Goal: Task Accomplishment & Management: Complete application form

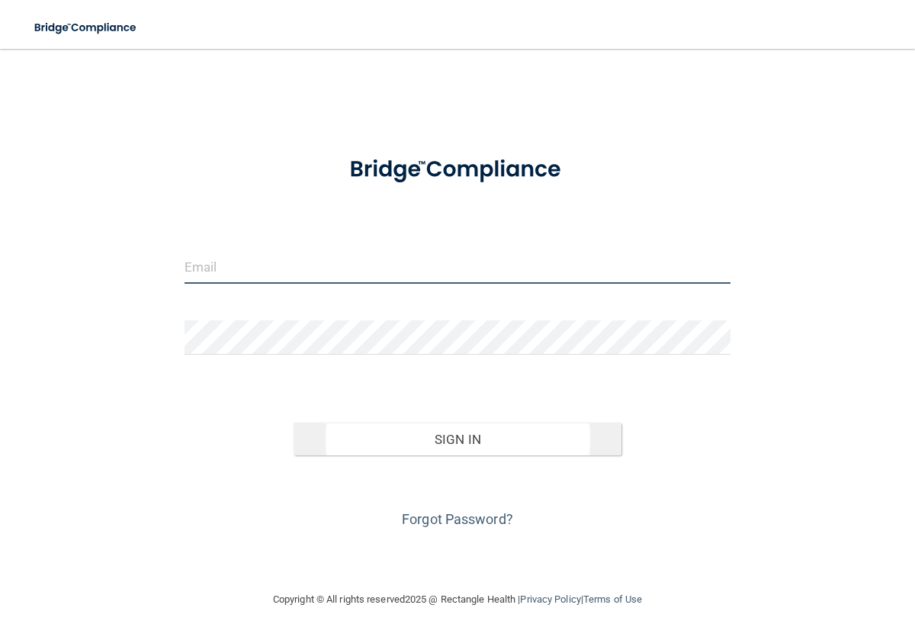
type input "[PERSON_NAME][EMAIL_ADDRESS][DOMAIN_NAME]"
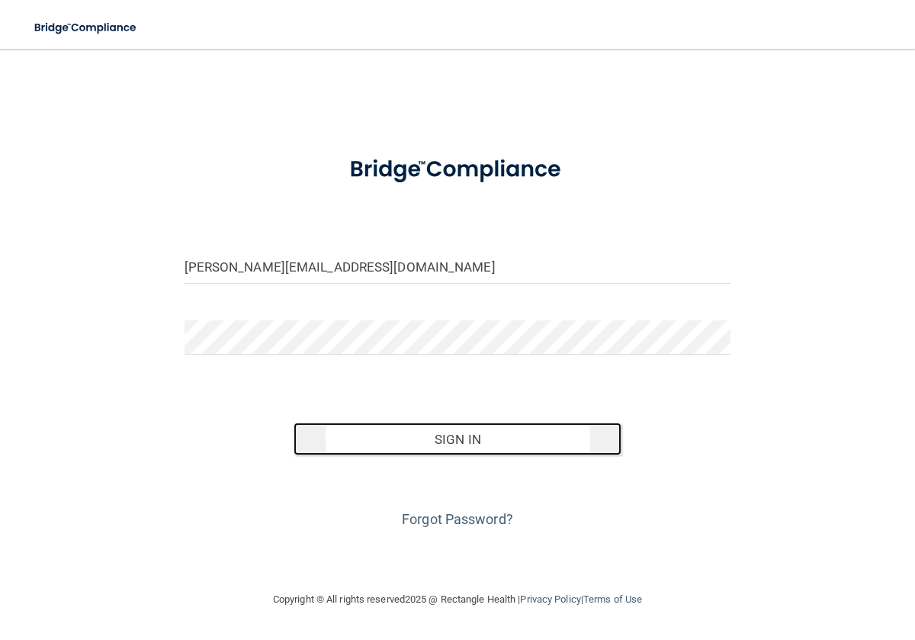
click at [456, 441] on button "Sign In" at bounding box center [458, 439] width 328 height 34
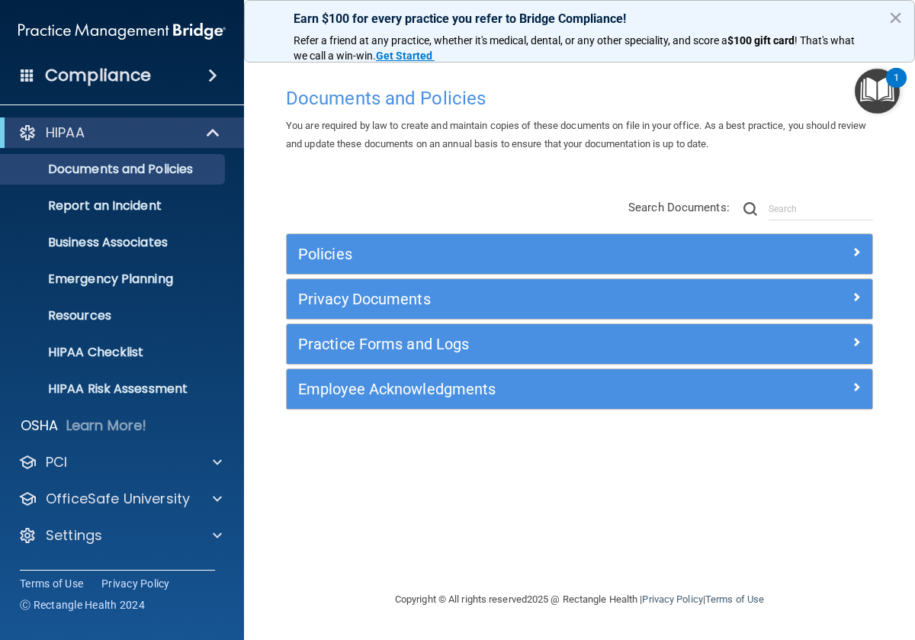
click at [208, 74] on span at bounding box center [212, 75] width 9 height 18
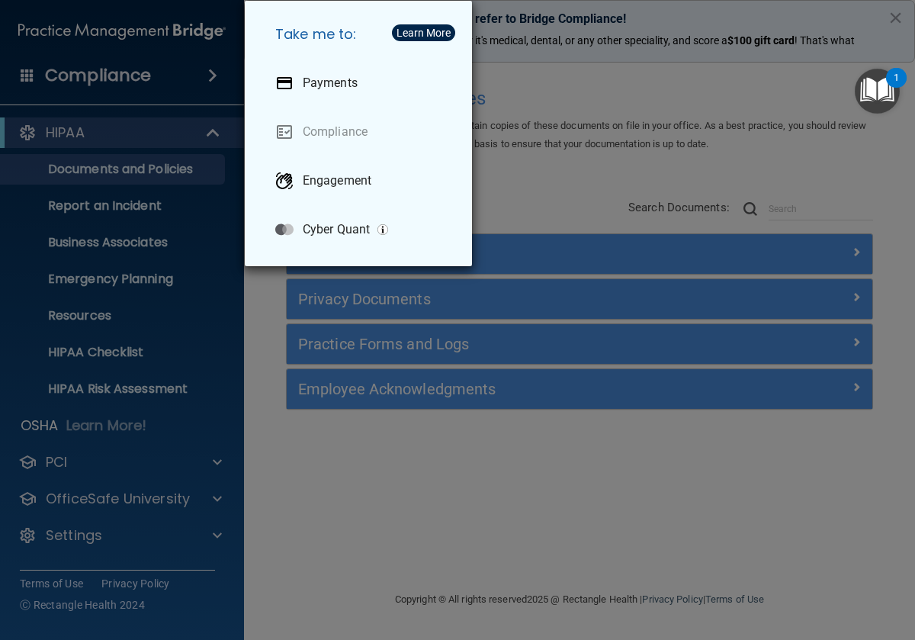
click at [192, 104] on div "Take me to: Payments Compliance Engagement Cyber Quant" at bounding box center [457, 320] width 915 height 640
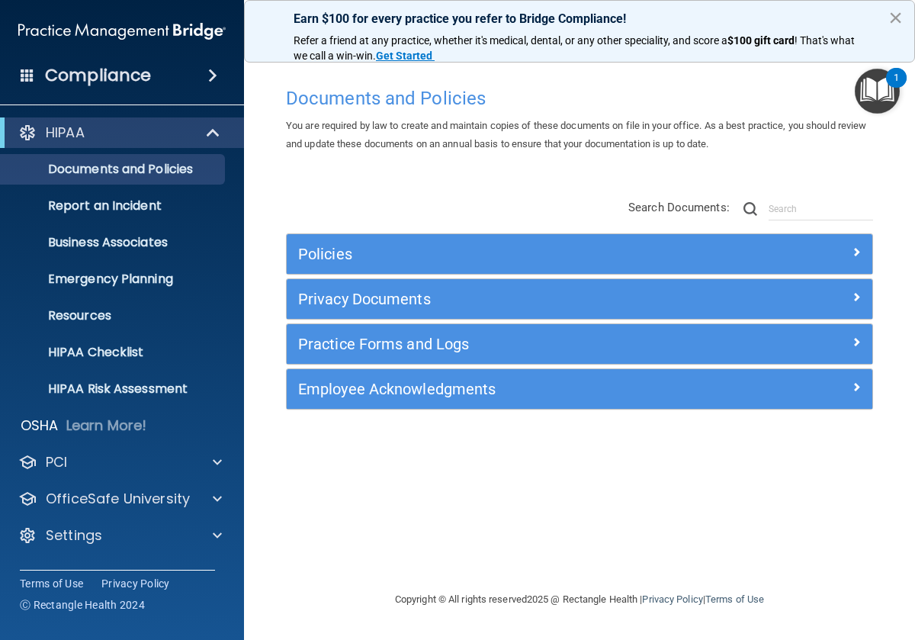
click at [897, 24] on button "×" at bounding box center [895, 17] width 14 height 24
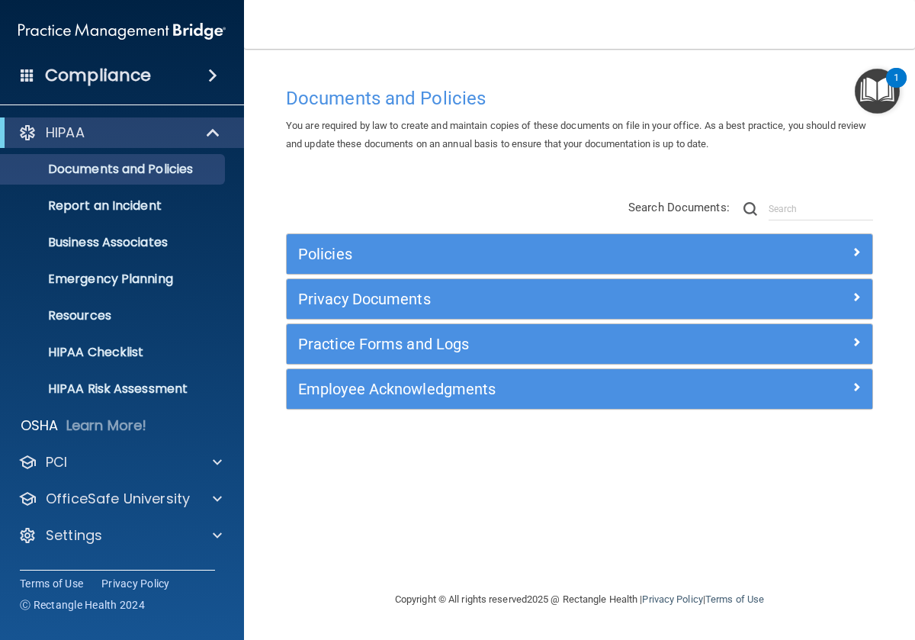
click at [884, 89] on img "Open Resource Center, 1 new notification" at bounding box center [877, 91] width 45 height 45
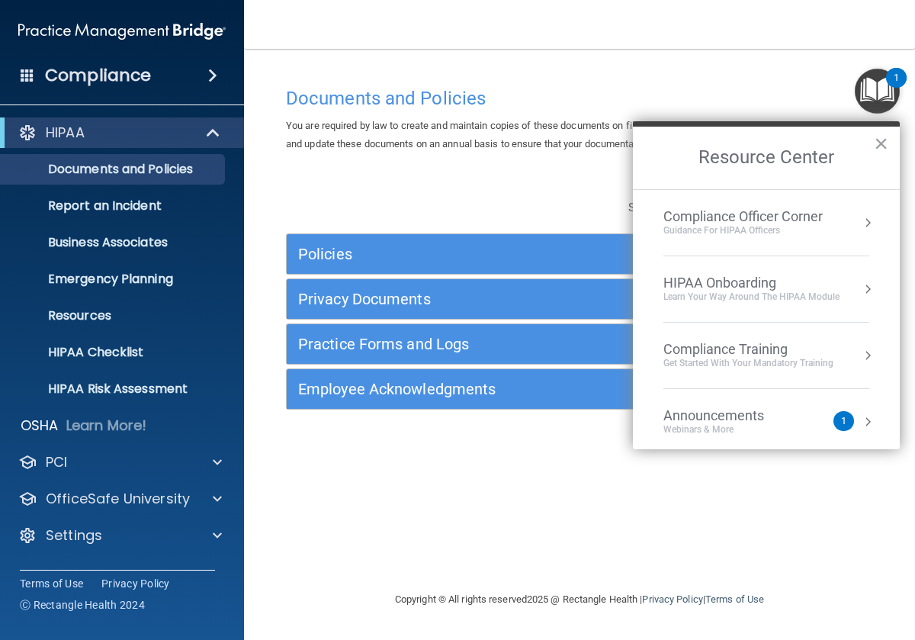
click at [800, 361] on div "Get Started with your mandatory training" at bounding box center [748, 363] width 170 height 13
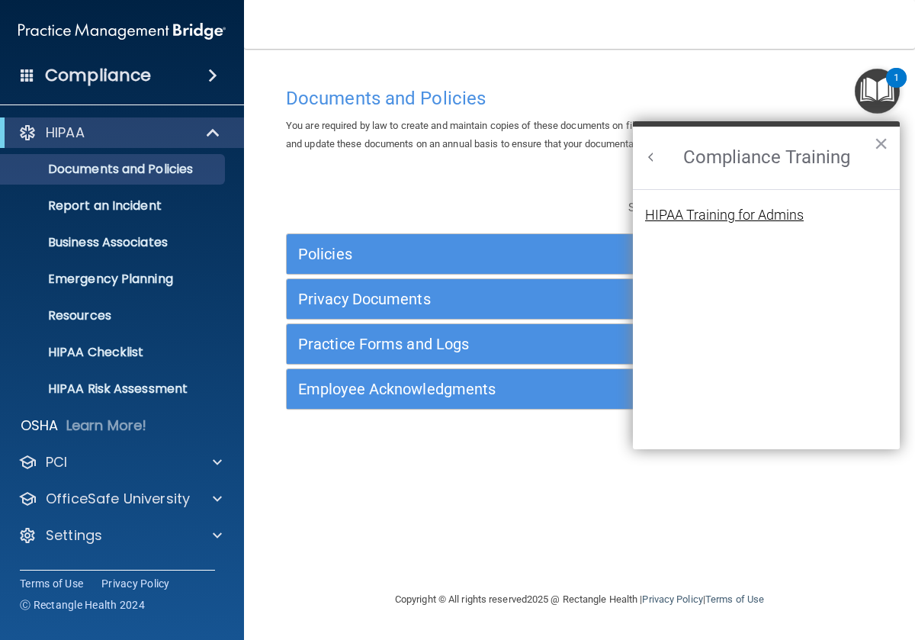
click at [750, 221] on div "HIPAA Training for Admins" at bounding box center [724, 215] width 159 height 14
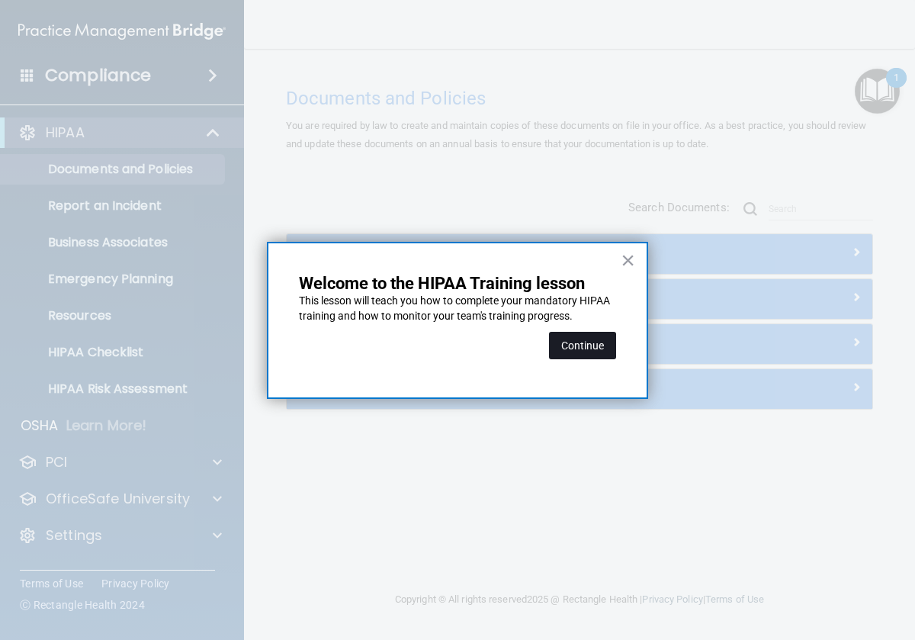
click at [586, 349] on button "Continue" at bounding box center [582, 345] width 67 height 27
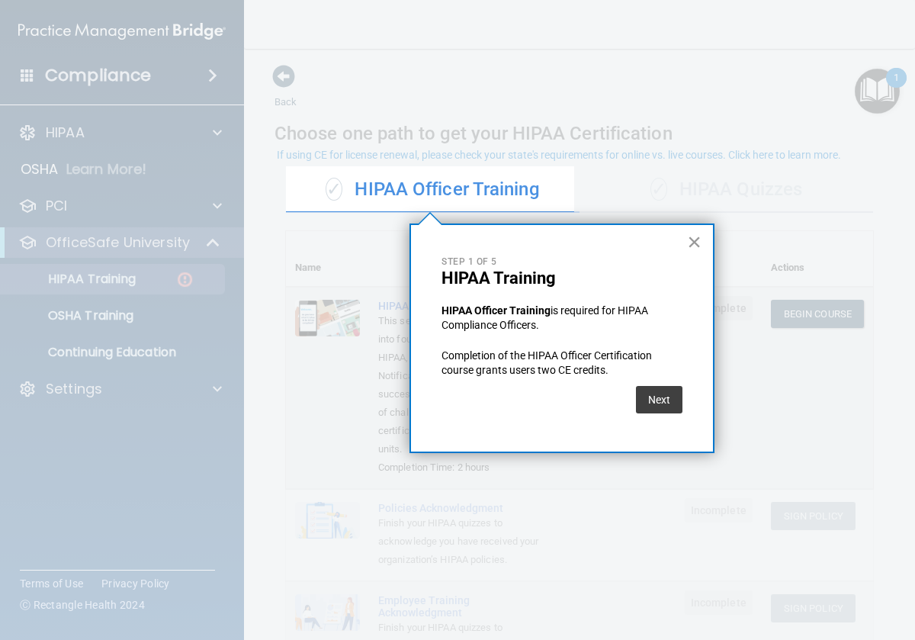
click at [700, 245] on button "×" at bounding box center [694, 242] width 14 height 24
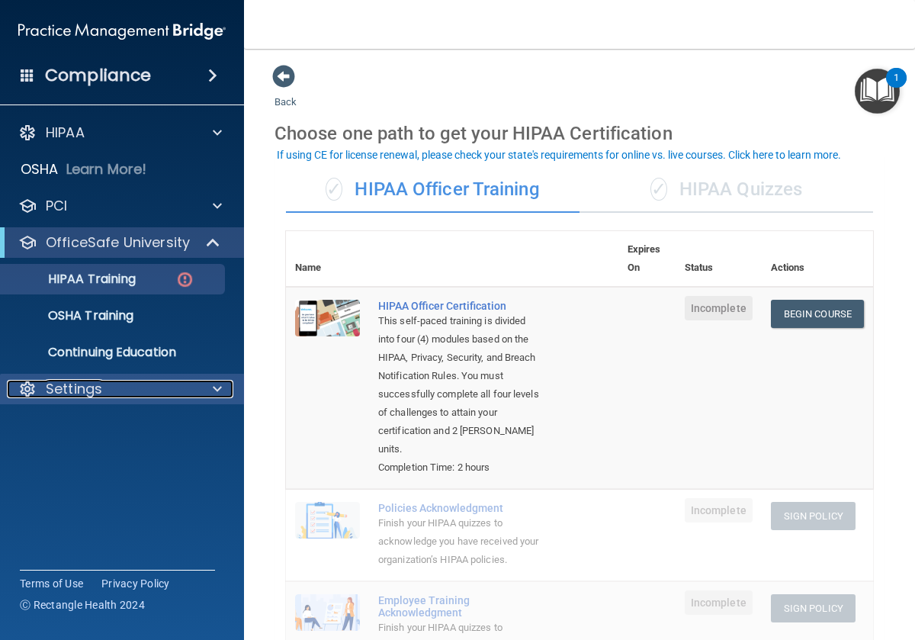
click at [118, 383] on div "Settings" at bounding box center [101, 389] width 189 height 18
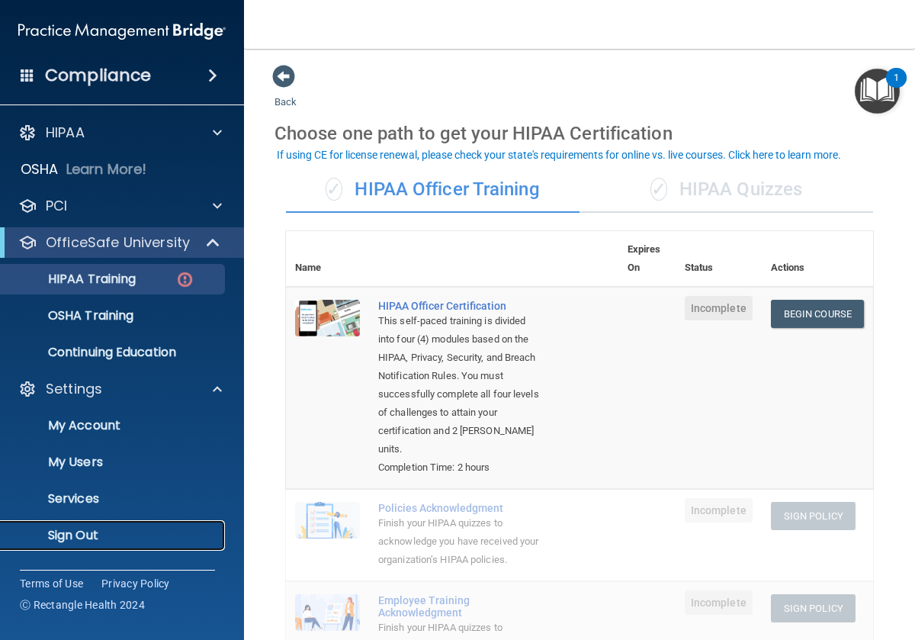
click at [98, 529] on p "Sign Out" at bounding box center [114, 535] width 208 height 15
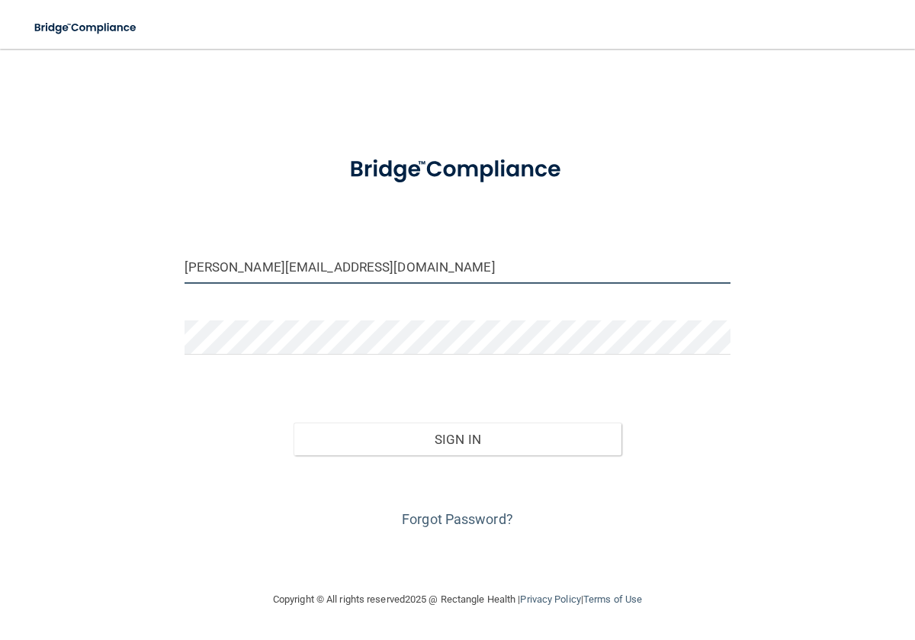
click at [401, 259] on input "vanessa@puravidaortho.com" at bounding box center [458, 266] width 547 height 34
type input "[EMAIL_ADDRESS][DOMAIN_NAME]"
click at [294, 422] on button "Sign In" at bounding box center [458, 439] width 328 height 34
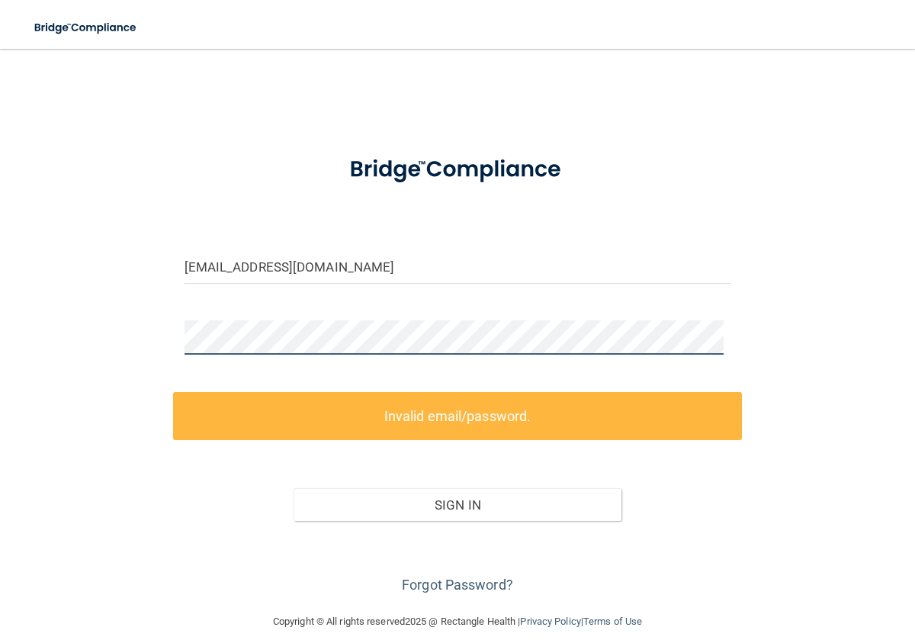
click at [100, 337] on div "sharo.nguye001@gmail.com Invalid email/password. You don't have permission to a…" at bounding box center [457, 330] width 854 height 533
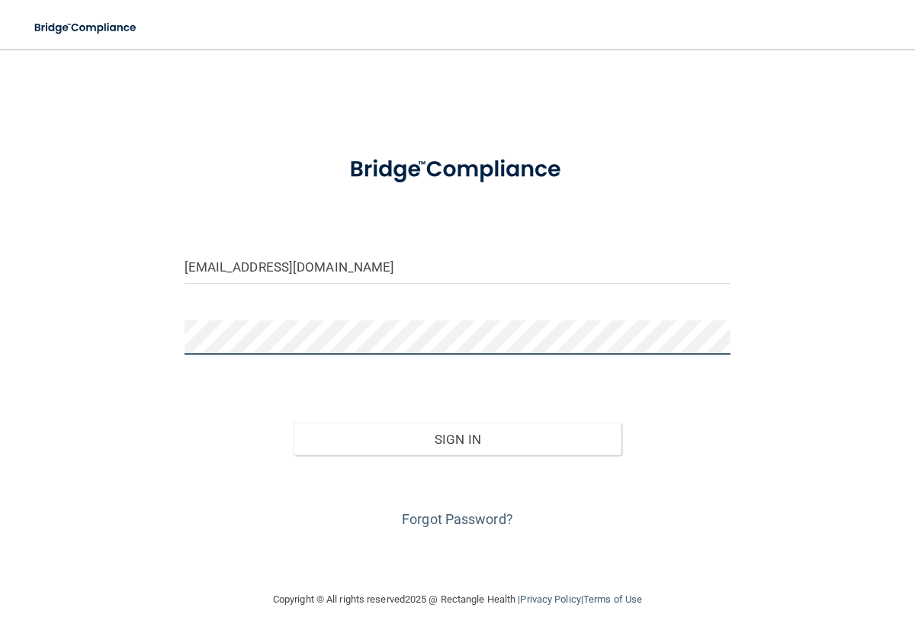
click at [294, 422] on button "Sign In" at bounding box center [458, 439] width 328 height 34
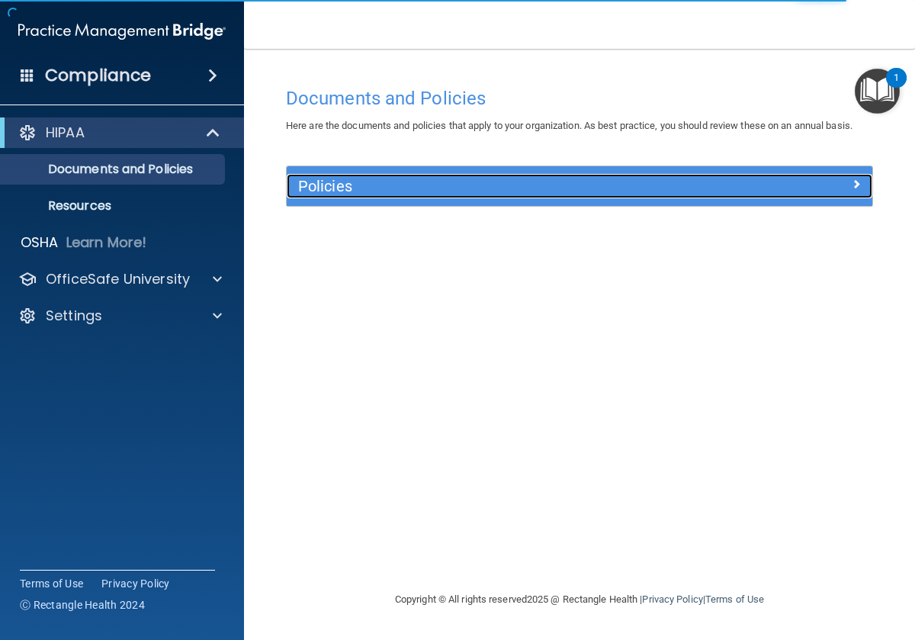
click at [384, 182] on h5 "Policies" at bounding box center [506, 186] width 416 height 17
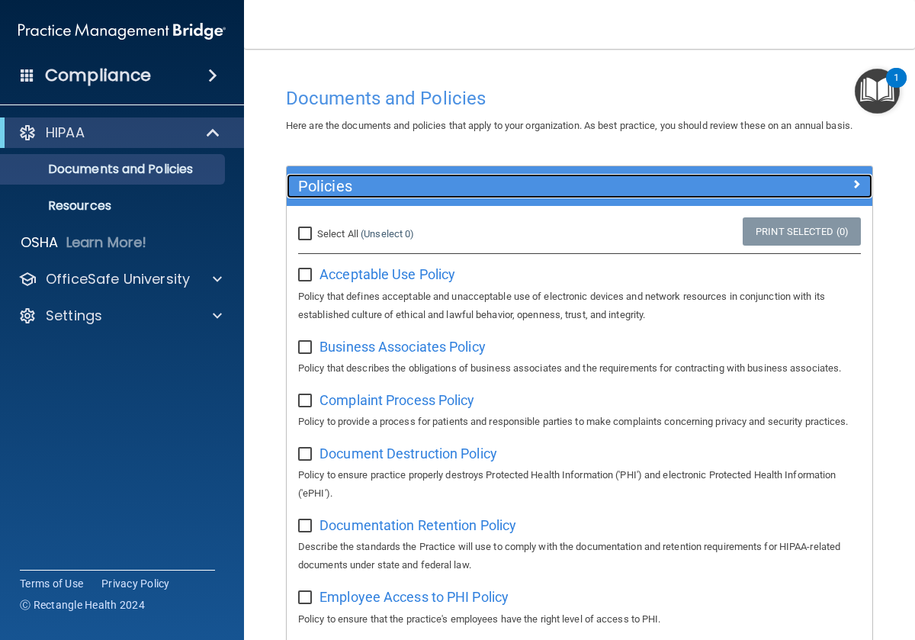
click at [402, 194] on h5 "Policies" at bounding box center [506, 186] width 416 height 17
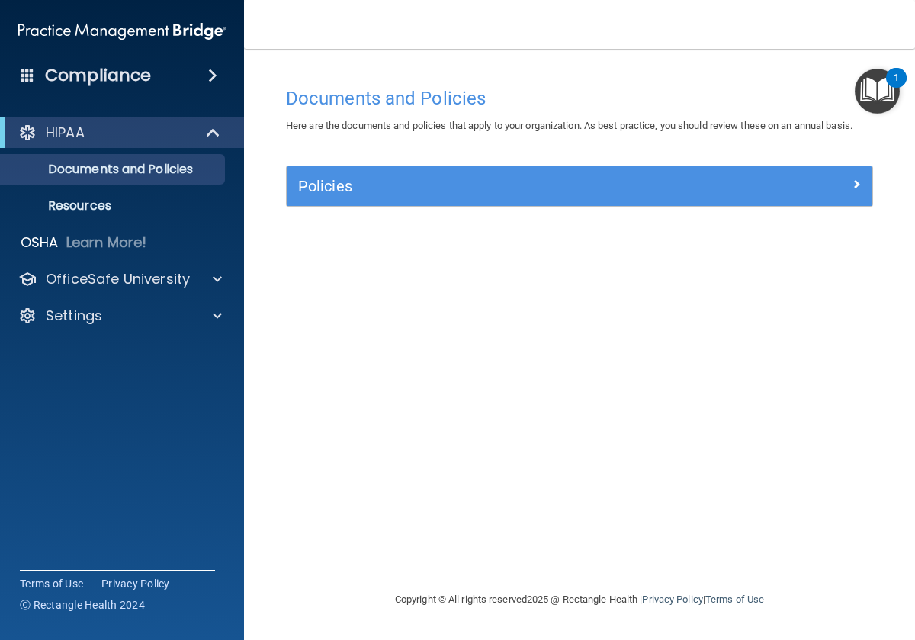
click at [877, 88] on img "Open Resource Center, 1 new notification" at bounding box center [877, 91] width 45 height 45
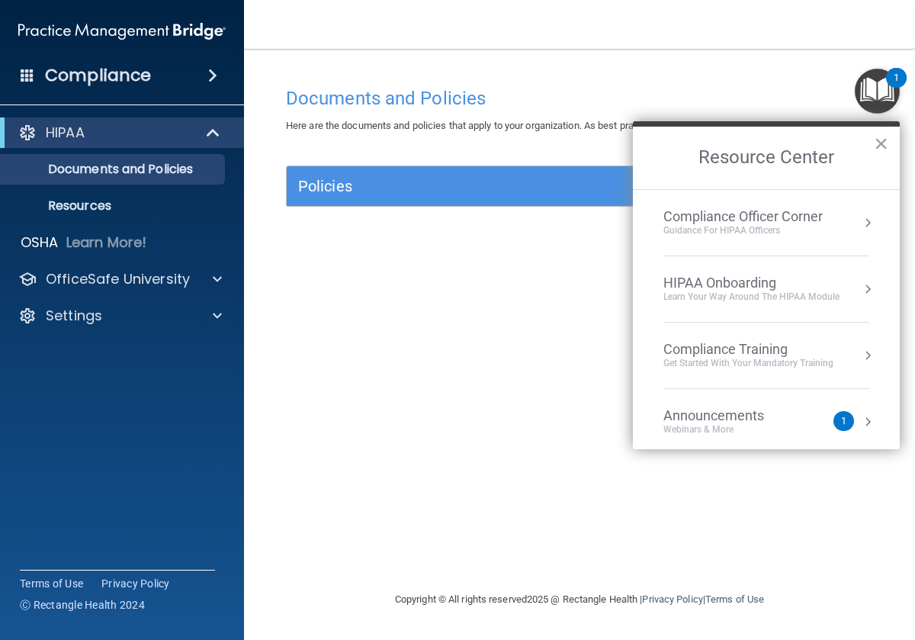
click at [756, 335] on li "Compliance Training Get Started with your mandatory training" at bounding box center [766, 356] width 206 height 66
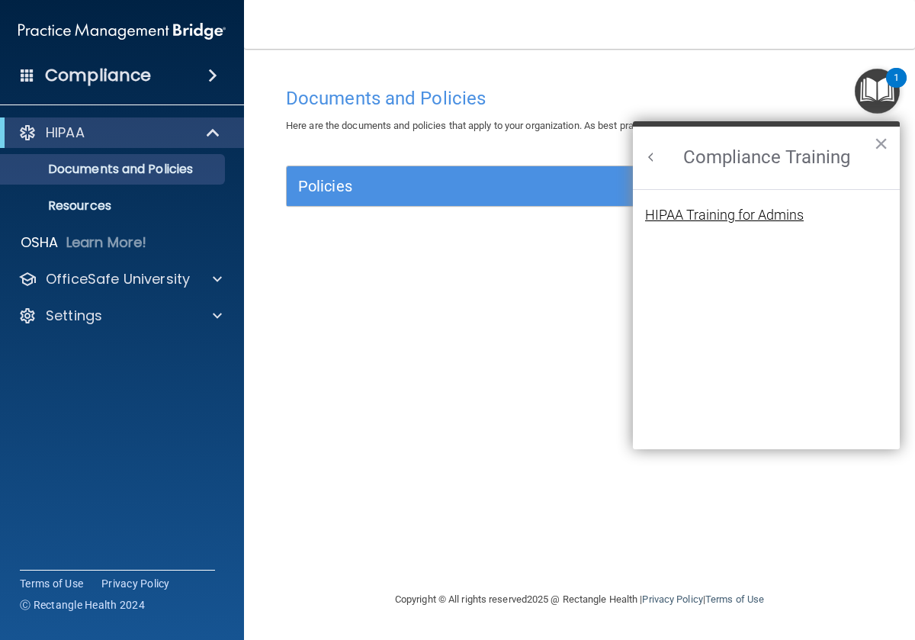
click at [743, 210] on div "HIPAA Training for Admins" at bounding box center [724, 215] width 159 height 14
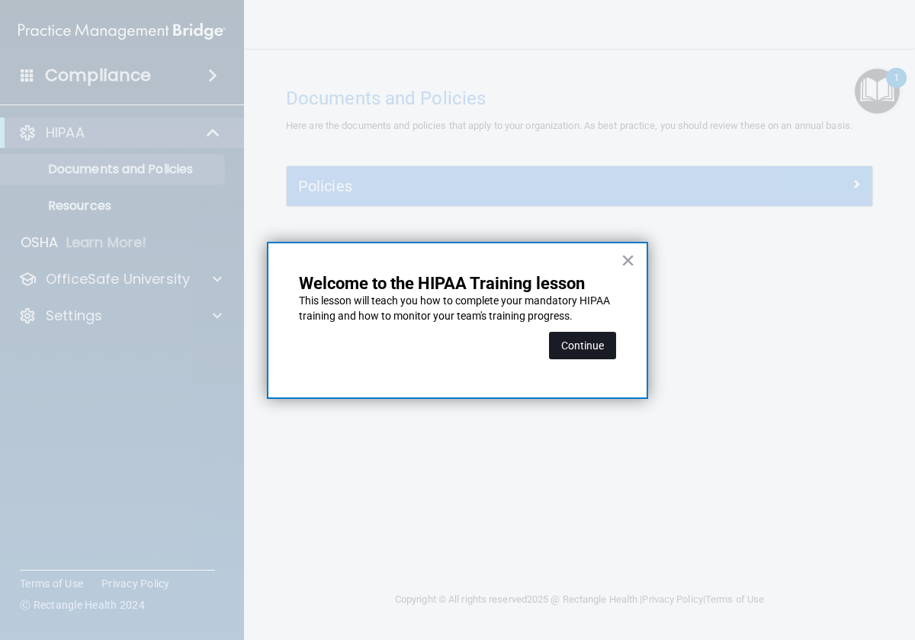
click at [590, 340] on button "Continue" at bounding box center [582, 345] width 67 height 27
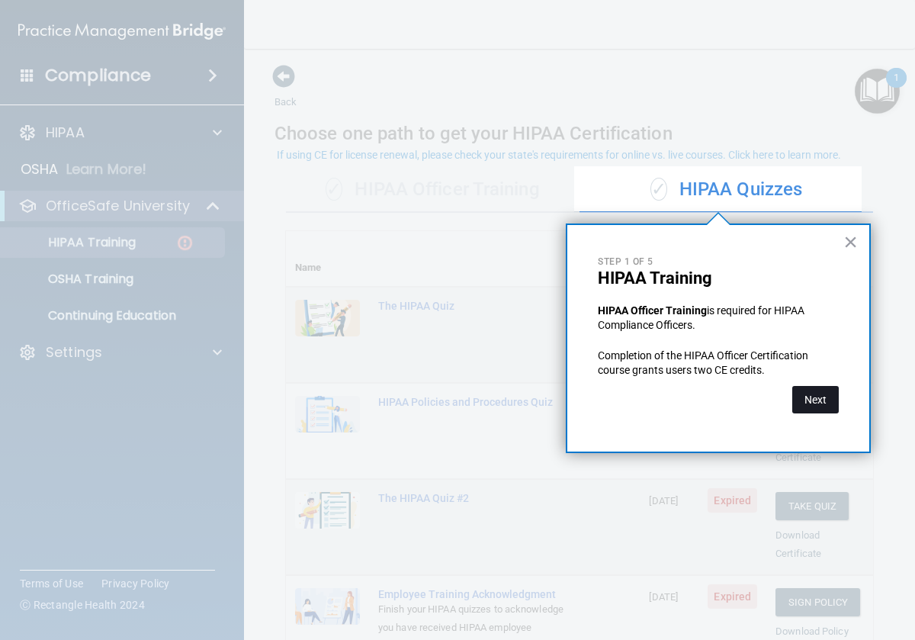
click at [810, 401] on button "Next" at bounding box center [815, 399] width 47 height 27
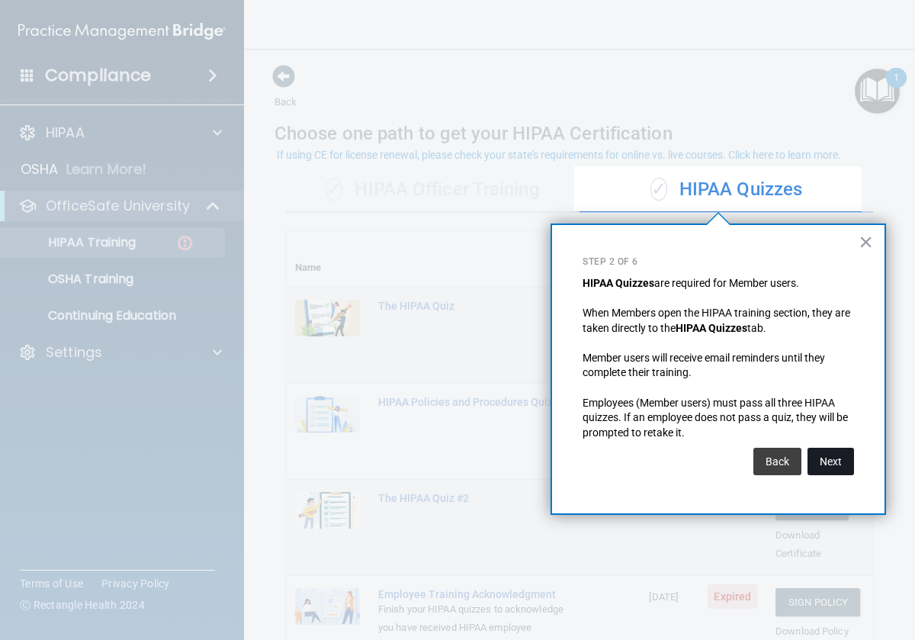
click at [810, 456] on button "Next" at bounding box center [830, 461] width 47 height 27
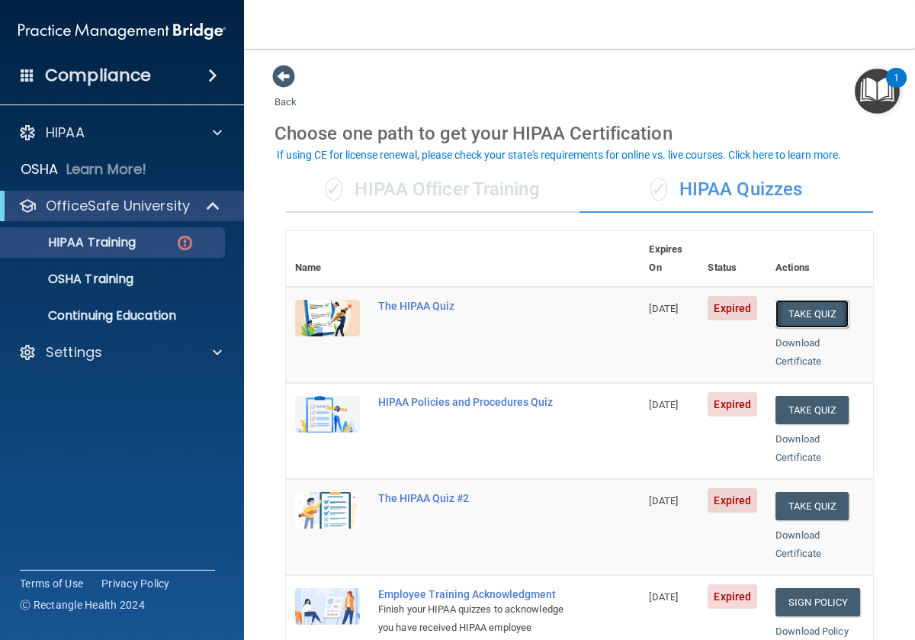
click at [797, 300] on button "Take Quiz" at bounding box center [811, 314] width 73 height 28
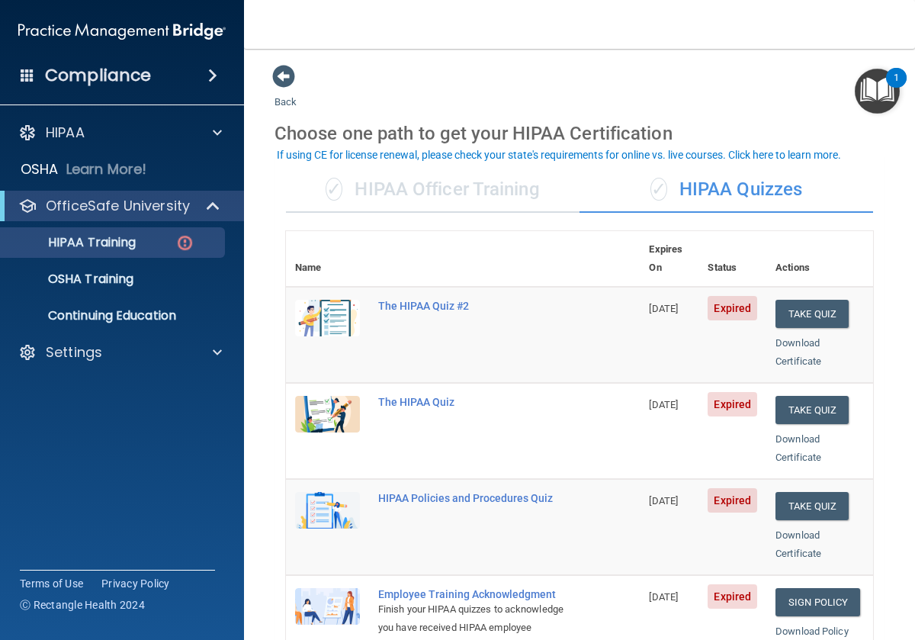
click at [417, 188] on div "✓ HIPAA Officer Training" at bounding box center [433, 190] width 294 height 46
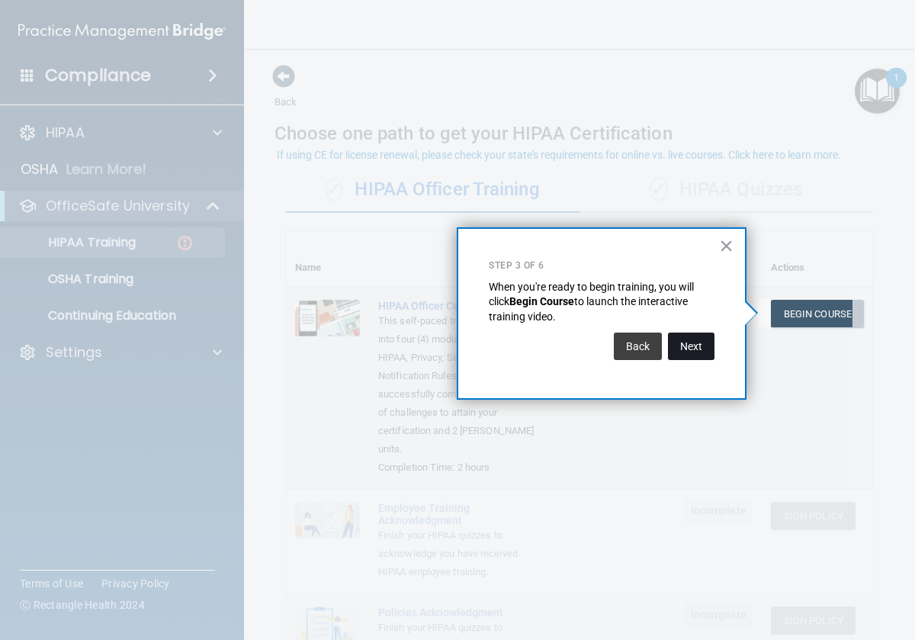
click at [682, 351] on button "Next" at bounding box center [691, 345] width 47 height 27
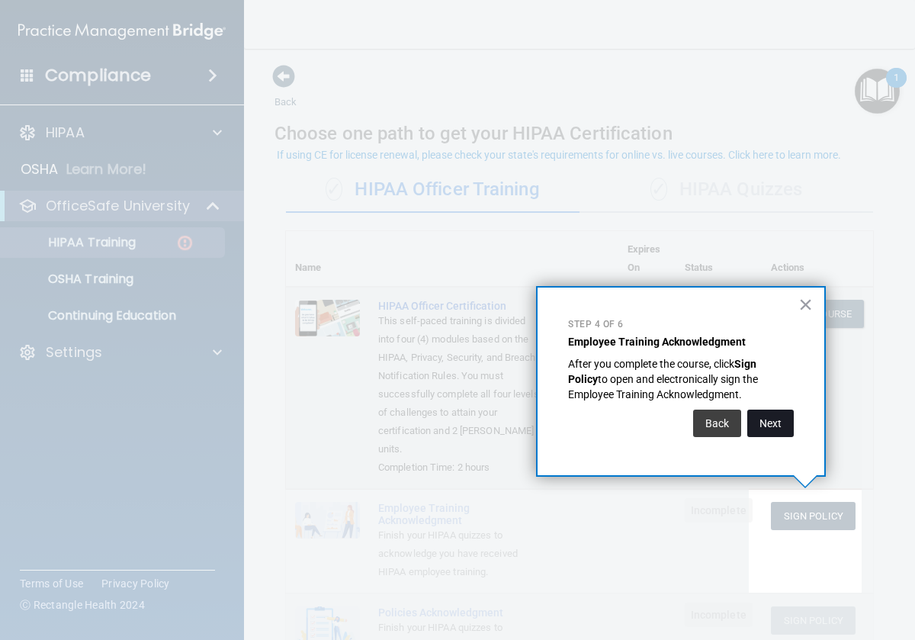
click at [759, 429] on button "Next" at bounding box center [770, 422] width 47 height 27
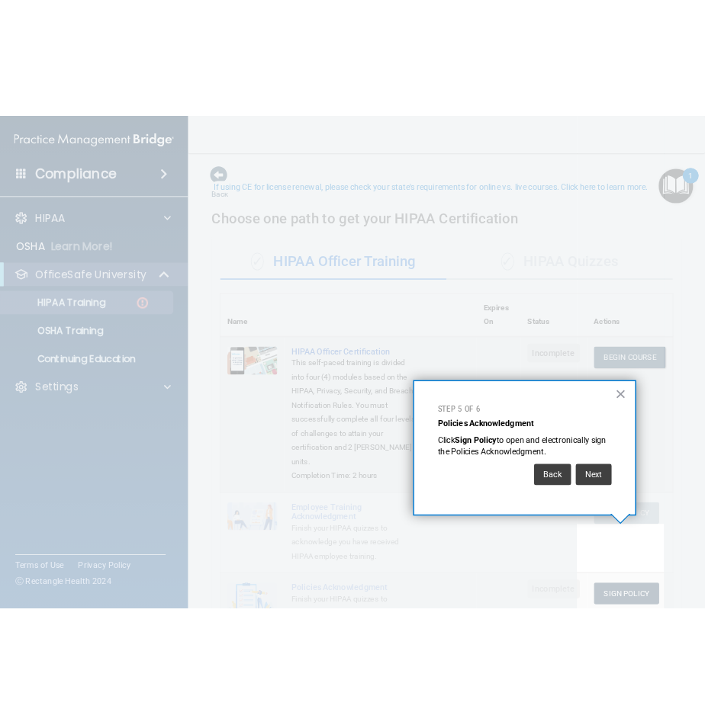
scroll to position [63, 0]
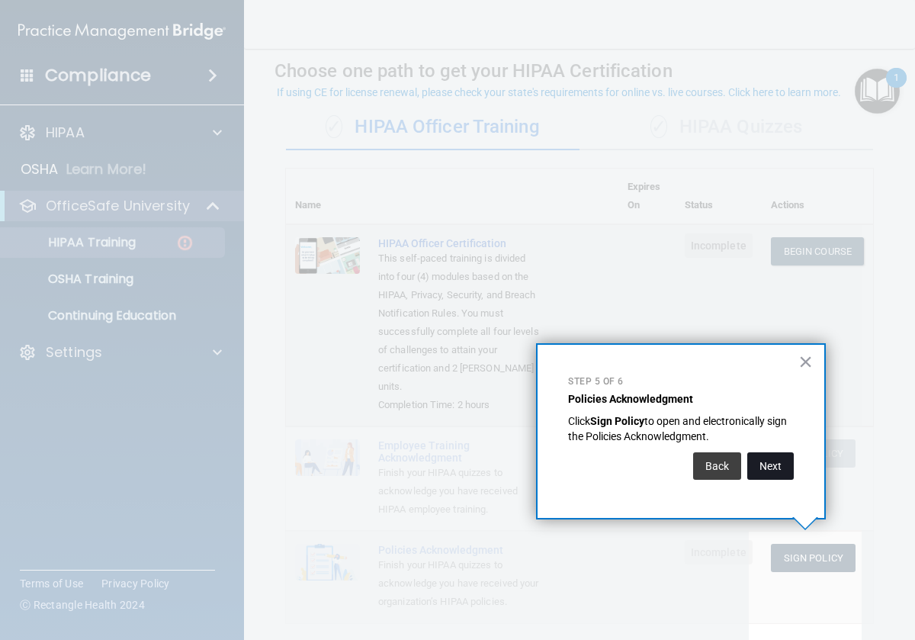
click at [780, 474] on button "Next" at bounding box center [770, 465] width 47 height 27
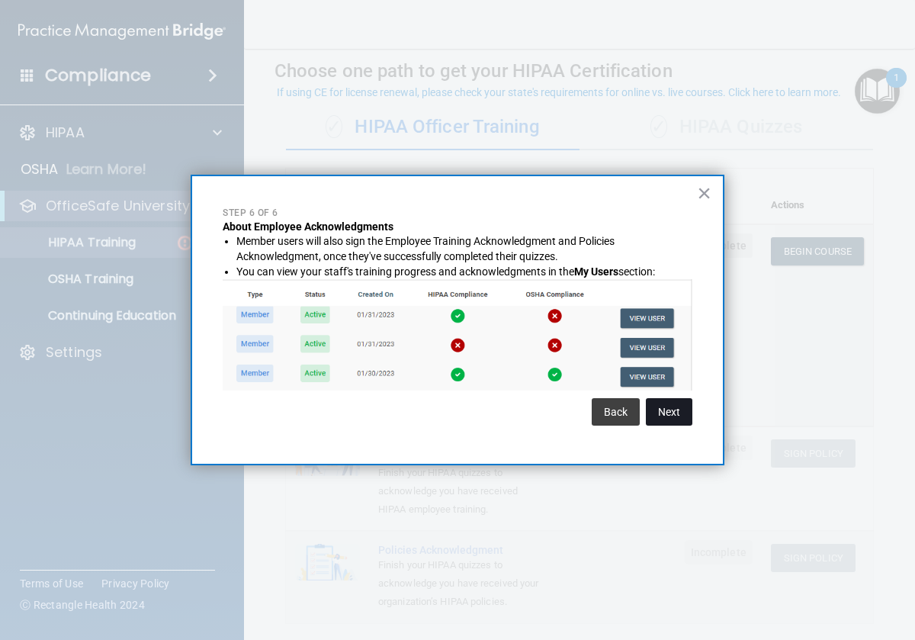
click at [676, 422] on button "Next" at bounding box center [669, 411] width 47 height 27
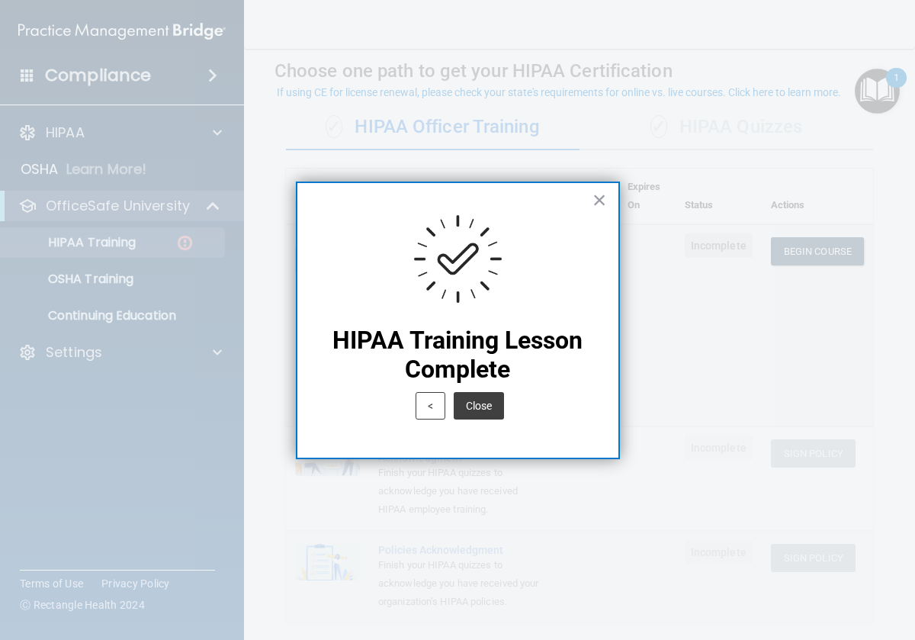
click at [489, 407] on button "Close" at bounding box center [479, 405] width 50 height 27
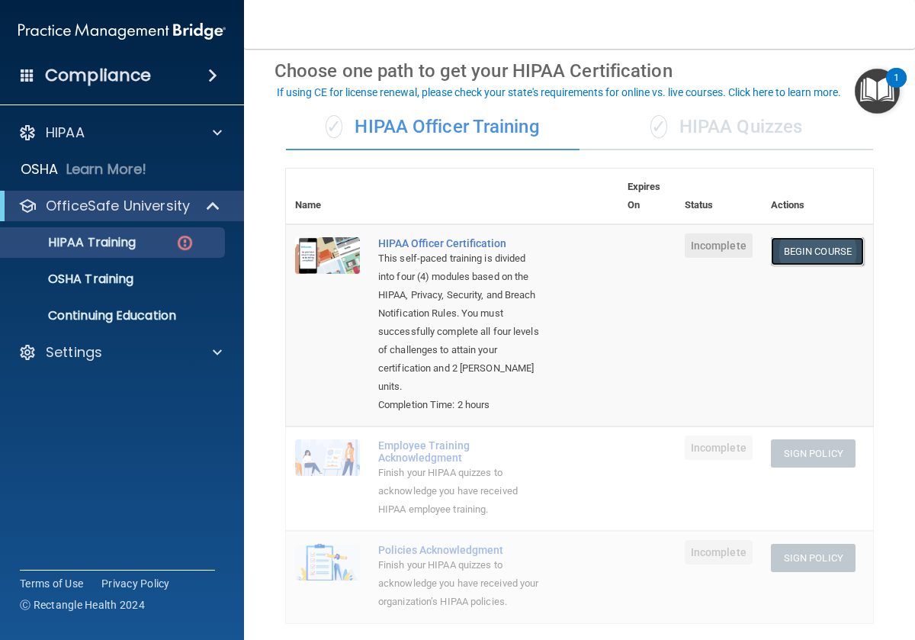
click at [793, 251] on link "Begin Course" at bounding box center [817, 251] width 93 height 28
click at [714, 130] on div "✓ HIPAA Quizzes" at bounding box center [726, 127] width 294 height 46
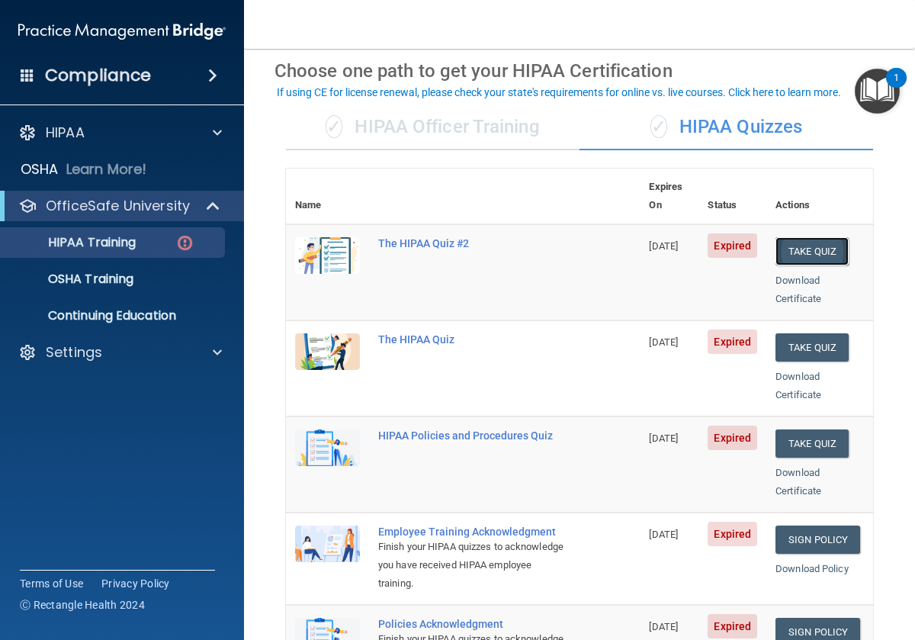
click at [805, 237] on button "Take Quiz" at bounding box center [811, 251] width 73 height 28
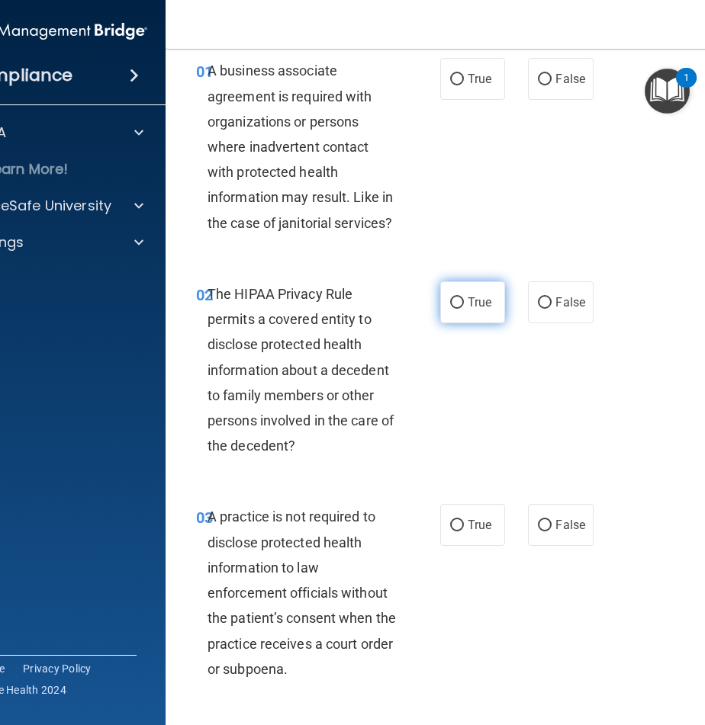
click at [476, 310] on label "True" at bounding box center [472, 302] width 65 height 42
click at [464, 309] on input "True" at bounding box center [457, 302] width 14 height 11
radio input "true"
click at [567, 512] on label "False" at bounding box center [560, 525] width 65 height 42
click at [551, 520] on input "False" at bounding box center [545, 525] width 14 height 11
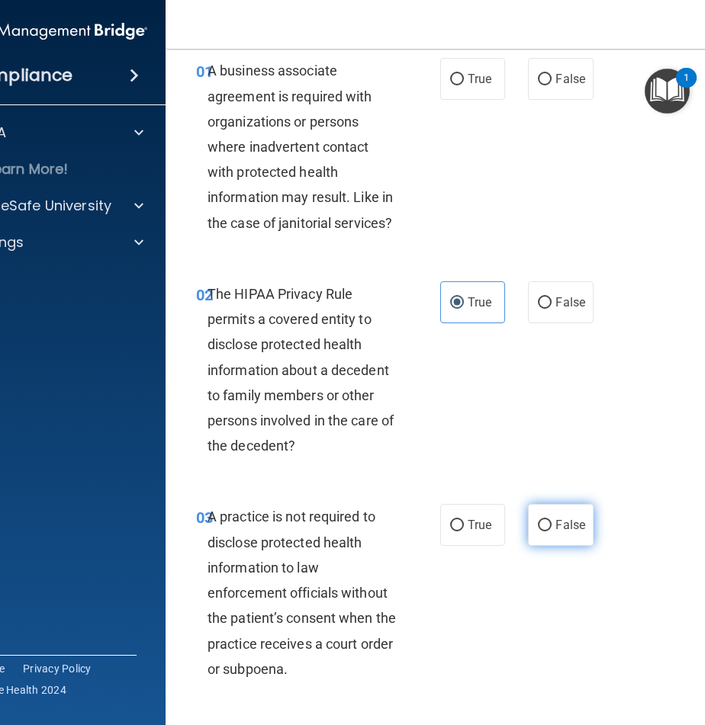
radio input "true"
click at [539, 95] on label "False" at bounding box center [560, 79] width 65 height 42
click at [539, 85] on input "False" at bounding box center [545, 79] width 14 height 11
radio input "true"
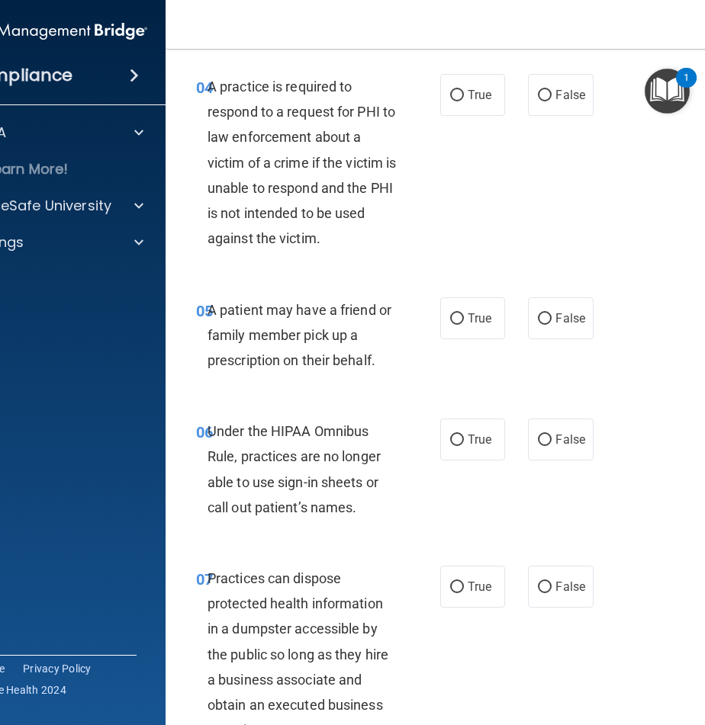
scroll to position [717, 0]
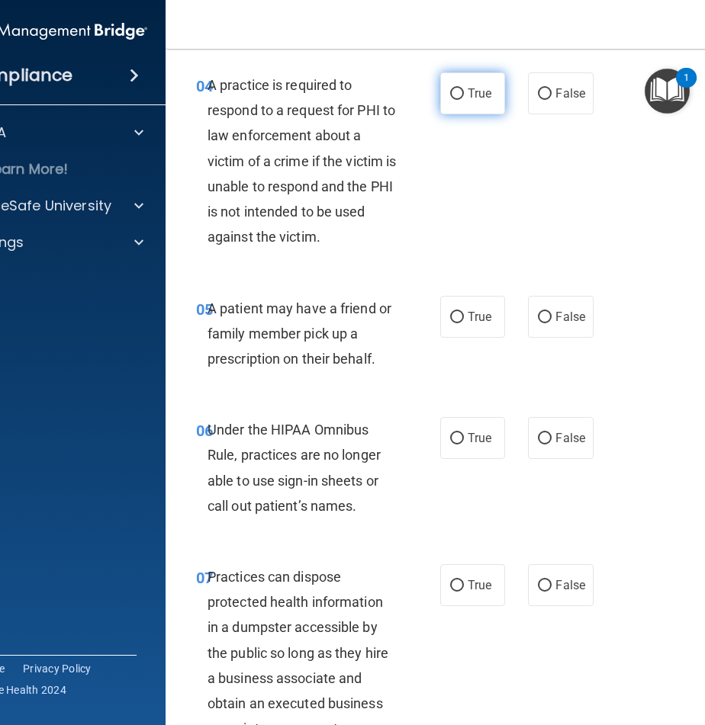
click at [475, 97] on span "True" at bounding box center [479, 93] width 24 height 14
click at [464, 97] on input "True" at bounding box center [457, 93] width 14 height 11
radio input "true"
click at [473, 317] on span "True" at bounding box center [479, 317] width 24 height 14
click at [464, 317] on input "True" at bounding box center [457, 317] width 14 height 11
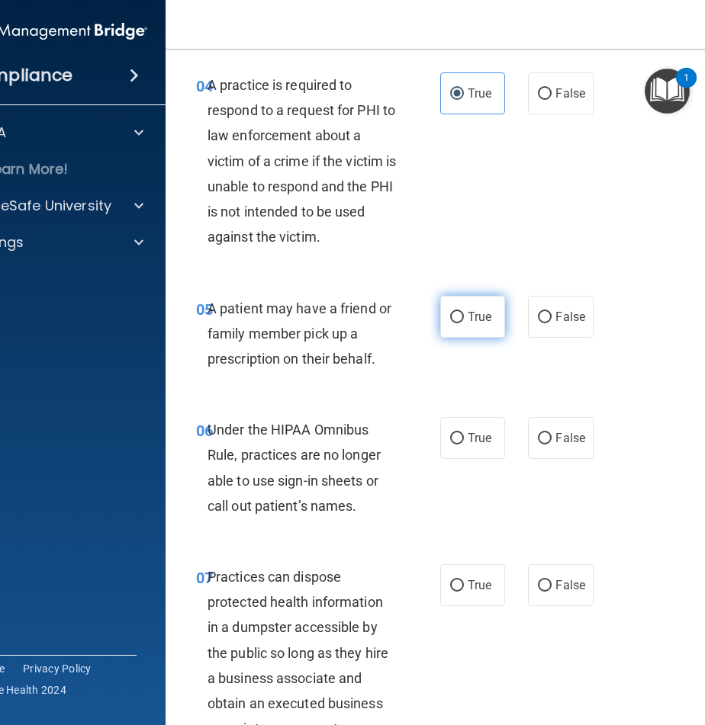
radio input "true"
click at [565, 435] on span "False" at bounding box center [570, 438] width 30 height 14
click at [551, 435] on input "False" at bounding box center [545, 438] width 14 height 11
radio input "true"
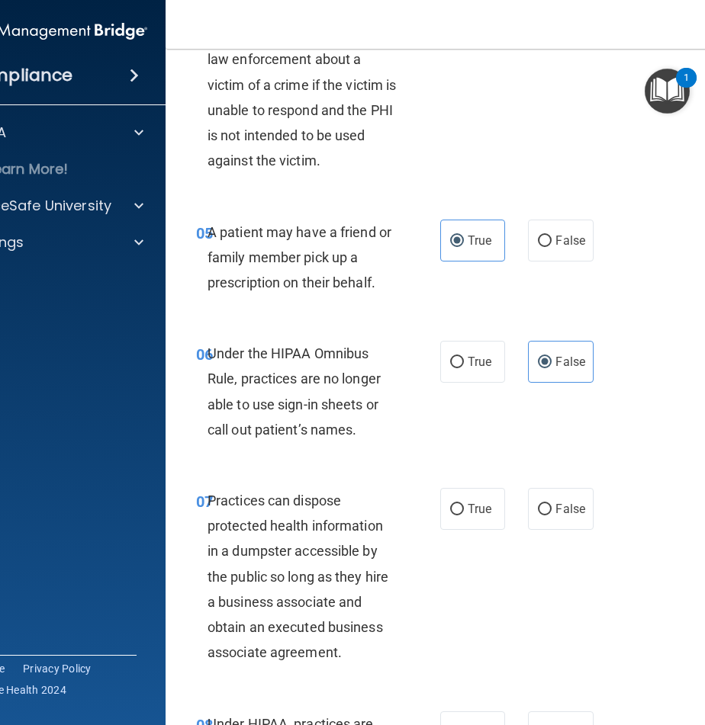
scroll to position [795, 0]
click at [567, 514] on span "False" at bounding box center [570, 508] width 30 height 14
click at [551, 514] on input "False" at bounding box center [545, 508] width 14 height 11
radio input "true"
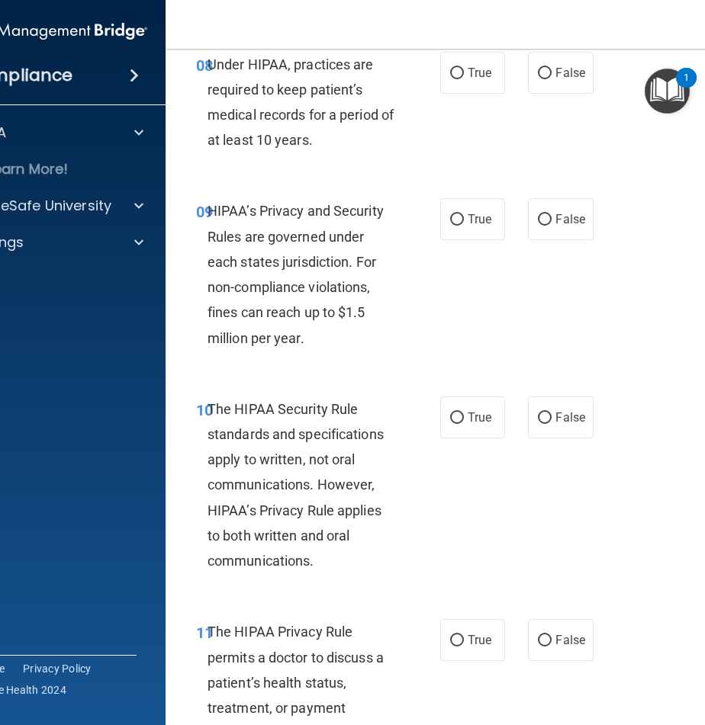
scroll to position [1454, 0]
click at [558, 42] on nav "Toggle navigation Sharon Nguyen sharo.nguye001@gmail.com Manage My Enterprise P…" at bounding box center [474, 24] width 618 height 49
click at [556, 65] on span "False" at bounding box center [570, 72] width 30 height 14
click at [551, 67] on input "False" at bounding box center [545, 72] width 14 height 11
radio input "true"
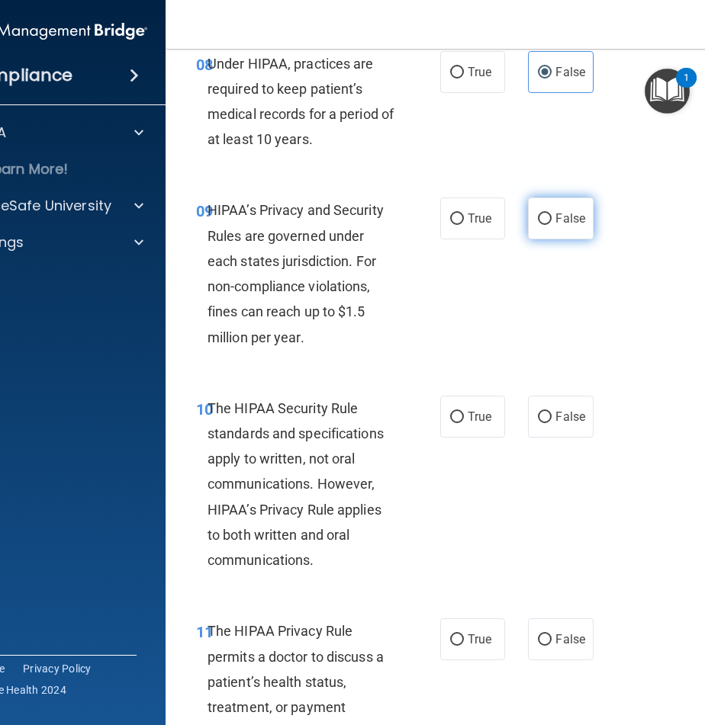
click at [552, 226] on label "False" at bounding box center [560, 218] width 65 height 42
click at [551, 225] on input "False" at bounding box center [545, 218] width 14 height 11
radio input "true"
click at [548, 420] on label "False" at bounding box center [560, 417] width 65 height 42
click at [548, 420] on input "False" at bounding box center [545, 417] width 14 height 11
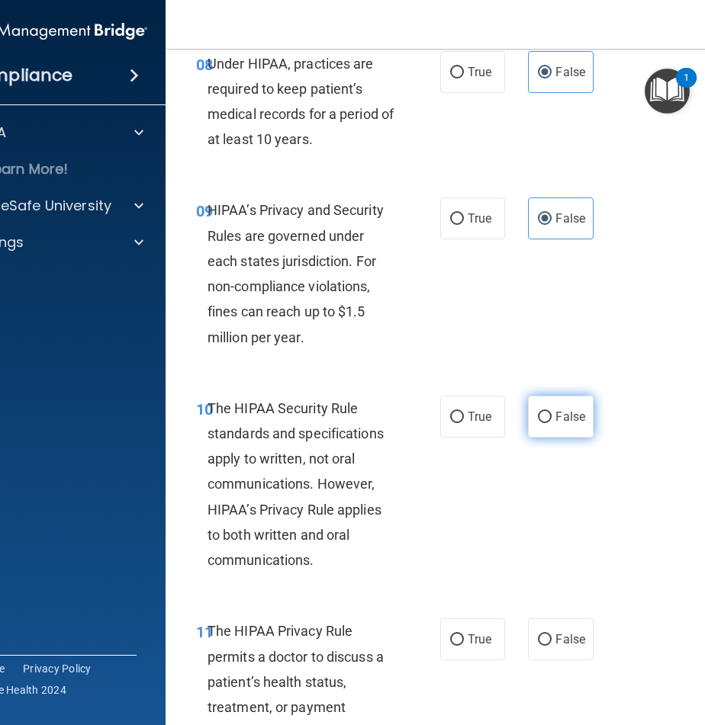
radio input "true"
click at [472, 639] on span "True" at bounding box center [479, 639] width 24 height 14
click at [464, 639] on input "True" at bounding box center [457, 639] width 14 height 11
radio input "true"
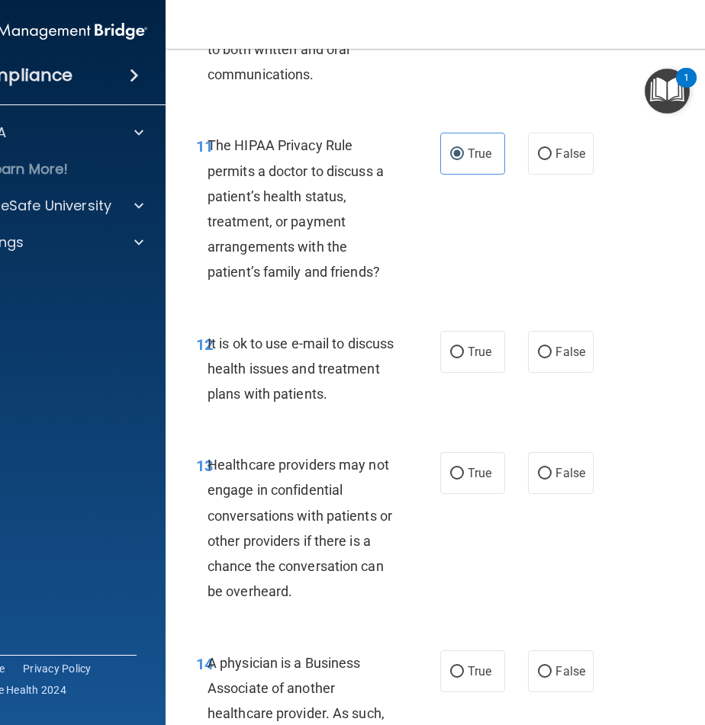
scroll to position [1913, 0]
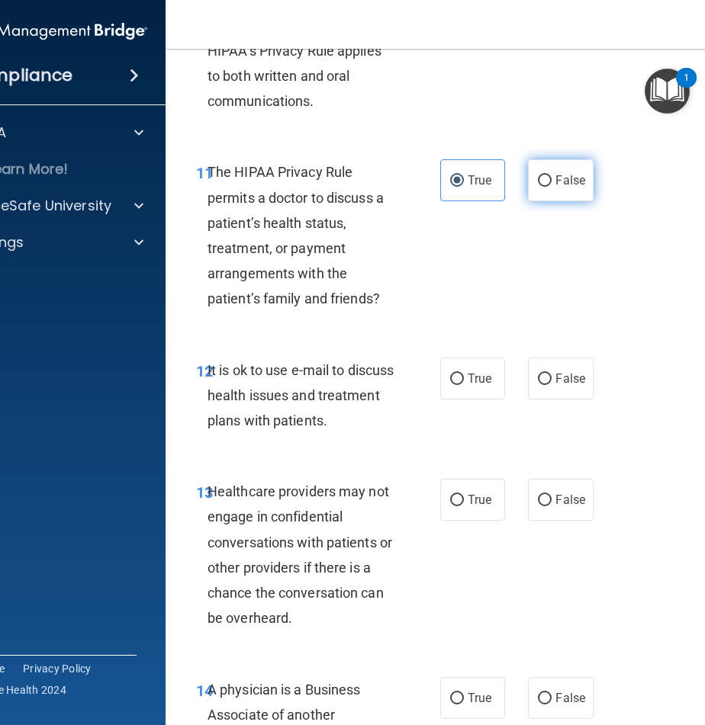
click at [545, 174] on label "False" at bounding box center [560, 180] width 65 height 42
click at [545, 175] on input "False" at bounding box center [545, 180] width 14 height 11
radio input "true"
radio input "false"
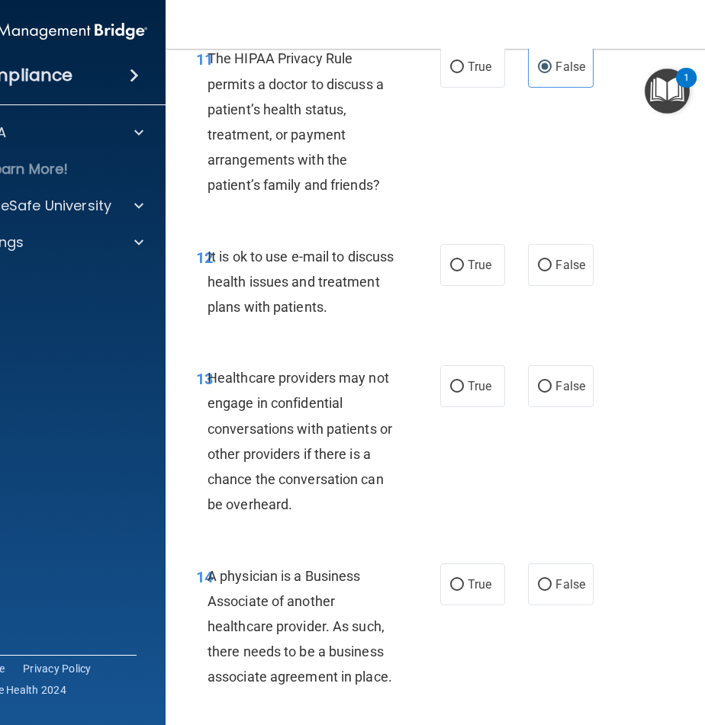
scroll to position [2024, 0]
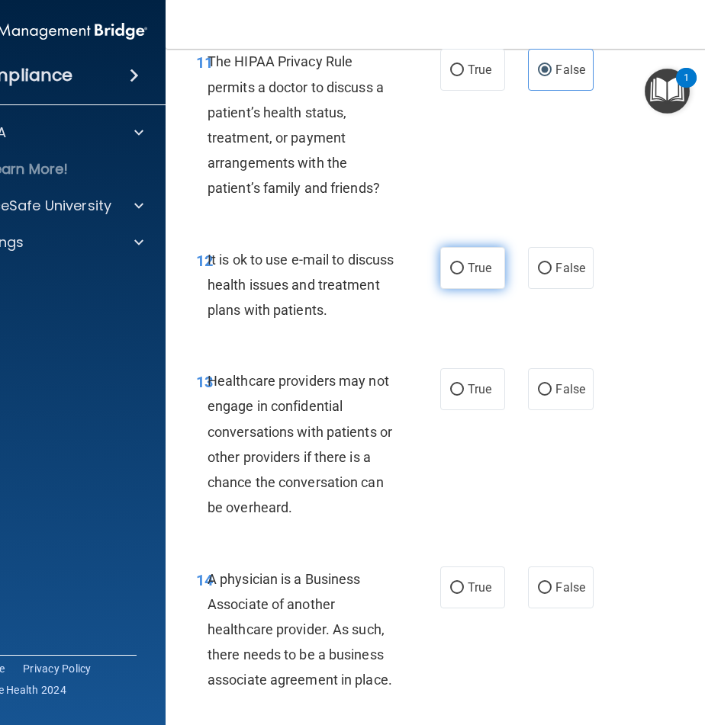
click at [467, 271] on span "True" at bounding box center [479, 268] width 24 height 14
click at [462, 271] on input "True" at bounding box center [457, 268] width 14 height 11
radio input "true"
click at [471, 373] on label "True" at bounding box center [472, 389] width 65 height 42
click at [464, 384] on input "True" at bounding box center [457, 389] width 14 height 11
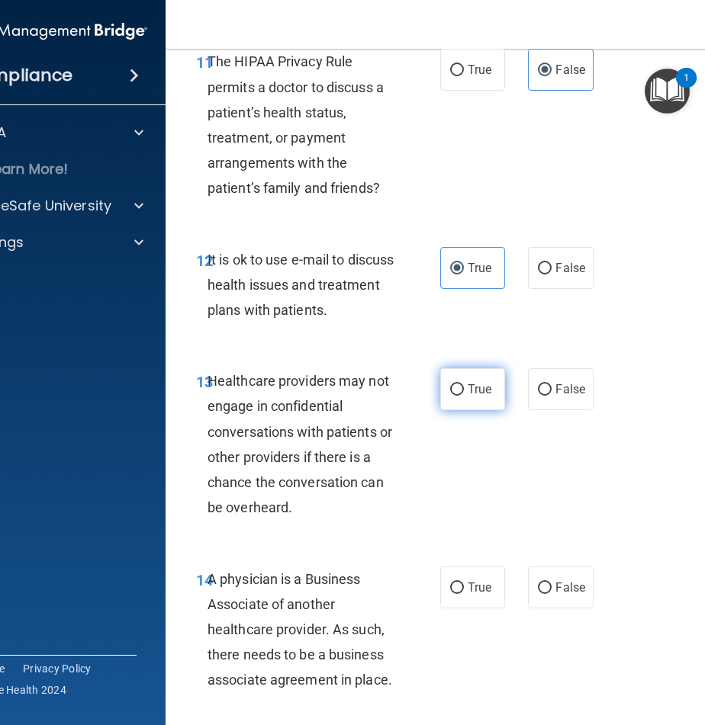
radio input "true"
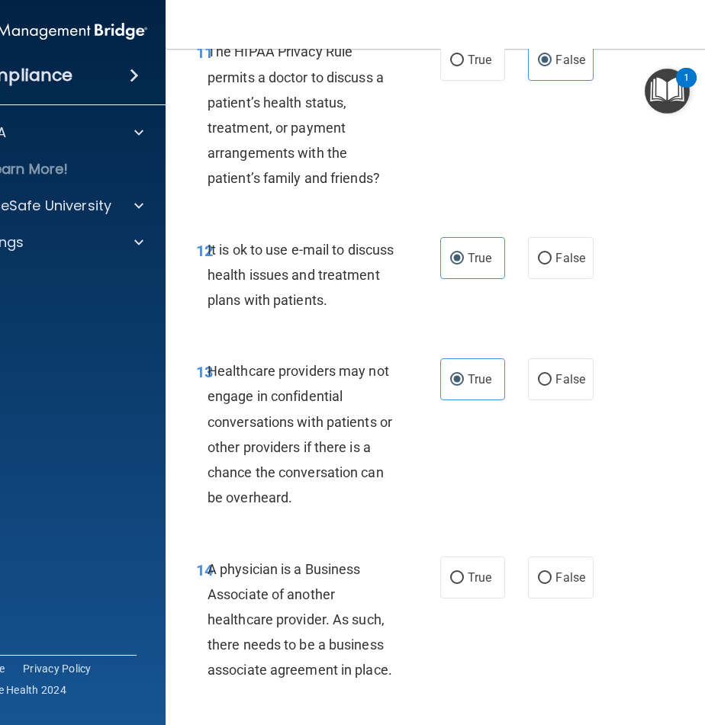
scroll to position [2037, 0]
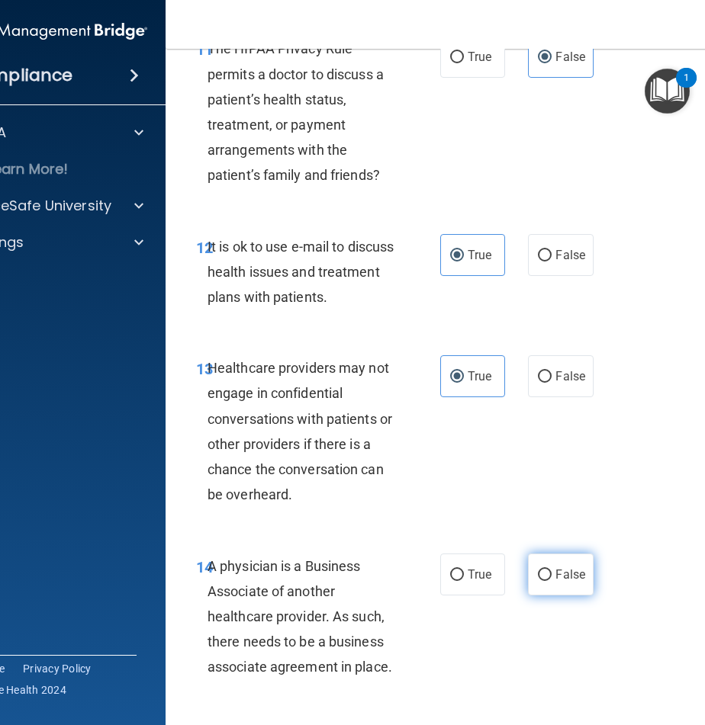
click at [555, 571] on span "False" at bounding box center [570, 574] width 30 height 14
click at [551, 571] on input "False" at bounding box center [545, 575] width 14 height 11
radio input "true"
click at [542, 257] on input "False" at bounding box center [545, 255] width 14 height 11
radio input "true"
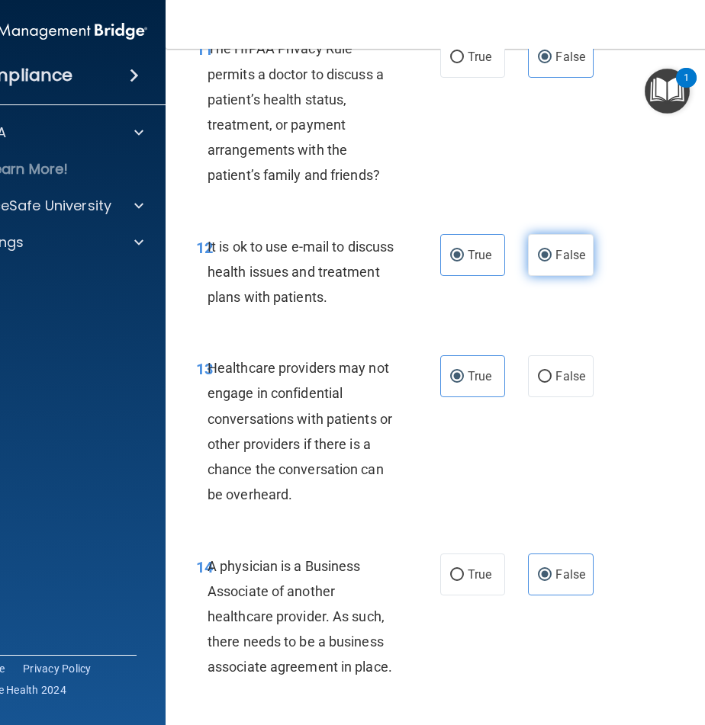
radio input "false"
click at [464, 586] on label "True" at bounding box center [472, 575] width 65 height 42
click at [464, 581] on input "True" at bounding box center [457, 575] width 14 height 11
radio input "true"
radio input "false"
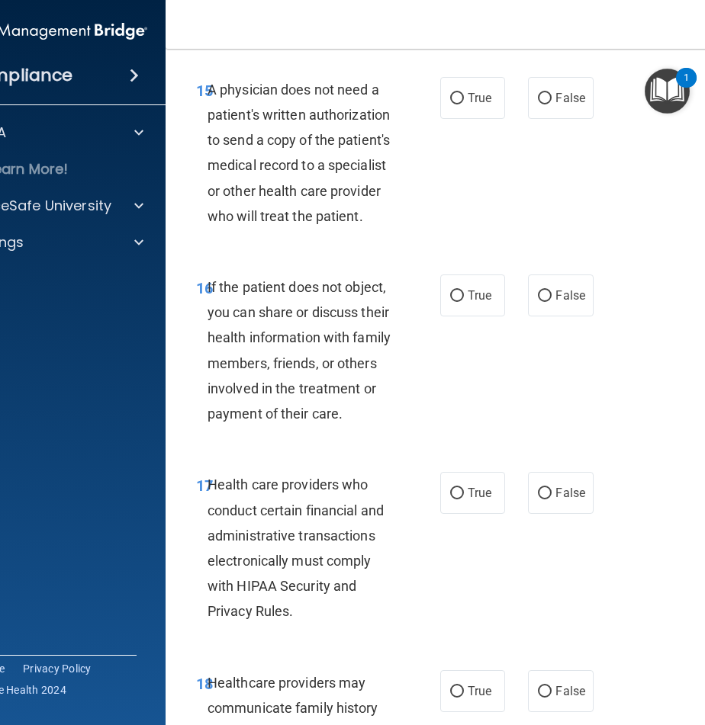
scroll to position [2671, 0]
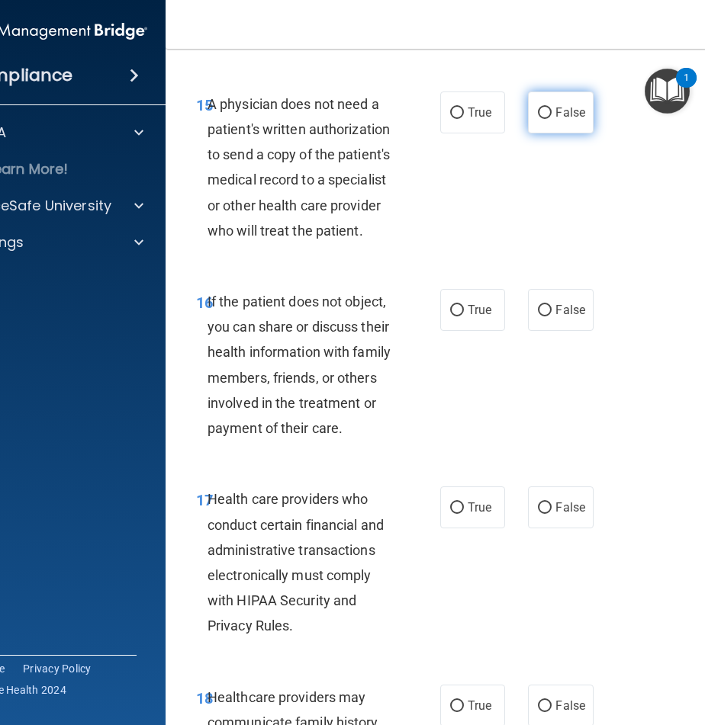
click at [544, 109] on input "False" at bounding box center [545, 113] width 14 height 11
radio input "true"
click at [454, 308] on input "True" at bounding box center [457, 310] width 14 height 11
radio input "true"
click at [457, 505] on label "True" at bounding box center [472, 507] width 65 height 42
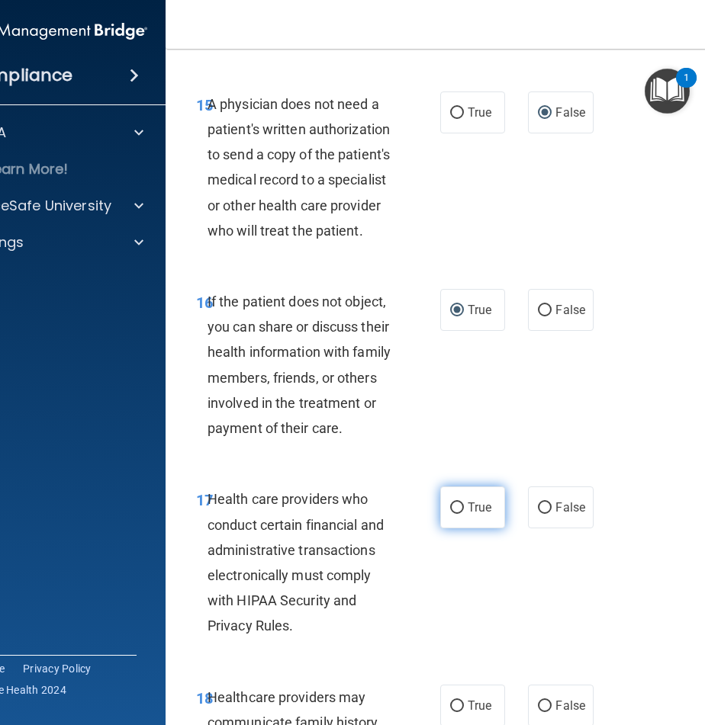
click at [457, 505] on input "True" at bounding box center [457, 507] width 14 height 11
radio input "true"
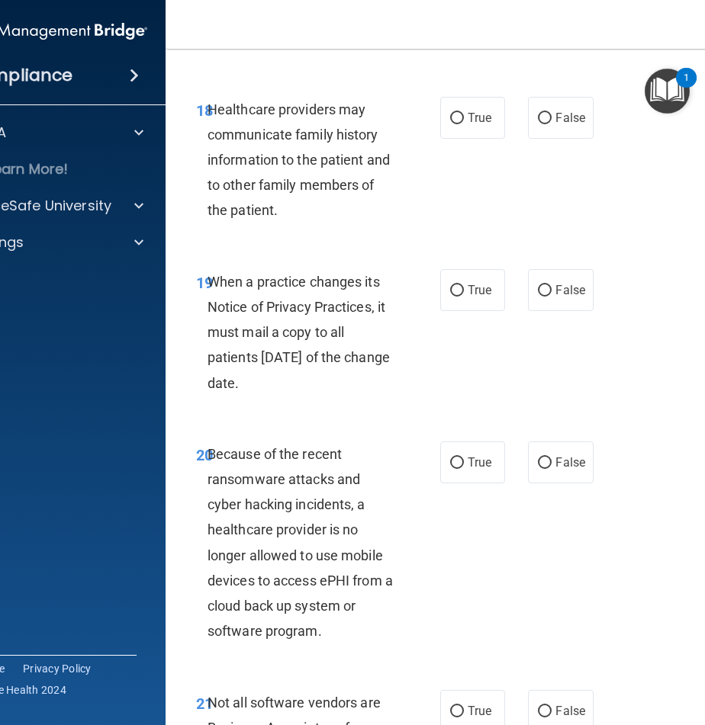
scroll to position [3257, 0]
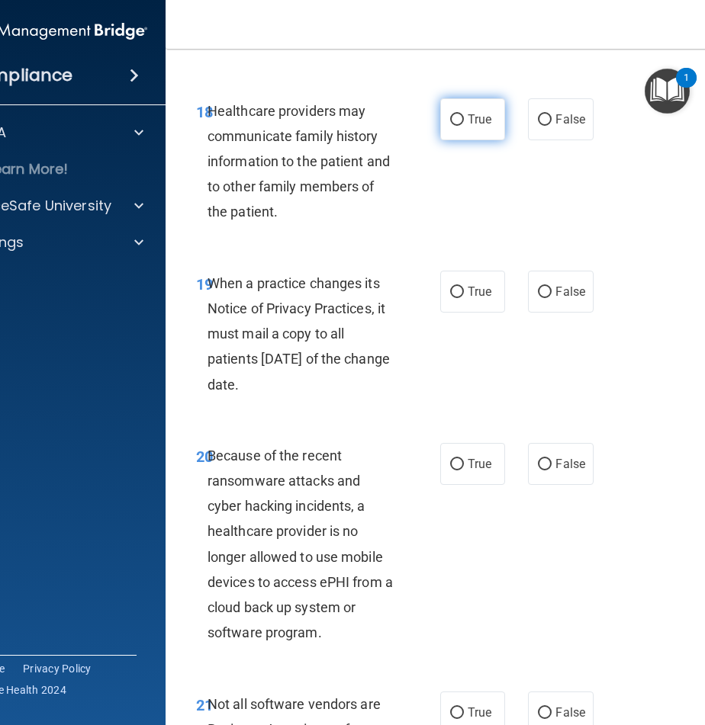
click at [464, 108] on label "True" at bounding box center [472, 119] width 65 height 42
click at [464, 114] on input "True" at bounding box center [457, 119] width 14 height 11
radio input "true"
click at [452, 284] on label "True" at bounding box center [472, 292] width 65 height 42
click at [452, 287] on input "True" at bounding box center [457, 292] width 14 height 11
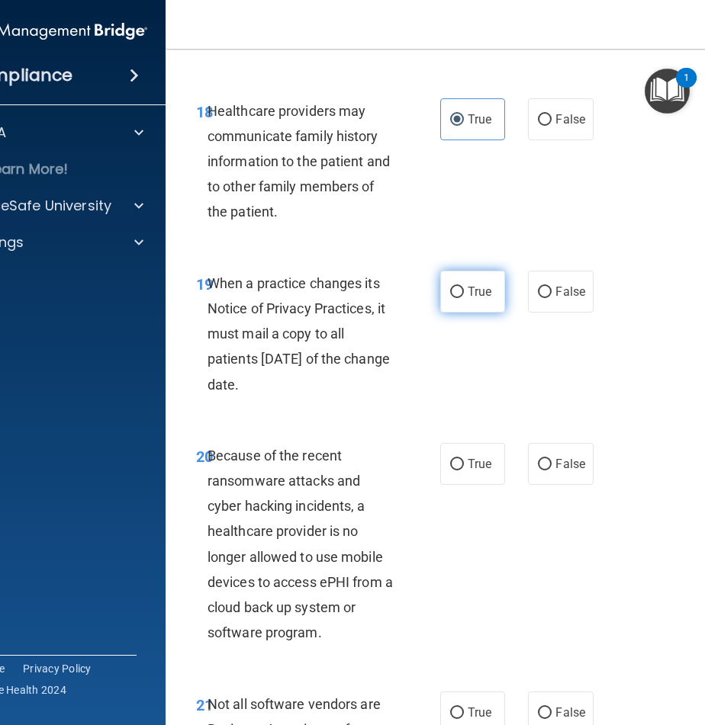
radio input "true"
click at [459, 464] on label "True" at bounding box center [472, 464] width 65 height 42
click at [459, 464] on input "True" at bounding box center [457, 464] width 14 height 11
radio input "true"
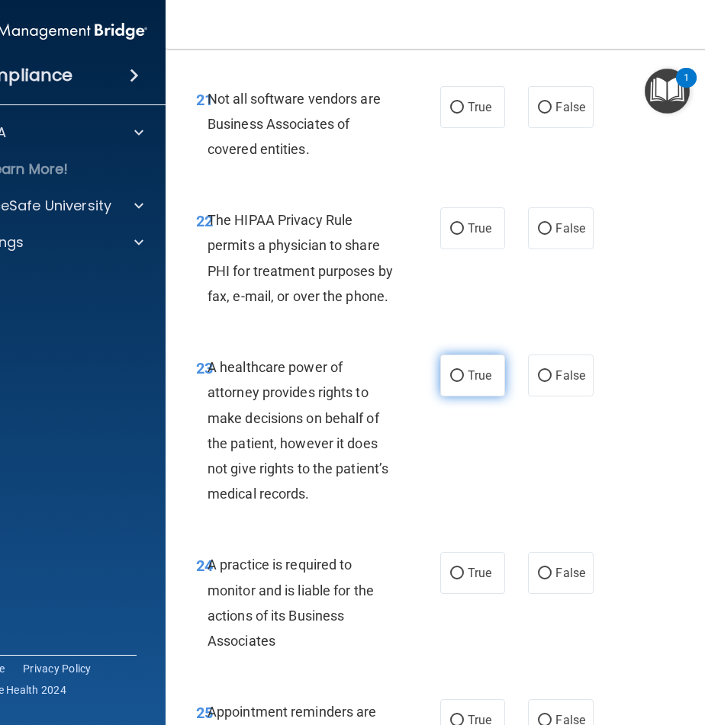
scroll to position [3860, 0]
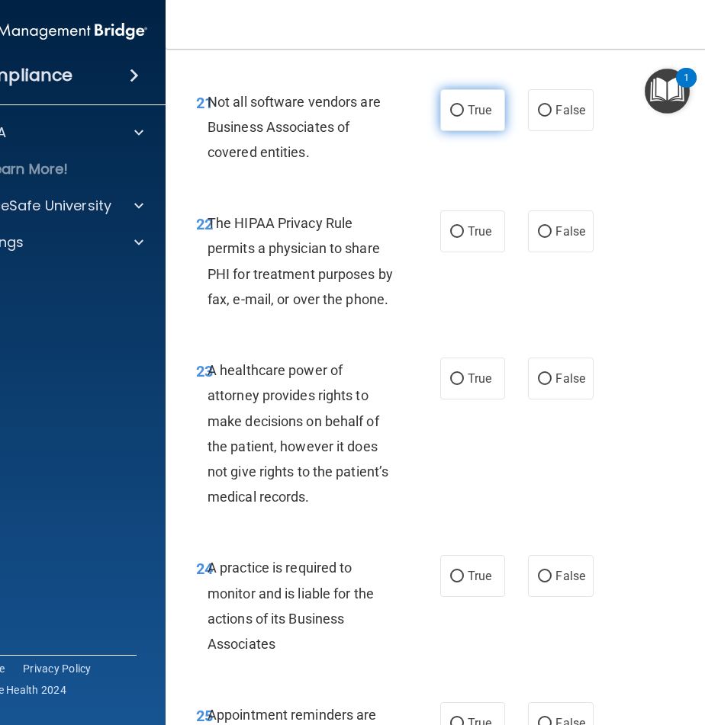
click at [473, 101] on label "True" at bounding box center [472, 110] width 65 height 42
click at [464, 105] on input "True" at bounding box center [457, 110] width 14 height 11
radio input "true"
click at [467, 231] on span "True" at bounding box center [479, 231] width 24 height 14
click at [464, 231] on input "True" at bounding box center [457, 231] width 14 height 11
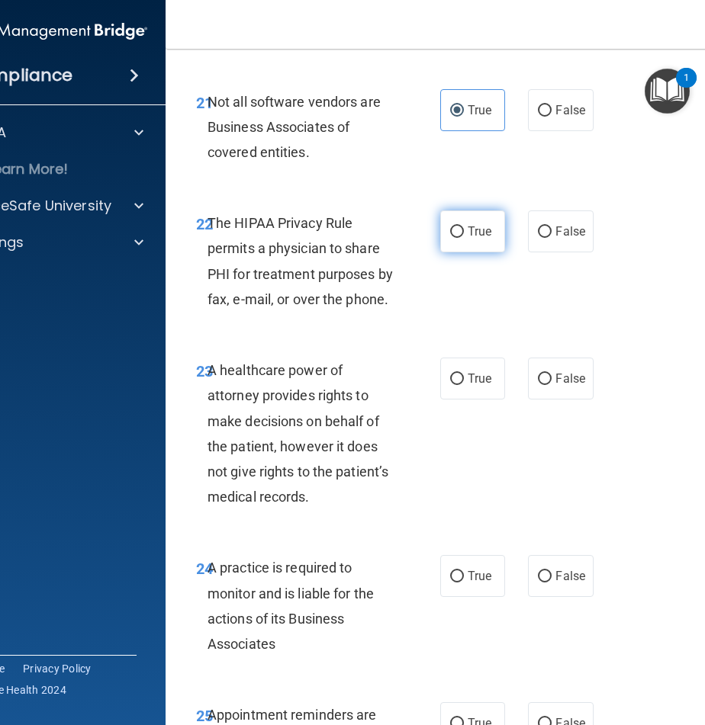
radio input "true"
click at [545, 377] on input "False" at bounding box center [545, 379] width 14 height 11
radio input "true"
click at [455, 579] on input "True" at bounding box center [457, 576] width 14 height 11
radio input "true"
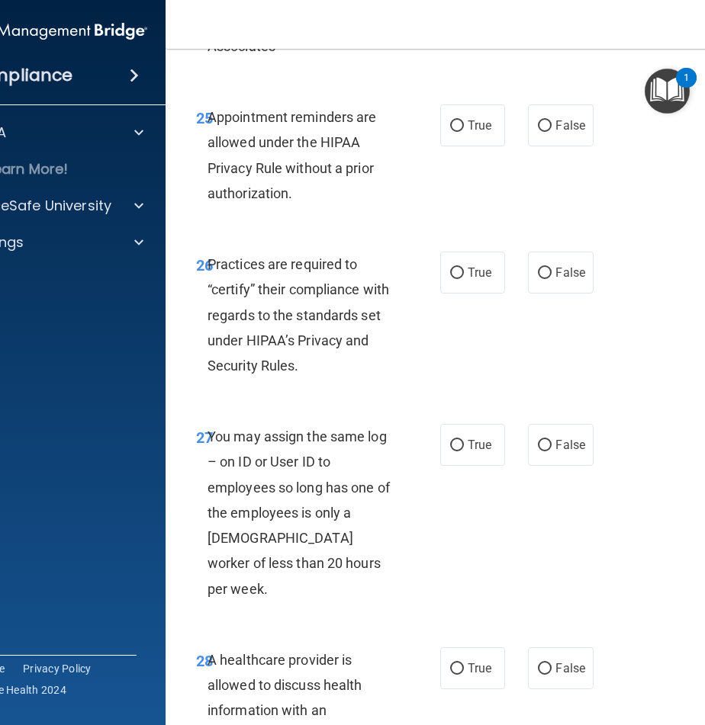
scroll to position [4458, 0]
click at [470, 127] on span "True" at bounding box center [479, 124] width 24 height 14
click at [464, 127] on input "True" at bounding box center [457, 125] width 14 height 11
radio input "true"
click at [538, 267] on input "False" at bounding box center [545, 272] width 14 height 11
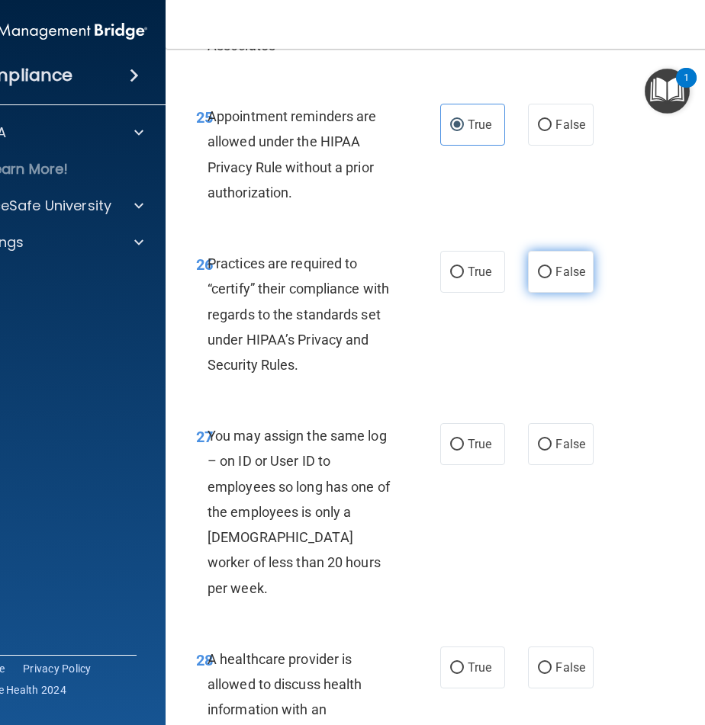
radio input "true"
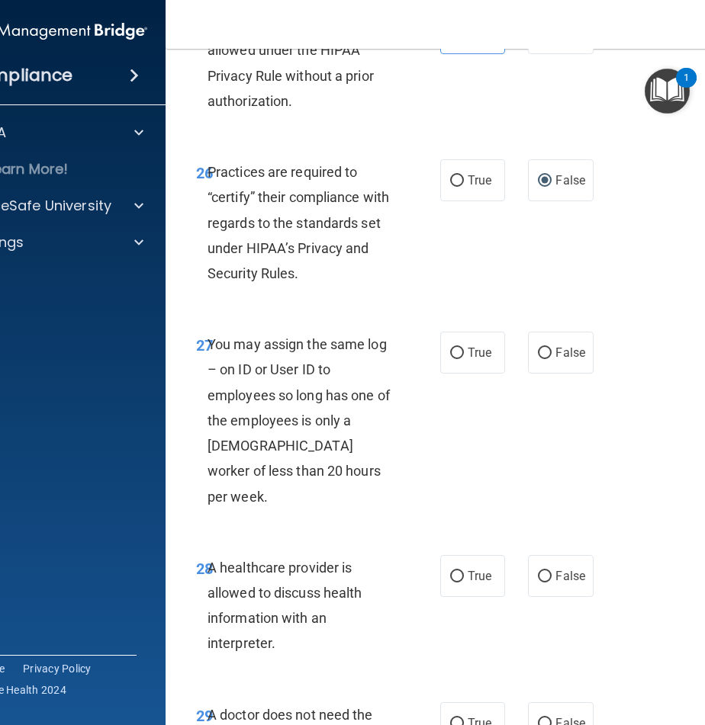
scroll to position [4554, 0]
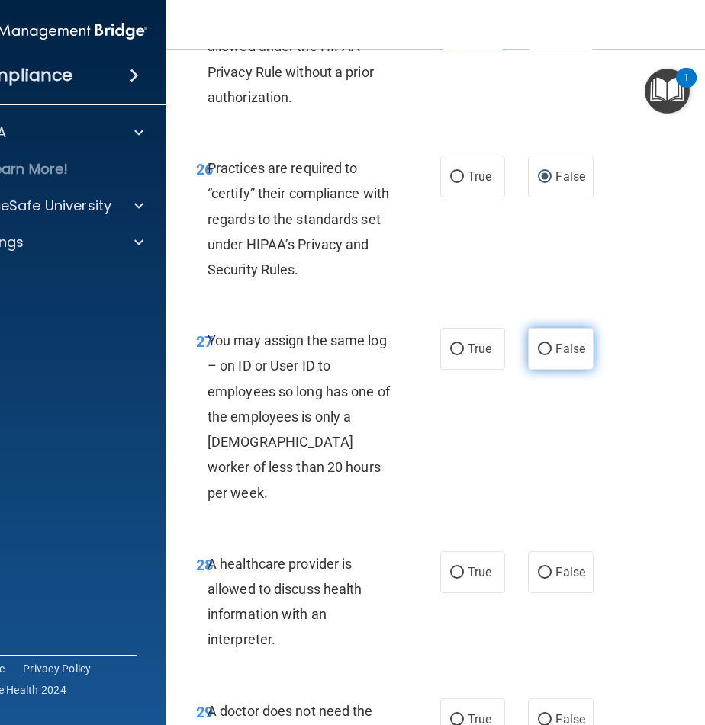
click at [539, 352] on input "False" at bounding box center [545, 349] width 14 height 11
radio input "true"
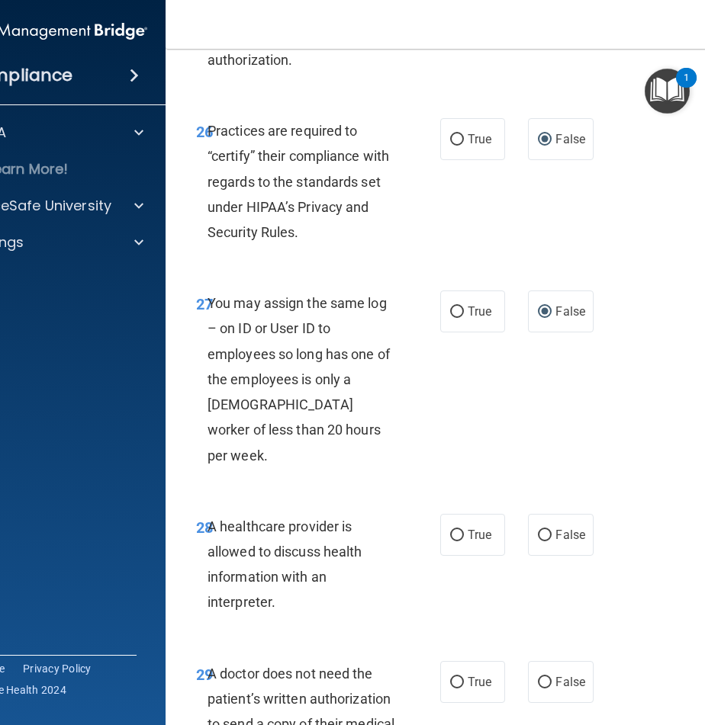
scroll to position [4611, 0]
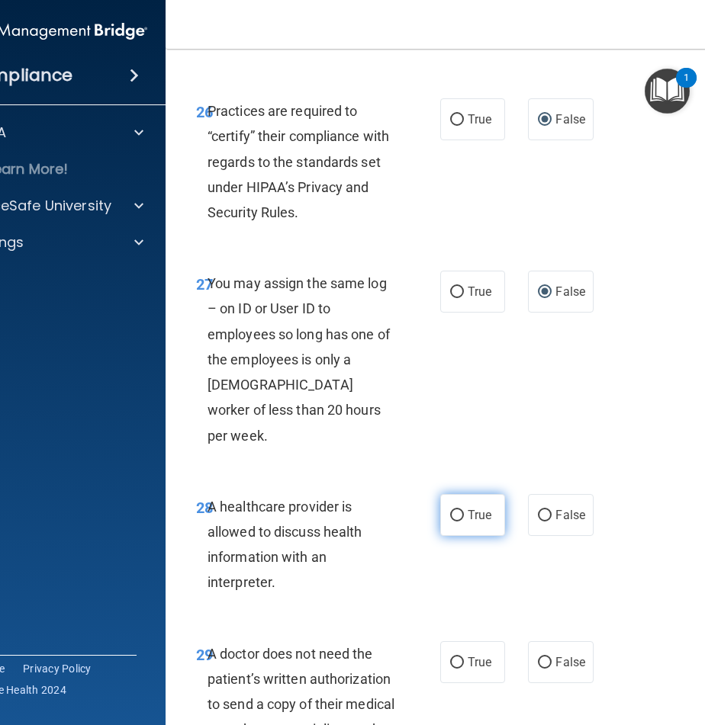
click at [454, 496] on label "True" at bounding box center [472, 515] width 65 height 42
click at [454, 510] on input "True" at bounding box center [457, 515] width 14 height 11
radio input "true"
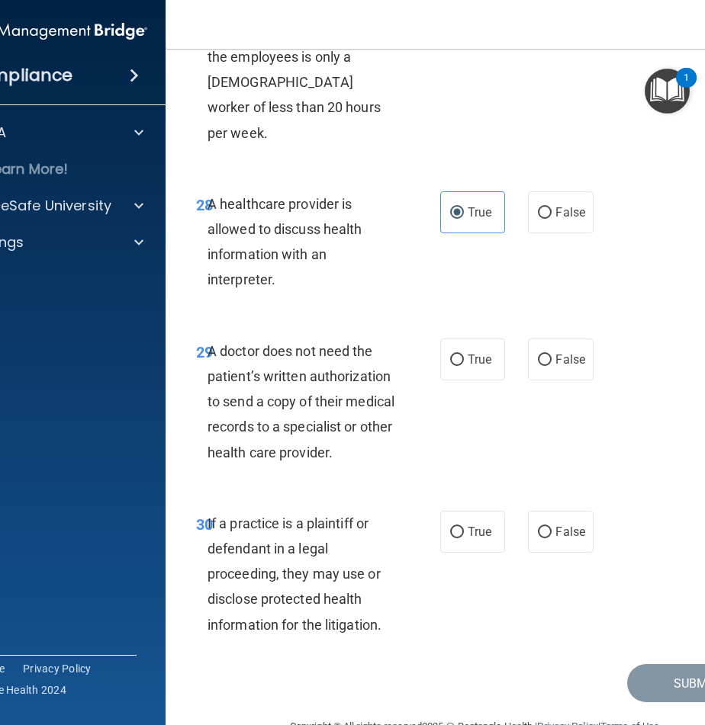
scroll to position [4926, 0]
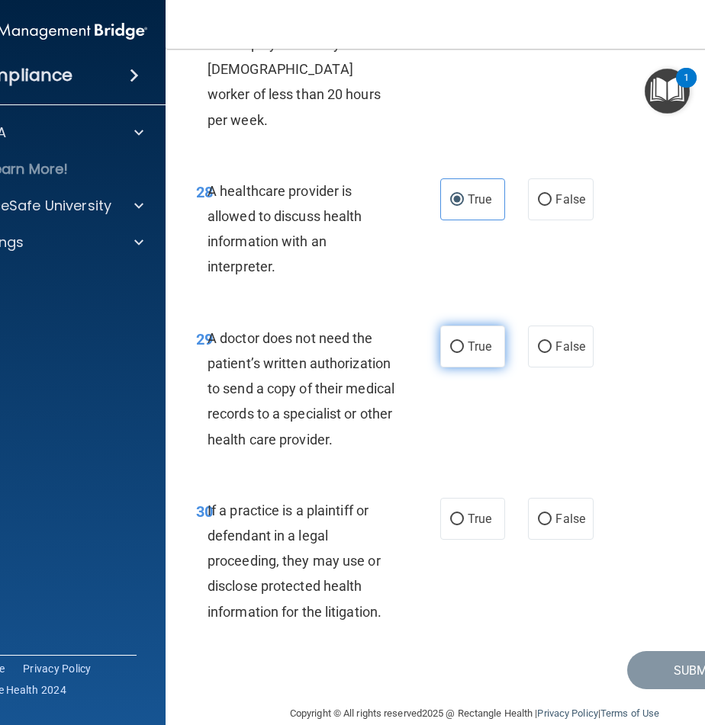
click at [458, 329] on label "True" at bounding box center [472, 347] width 65 height 42
click at [458, 342] on input "True" at bounding box center [457, 347] width 14 height 11
radio input "true"
click at [454, 498] on label "True" at bounding box center [472, 519] width 65 height 42
click at [452, 514] on input "True" at bounding box center [457, 519] width 14 height 11
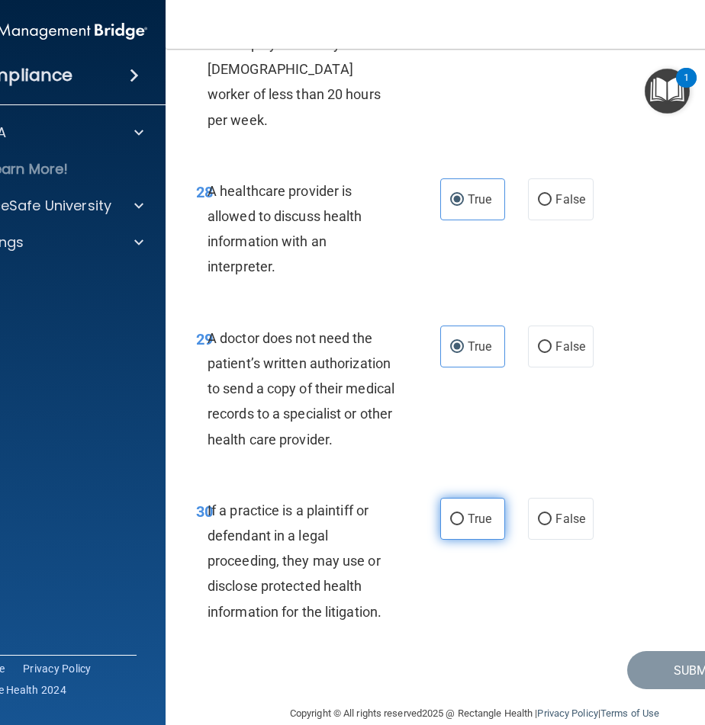
radio input "true"
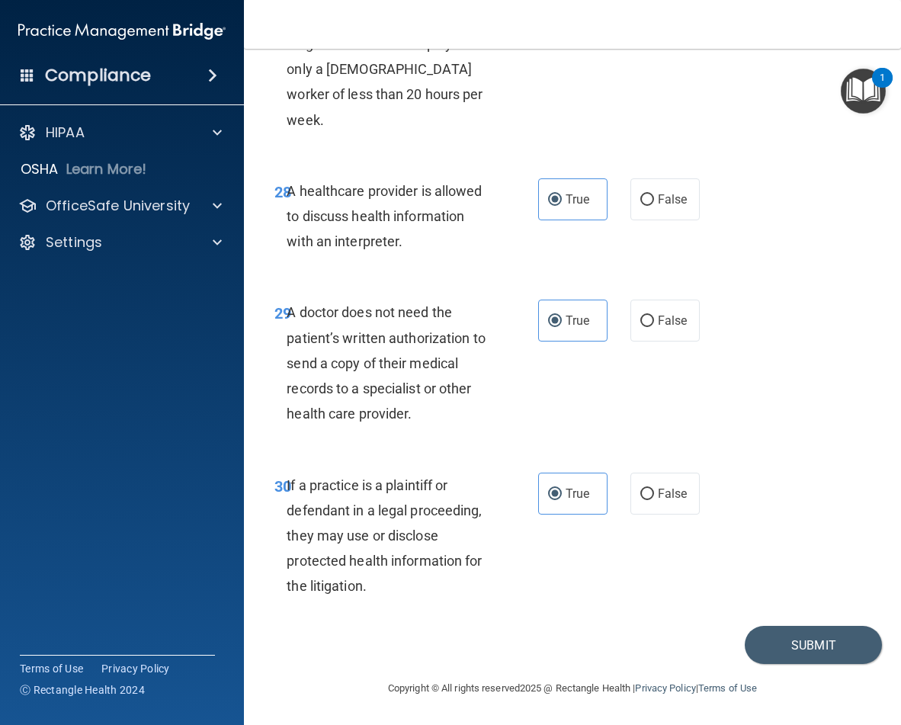
scroll to position [4825, 0]
click at [843, 639] on button "Submit" at bounding box center [813, 645] width 137 height 39
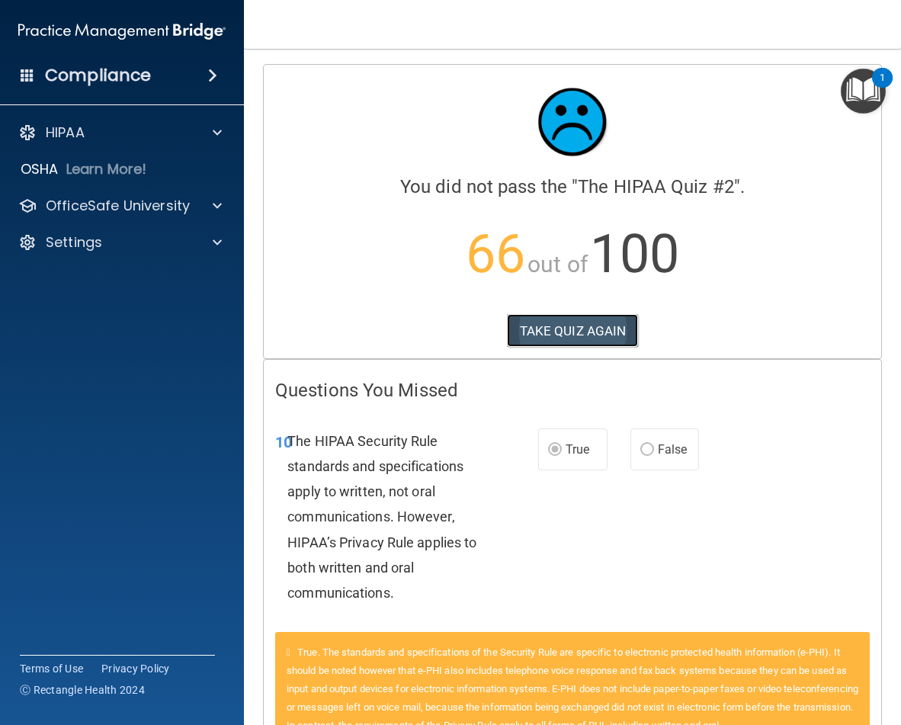
click at [584, 334] on button "TAKE QUIZ AGAIN" at bounding box center [573, 331] width 132 height 34
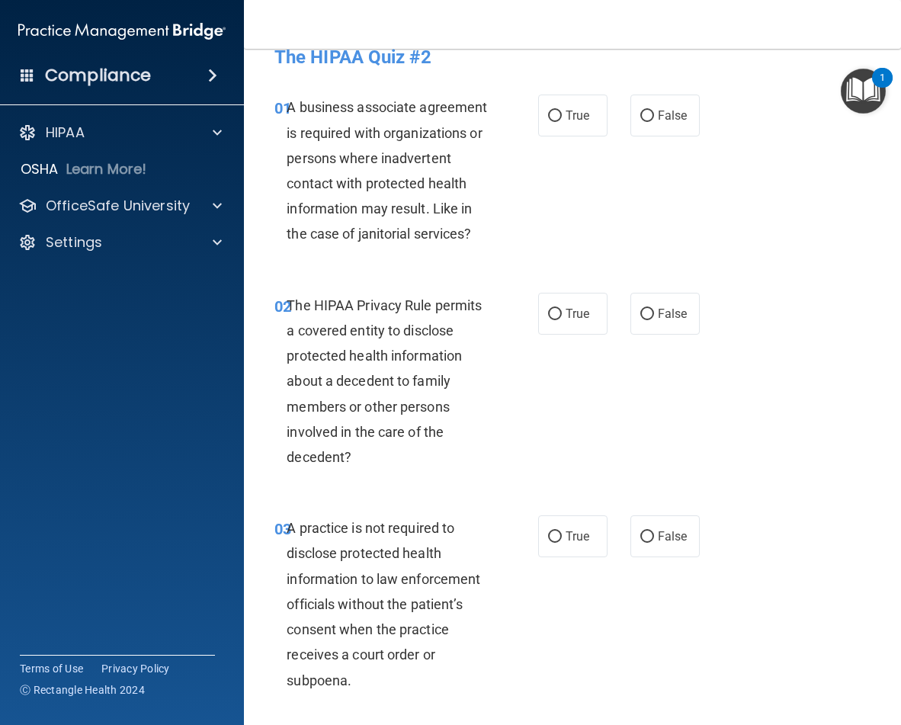
scroll to position [27, 0]
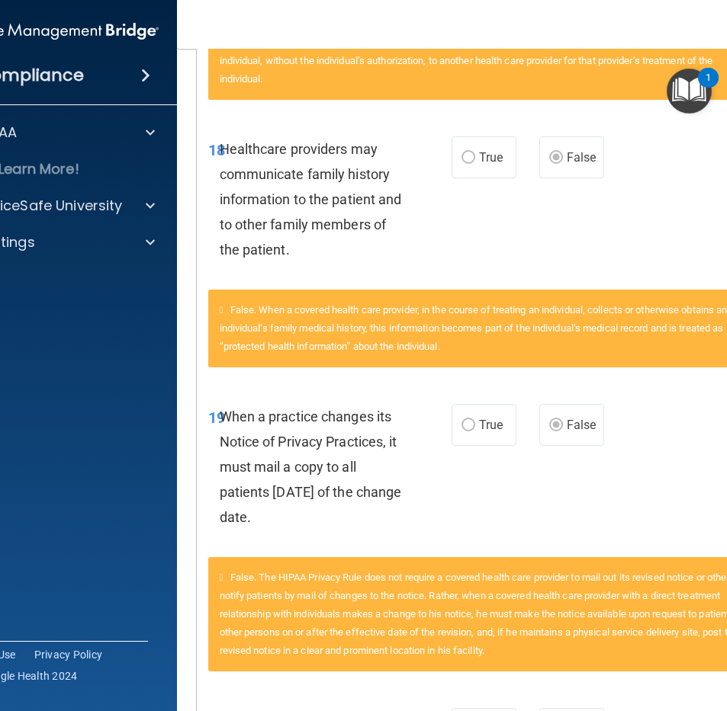
scroll to position [1517, 0]
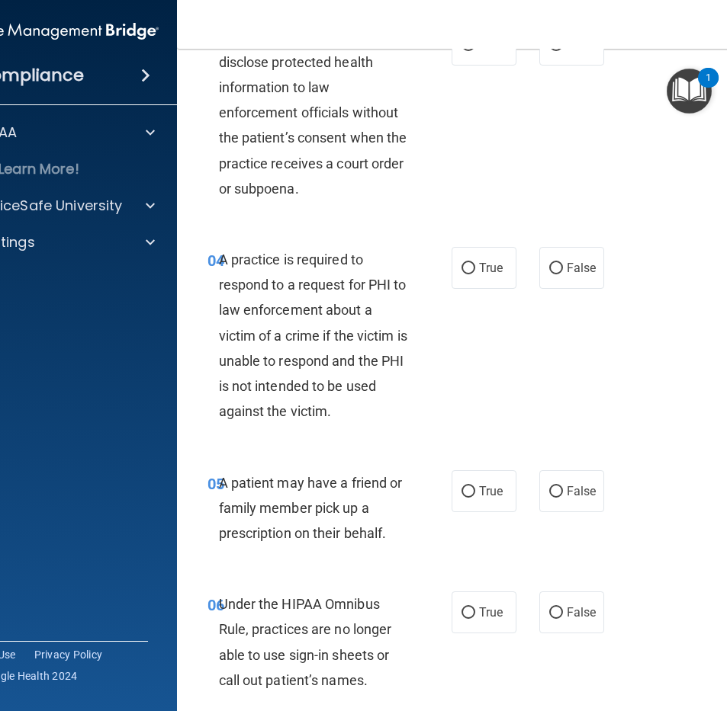
scroll to position [544, 0]
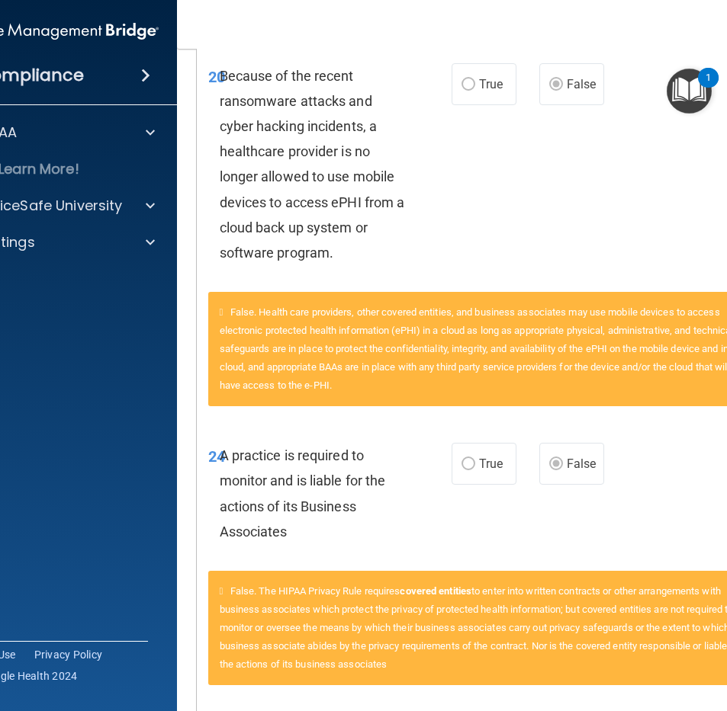
scroll to position [2775, 0]
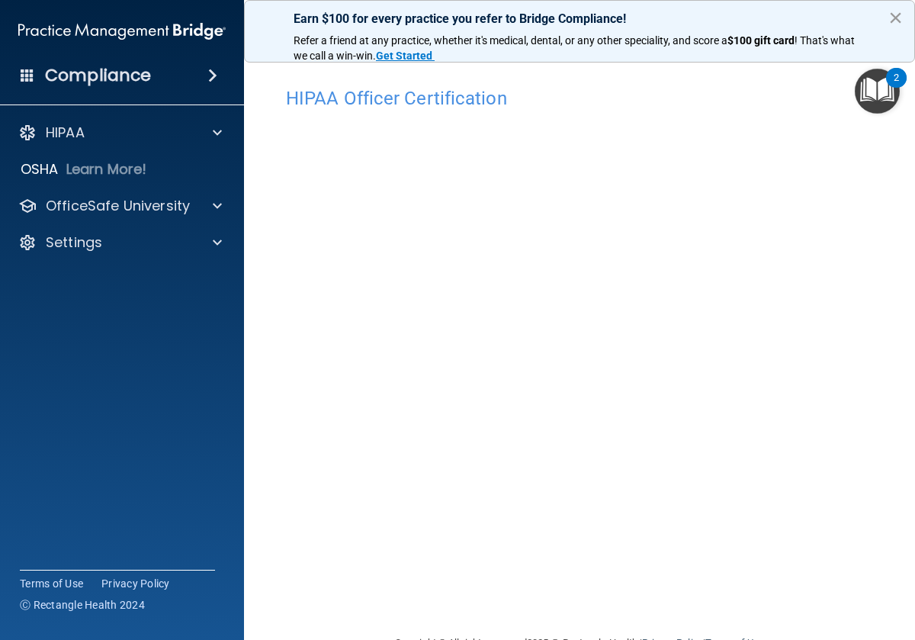
click at [896, 18] on button "×" at bounding box center [895, 17] width 14 height 24
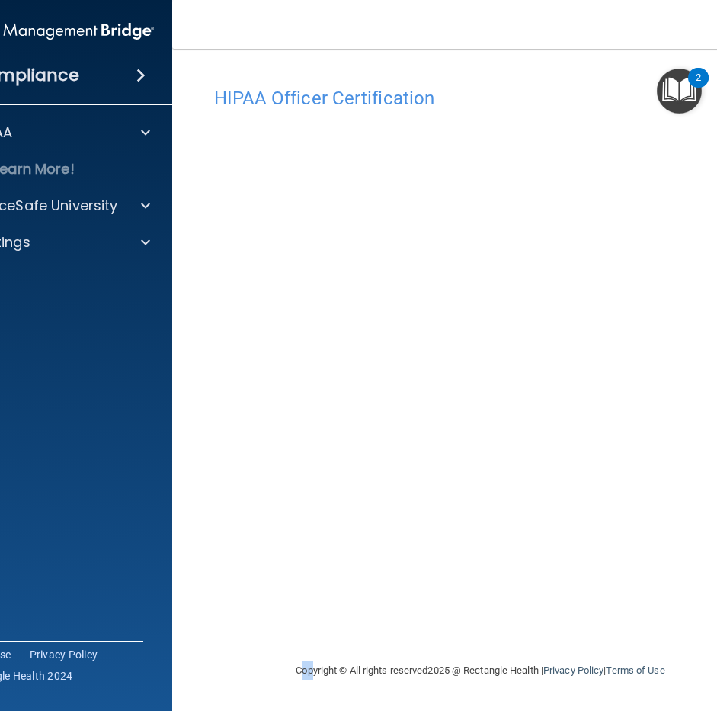
drag, startPoint x: 298, startPoint y: 676, endPoint x: 255, endPoint y: 671, distance: 42.9
click at [255, 639] on div "Copyright © All rights reserved 2025 @ Rectangle Health | Privacy Policy | Term…" at bounding box center [481, 671] width 557 height 49
drag, startPoint x: 256, startPoint y: 660, endPoint x: 372, endPoint y: 664, distance: 116.0
click at [372, 639] on div "Copyright © All rights reserved 2025 @ Rectangle Health | Privacy Policy | Term…" at bounding box center [481, 671] width 557 height 49
click at [373, 639] on div "Copyright © All rights reserved 2025 @ Rectangle Health | Privacy Policy | Term…" at bounding box center [481, 671] width 557 height 49
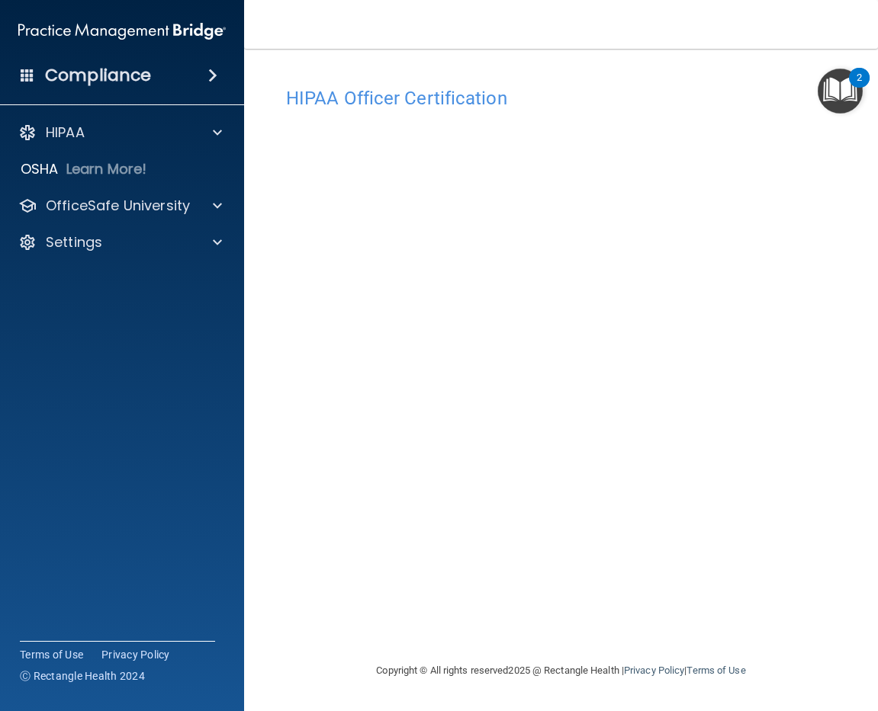
click at [859, 85] on div "2" at bounding box center [858, 88] width 5 height 20
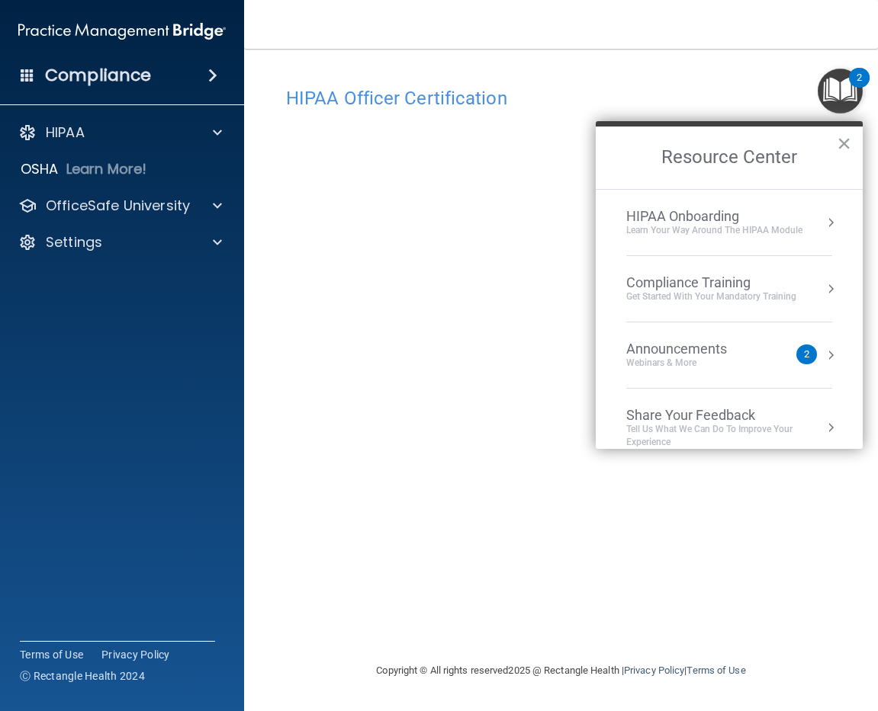
click at [744, 355] on div "Announcements" at bounding box center [691, 349] width 131 height 17
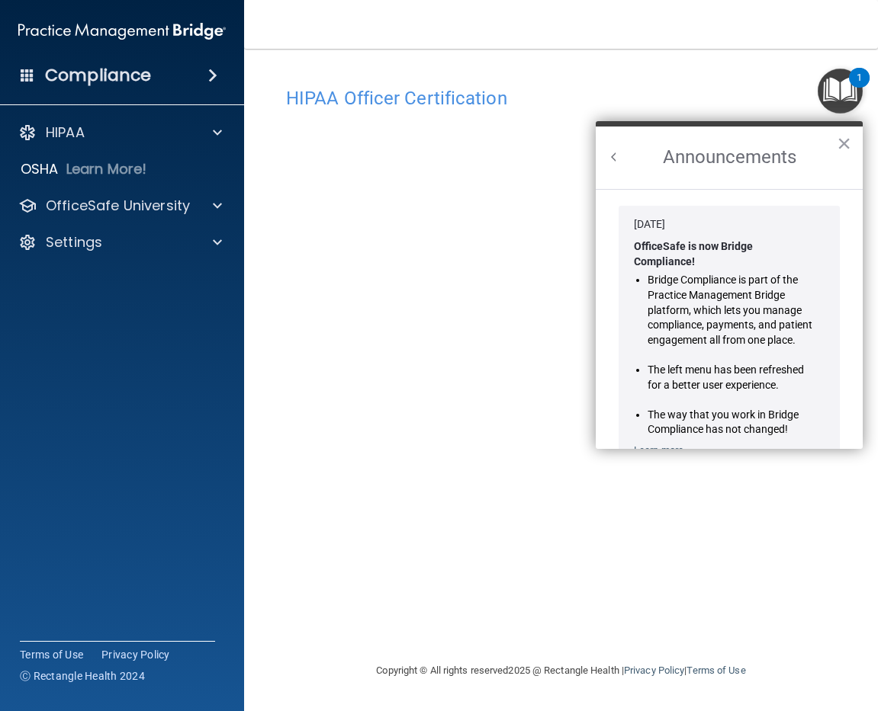
scroll to position [268, 0]
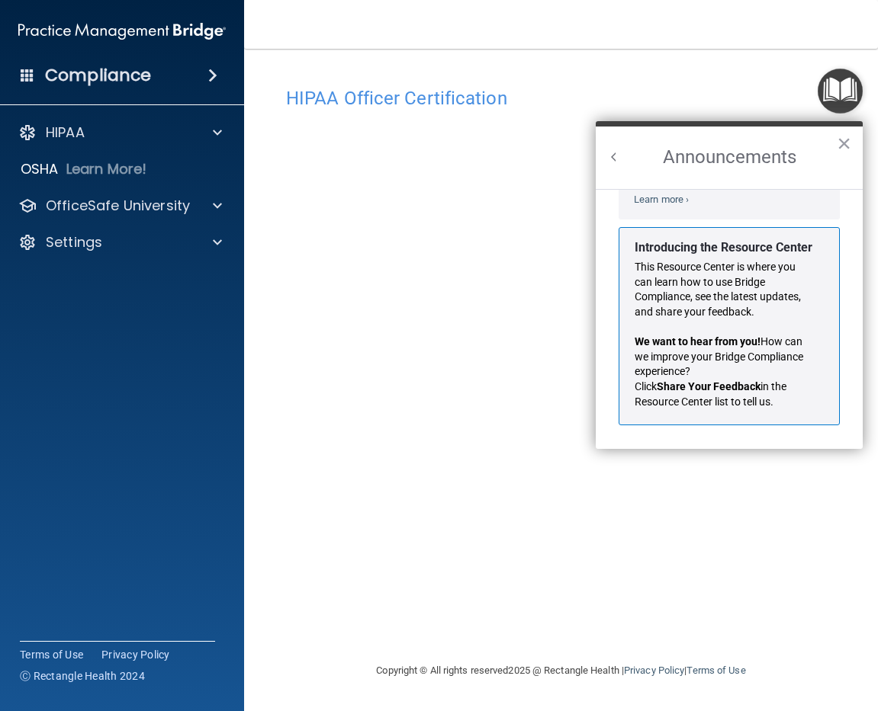
click at [617, 167] on h2 "Announcements" at bounding box center [729, 158] width 267 height 63
click at [617, 149] on button "Back to Resource Center Home" at bounding box center [613, 156] width 15 height 15
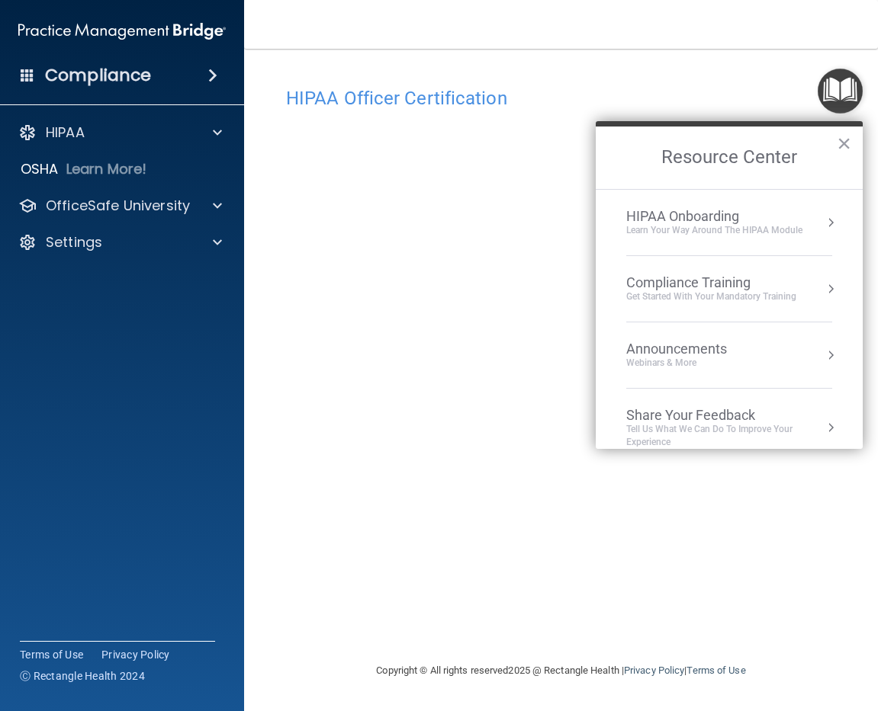
scroll to position [249, 0]
click at [715, 280] on div "Compliance Training" at bounding box center [711, 282] width 170 height 17
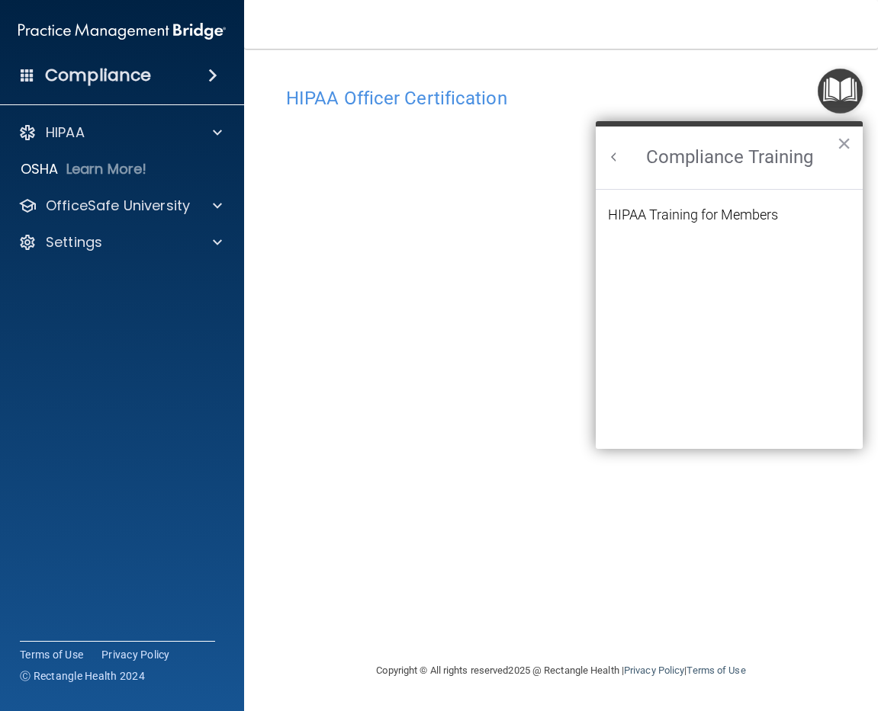
scroll to position [0, 0]
click at [690, 217] on div "HIPAA Training for Members" at bounding box center [693, 215] width 170 height 14
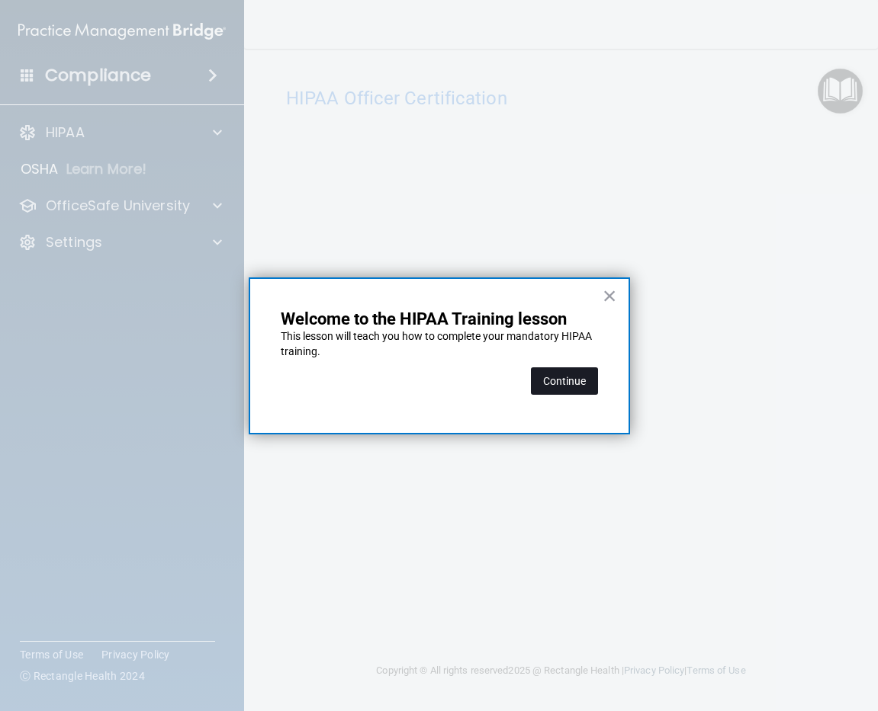
click at [571, 378] on button "Continue" at bounding box center [564, 381] width 67 height 27
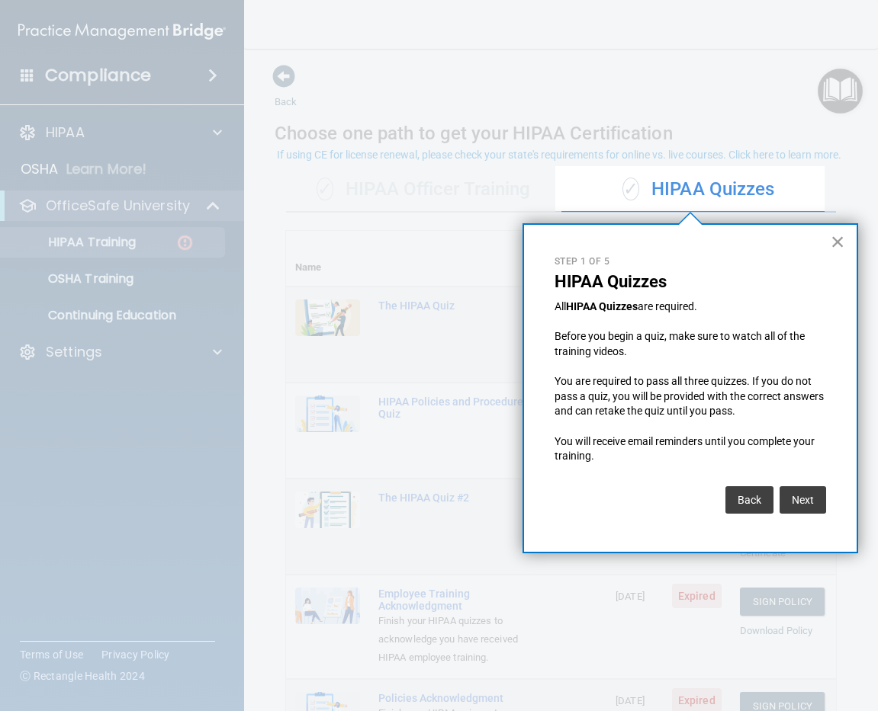
click at [834, 243] on button "×" at bounding box center [837, 242] width 14 height 24
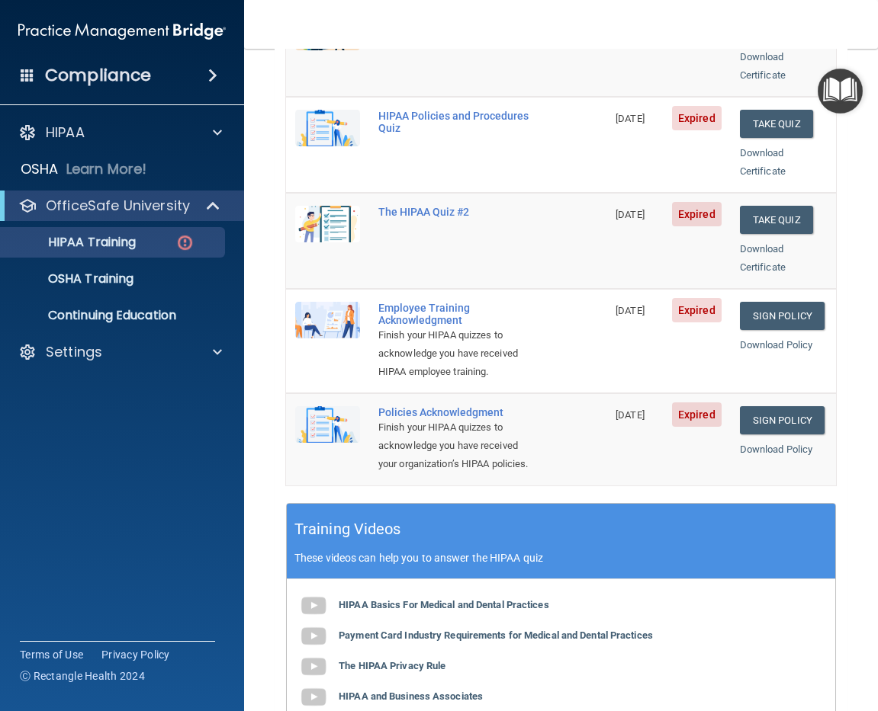
scroll to position [569, 0]
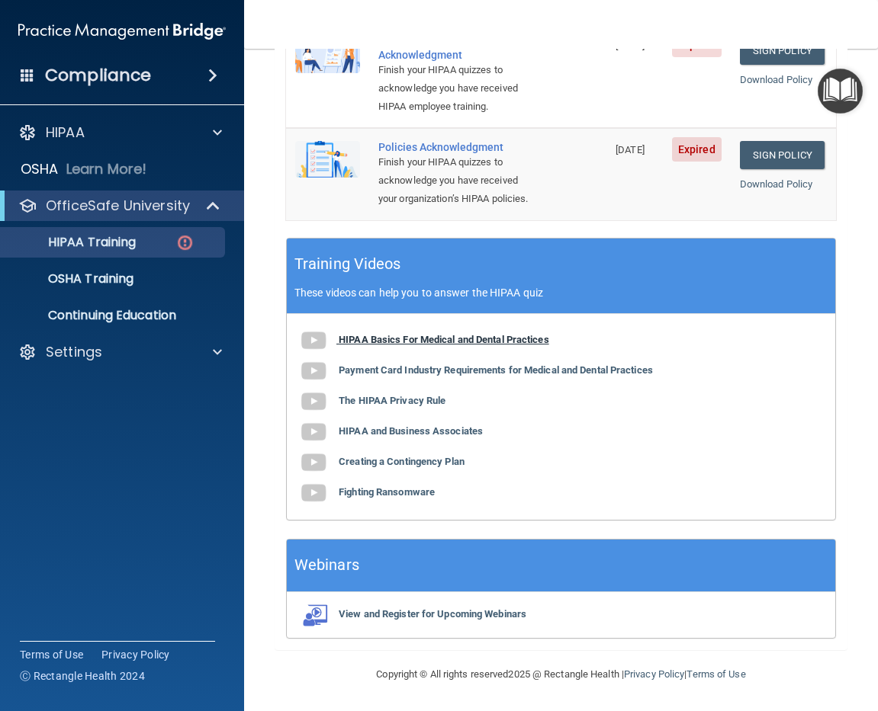
click at [385, 339] on b "HIPAA Basics For Medical and Dental Practices" at bounding box center [444, 339] width 210 height 11
click at [384, 337] on b "HIPAA Basics For Medical and Dental Practices" at bounding box center [444, 339] width 210 height 11
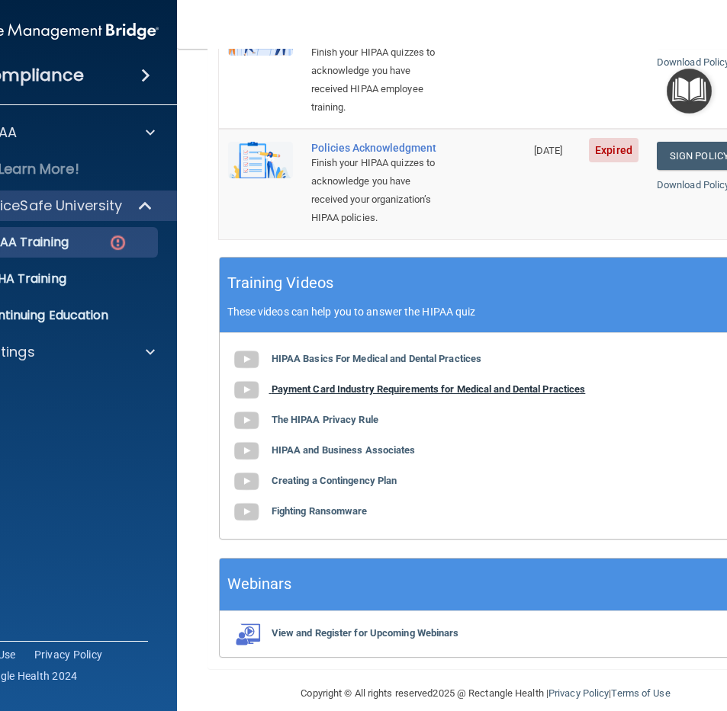
click at [340, 395] on b "Payment Card Industry Requirements for Medical and Dental Practices" at bounding box center [428, 389] width 314 height 11
click at [345, 456] on b "HIPAA and Business Associates" at bounding box center [343, 450] width 144 height 11
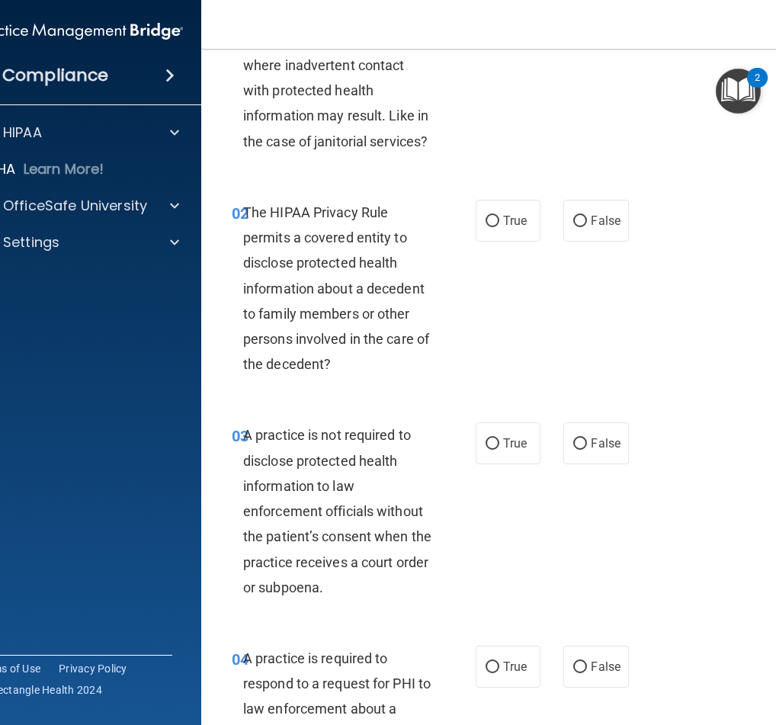
scroll to position [143, 0]
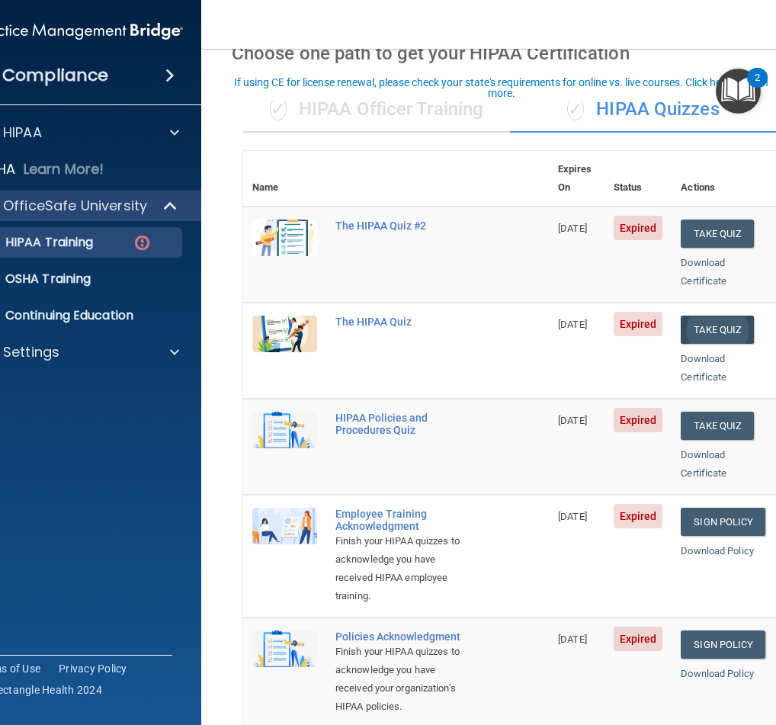
scroll to position [88, 0]
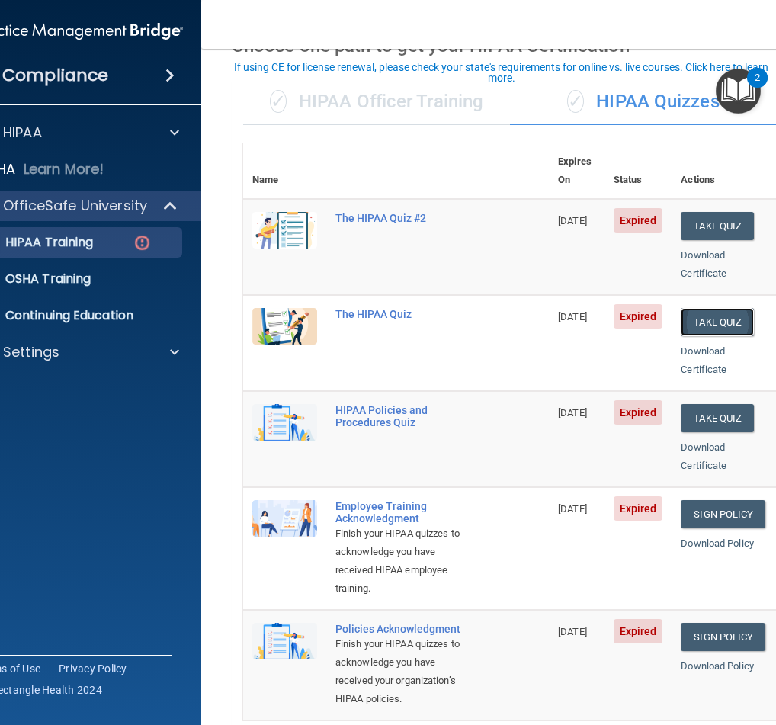
click at [722, 308] on button "Take Quiz" at bounding box center [717, 322] width 73 height 28
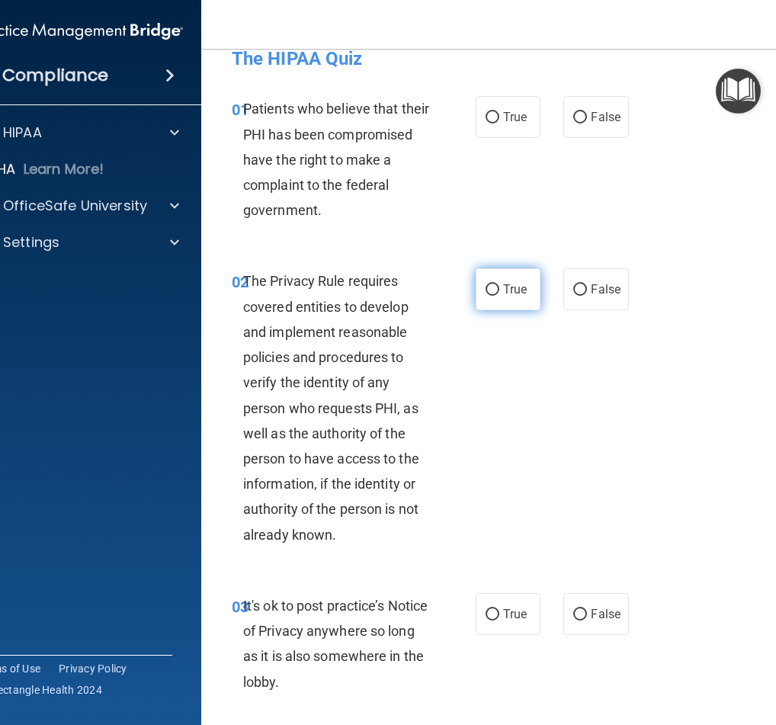
scroll to position [27, 0]
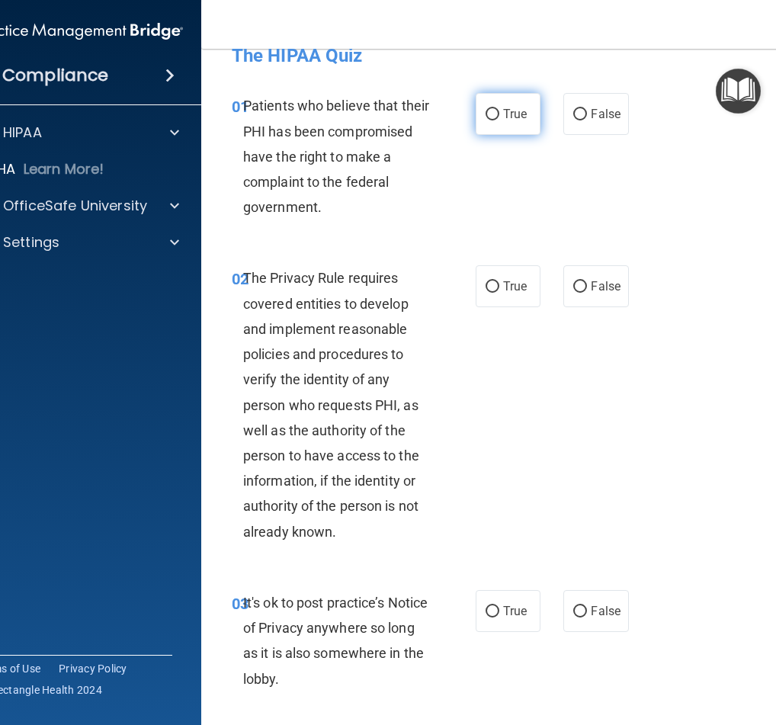
click at [493, 114] on input "True" at bounding box center [493, 114] width 14 height 11
radio input "true"
click at [494, 281] on label "True" at bounding box center [508, 286] width 65 height 42
click at [494, 281] on input "True" at bounding box center [493, 286] width 14 height 11
radio input "true"
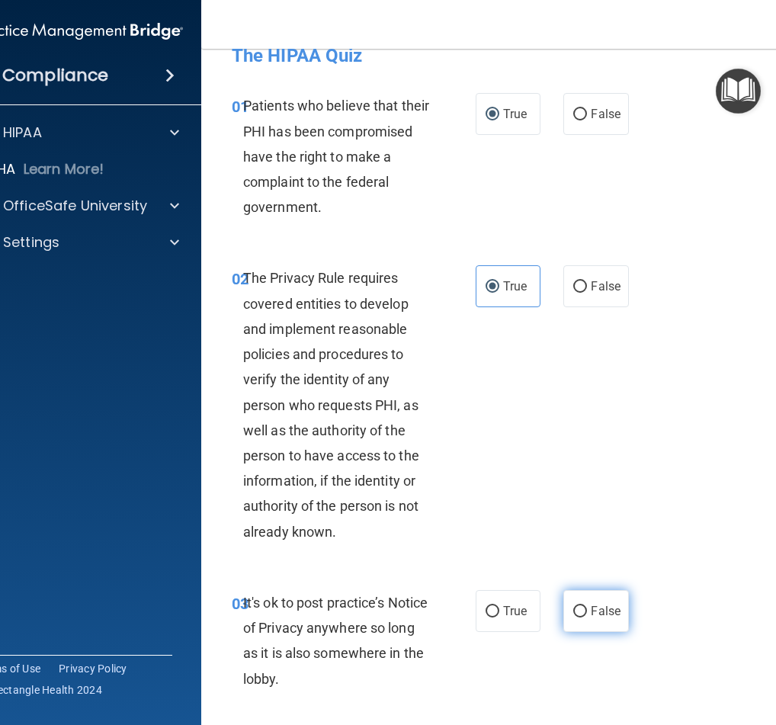
click at [573, 612] on input "False" at bounding box center [580, 611] width 14 height 11
radio input "true"
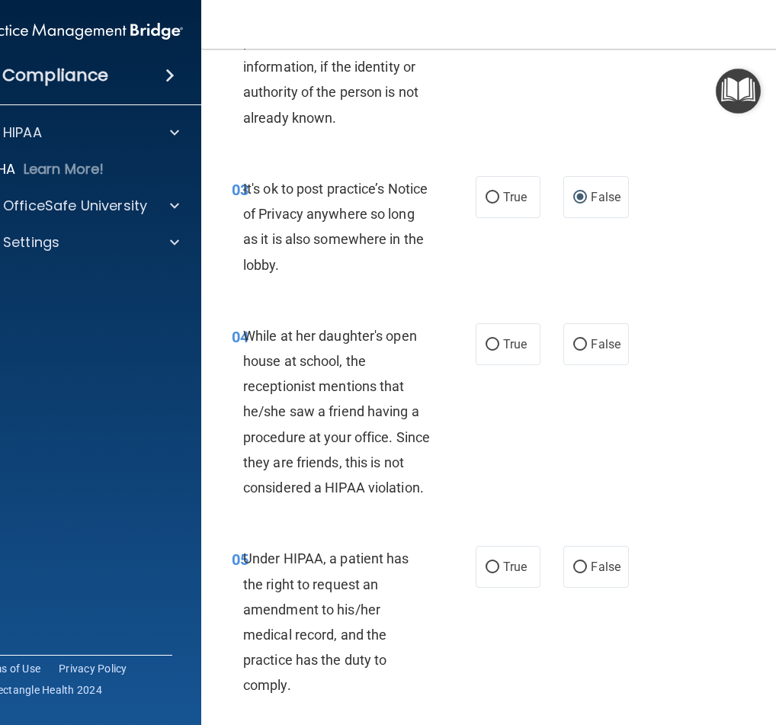
scroll to position [656, 0]
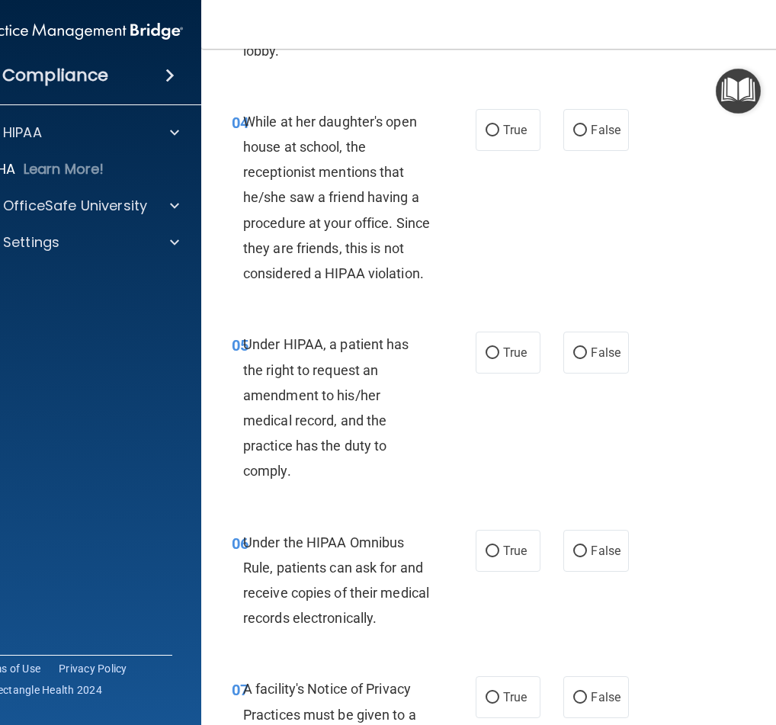
click at [683, 268] on div "04 While at her daughter's open house at school, the receptionist mentions that…" at bounding box center [509, 201] width 579 height 223
click at [591, 124] on span "False" at bounding box center [606, 130] width 30 height 14
click at [586, 125] on input "False" at bounding box center [580, 130] width 14 height 11
radio input "true"
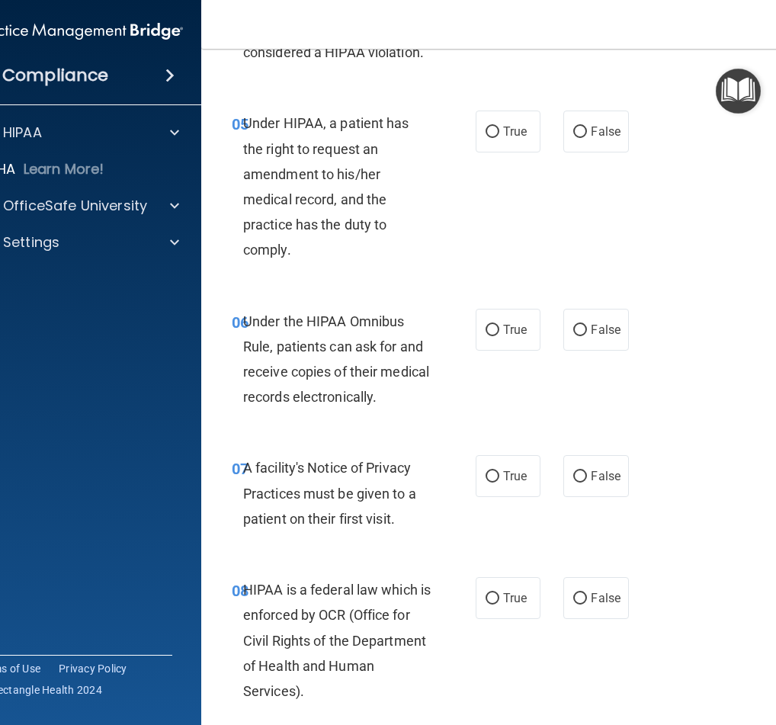
scroll to position [894, 0]
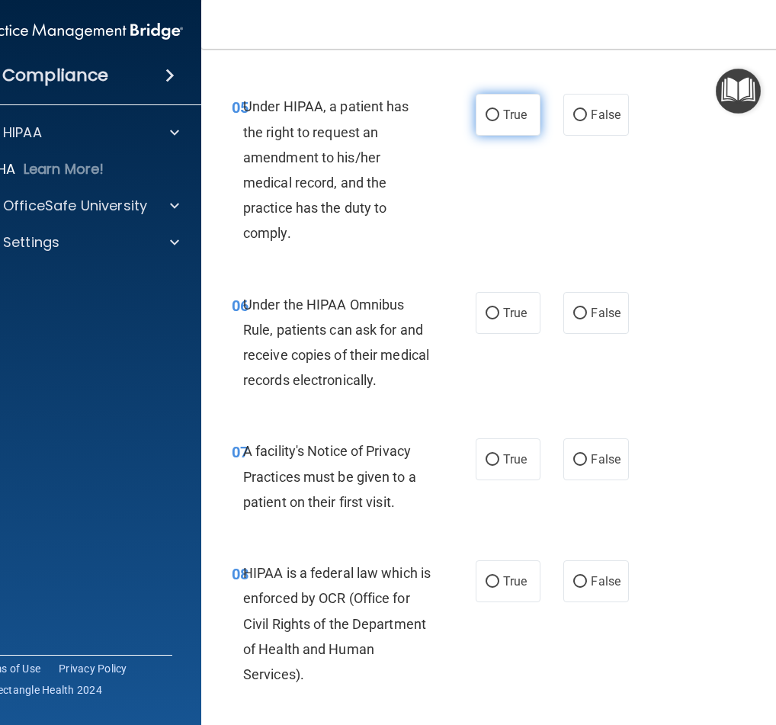
click at [518, 111] on span "True" at bounding box center [515, 115] width 24 height 14
click at [499, 111] on input "True" at bounding box center [493, 115] width 14 height 11
radio input "true"
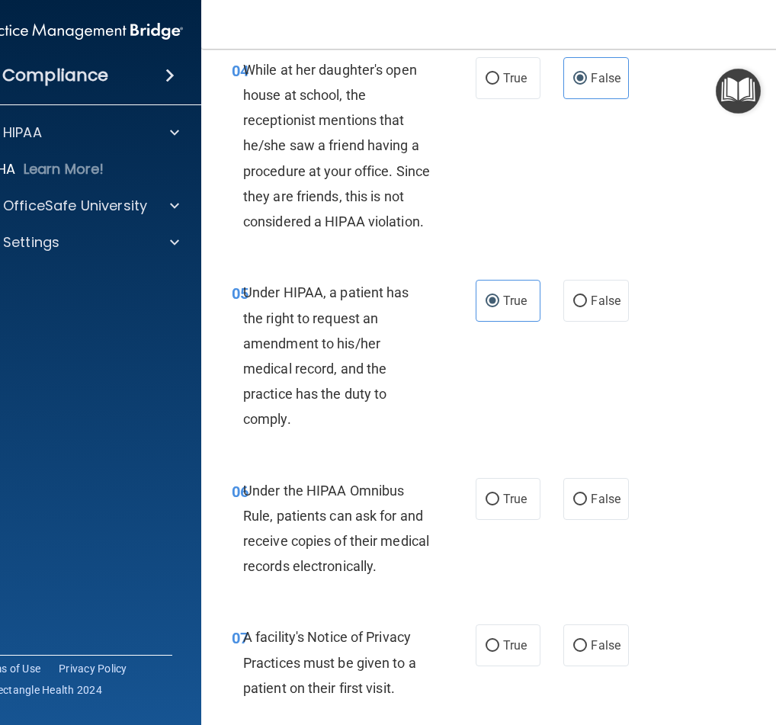
scroll to position [711, 0]
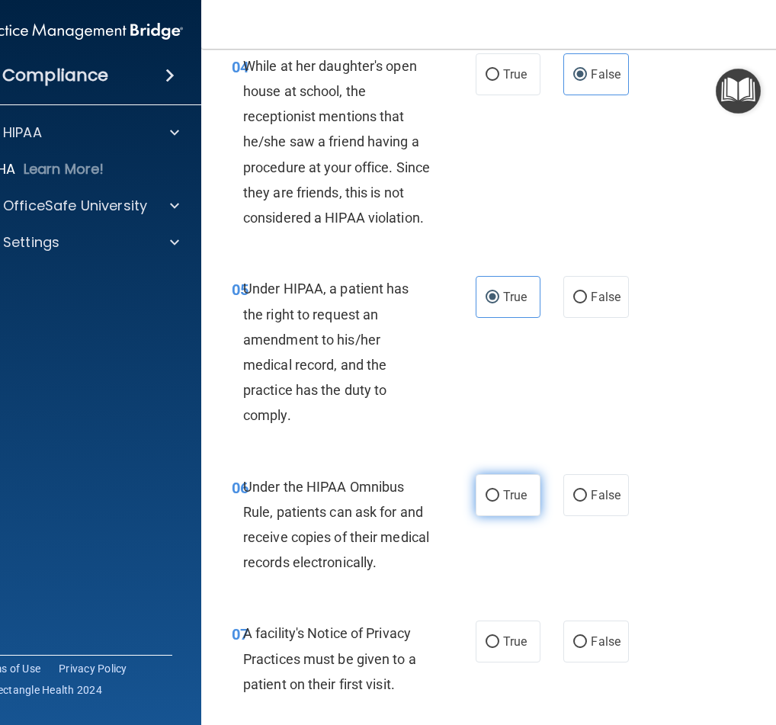
click at [508, 496] on span "True" at bounding box center [515, 495] width 24 height 14
click at [499, 496] on input "True" at bounding box center [493, 495] width 14 height 11
radio input "true"
click at [503, 643] on span "True" at bounding box center [515, 641] width 24 height 14
click at [499, 643] on input "True" at bounding box center [493, 642] width 14 height 11
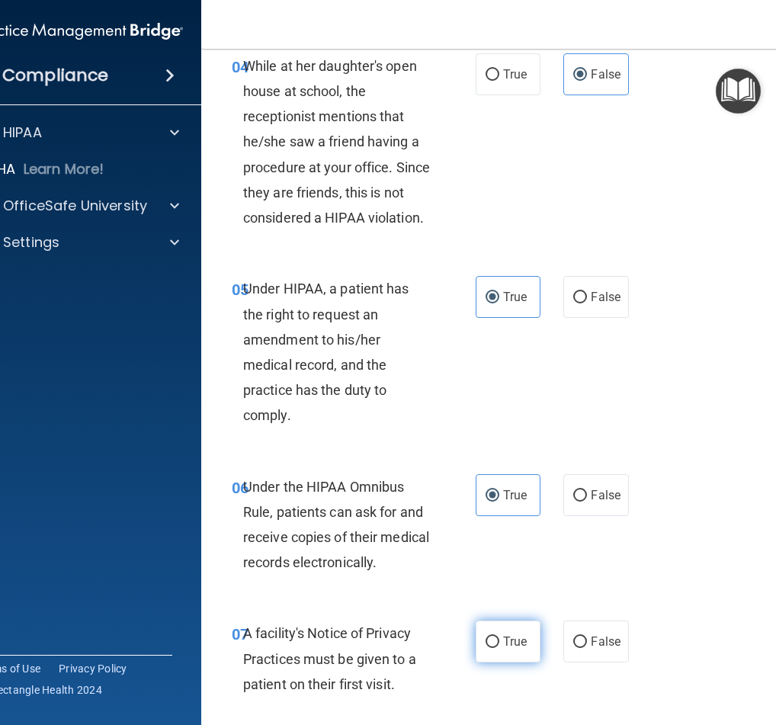
radio input "true"
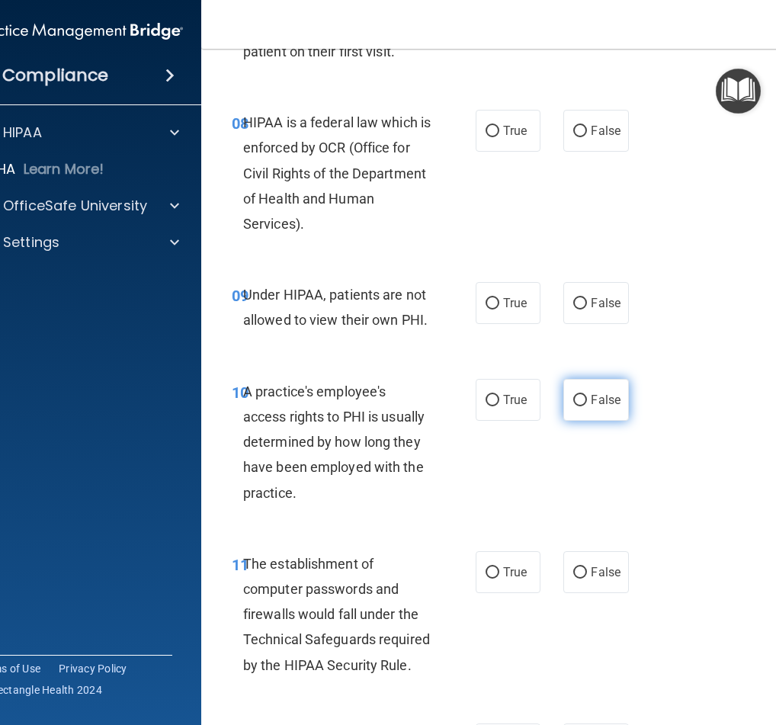
scroll to position [1383, 0]
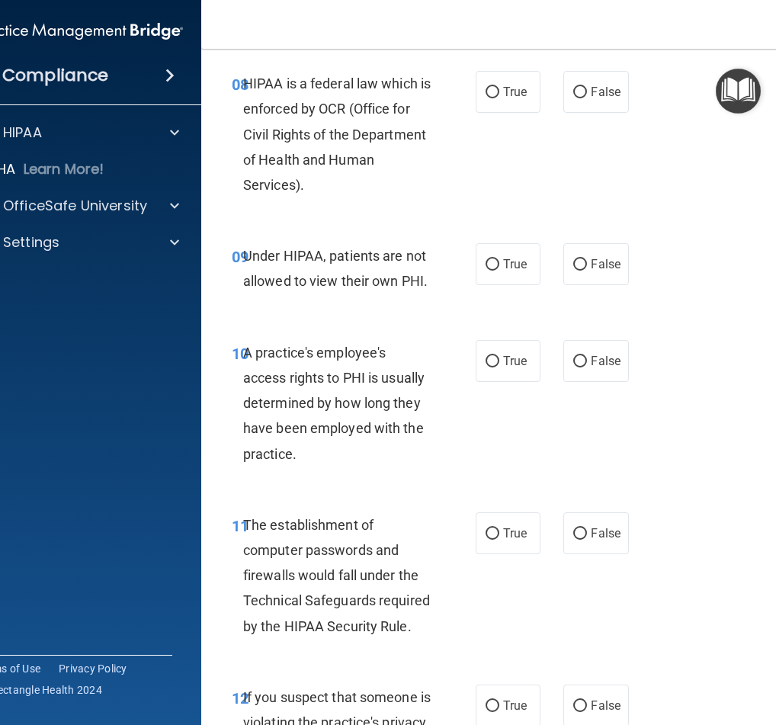
click at [477, 183] on div "08 HIPAA is a federal law which is enforced by OCR (Office for Civil Rights of …" at bounding box center [354, 138] width 290 height 134
click at [592, 266] on span "False" at bounding box center [606, 264] width 30 height 14
click at [587, 266] on input "False" at bounding box center [580, 264] width 14 height 11
radio input "true"
click at [491, 98] on input "True" at bounding box center [493, 92] width 14 height 11
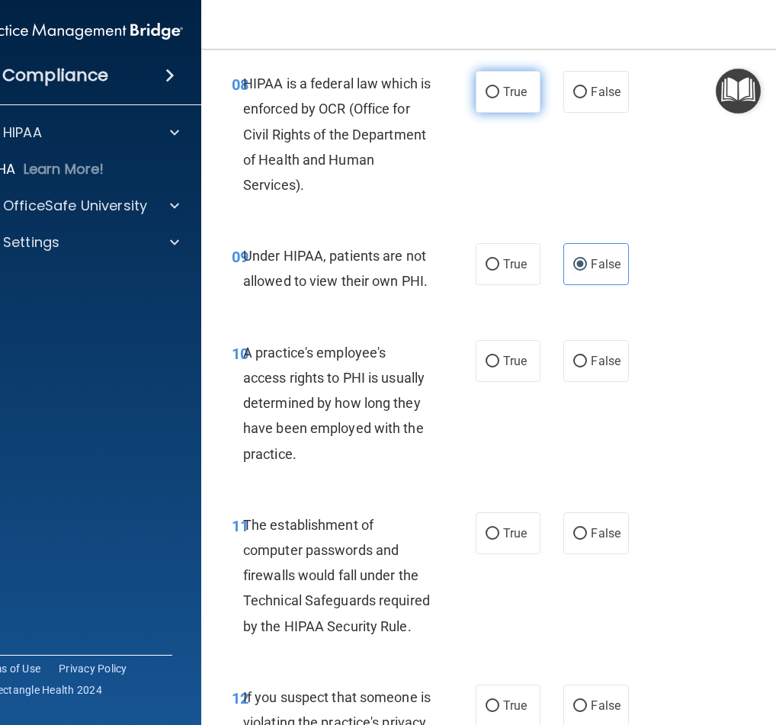
radio input "true"
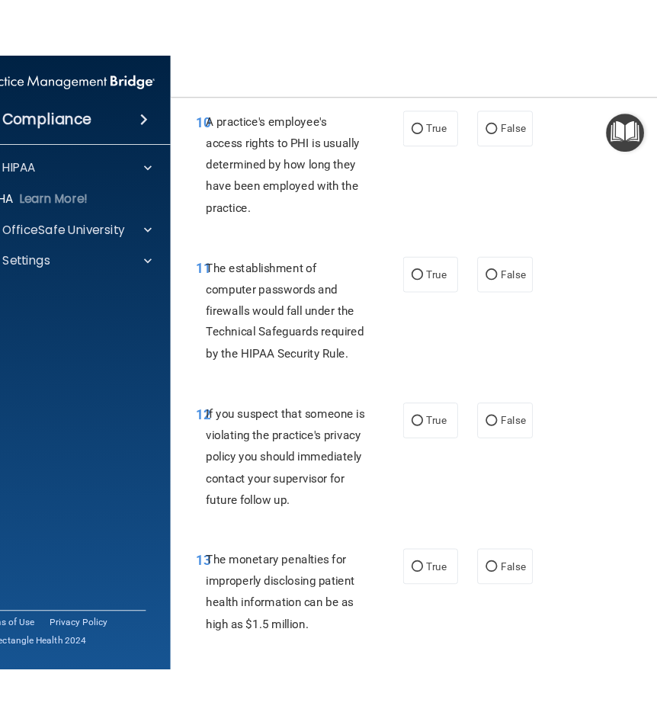
scroll to position [1661, 0]
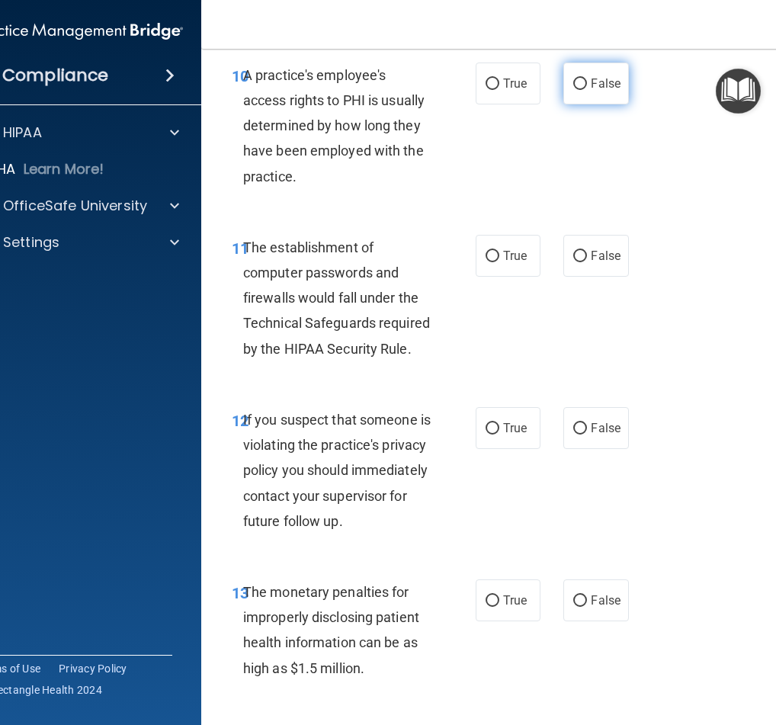
click at [594, 82] on span "False" at bounding box center [606, 83] width 30 height 14
click at [587, 82] on input "False" at bounding box center [580, 84] width 14 height 11
radio input "true"
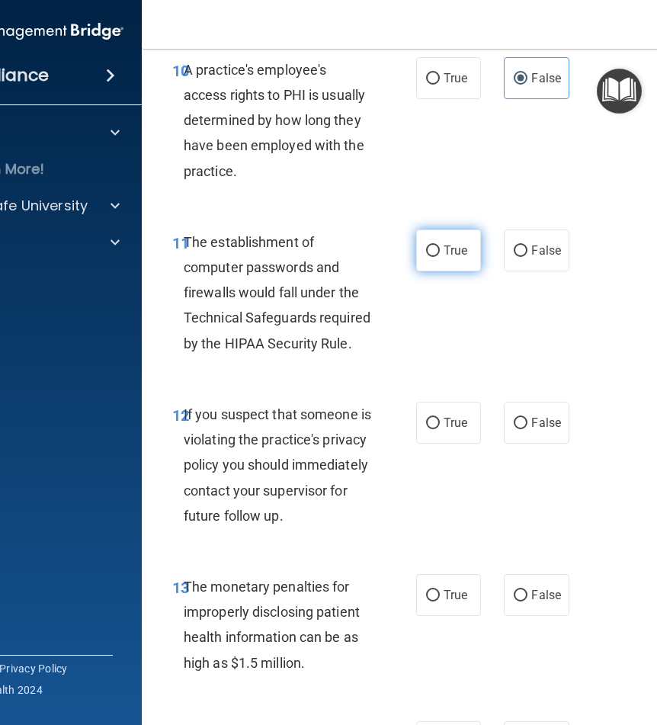
scroll to position [1667, 0]
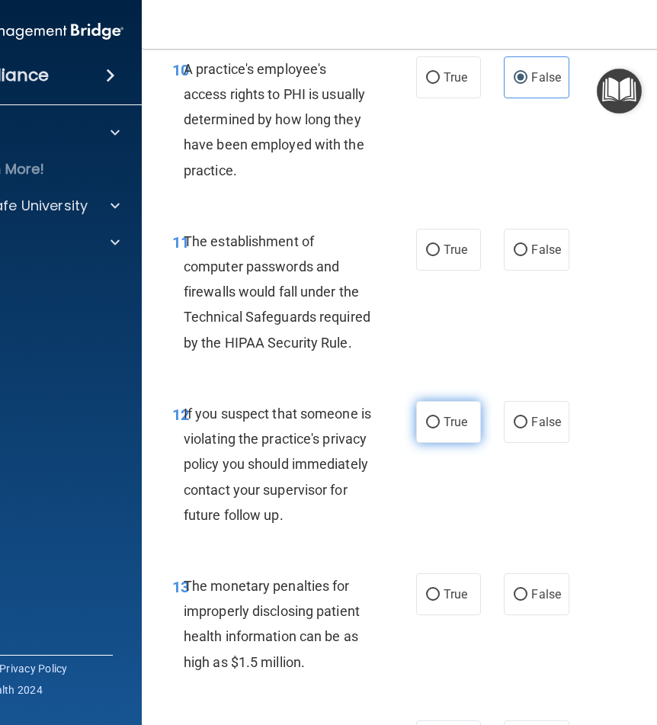
click at [445, 423] on span "True" at bounding box center [456, 422] width 24 height 14
click at [440, 423] on input "True" at bounding box center [433, 422] width 14 height 11
radio input "true"
click at [444, 602] on span "True" at bounding box center [456, 594] width 24 height 14
click at [440, 601] on input "True" at bounding box center [433, 594] width 14 height 11
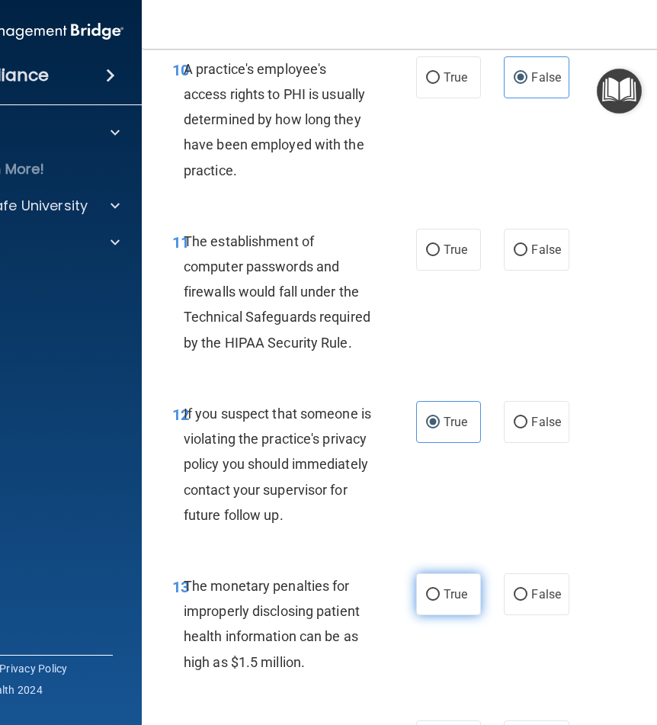
radio input "true"
click at [446, 255] on span "True" at bounding box center [456, 249] width 24 height 14
click at [440, 255] on input "True" at bounding box center [433, 250] width 14 height 11
radio input "true"
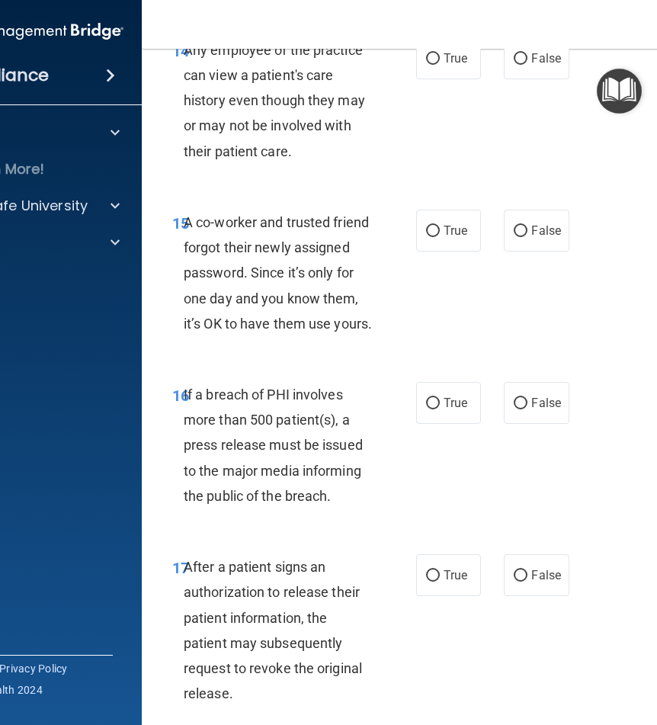
scroll to position [2351, 0]
click at [517, 251] on label "False" at bounding box center [536, 230] width 65 height 42
click at [517, 236] on input "False" at bounding box center [521, 230] width 14 height 11
radio input "true"
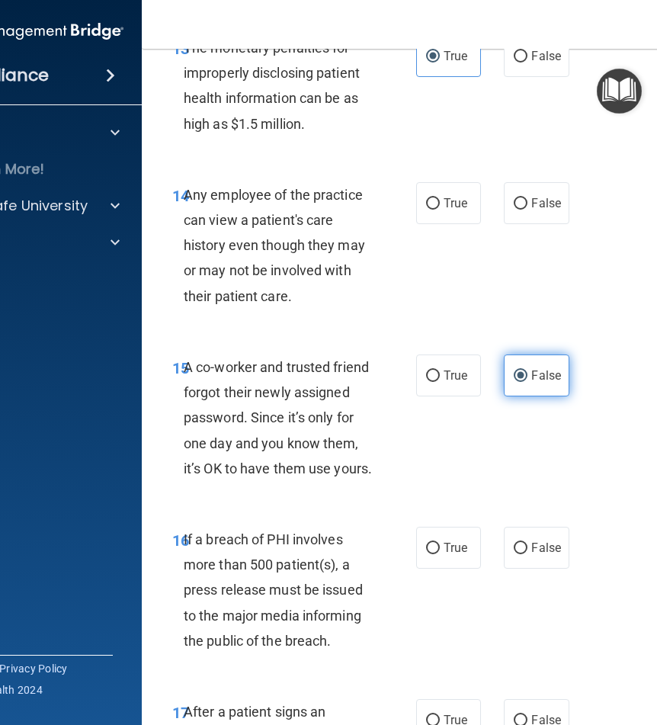
scroll to position [2213, 0]
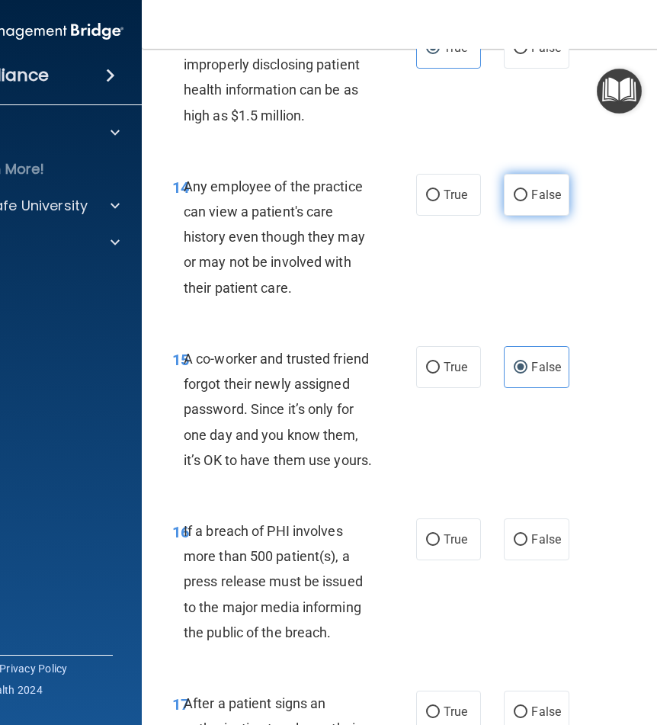
click at [524, 215] on label "False" at bounding box center [536, 195] width 65 height 42
click at [524, 201] on input "False" at bounding box center [521, 195] width 14 height 11
radio input "true"
click at [444, 547] on span "True" at bounding box center [456, 539] width 24 height 14
click at [440, 546] on input "True" at bounding box center [433, 540] width 14 height 11
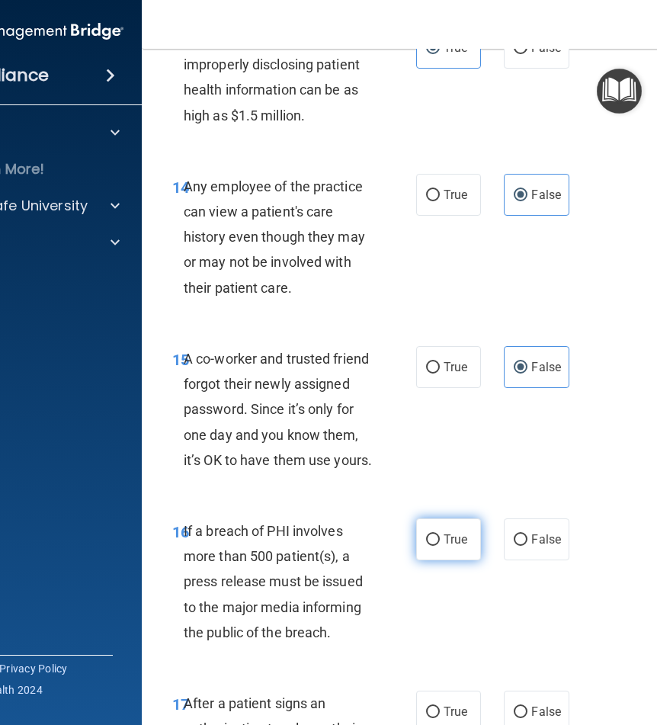
radio input "true"
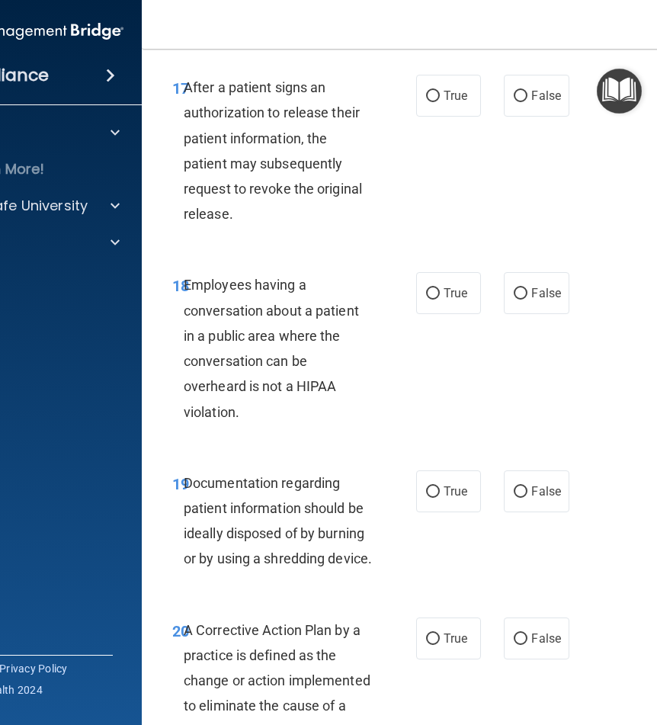
scroll to position [2833, 0]
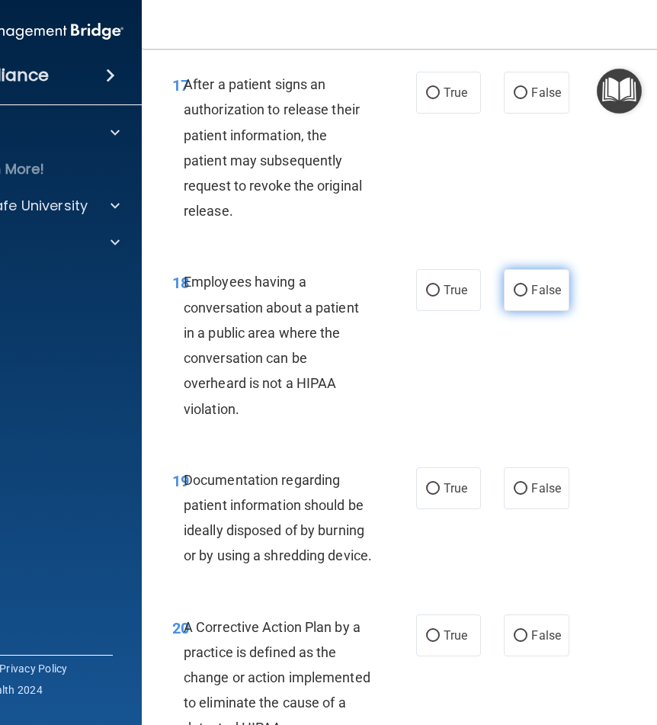
click at [522, 297] on input "False" at bounding box center [521, 290] width 14 height 11
radio input "true"
click at [451, 509] on label "True" at bounding box center [448, 488] width 65 height 42
click at [440, 495] on input "True" at bounding box center [433, 488] width 14 height 11
radio input "true"
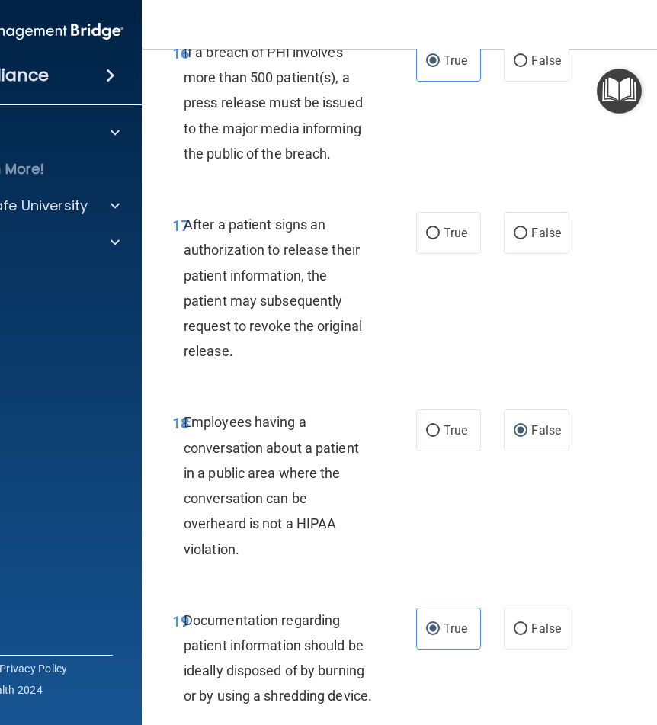
scroll to position [2695, 0]
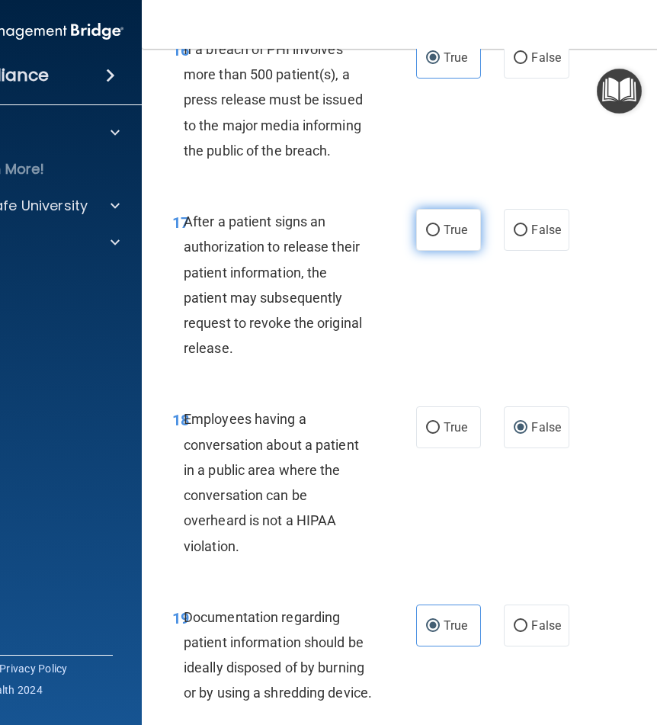
click at [448, 237] on span "True" at bounding box center [456, 230] width 24 height 14
click at [440, 236] on input "True" at bounding box center [433, 230] width 14 height 11
radio input "true"
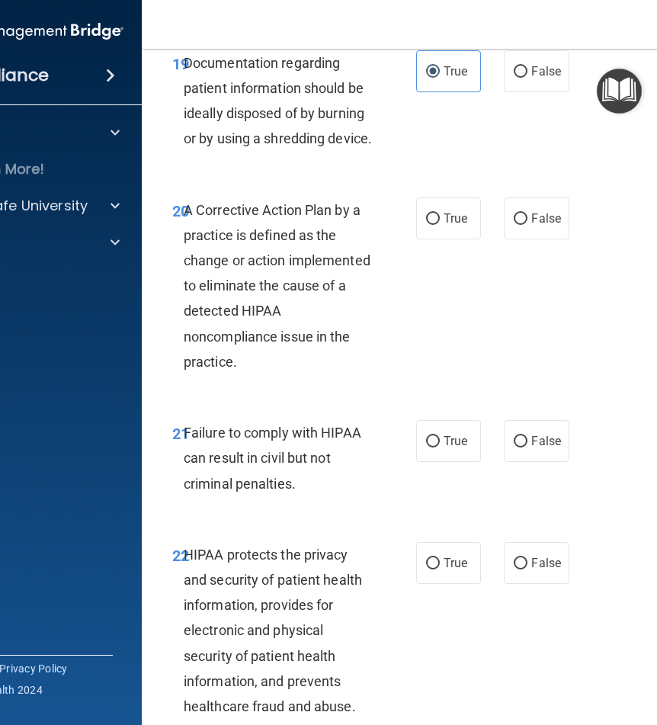
scroll to position [3249, 0]
click at [522, 93] on label "False" at bounding box center [536, 72] width 65 height 42
click at [522, 79] on input "False" at bounding box center [521, 72] width 14 height 11
radio input "true"
radio input "false"
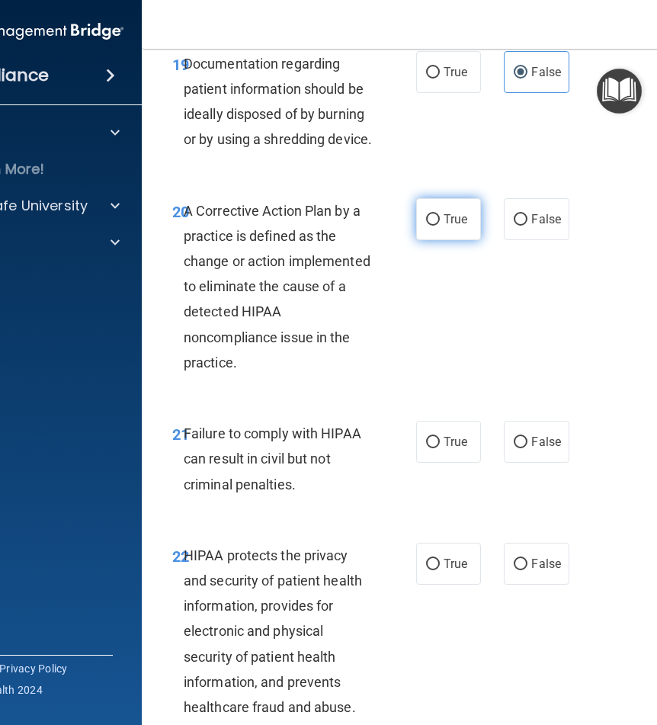
click at [426, 226] on input "True" at bounding box center [433, 219] width 14 height 11
radio input "true"
click at [444, 449] on span "True" at bounding box center [456, 442] width 24 height 14
click at [440, 448] on input "True" at bounding box center [433, 442] width 14 height 11
radio input "true"
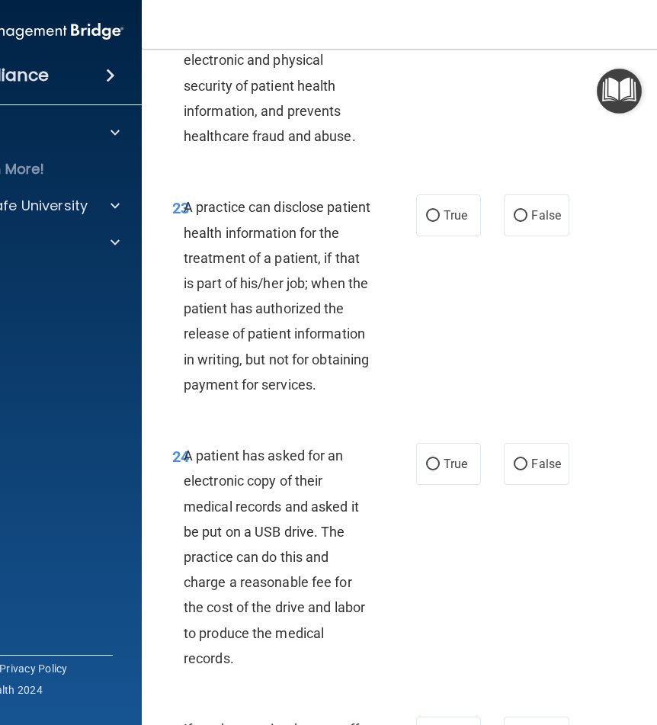
scroll to position [3809, 0]
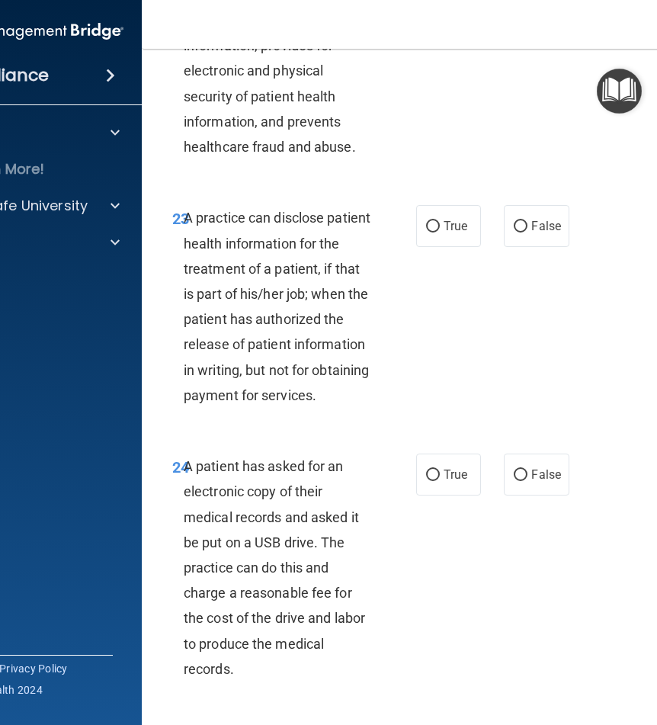
click at [432, 10] on input "True" at bounding box center [433, 3] width 14 height 11
radio input "true"
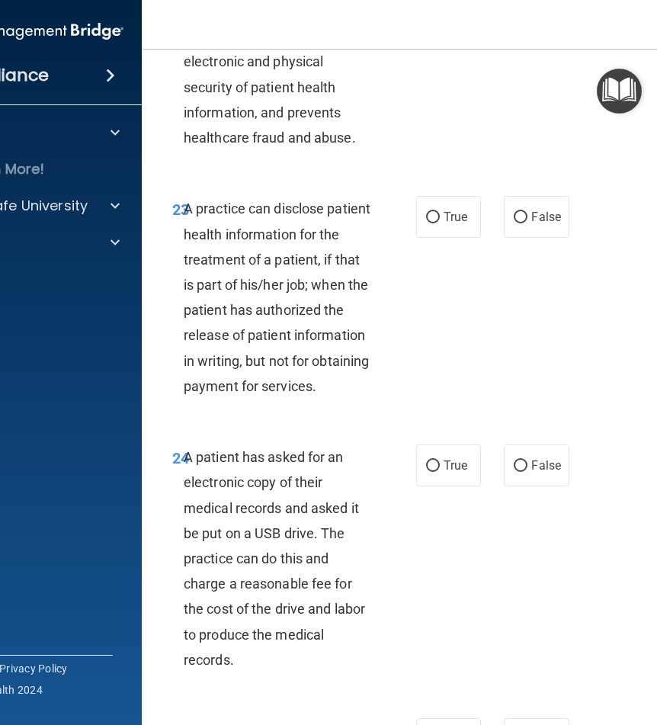
scroll to position [3822, 0]
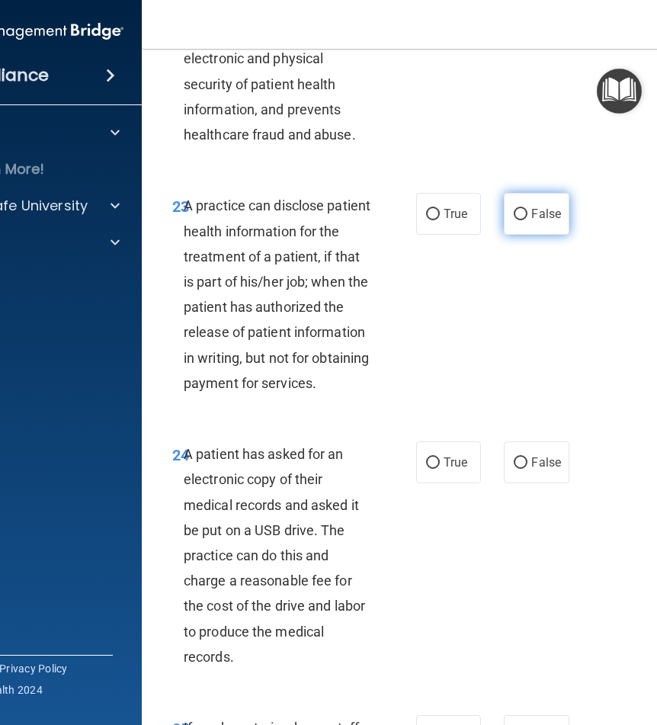
click at [514, 220] on input "False" at bounding box center [521, 214] width 14 height 11
radio input "true"
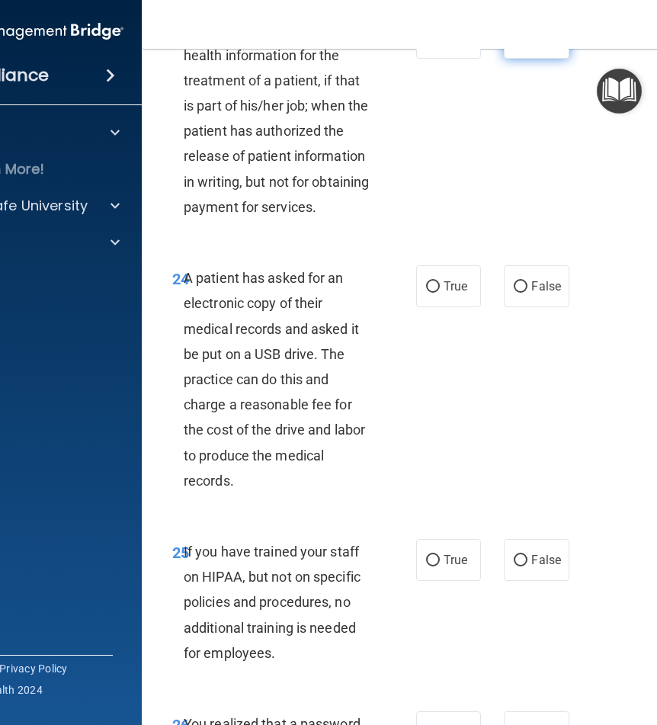
scroll to position [4102, 0]
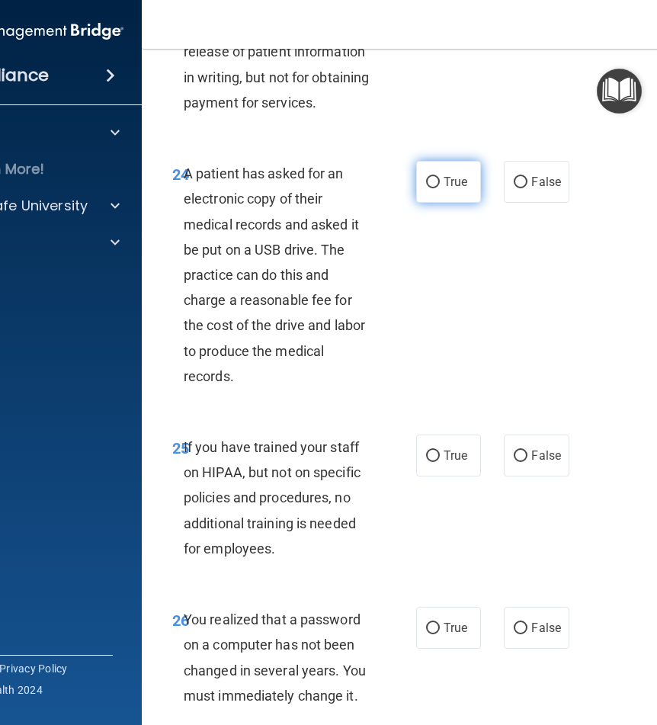
click at [446, 203] on label "True" at bounding box center [448, 182] width 65 height 42
click at [440, 188] on input "True" at bounding box center [433, 182] width 14 height 11
radio input "true"
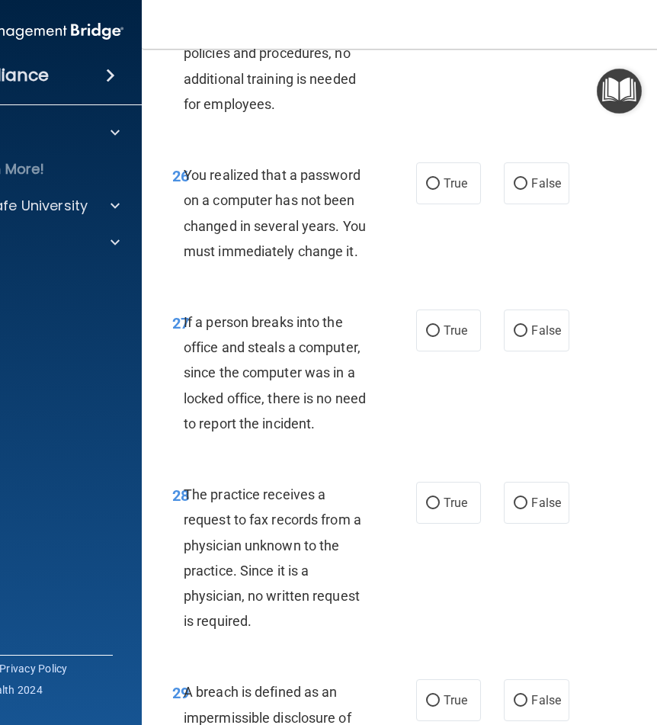
scroll to position [4570, 0]
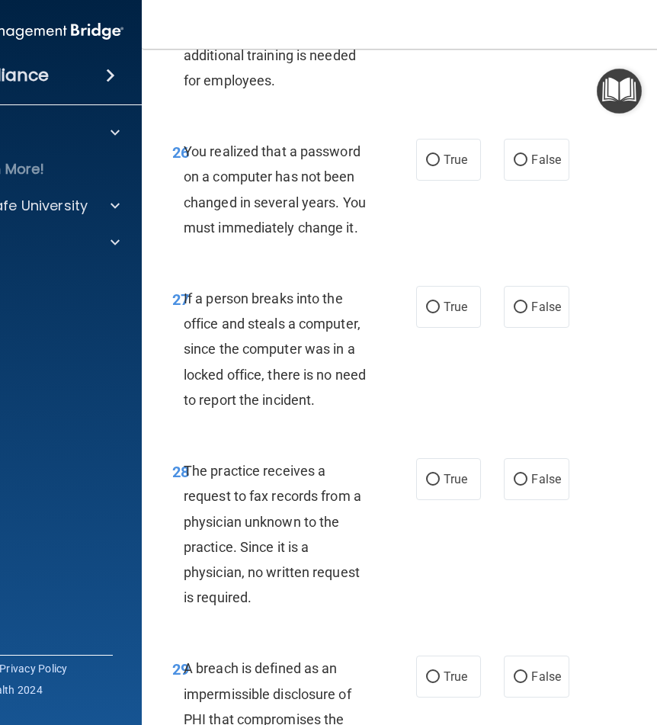
radio input "true"
click at [444, 167] on span "True" at bounding box center [456, 159] width 24 height 14
click at [439, 166] on input "True" at bounding box center [433, 160] width 14 height 11
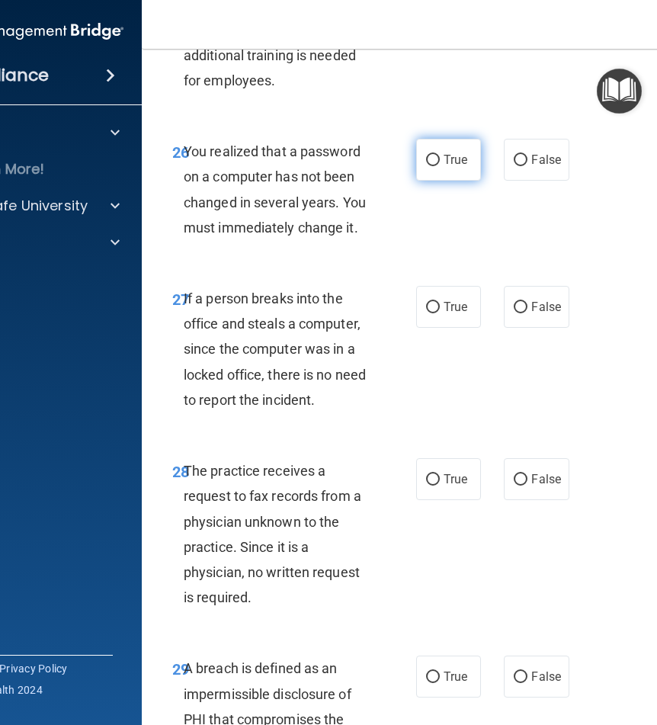
radio input "true"
click at [544, 328] on label "False" at bounding box center [536, 307] width 65 height 42
click at [528, 313] on input "False" at bounding box center [521, 307] width 14 height 11
radio input "true"
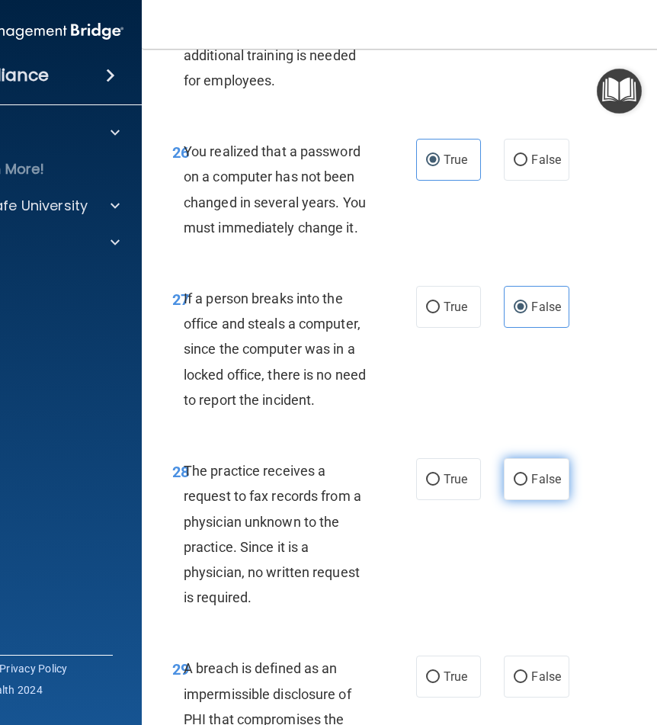
click at [537, 486] on span "False" at bounding box center [546, 479] width 30 height 14
click at [528, 486] on input "False" at bounding box center [521, 479] width 14 height 11
radio input "true"
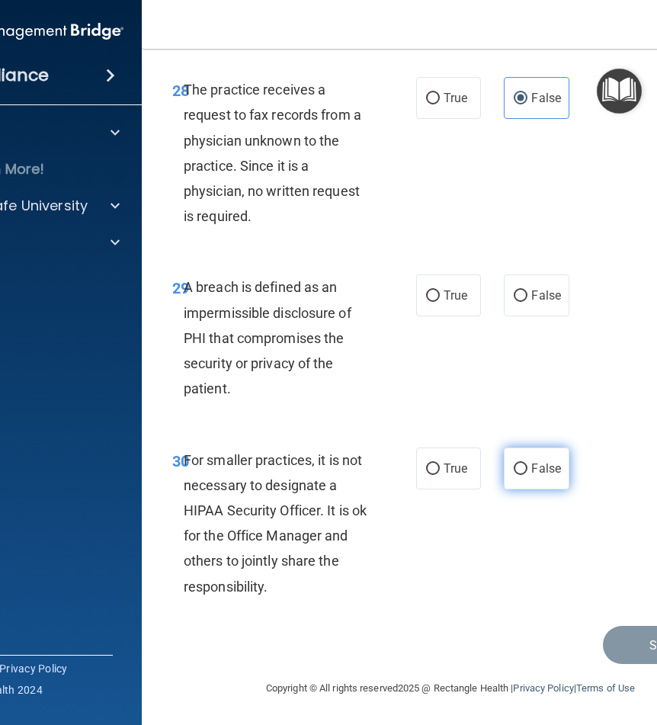
scroll to position [5052, 0]
click at [435, 292] on label "True" at bounding box center [448, 295] width 65 height 42
click at [435, 292] on input "True" at bounding box center [433, 296] width 14 height 11
radio input "true"
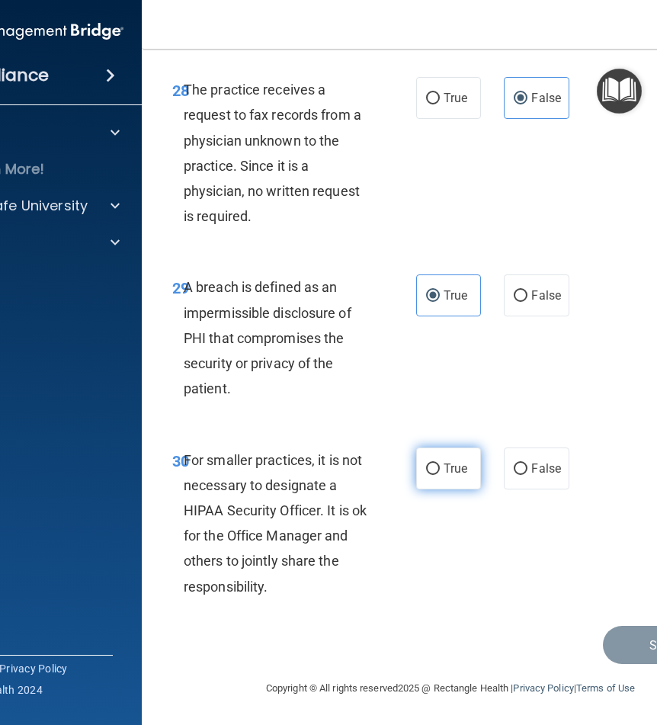
click at [426, 466] on input "True" at bounding box center [433, 469] width 14 height 11
radio input "true"
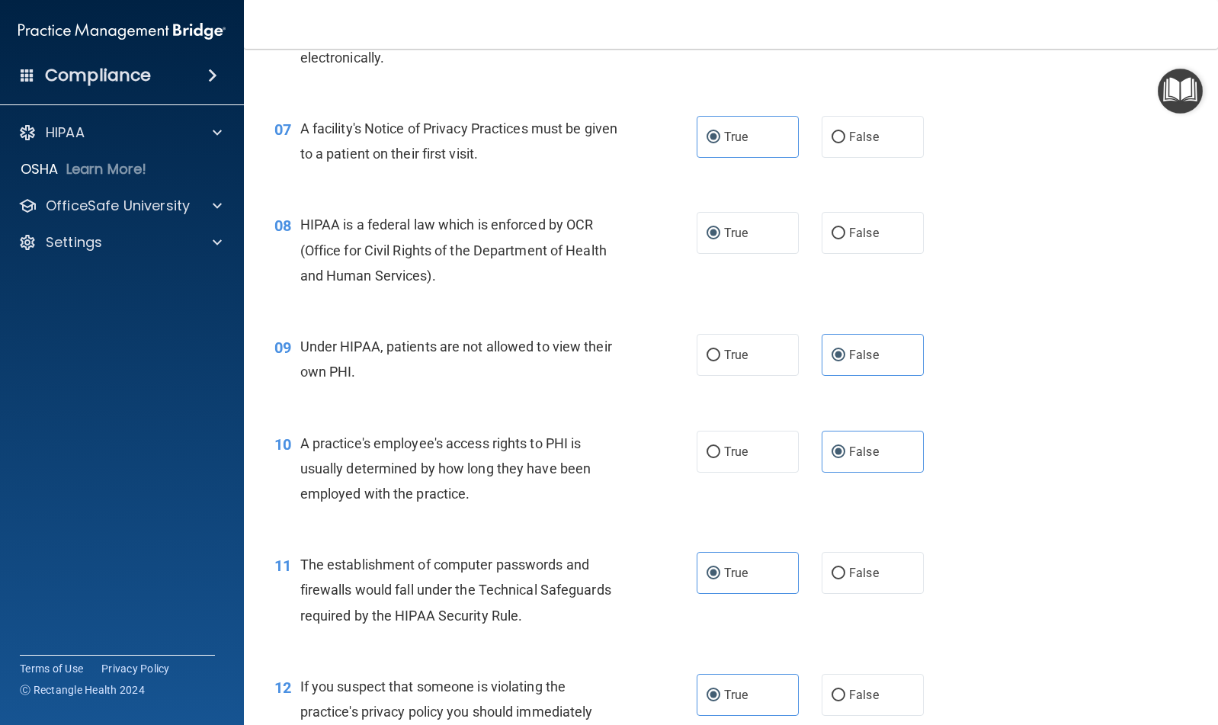
scroll to position [812, 0]
click at [775, 252] on div "08 HIPAA is a federal law which is enforced by OCR (Office for Civil Rights of …" at bounding box center [731, 253] width 936 height 122
click at [762, 238] on label "True" at bounding box center [748, 232] width 102 height 42
click at [721, 238] on input "True" at bounding box center [714, 232] width 14 height 11
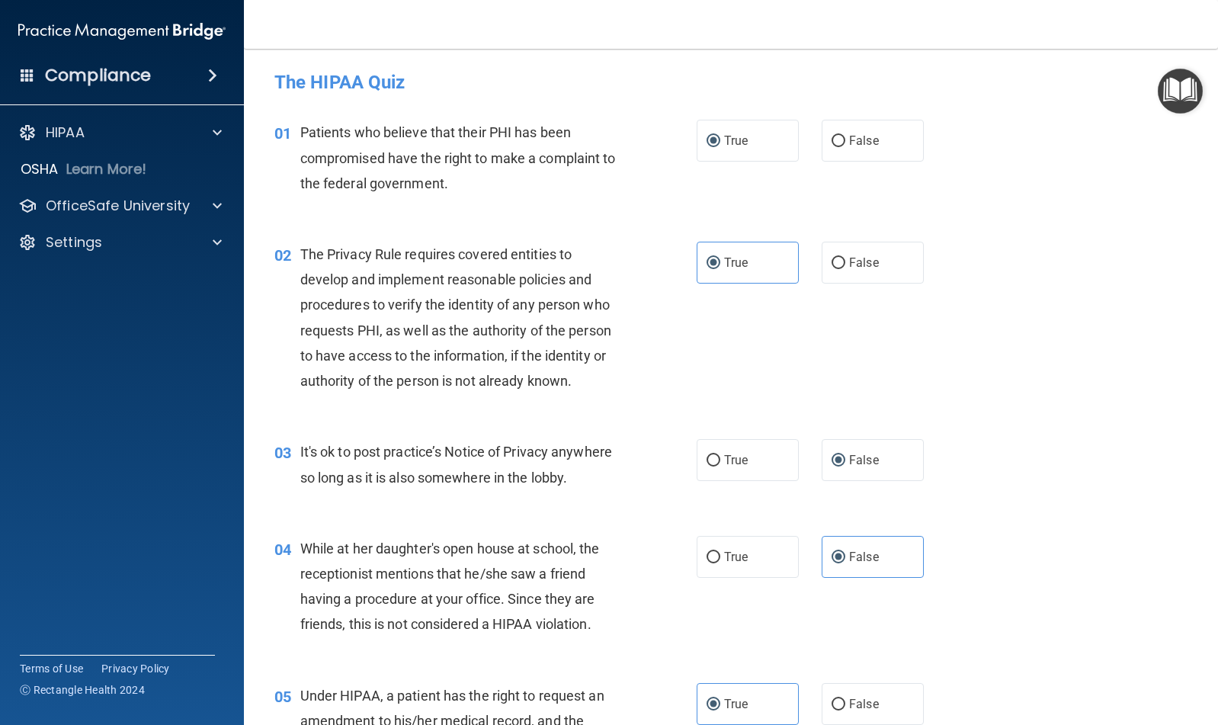
scroll to position [0, 0]
click at [760, 149] on label "True" at bounding box center [748, 141] width 102 height 42
click at [721, 148] on input "True" at bounding box center [714, 141] width 14 height 11
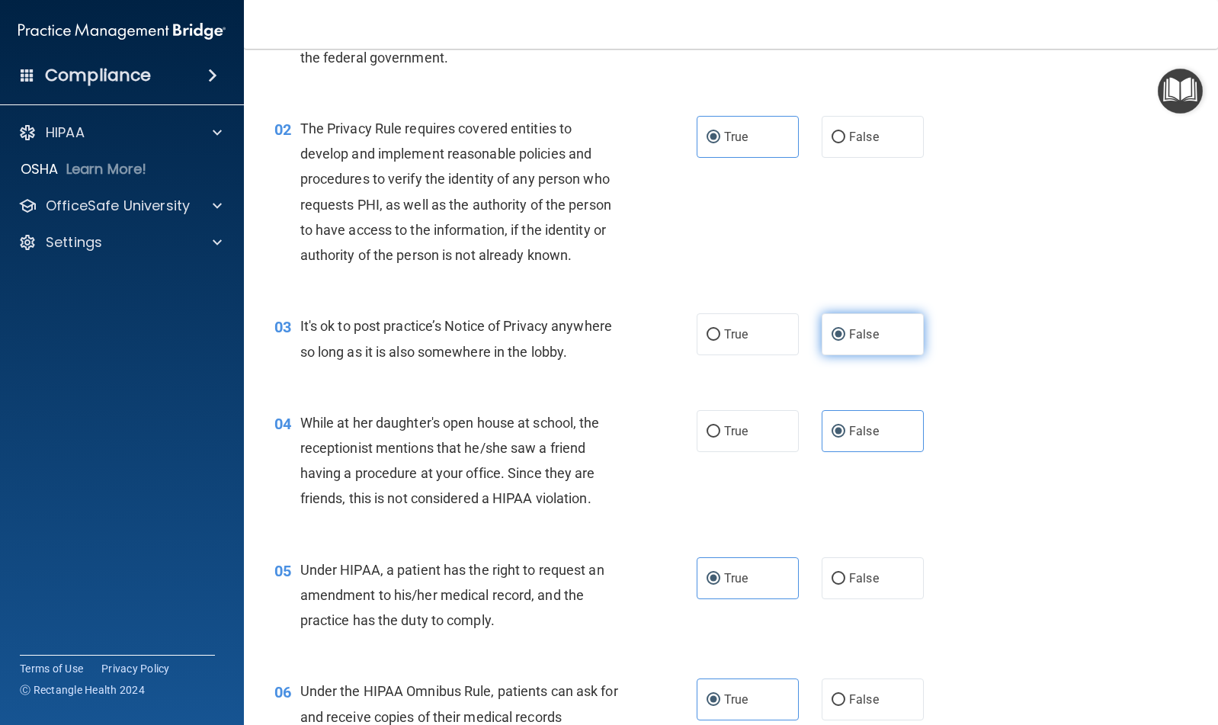
scroll to position [145, 0]
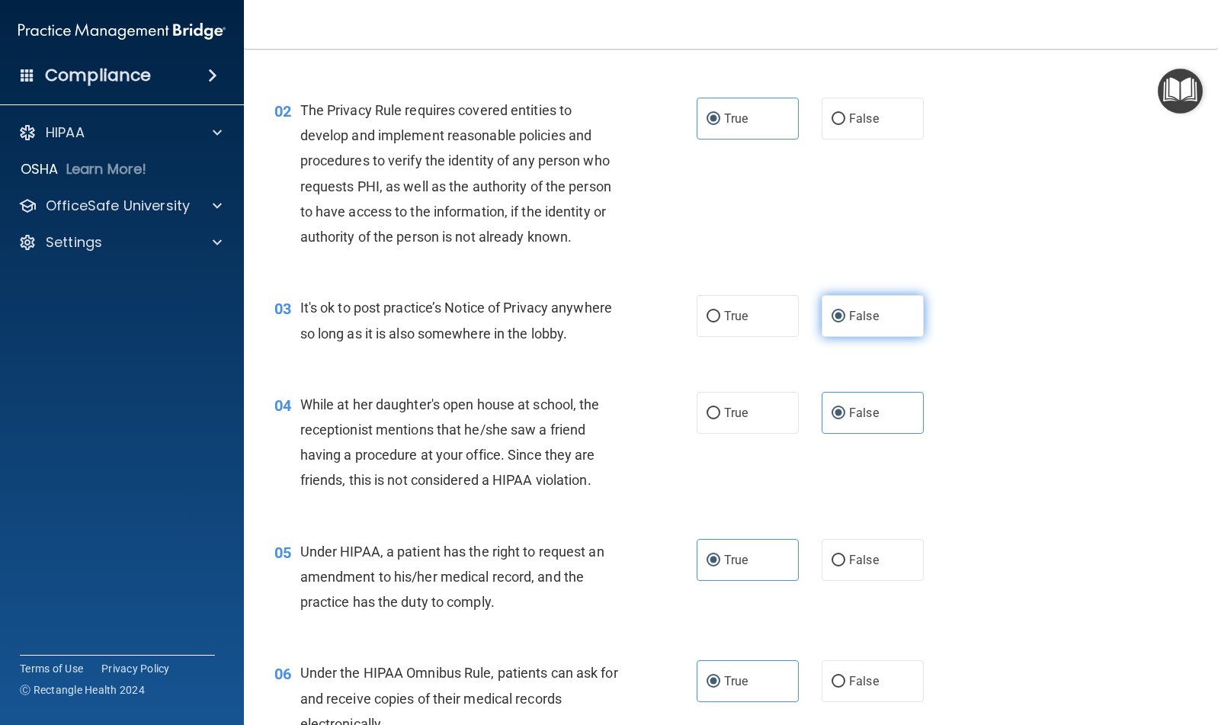
click at [775, 305] on label "False" at bounding box center [873, 316] width 102 height 42
click at [775, 311] on input "False" at bounding box center [839, 316] width 14 height 11
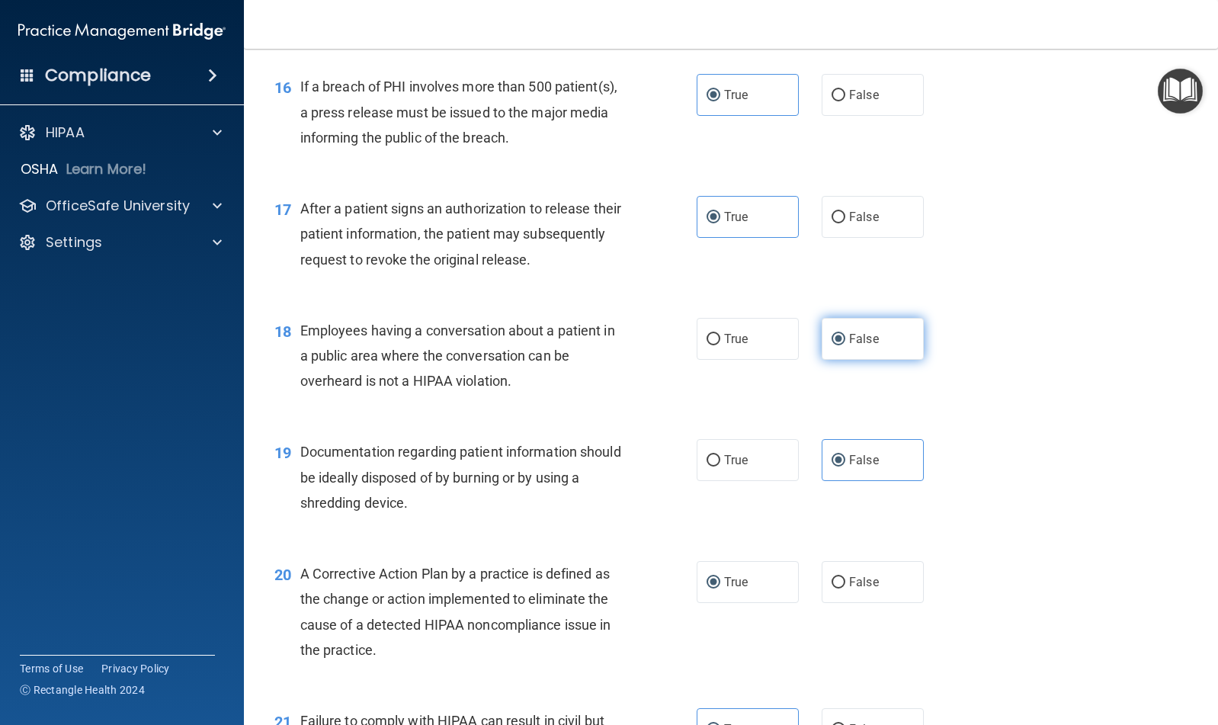
click at [775, 319] on label "False" at bounding box center [873, 339] width 102 height 42
click at [775, 334] on input "False" at bounding box center [839, 339] width 14 height 11
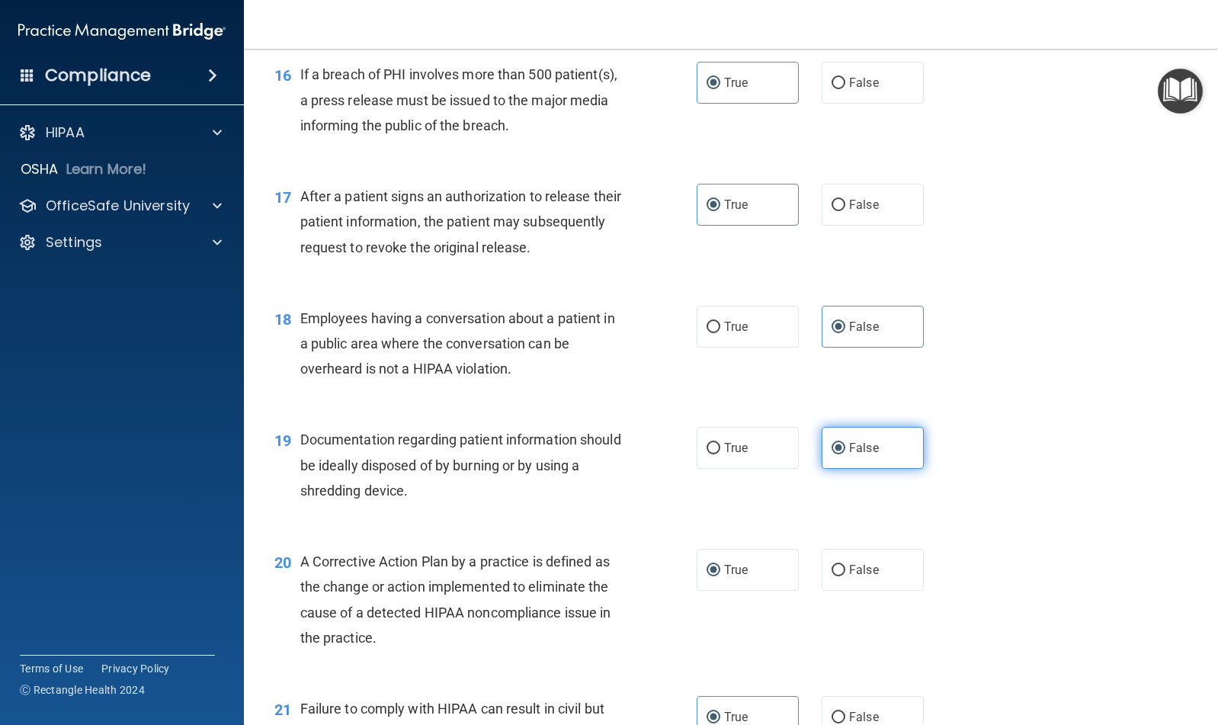
scroll to position [1912, 0]
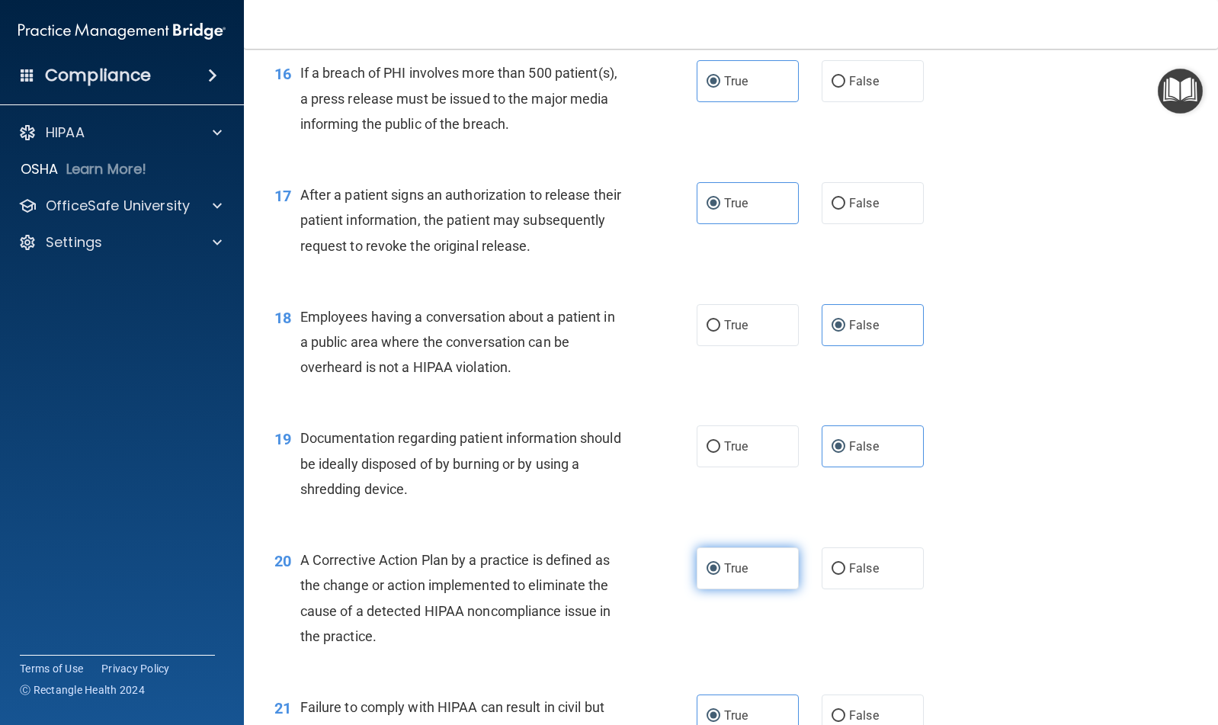
click at [772, 576] on label "True" at bounding box center [748, 568] width 102 height 42
click at [721, 575] on input "True" at bounding box center [714, 568] width 14 height 11
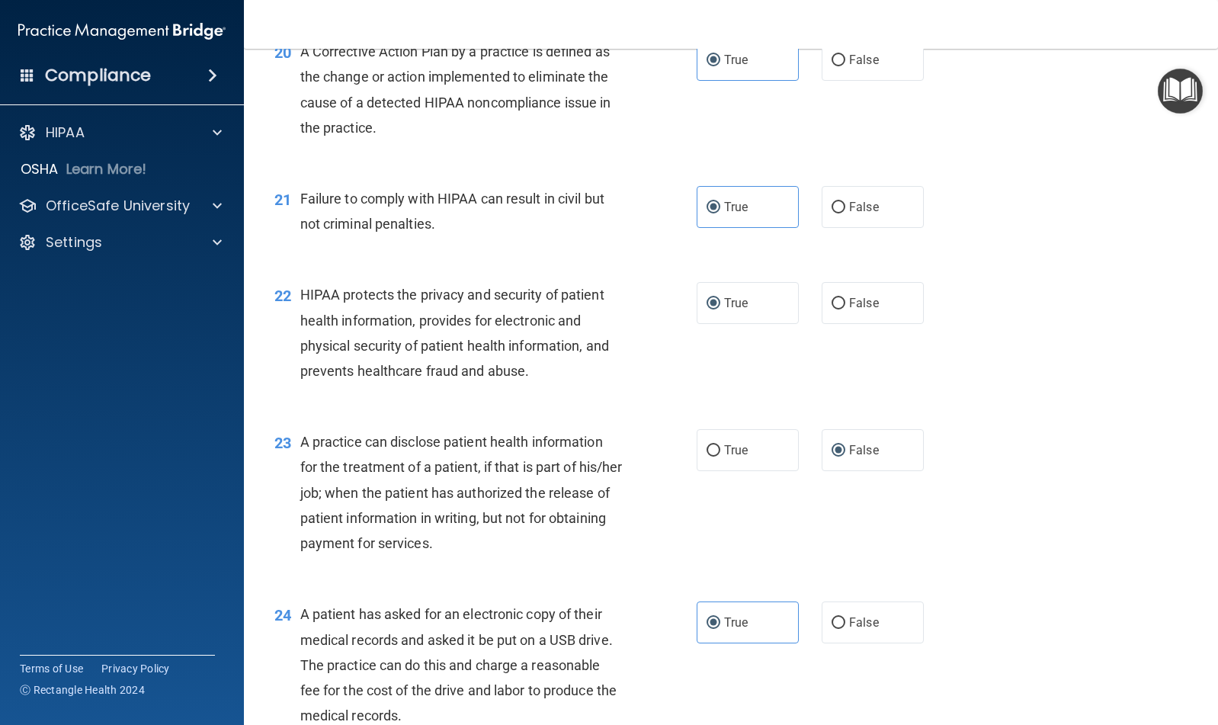
scroll to position [2430, 0]
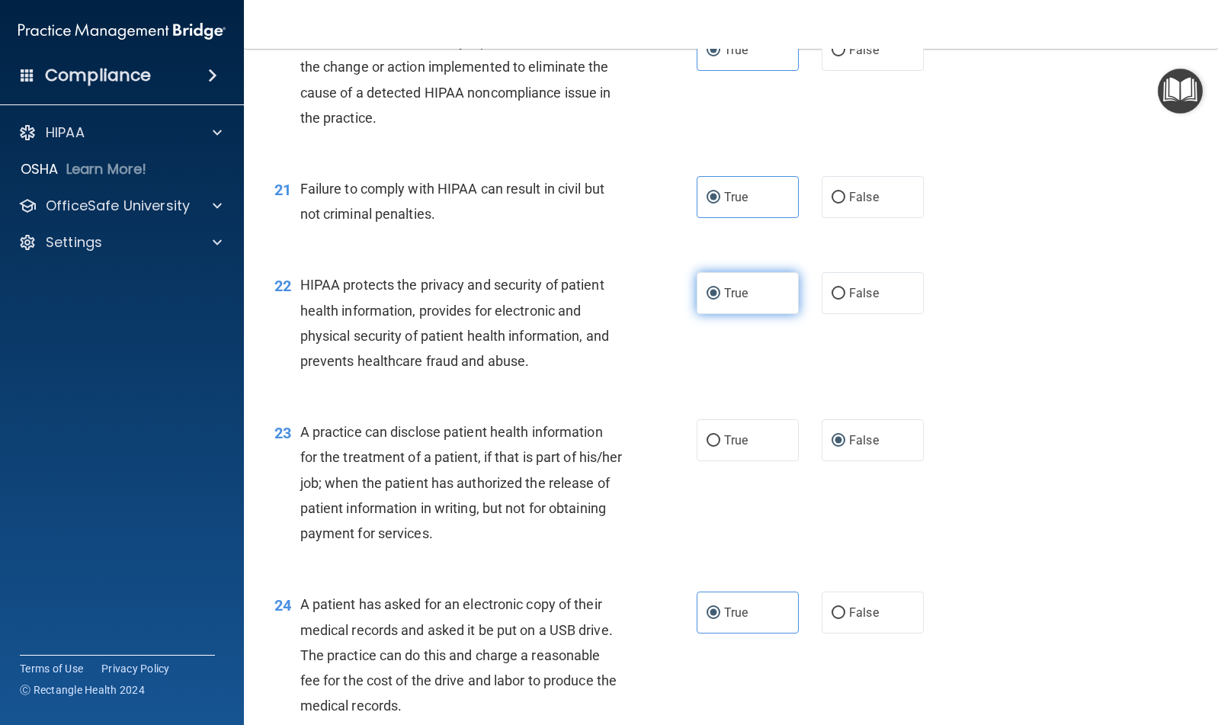
click at [740, 279] on label "True" at bounding box center [748, 293] width 102 height 42
click at [721, 288] on input "True" at bounding box center [714, 293] width 14 height 11
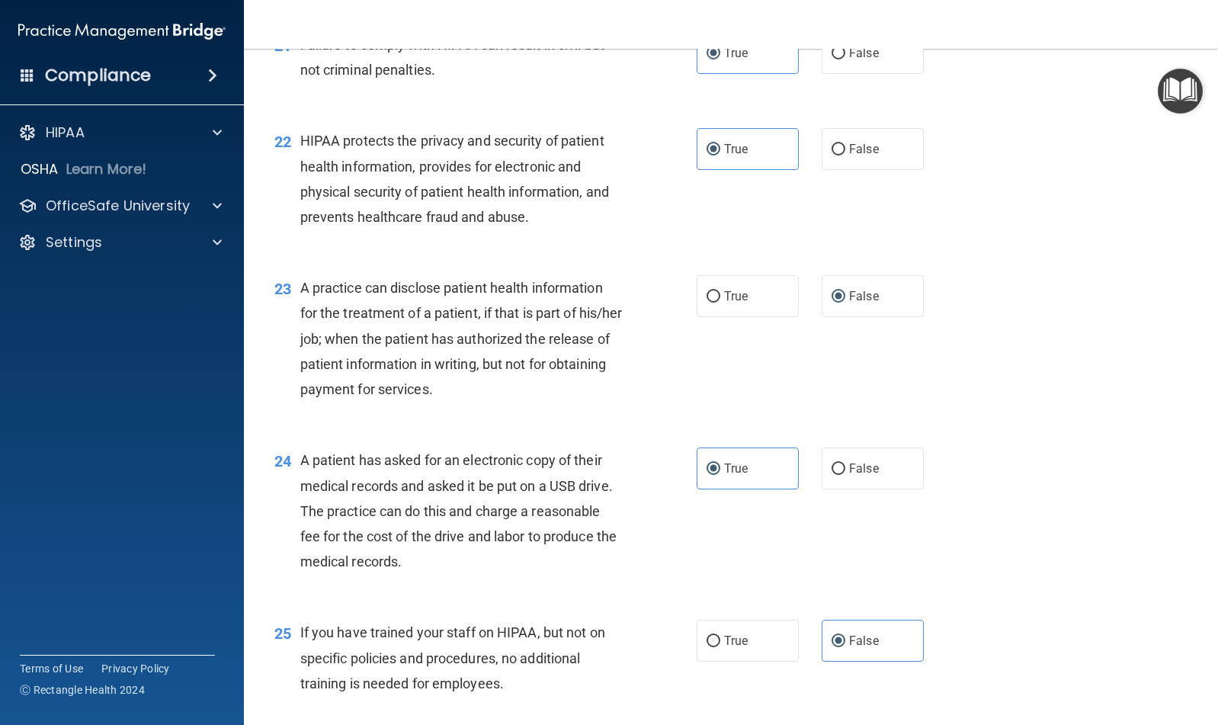
scroll to position [2576, 0]
click at [775, 294] on label "False" at bounding box center [873, 295] width 102 height 42
click at [775, 294] on input "False" at bounding box center [839, 295] width 14 height 11
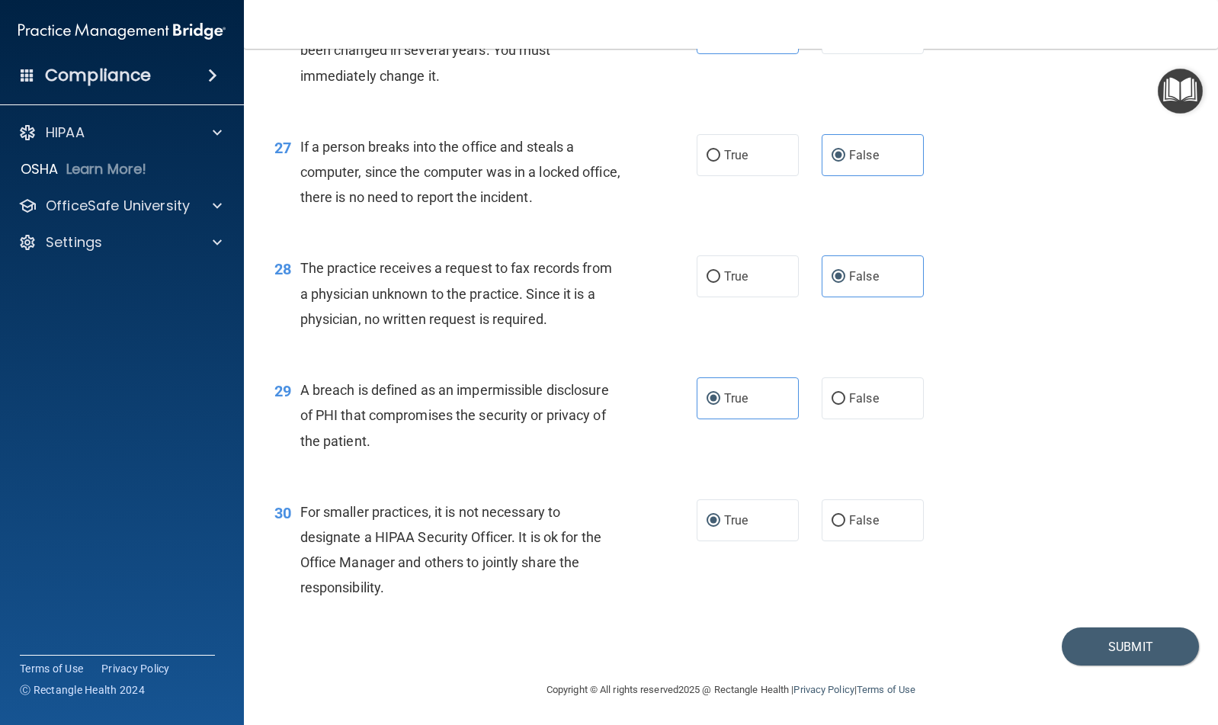
scroll to position [3305, 0]
click at [749, 509] on label "True" at bounding box center [748, 519] width 102 height 42
click at [721, 514] on input "True" at bounding box center [714, 519] width 14 height 11
click at [775, 642] on button "Submit" at bounding box center [1130, 645] width 137 height 39
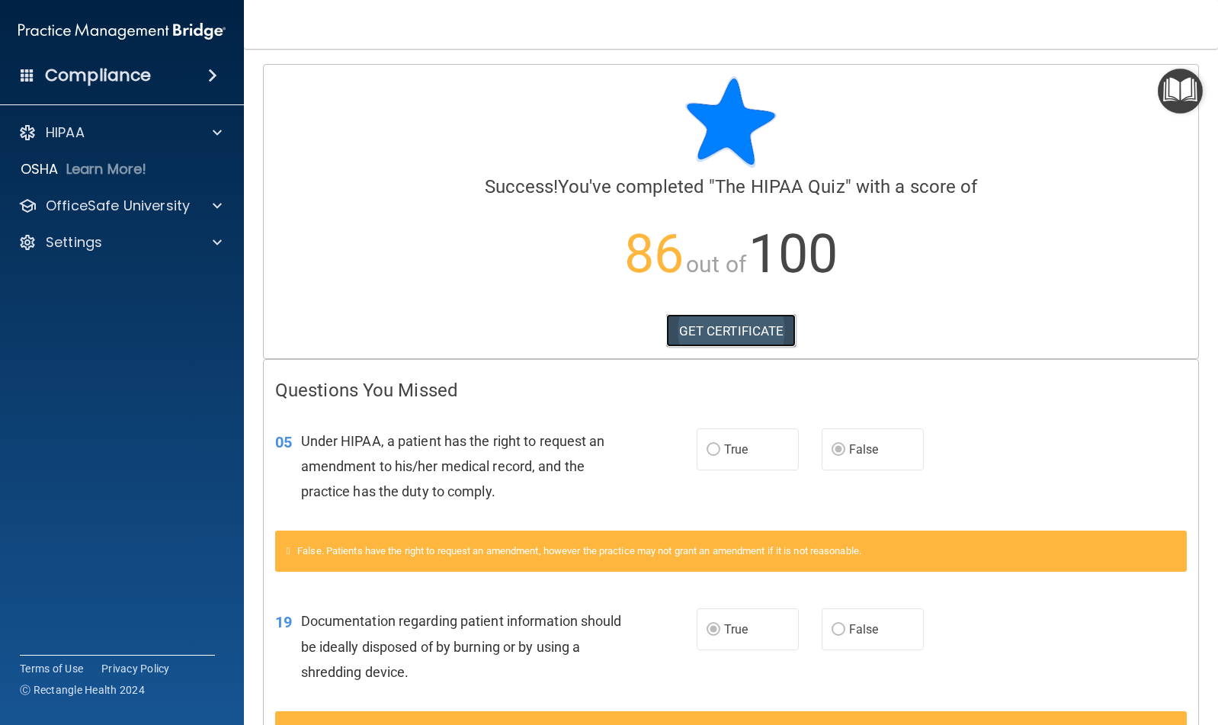
click at [730, 335] on link "GET CERTIFICATE" at bounding box center [731, 331] width 130 height 34
click at [193, 78] on div "Compliance" at bounding box center [122, 76] width 244 height 34
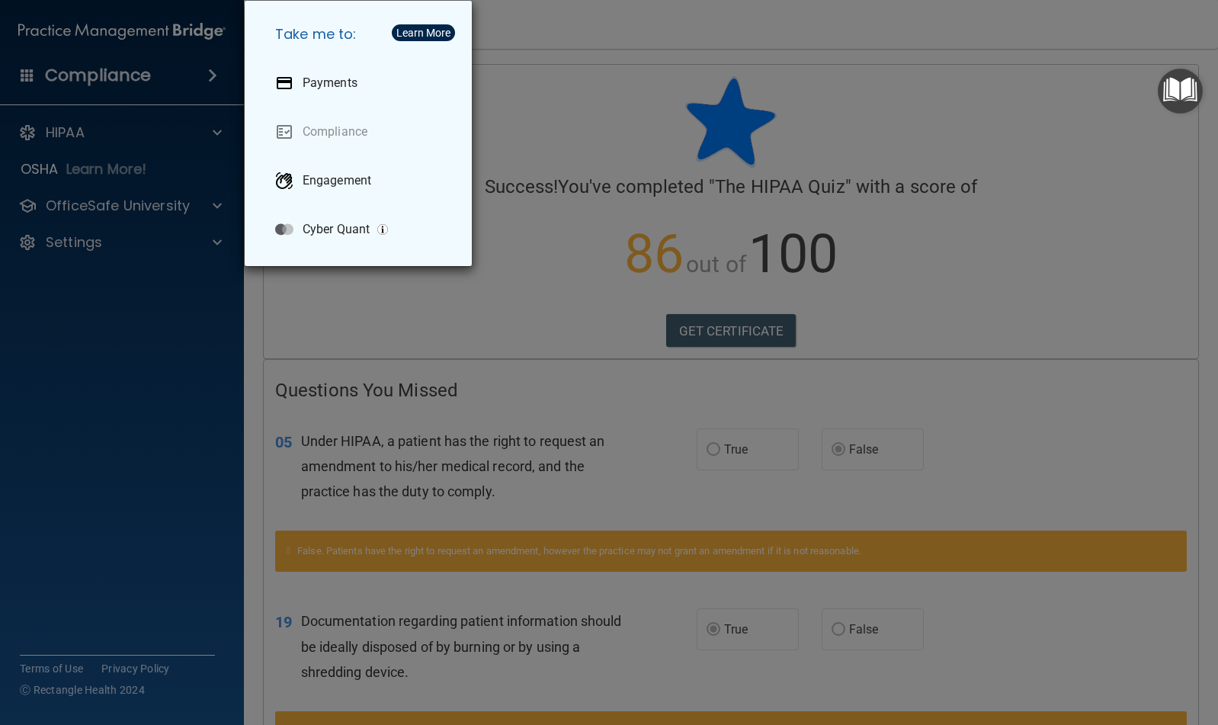
click at [152, 98] on div "Take me to: Payments Compliance Engagement Cyber Quant" at bounding box center [609, 362] width 1218 height 725
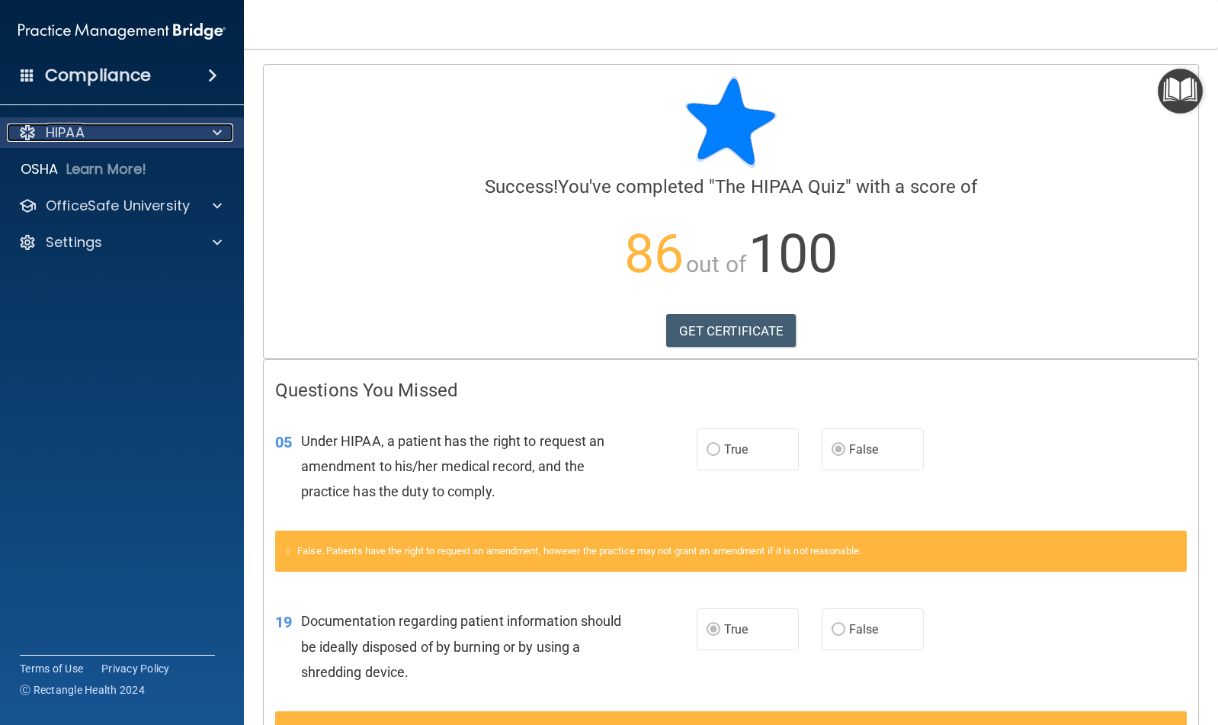
click at [211, 127] on div at bounding box center [215, 133] width 38 height 18
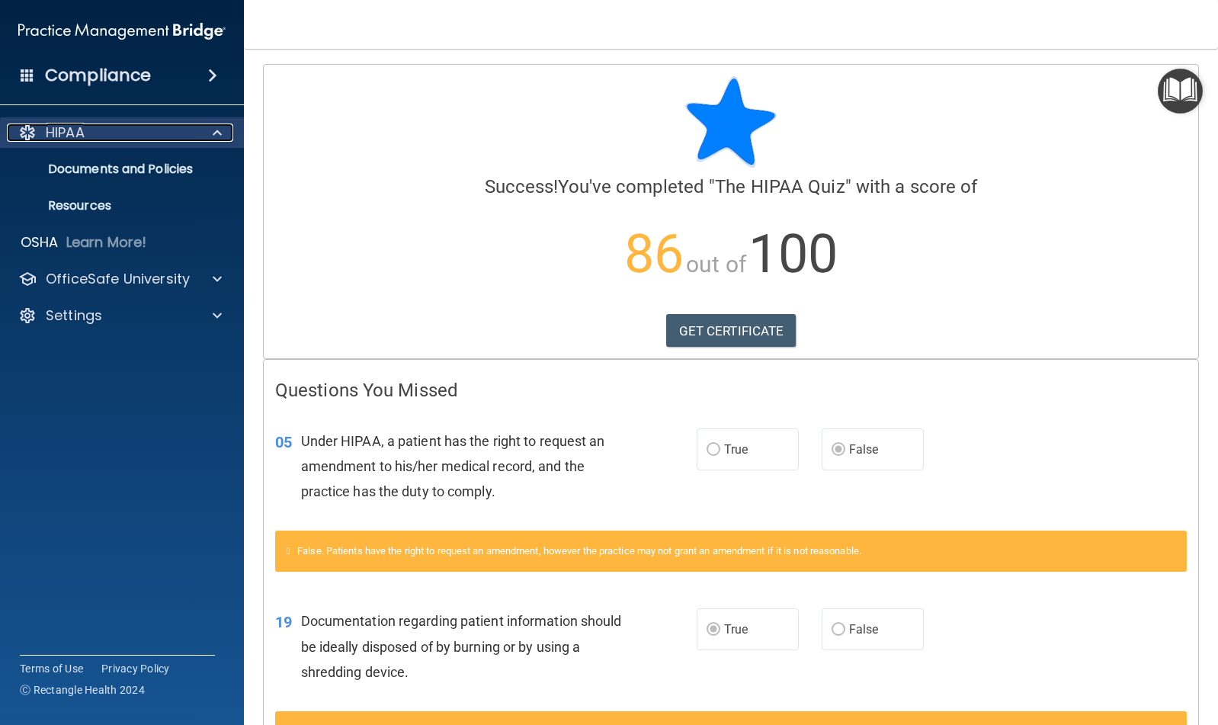
click at [77, 134] on p "HIPAA" at bounding box center [65, 133] width 39 height 18
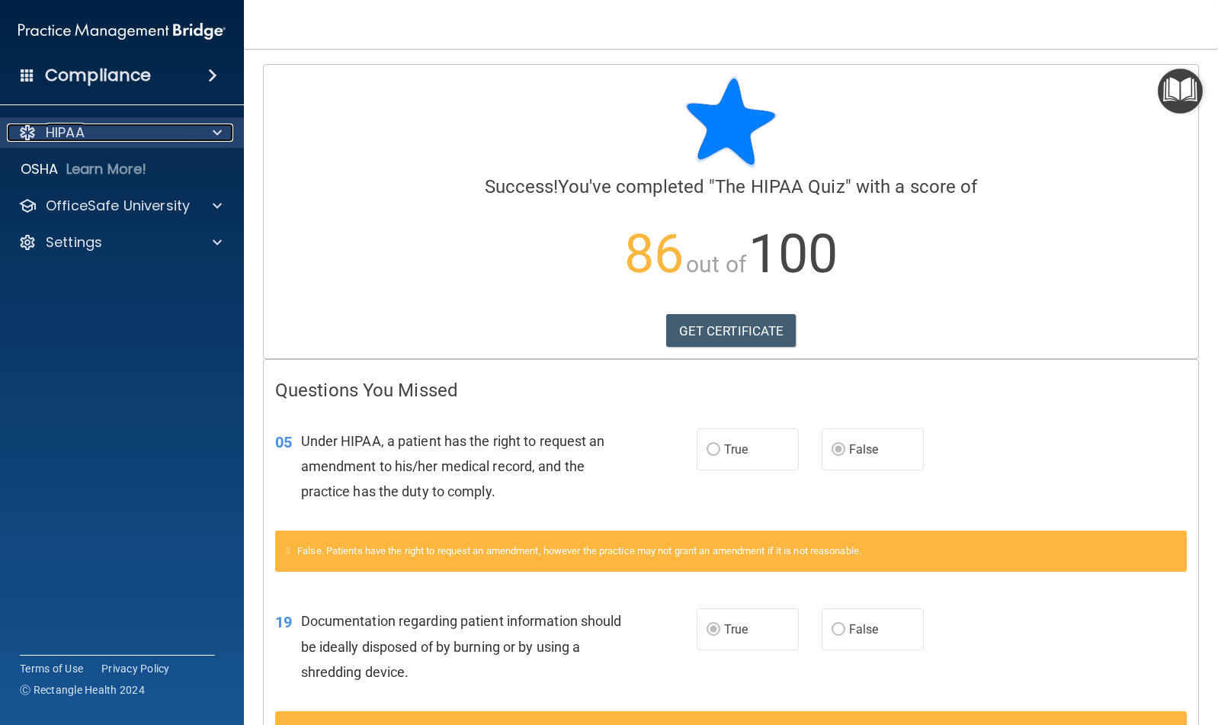
click at [139, 139] on div "HIPAA" at bounding box center [101, 133] width 189 height 18
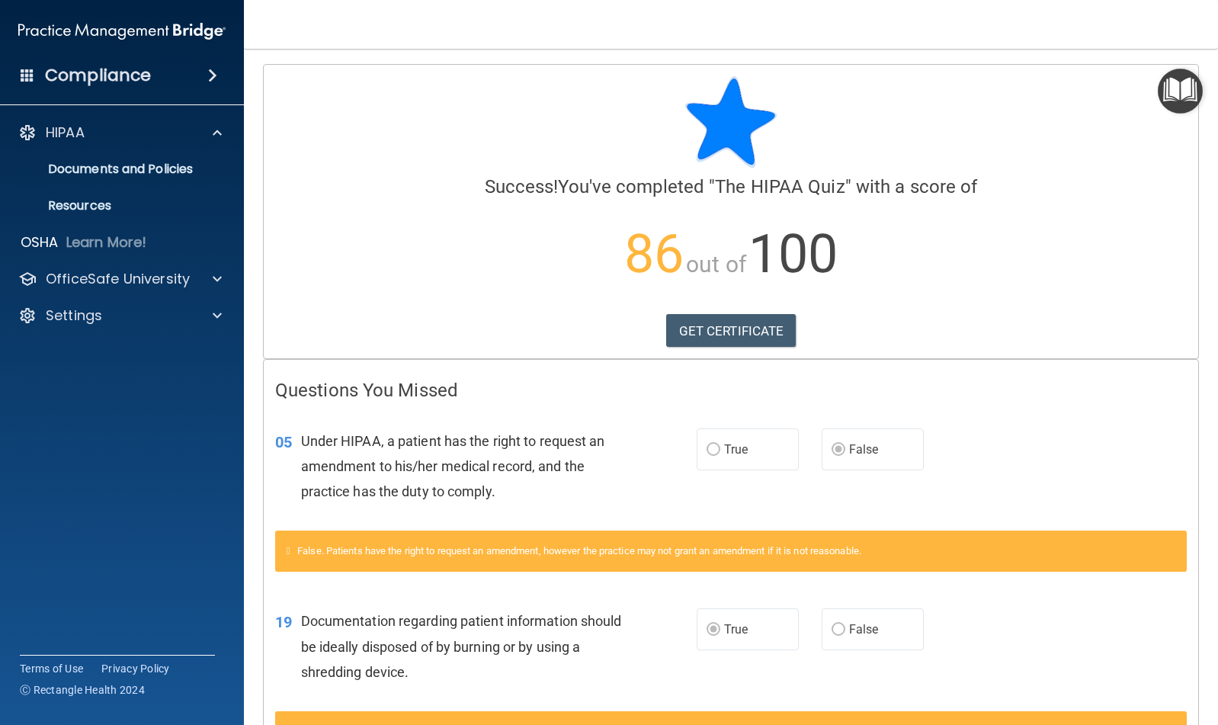
click at [172, 33] on img at bounding box center [121, 31] width 207 height 30
click at [18, 74] on div "Compliance" at bounding box center [122, 76] width 244 height 34
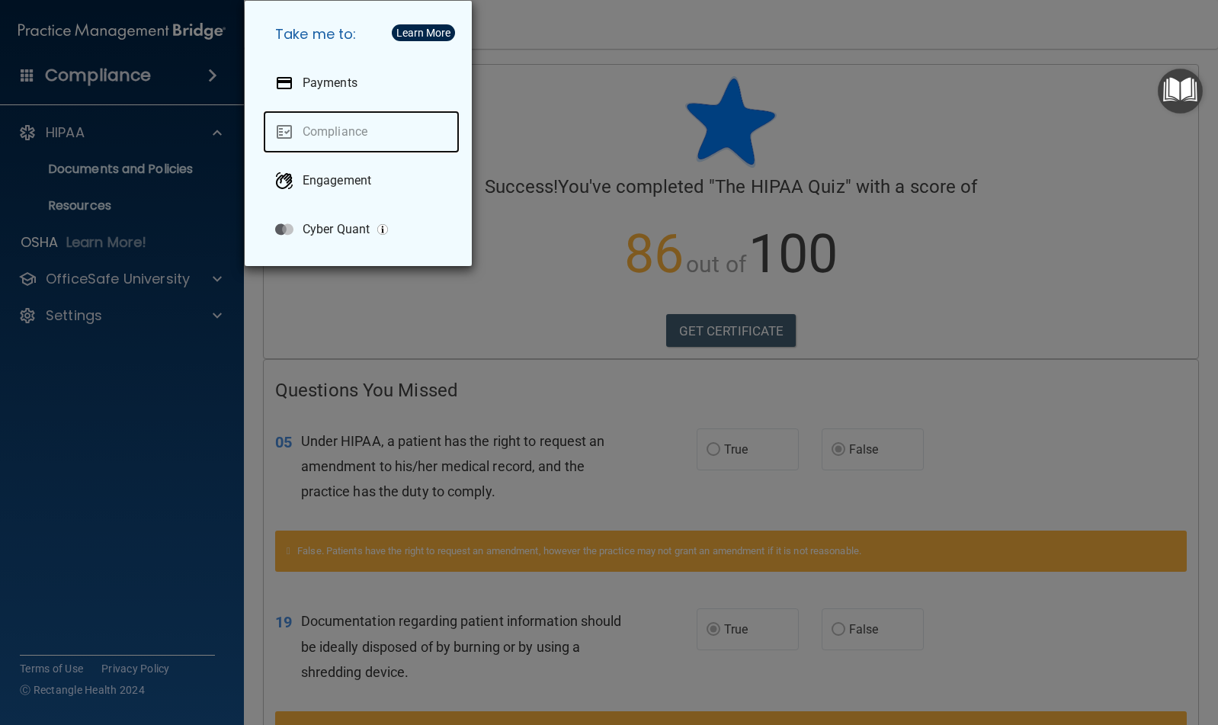
click at [323, 136] on link "Compliance" at bounding box center [361, 132] width 197 height 43
click at [587, 101] on div "Take me to: Payments Compliance Engagement Cyber Quant" at bounding box center [609, 362] width 1218 height 725
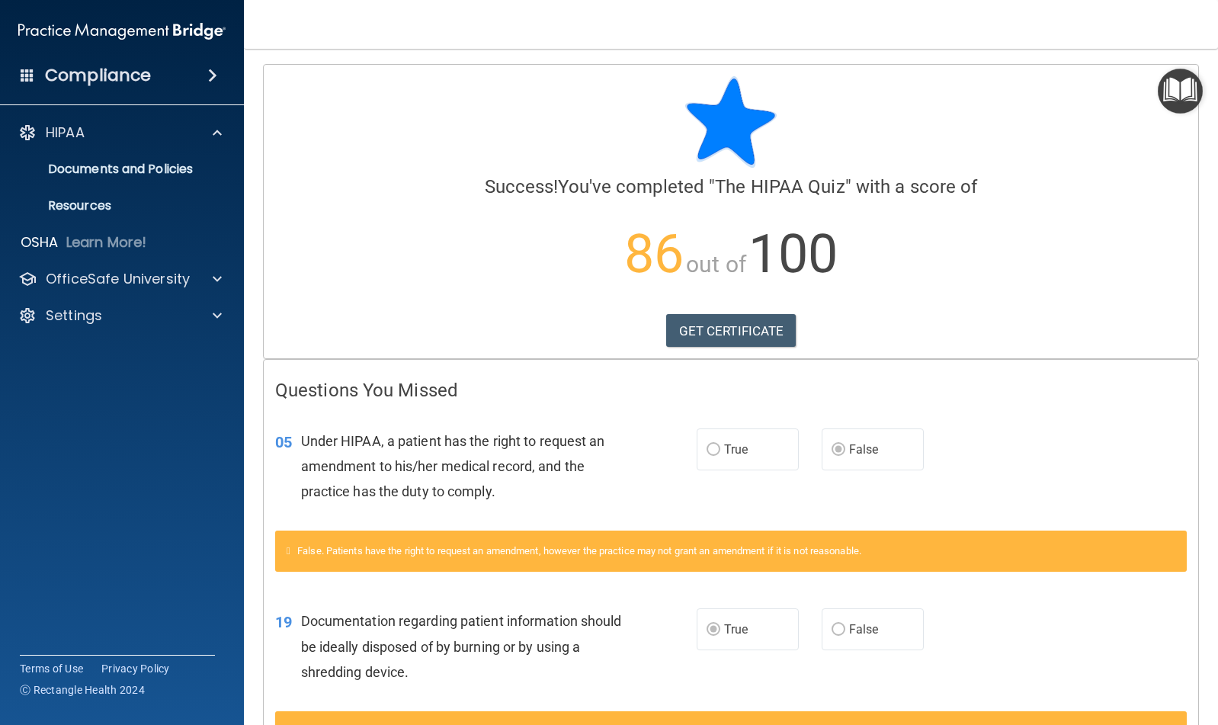
click at [775, 107] on img "Open Resource Center" at bounding box center [1180, 91] width 45 height 45
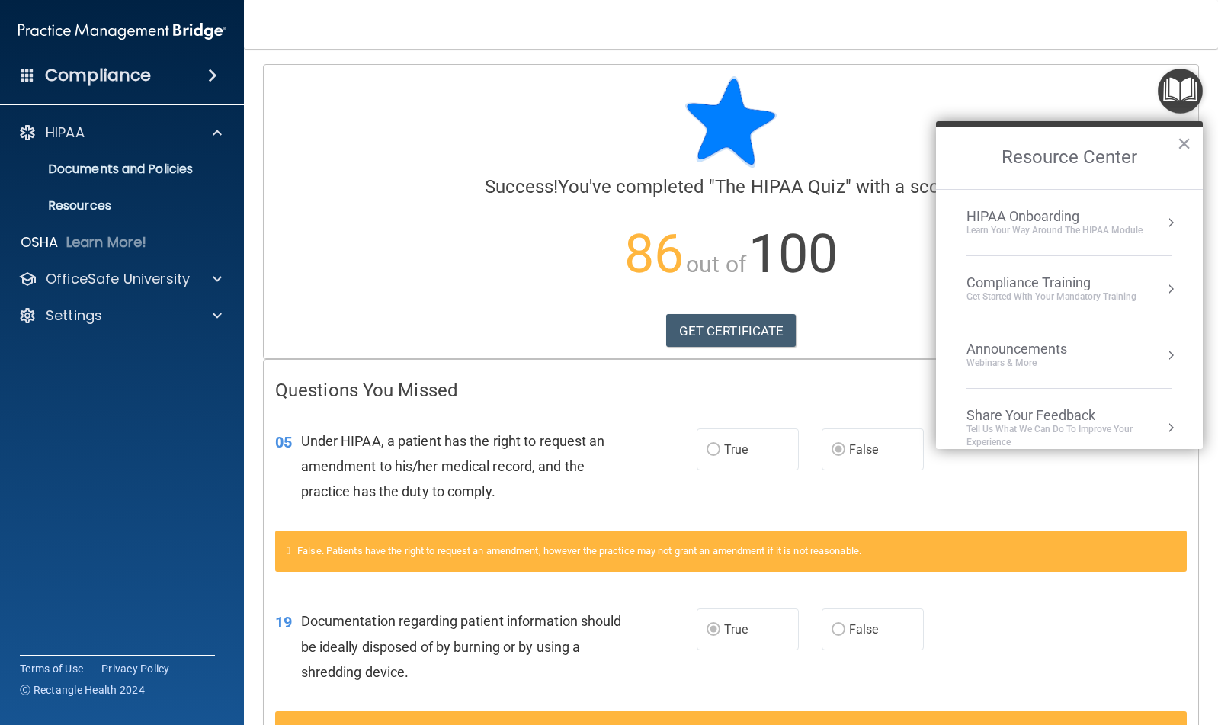
click at [775, 292] on div "Get Started with your mandatory training" at bounding box center [1052, 297] width 170 height 13
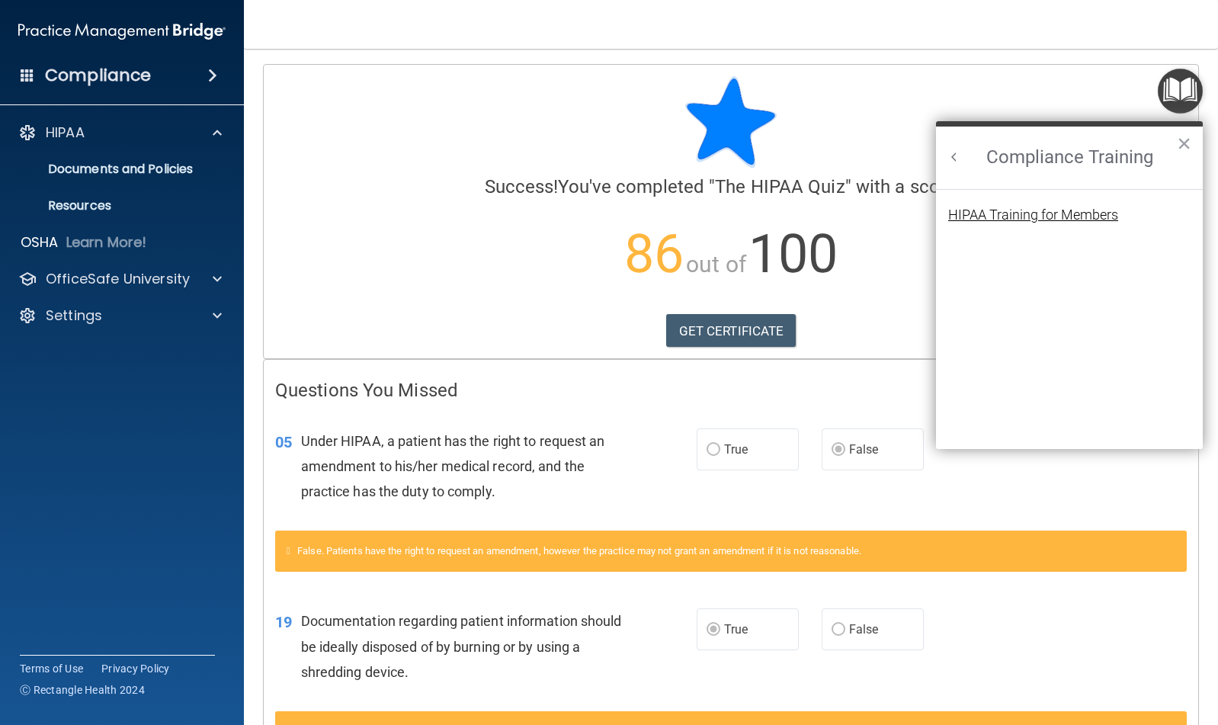
click at [775, 220] on div "HIPAA Training for Members" at bounding box center [1034, 215] width 170 height 14
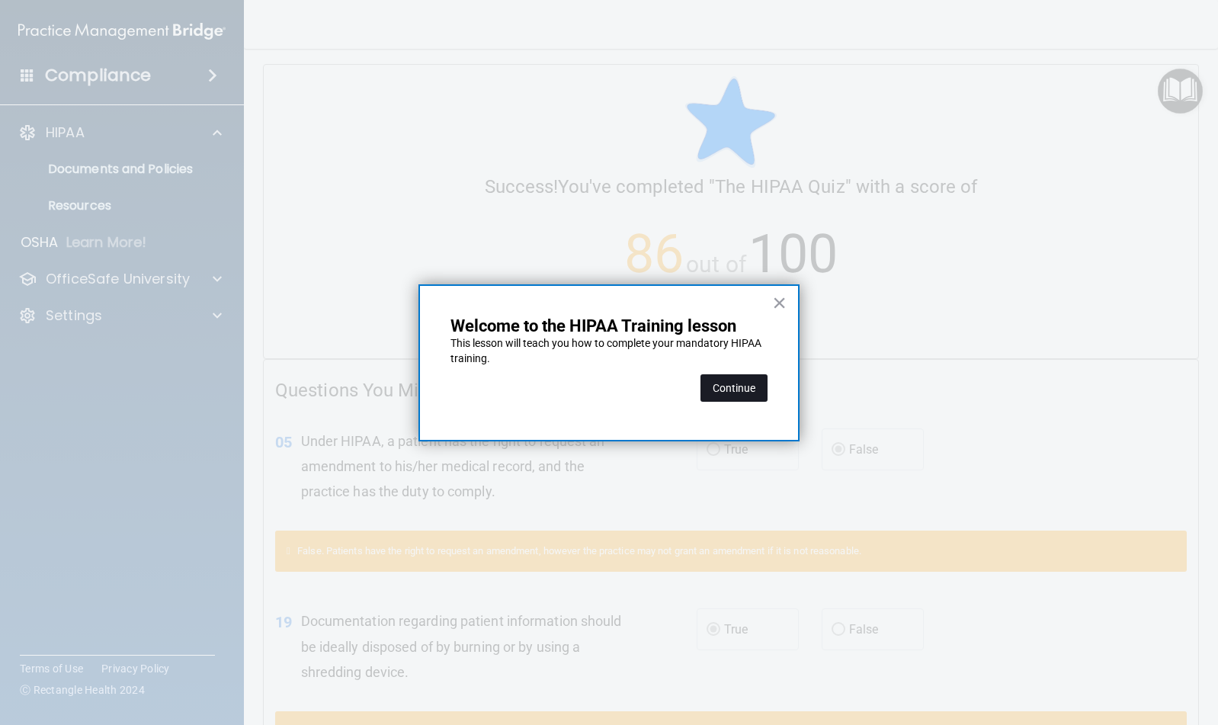
click at [724, 387] on button "Continue" at bounding box center [734, 387] width 67 height 27
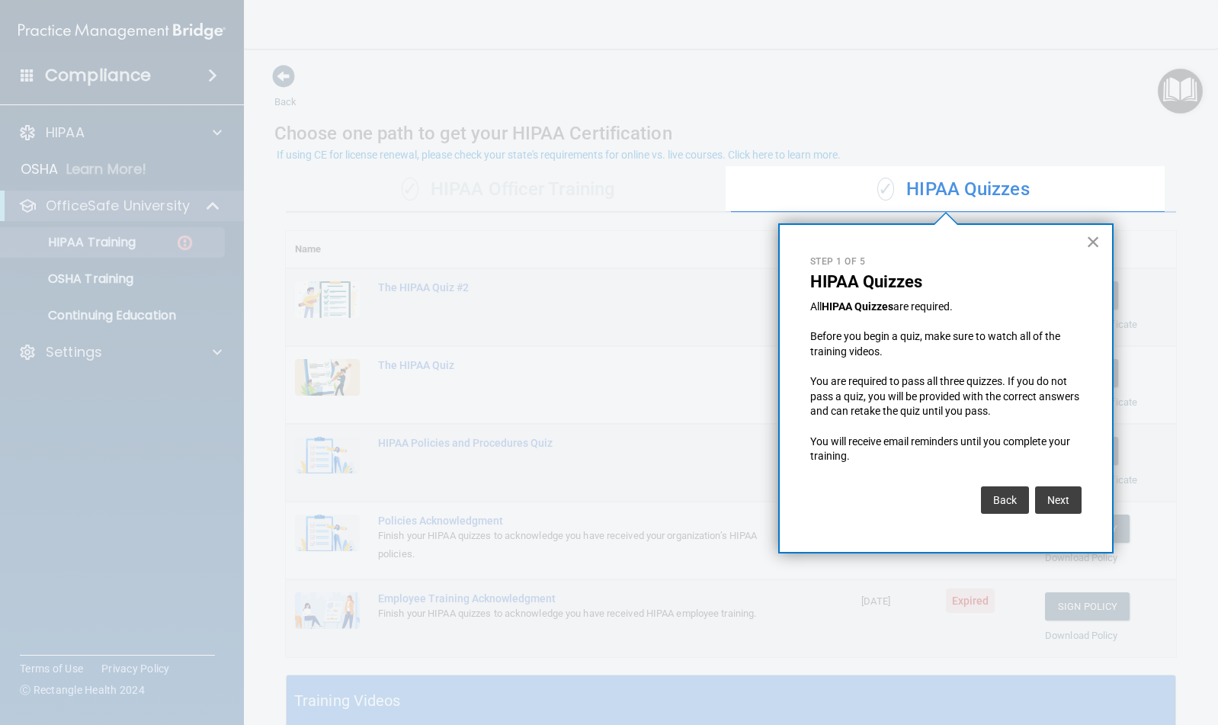
click at [775, 244] on button "×" at bounding box center [1094, 242] width 14 height 24
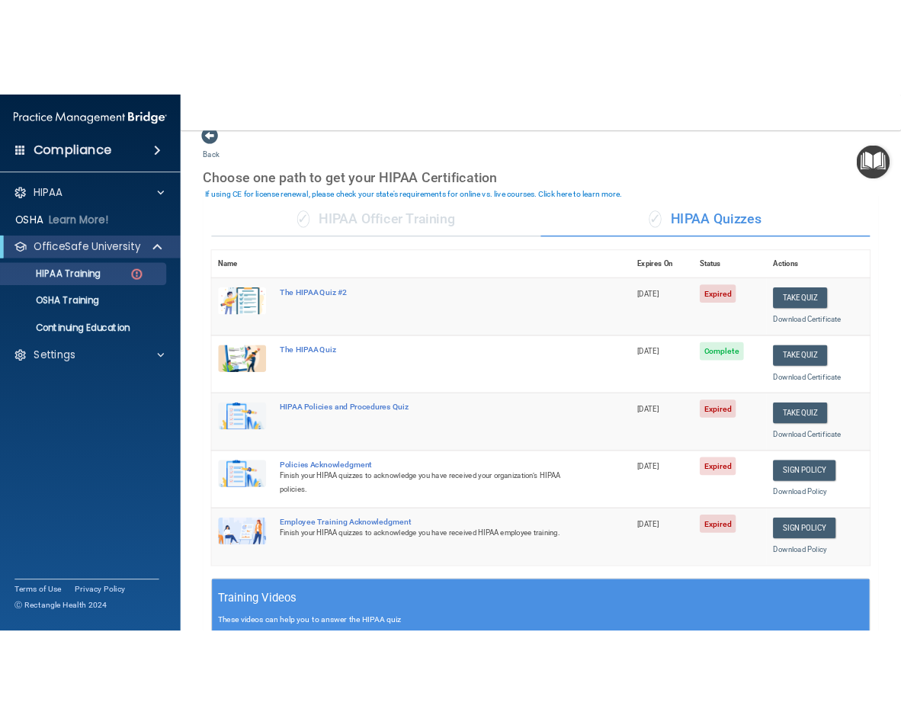
scroll to position [61, 0]
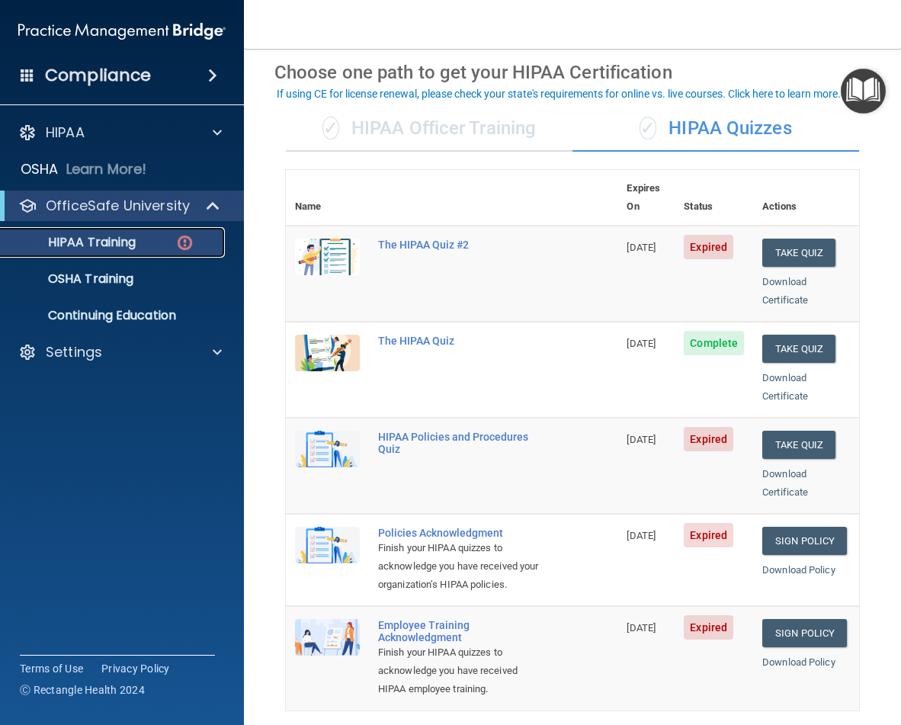
click at [114, 248] on p "HIPAA Training" at bounding box center [73, 242] width 126 height 15
click at [775, 431] on button "Take Quiz" at bounding box center [798, 445] width 73 height 28
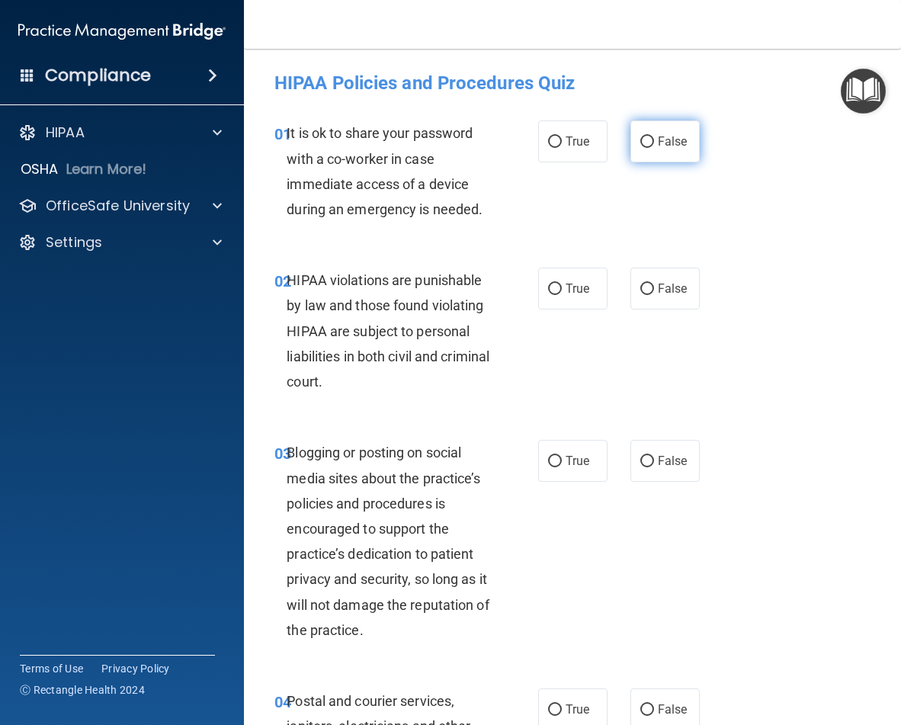
click at [658, 136] on span "False" at bounding box center [673, 141] width 30 height 14
click at [654, 136] on input "False" at bounding box center [647, 141] width 14 height 11
radio input "true"
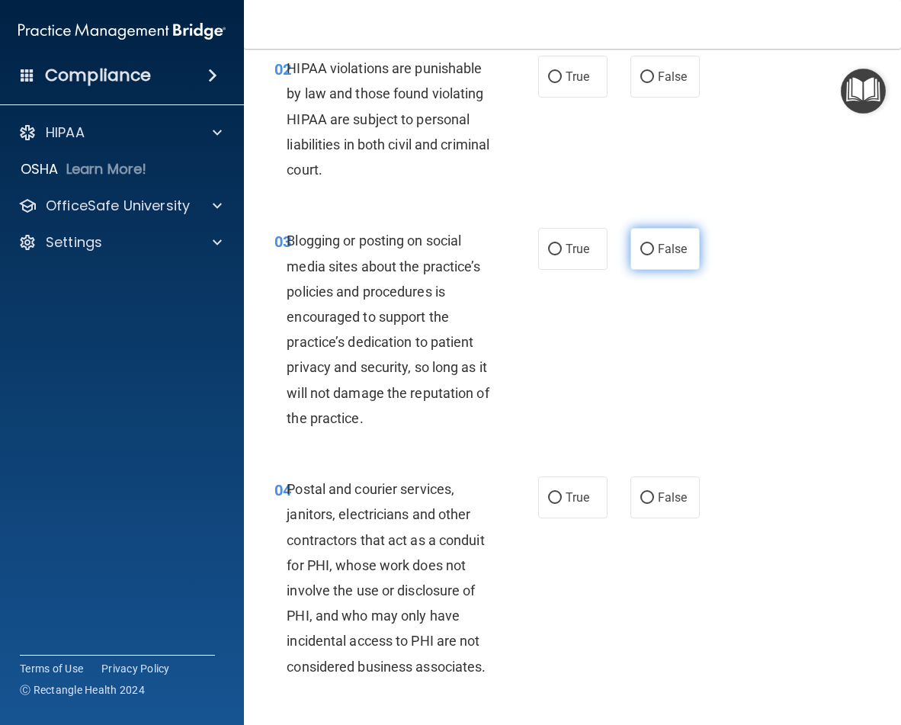
scroll to position [210, 0]
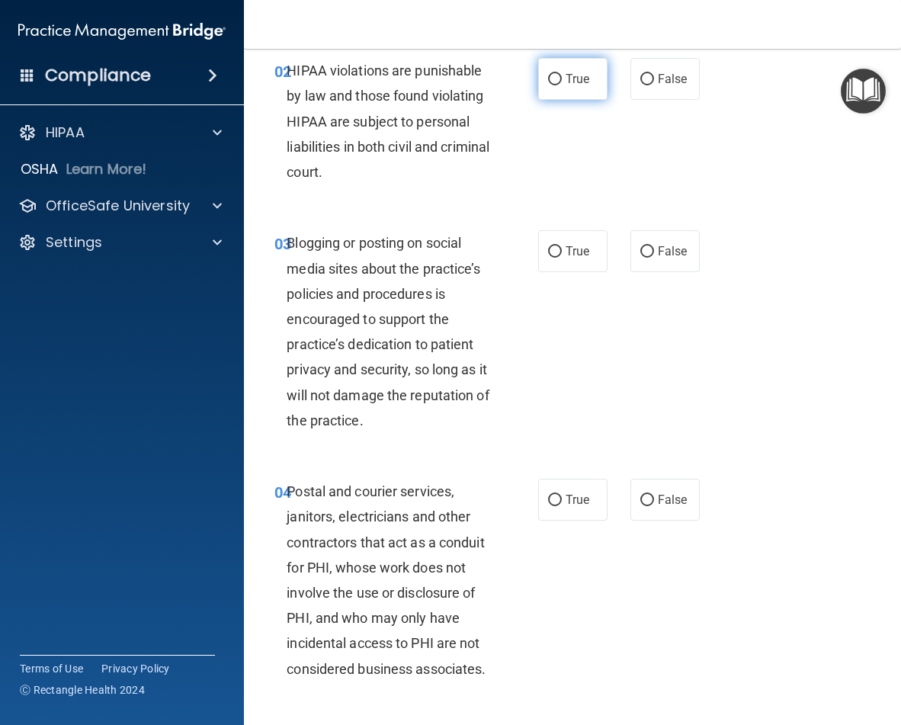
click at [538, 69] on label "True" at bounding box center [572, 79] width 69 height 42
click at [548, 74] on input "True" at bounding box center [555, 79] width 14 height 11
radio input "true"
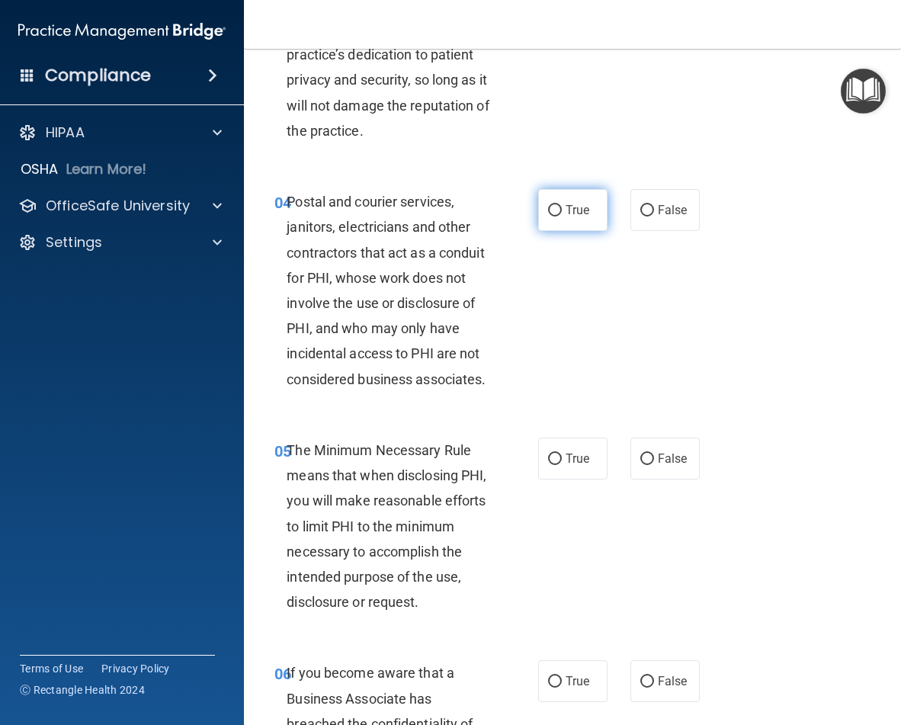
scroll to position [502, 0]
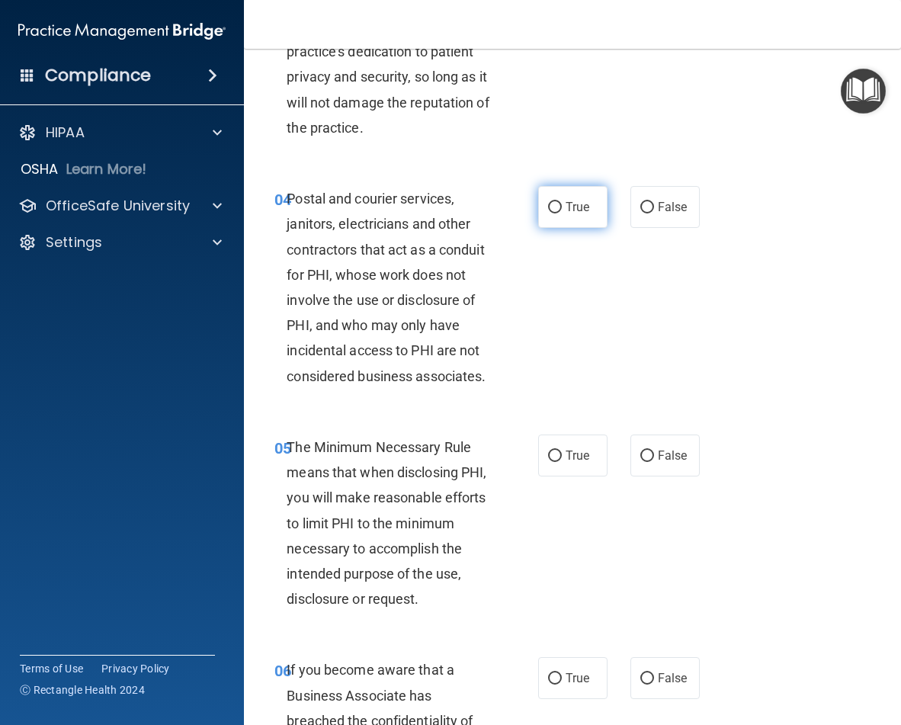
click at [555, 210] on input "True" at bounding box center [555, 207] width 14 height 11
radio input "true"
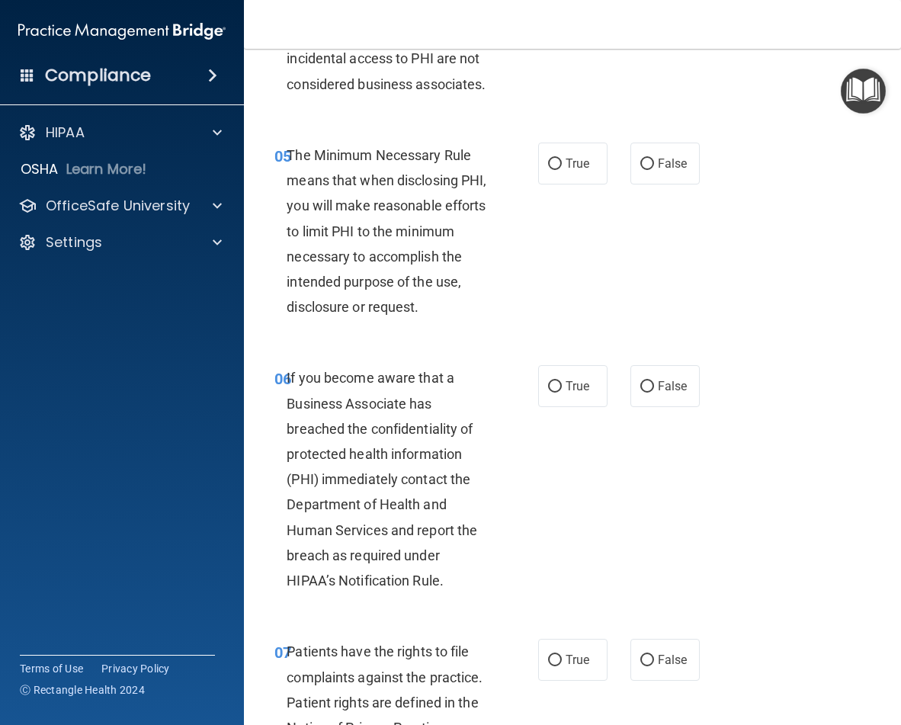
scroll to position [798, 0]
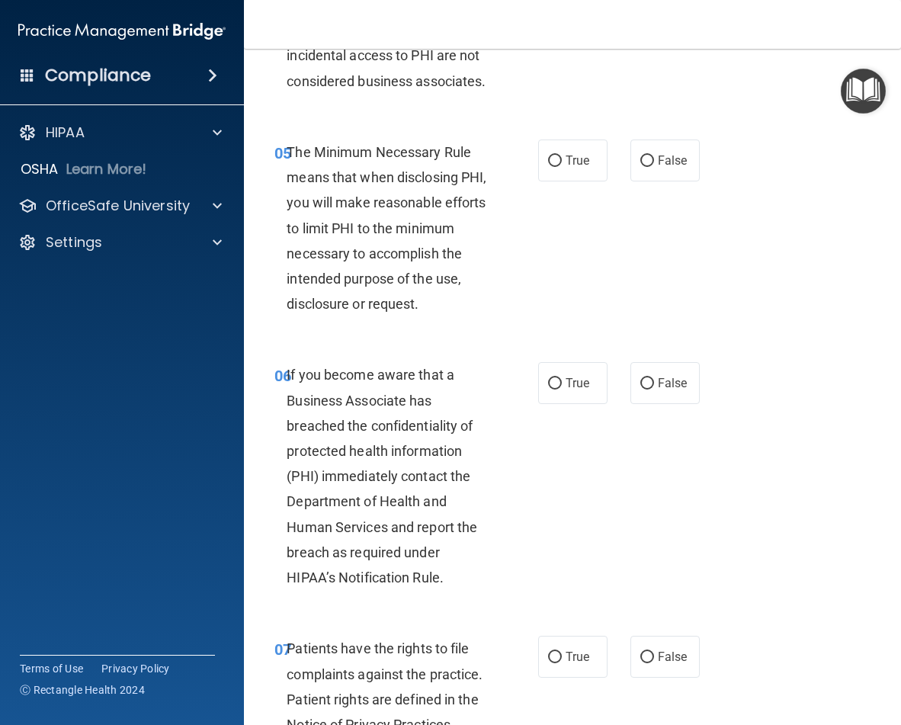
click at [525, 255] on div "05 The Minimum Necessary Rule means that when disclosing PHI, you will make rea…" at bounding box center [407, 232] width 310 height 185
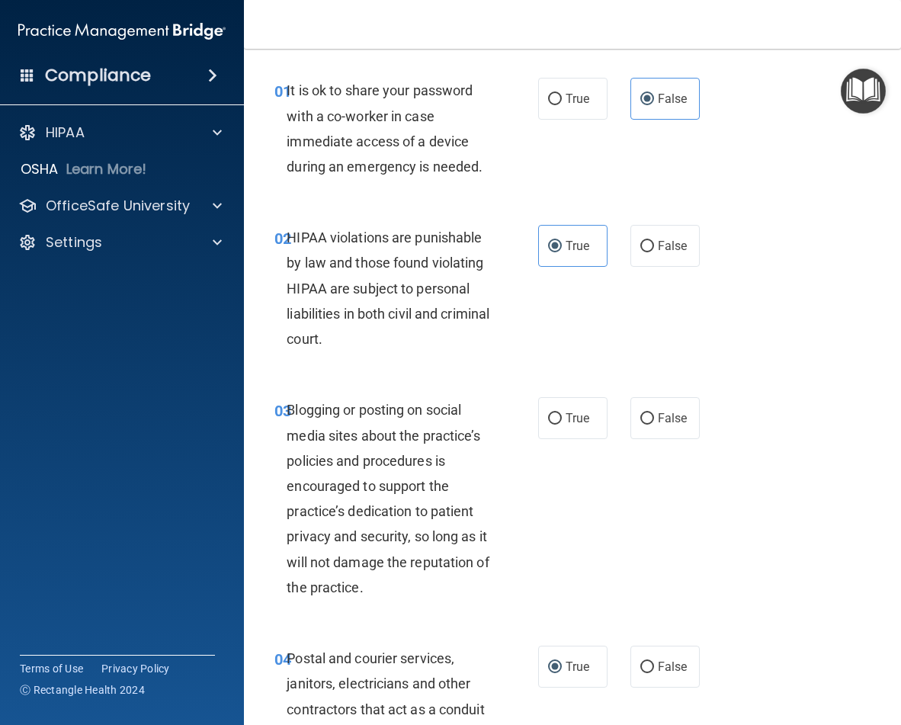
scroll to position [0, 0]
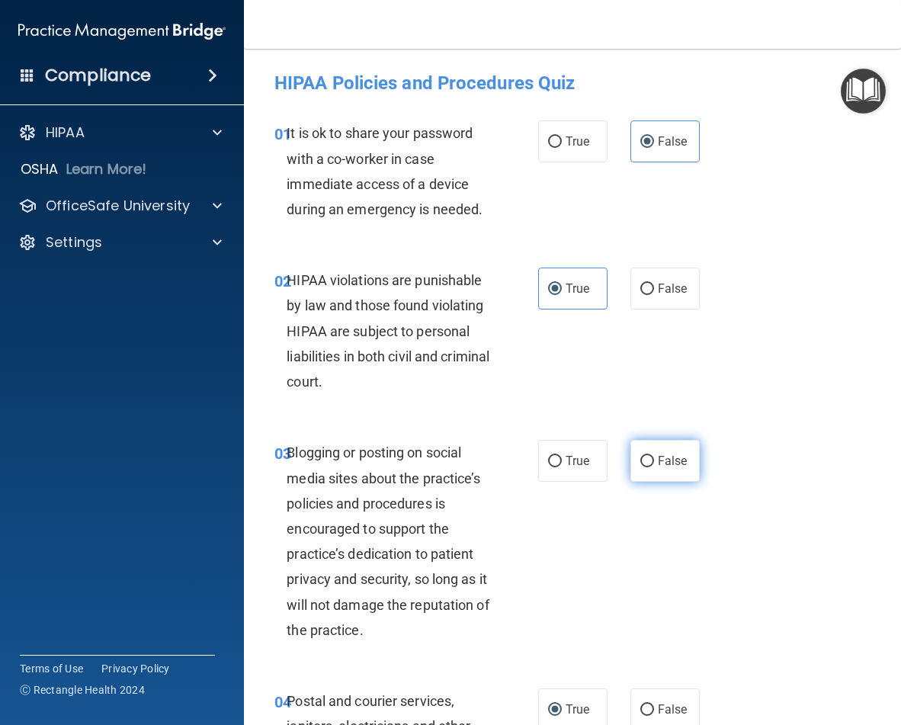
click at [641, 470] on label "False" at bounding box center [665, 461] width 69 height 42
click at [641, 467] on input "False" at bounding box center [647, 461] width 14 height 11
radio input "true"
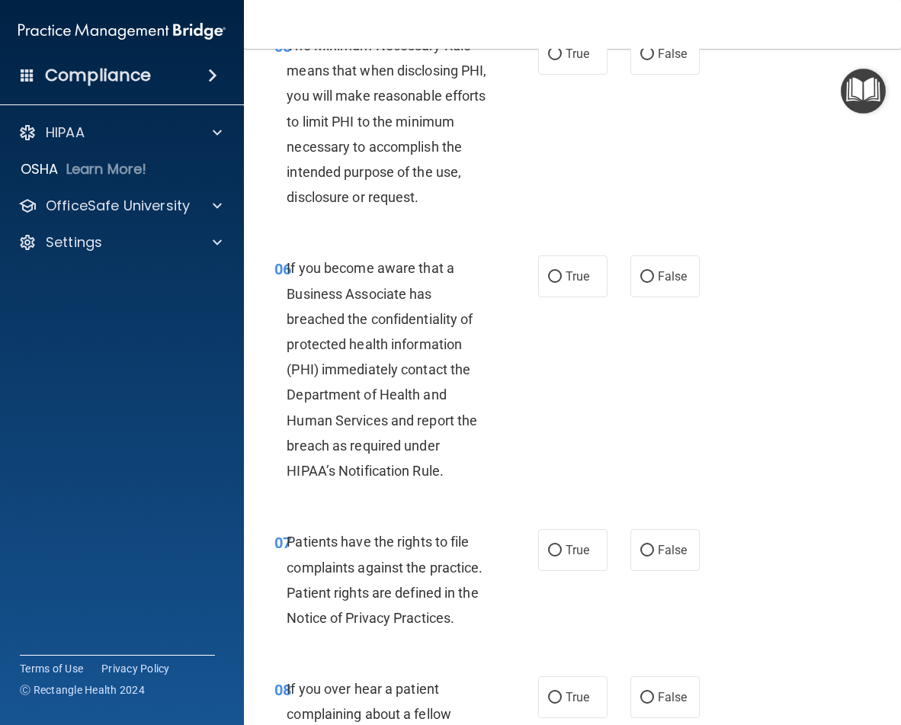
scroll to position [904, 0]
click at [575, 69] on label "True" at bounding box center [572, 55] width 69 height 42
click at [562, 61] on input "True" at bounding box center [555, 55] width 14 height 11
radio input "true"
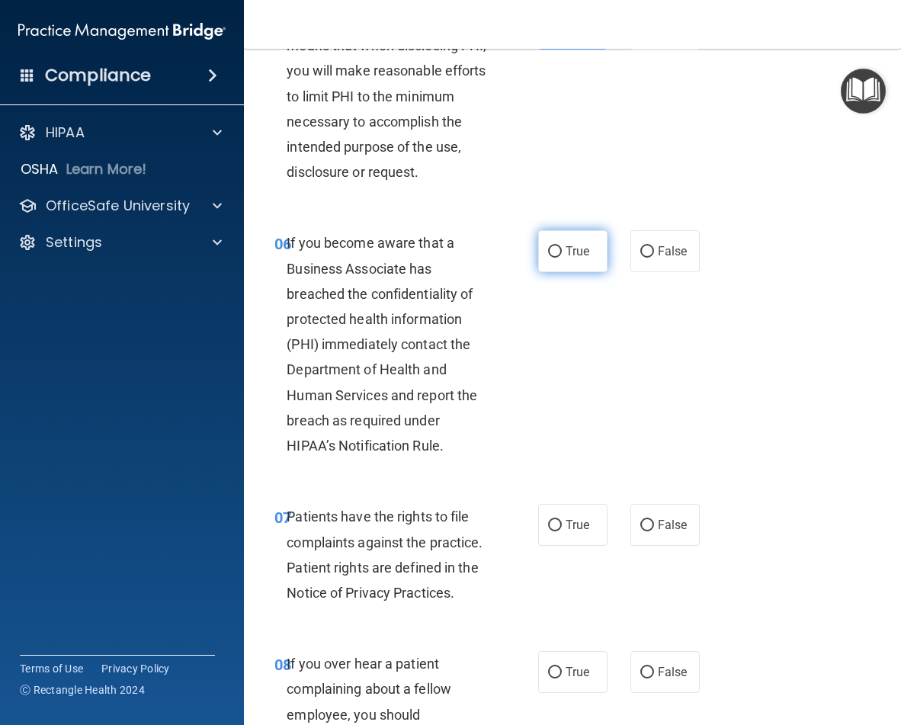
click at [566, 258] on span "True" at bounding box center [578, 251] width 24 height 14
click at [560, 258] on input "True" at bounding box center [555, 251] width 14 height 11
radio input "true"
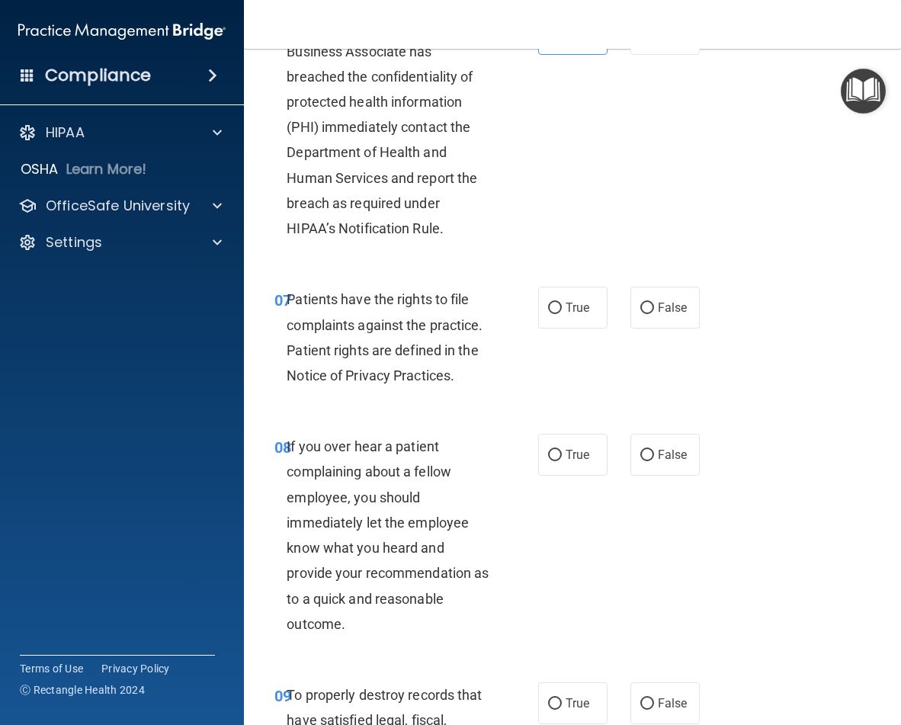
scroll to position [1074, 0]
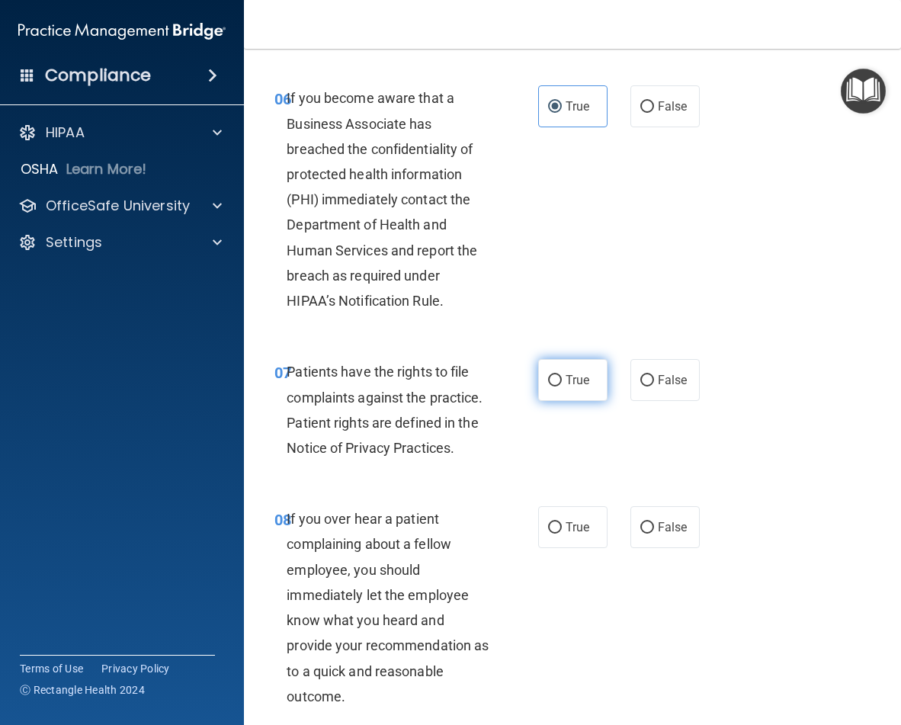
click at [566, 387] on span "True" at bounding box center [578, 380] width 24 height 14
click at [562, 387] on input "True" at bounding box center [555, 380] width 14 height 11
radio input "true"
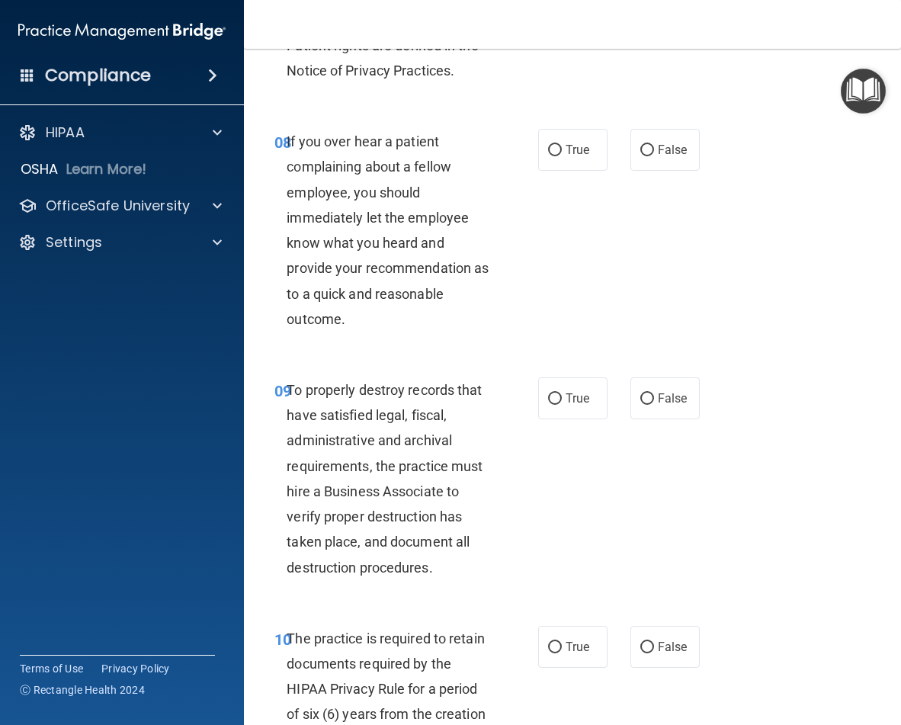
scroll to position [1555, 0]
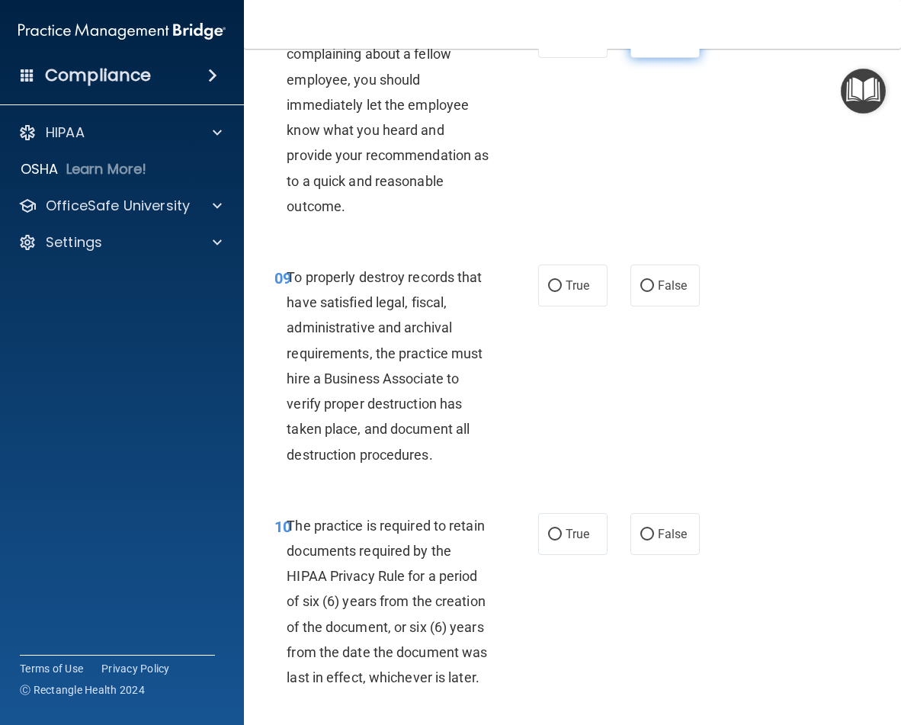
click at [658, 44] on span "False" at bounding box center [673, 37] width 30 height 14
click at [654, 43] on input "False" at bounding box center [647, 37] width 14 height 11
radio input "true"
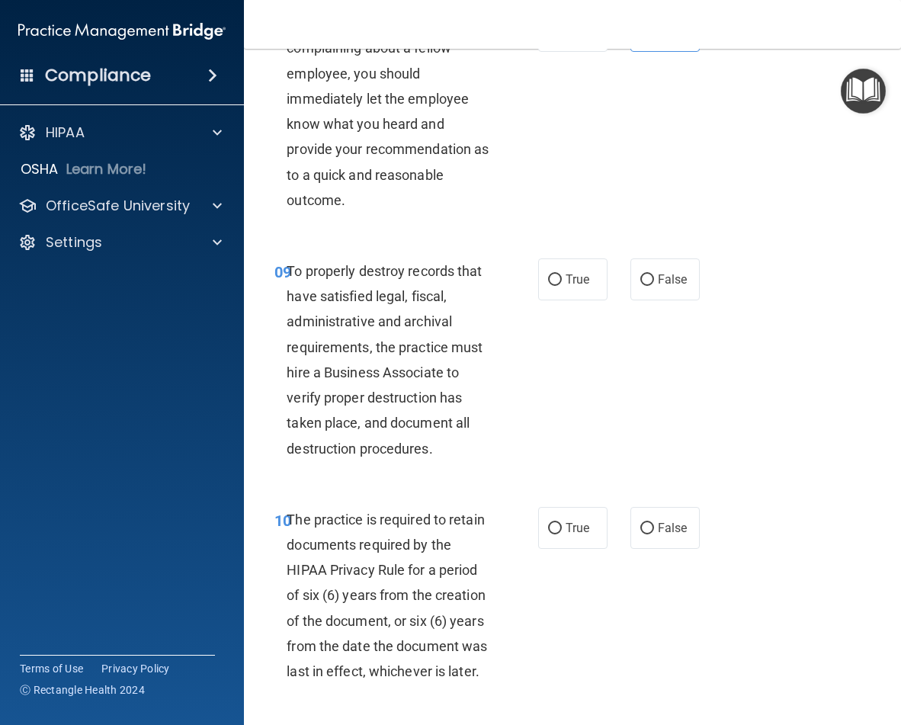
scroll to position [1575, 0]
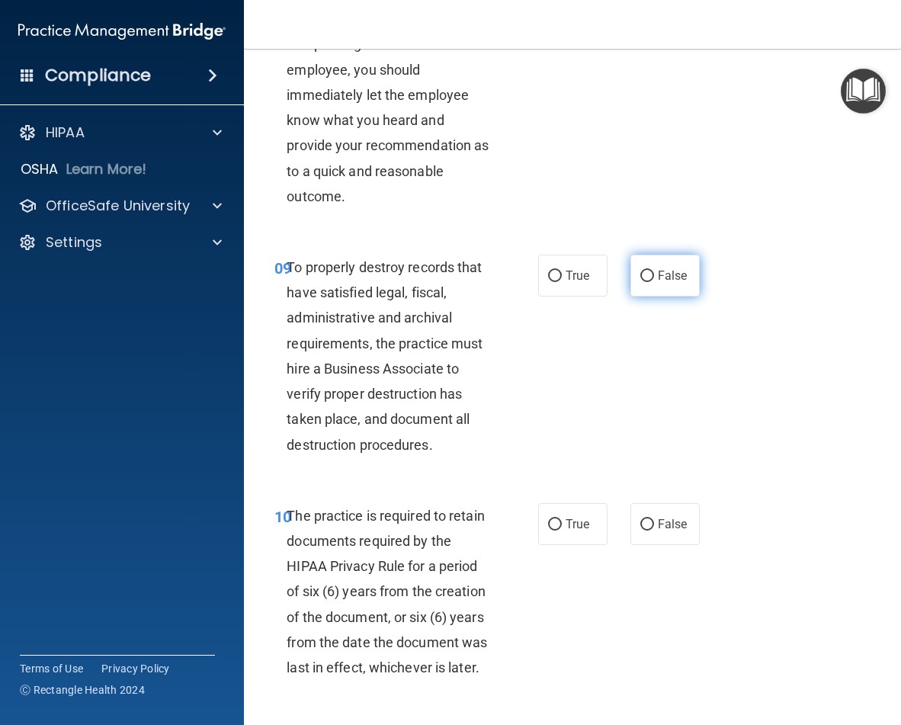
click at [646, 282] on input "False" at bounding box center [647, 276] width 14 height 11
radio input "true"
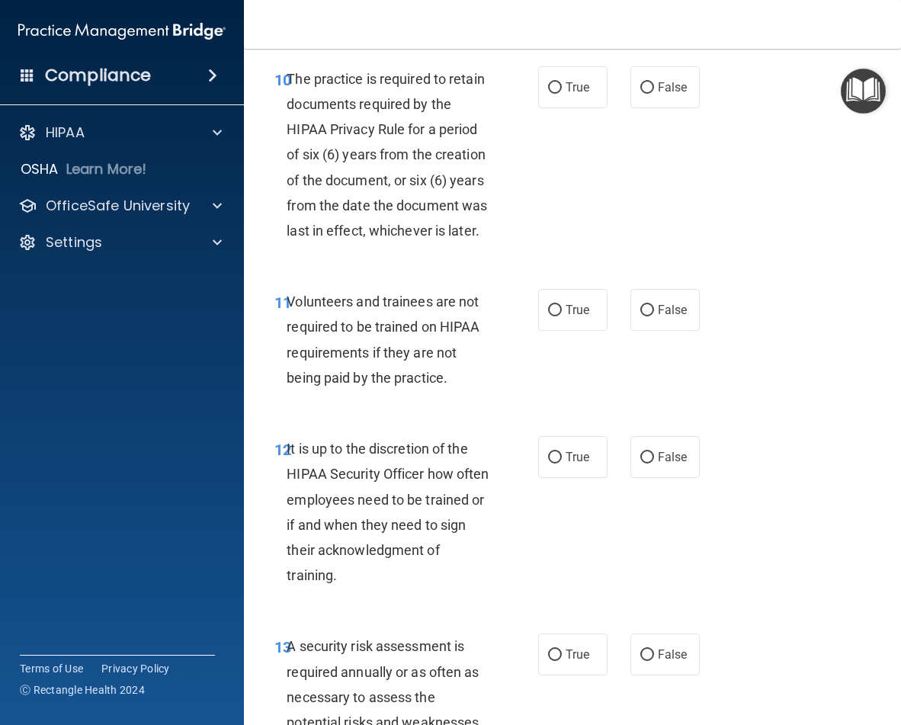
scroll to position [2014, 0]
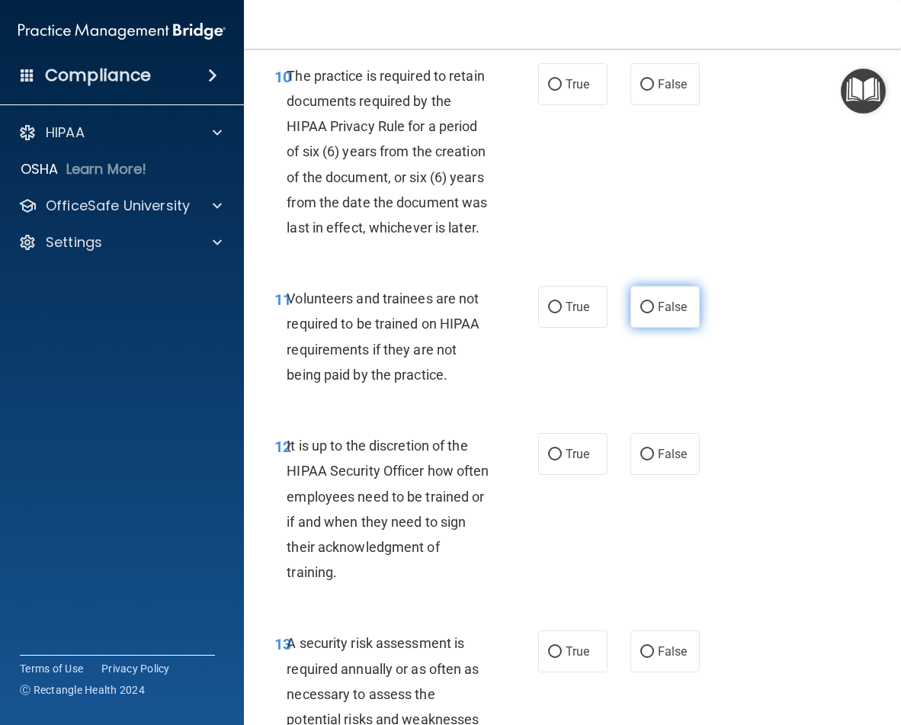
click at [640, 313] on input "False" at bounding box center [647, 307] width 14 height 11
radio input "true"
click at [571, 91] on span "True" at bounding box center [578, 84] width 24 height 14
click at [562, 91] on input "True" at bounding box center [555, 84] width 14 height 11
radio input "true"
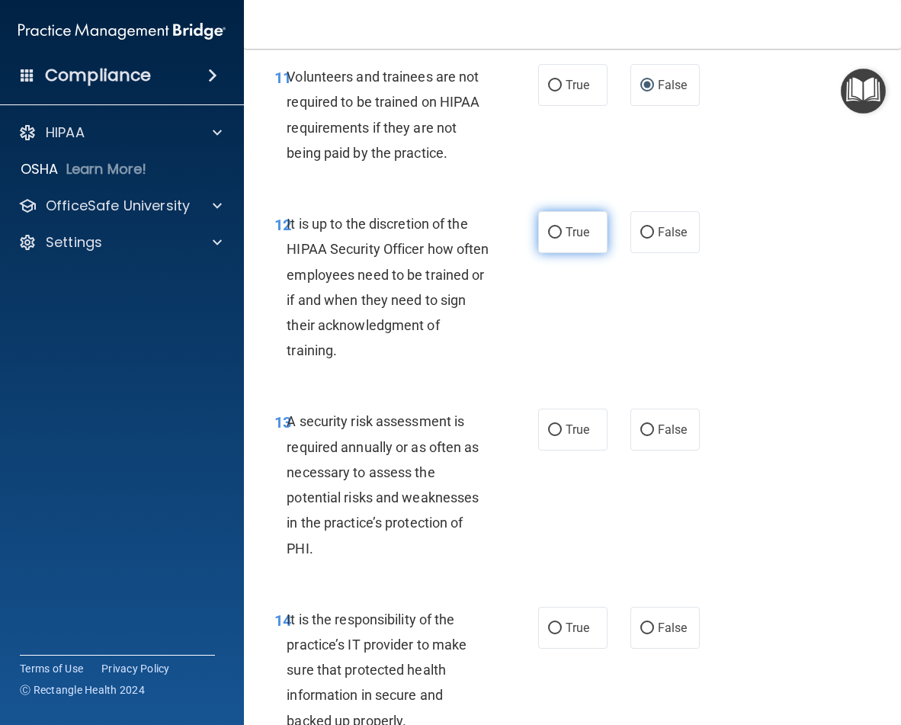
scroll to position [2239, 0]
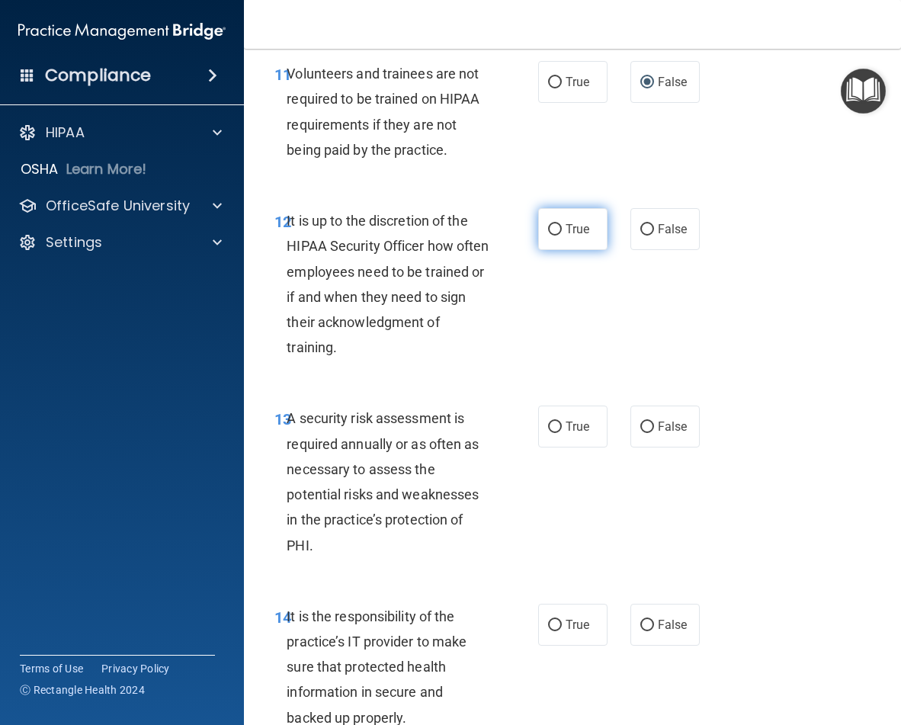
click at [574, 236] on span "True" at bounding box center [578, 229] width 24 height 14
click at [562, 236] on input "True" at bounding box center [555, 229] width 14 height 11
radio input "true"
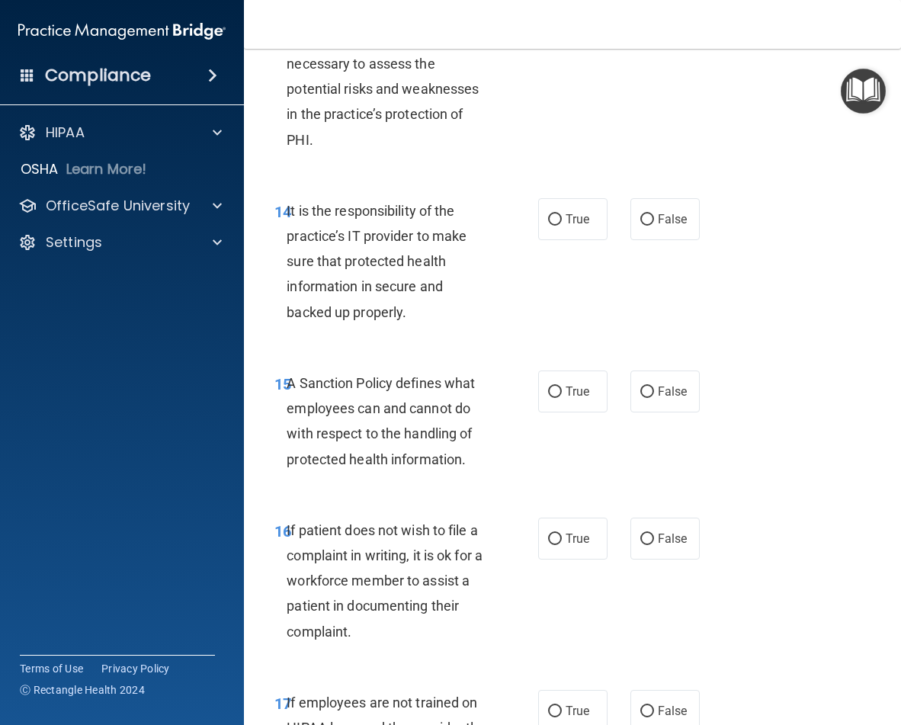
scroll to position [2648, 0]
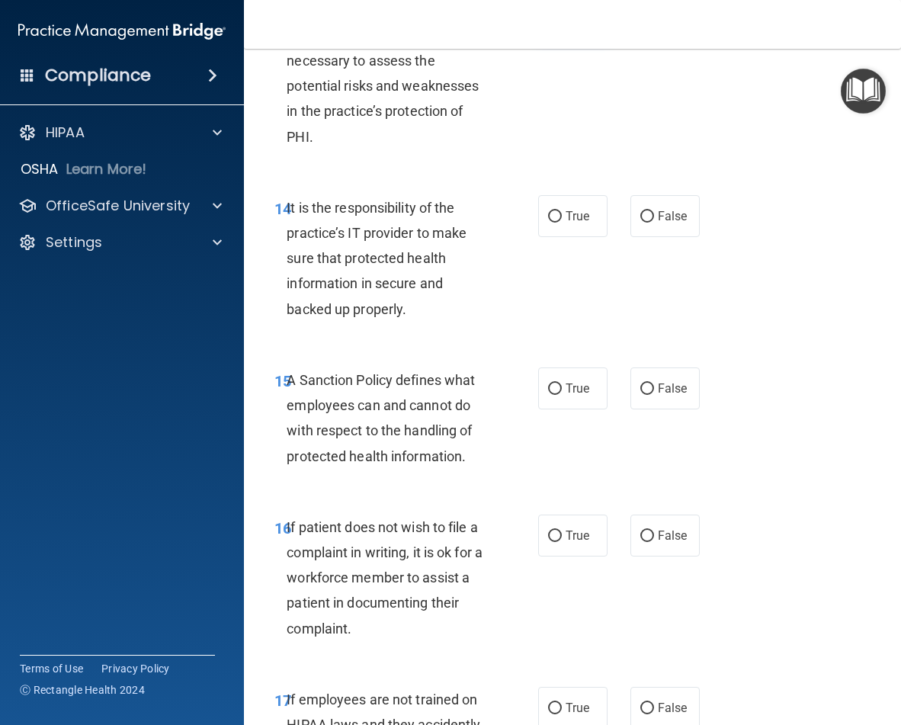
click at [551, 24] on input "True" at bounding box center [555, 18] width 14 height 11
radio input "true"
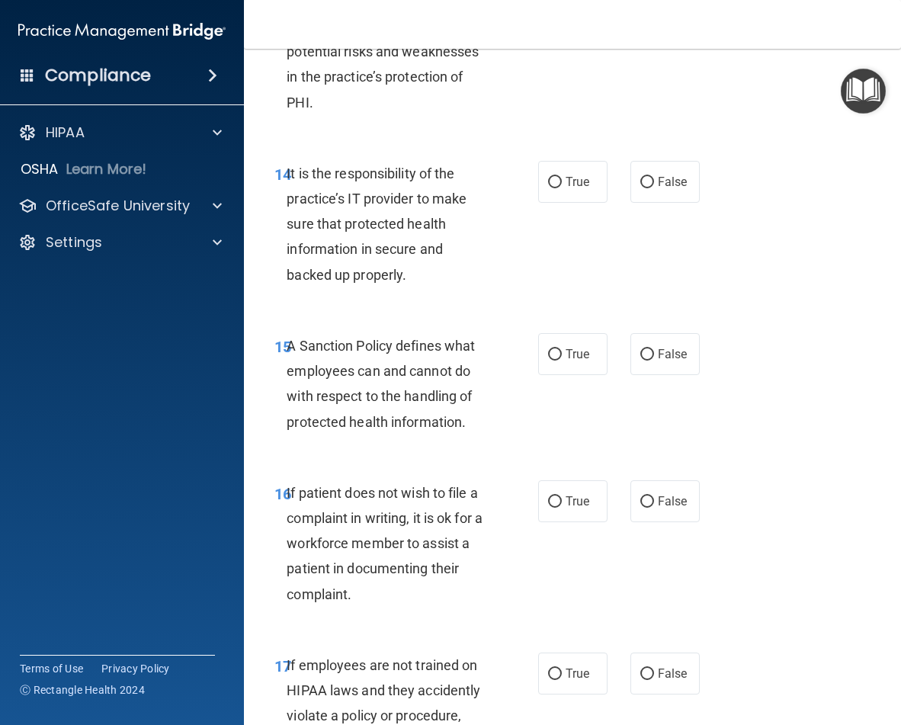
scroll to position [2685, 0]
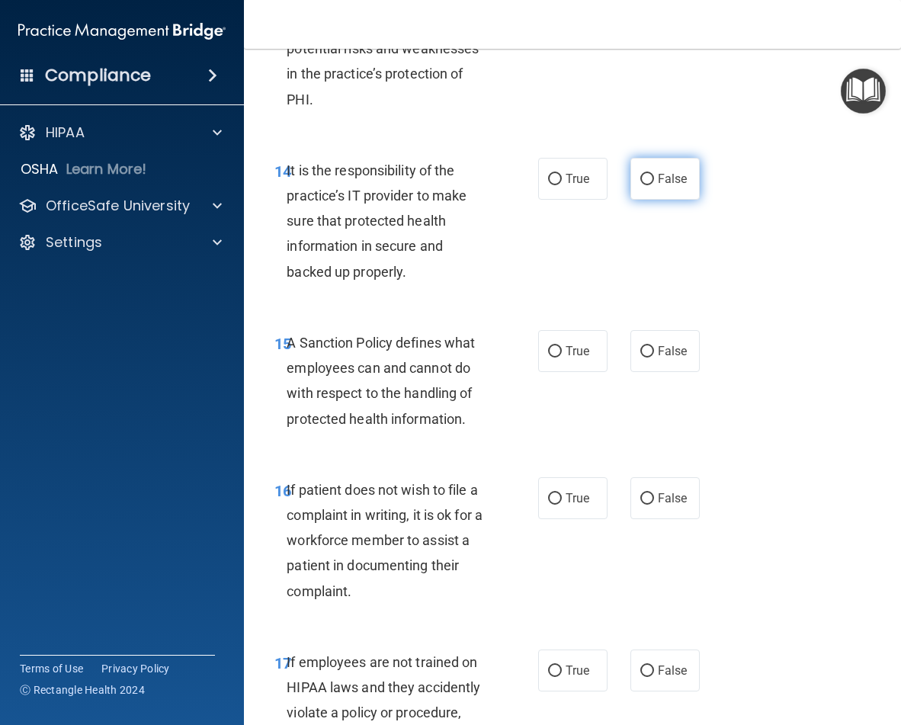
click at [645, 185] on input "False" at bounding box center [647, 179] width 14 height 11
radio input "true"
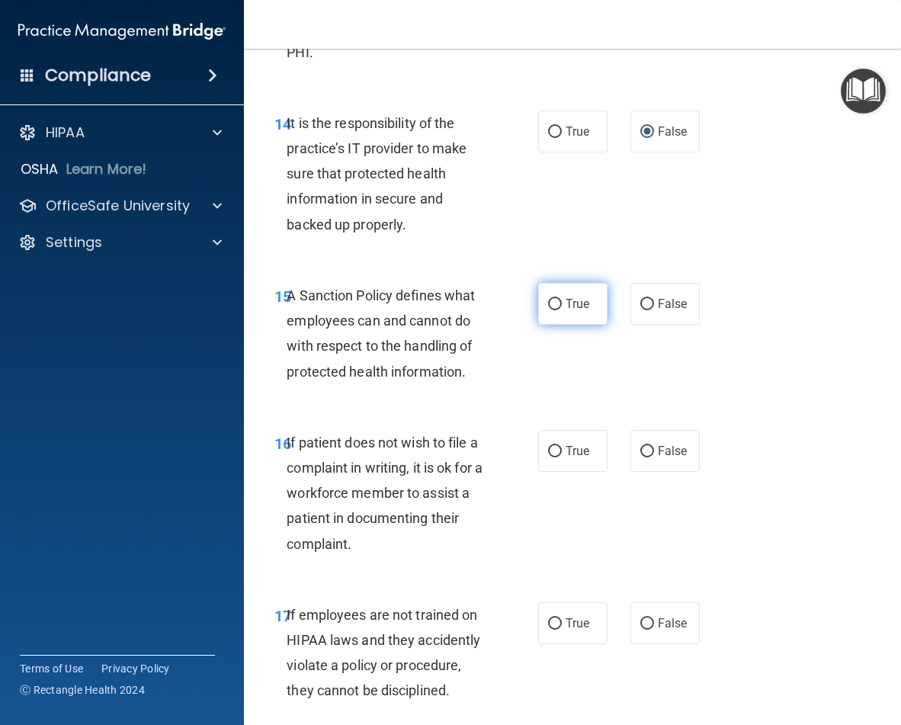
scroll to position [2734, 0]
click at [566, 310] on span "True" at bounding box center [578, 303] width 24 height 14
click at [562, 310] on input "True" at bounding box center [555, 303] width 14 height 11
radio input "true"
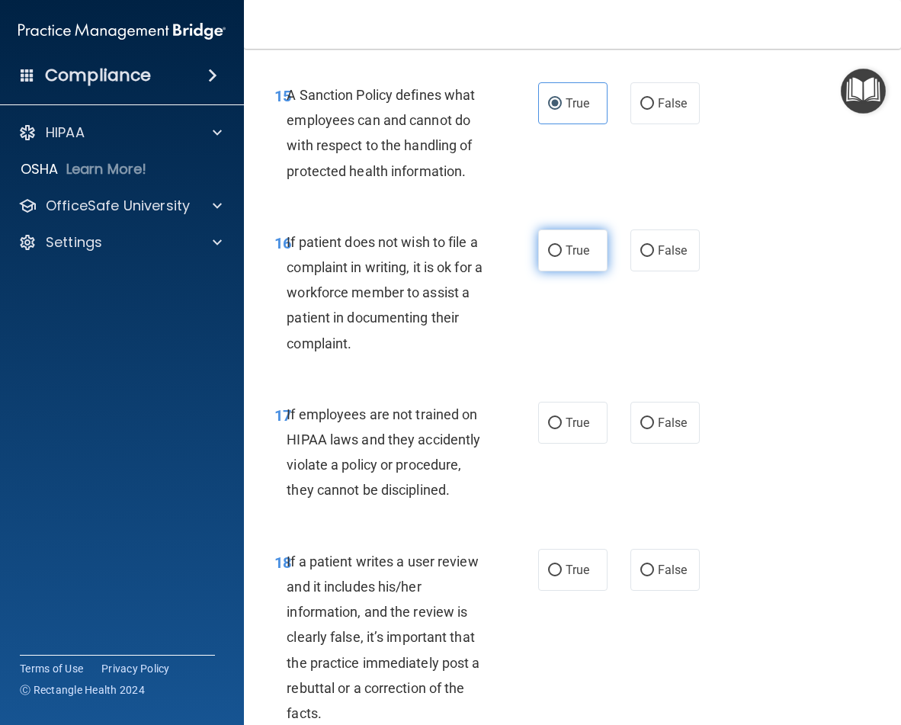
click at [582, 258] on span "True" at bounding box center [578, 250] width 24 height 14
click at [562, 257] on input "True" at bounding box center [555, 251] width 14 height 11
radio input "true"
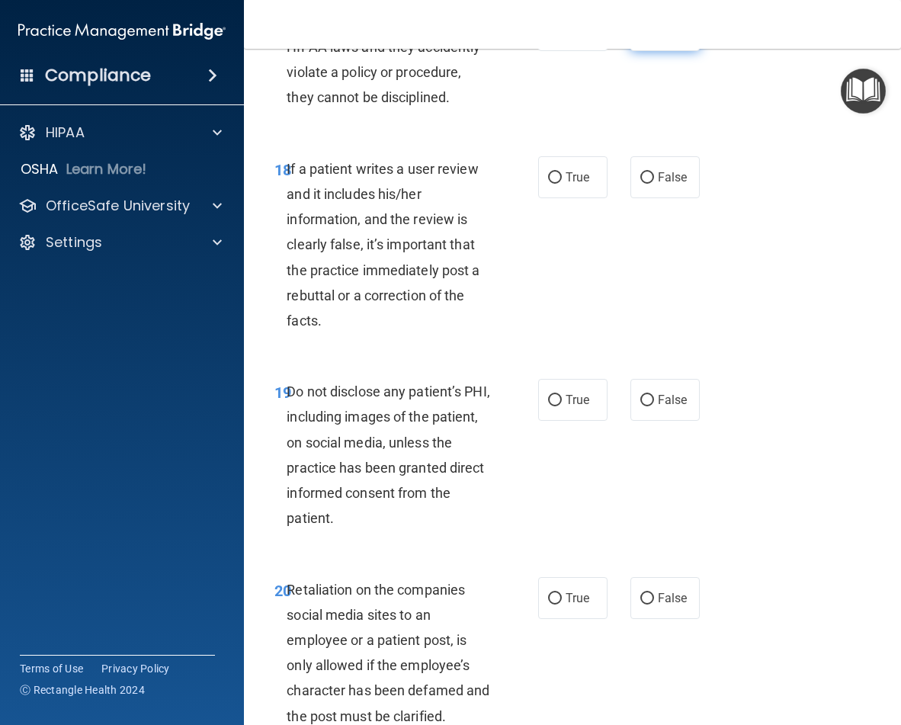
click at [655, 51] on label "False" at bounding box center [665, 30] width 69 height 42
click at [654, 37] on input "False" at bounding box center [647, 30] width 14 height 11
radio input "true"
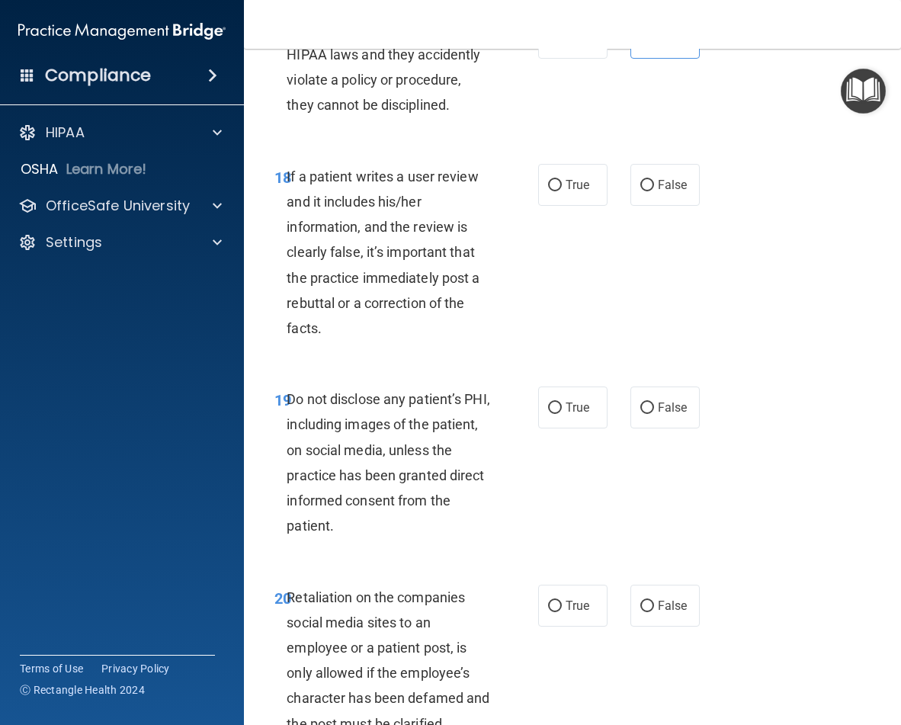
scroll to position [3300, 0]
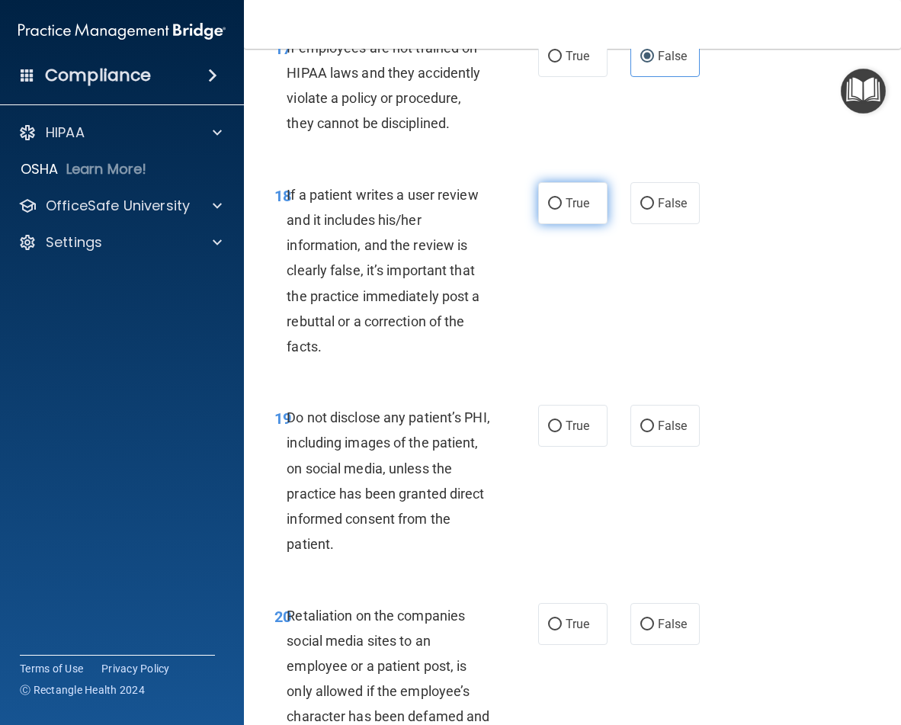
click at [552, 224] on label "True" at bounding box center [572, 203] width 69 height 42
click at [552, 210] on input "True" at bounding box center [555, 203] width 14 height 11
radio input "true"
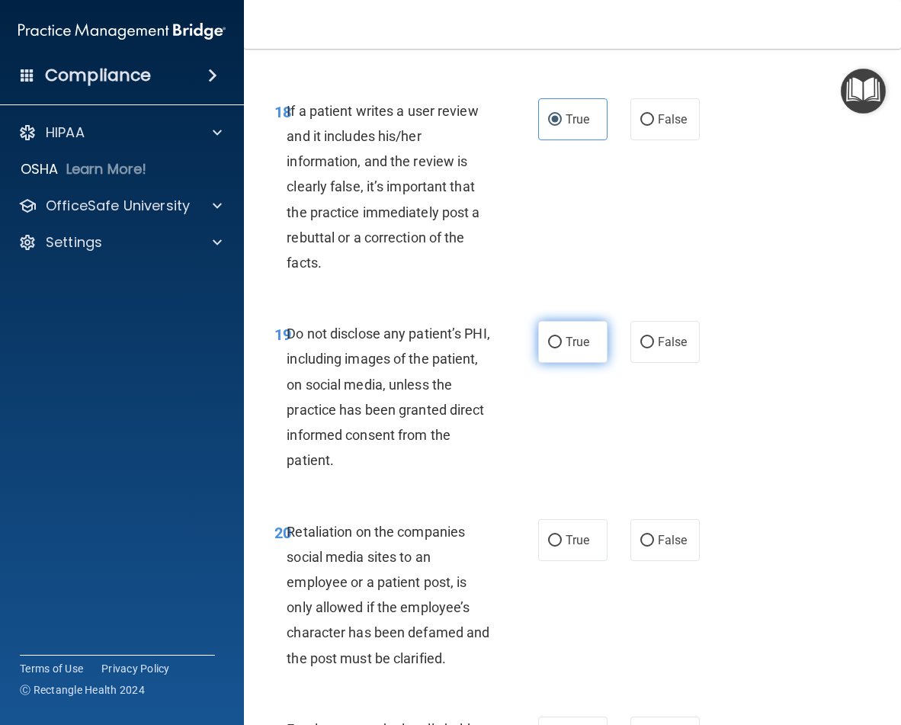
scroll to position [3392, 0]
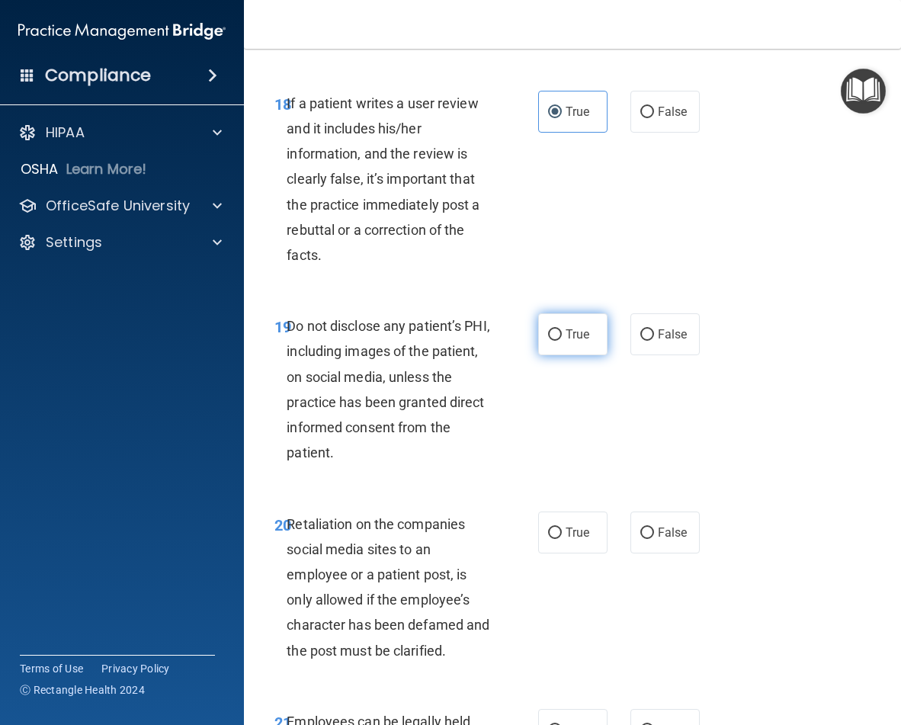
click at [567, 342] on span "True" at bounding box center [578, 334] width 24 height 14
click at [562, 341] on input "True" at bounding box center [555, 334] width 14 height 11
radio input "true"
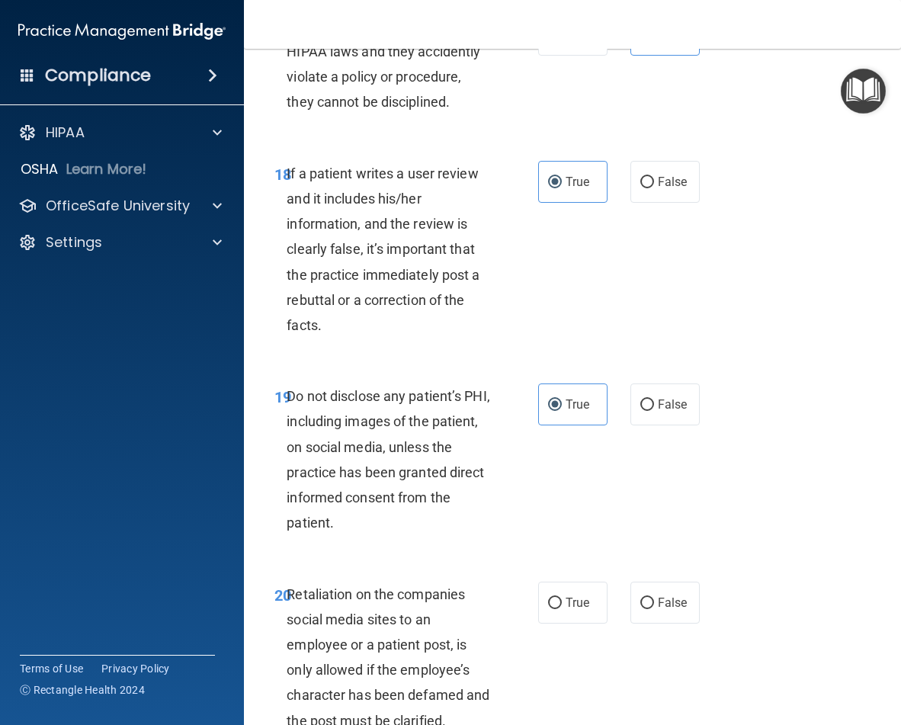
scroll to position [3318, 0]
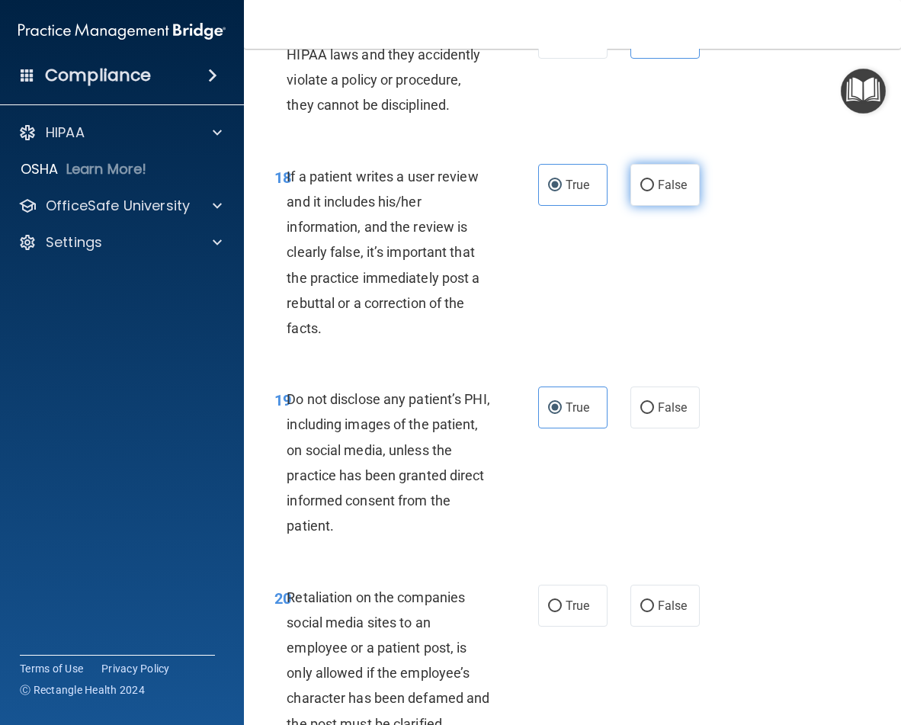
click at [645, 206] on label "False" at bounding box center [665, 185] width 69 height 42
click at [645, 191] on input "False" at bounding box center [647, 185] width 14 height 11
radio input "true"
radio input "false"
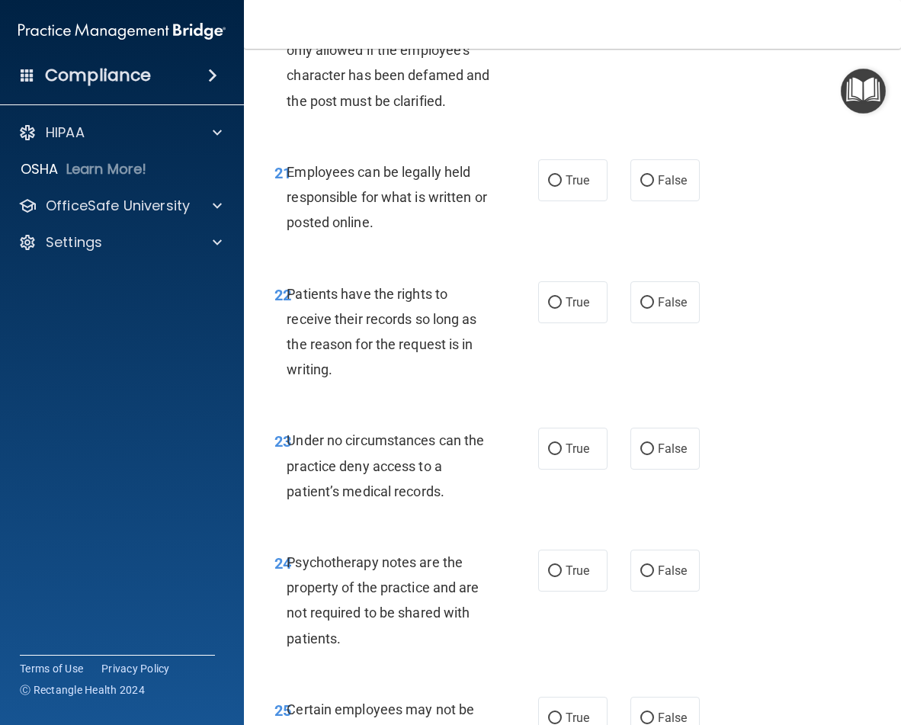
scroll to position [3938, 0]
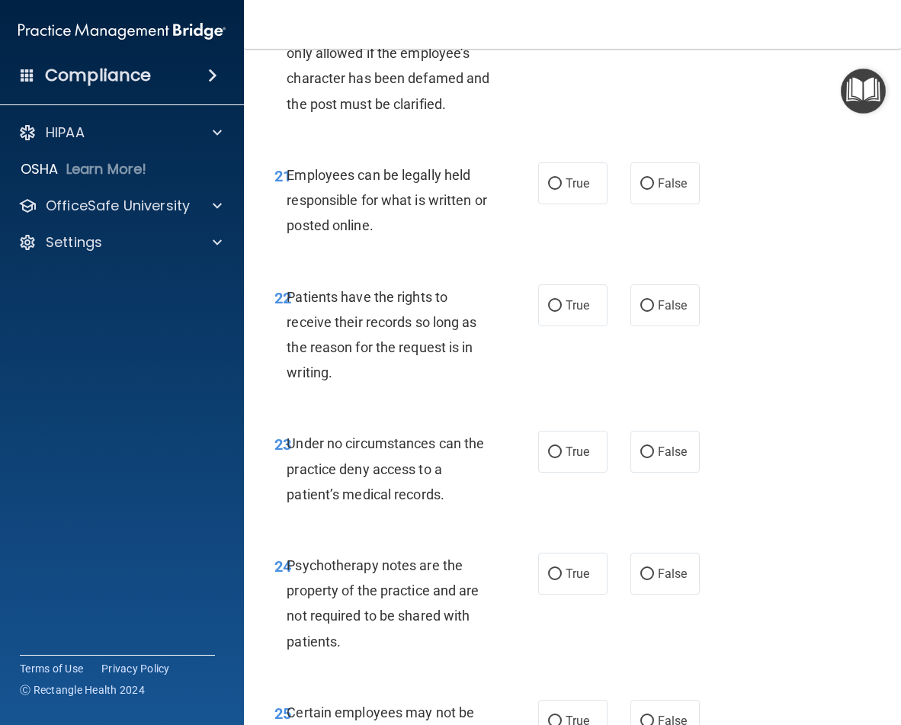
radio input "true"
click at [560, 204] on label "True" at bounding box center [572, 183] width 69 height 42
click at [560, 190] on input "True" at bounding box center [555, 183] width 14 height 11
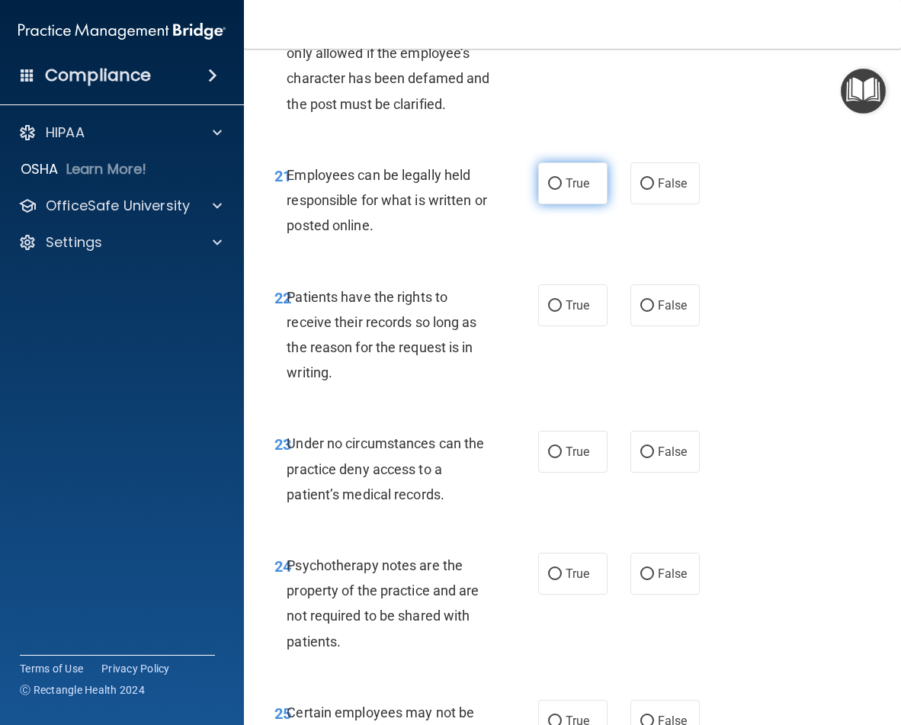
radio input "true"
click at [640, 312] on input "False" at bounding box center [647, 305] width 14 height 11
radio input "true"
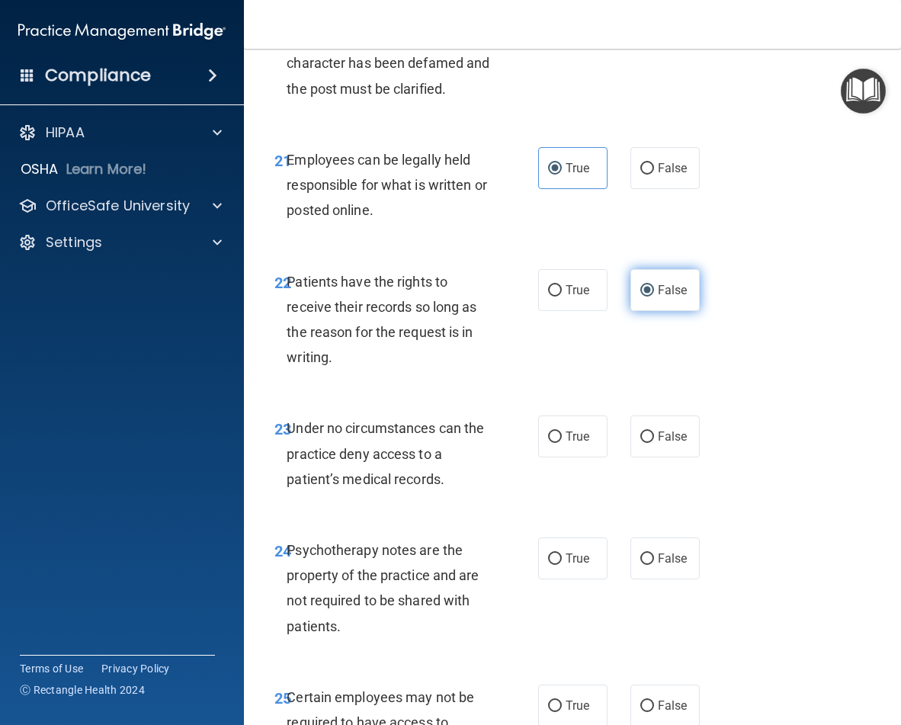
scroll to position [3967, 0]
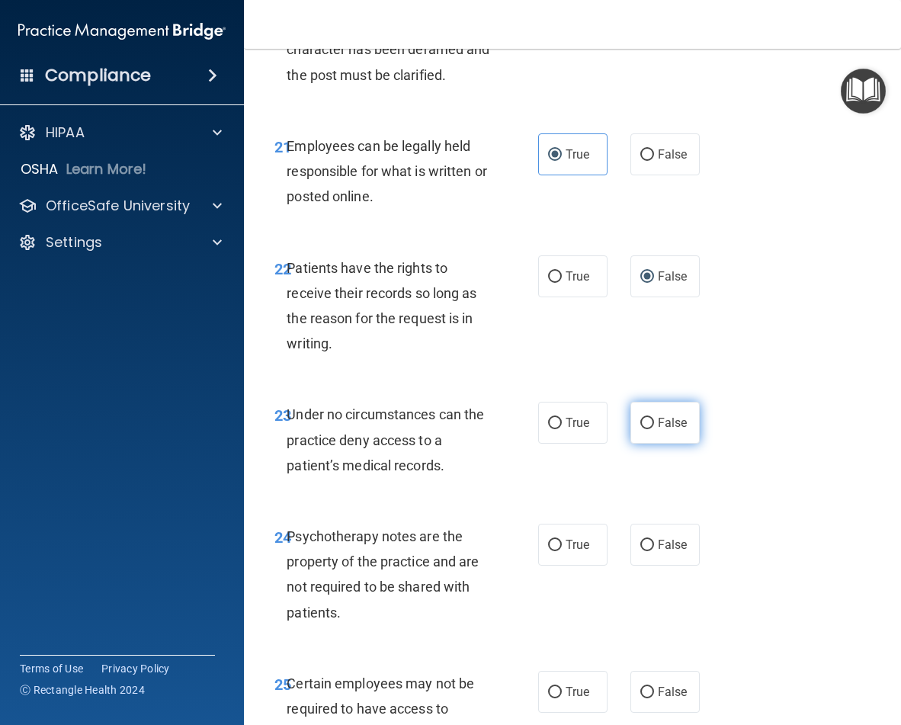
click at [646, 429] on input "False" at bounding box center [647, 423] width 14 height 11
radio input "true"
click at [669, 566] on label "False" at bounding box center [665, 545] width 69 height 42
click at [654, 551] on input "False" at bounding box center [647, 545] width 14 height 11
radio input "true"
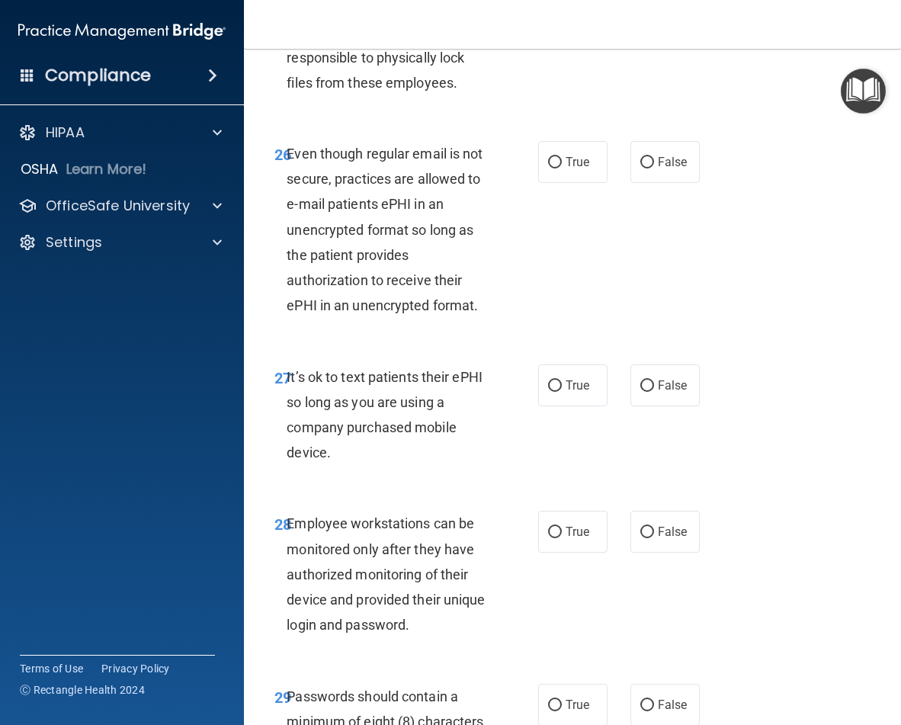
scroll to position [4659, 0]
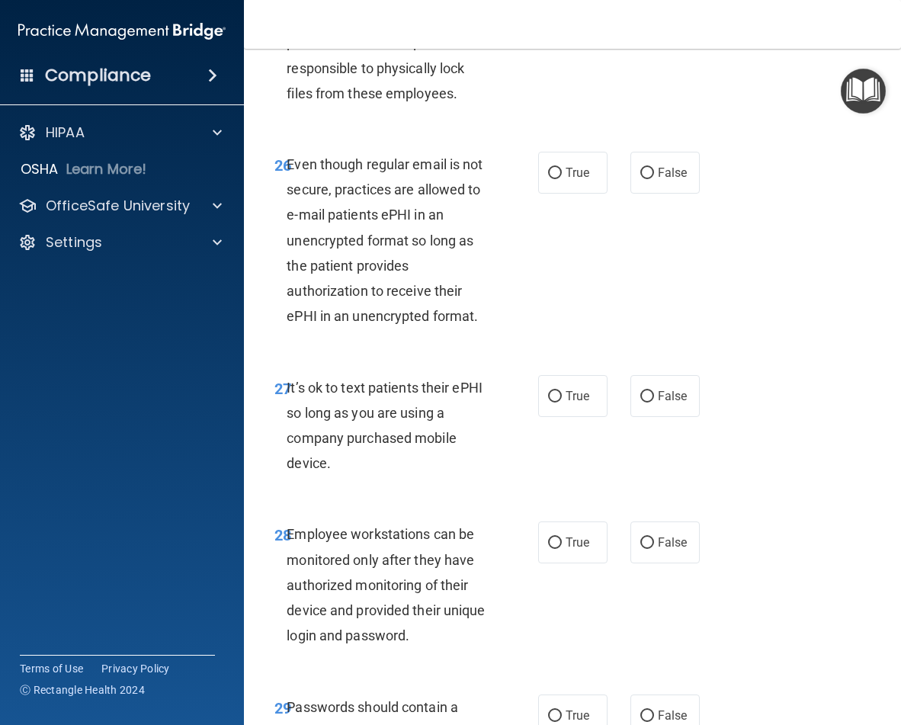
click at [658, 21] on label "False" at bounding box center [665, 0] width 69 height 42
click at [654, 7] on input "False" at bounding box center [647, 0] width 14 height 11
radio input "true"
click at [548, 179] on input "True" at bounding box center [555, 173] width 14 height 11
radio input "true"
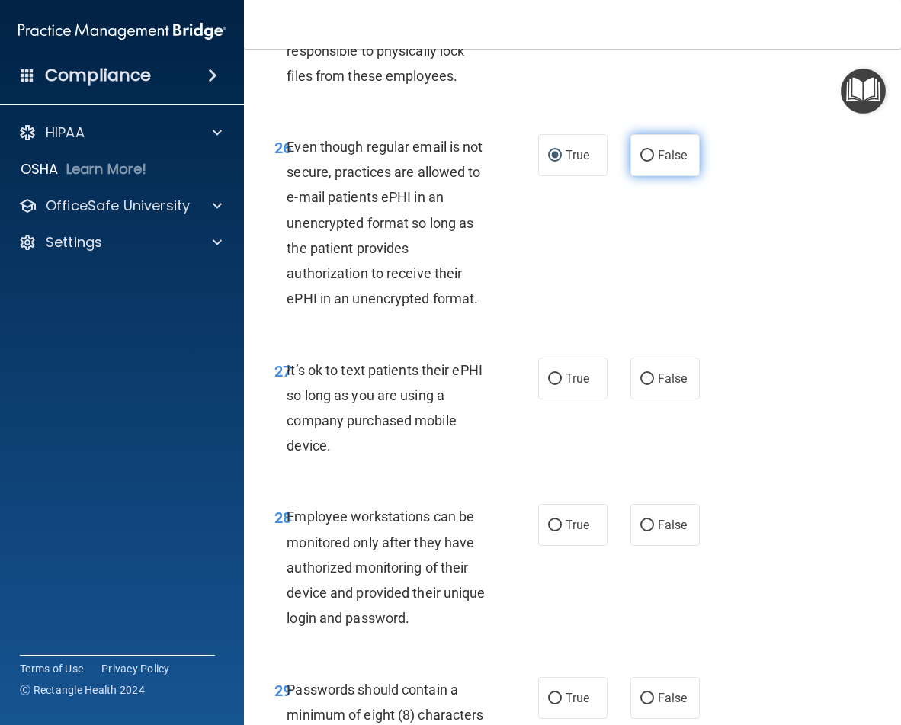
scroll to position [4679, 0]
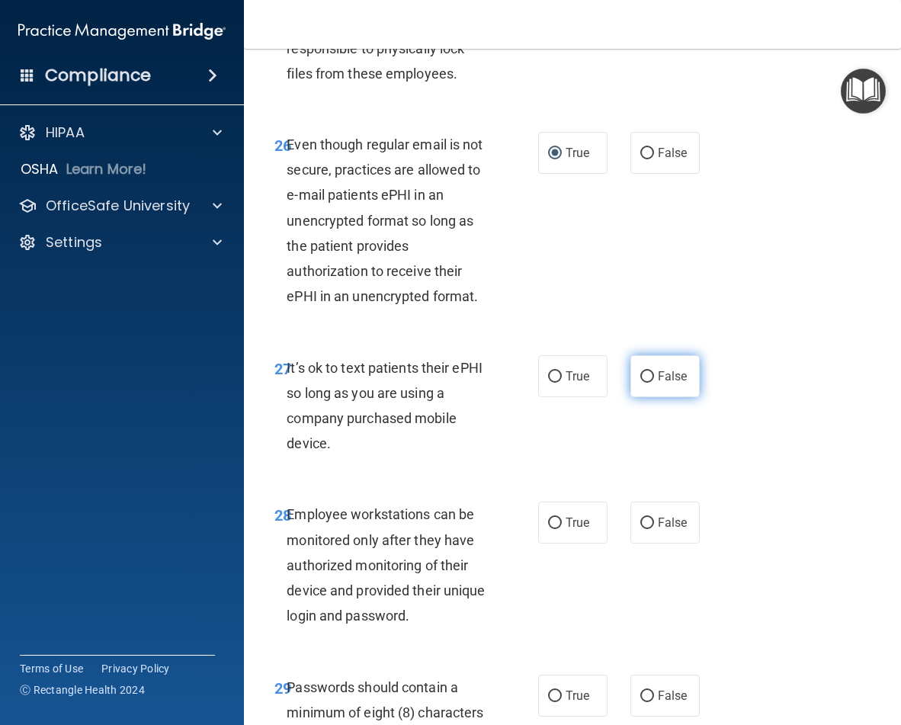
click at [649, 397] on label "False" at bounding box center [665, 376] width 69 height 42
click at [649, 383] on input "False" at bounding box center [647, 376] width 14 height 11
radio input "true"
click at [664, 544] on label "False" at bounding box center [665, 523] width 69 height 42
click at [654, 529] on input "False" at bounding box center [647, 523] width 14 height 11
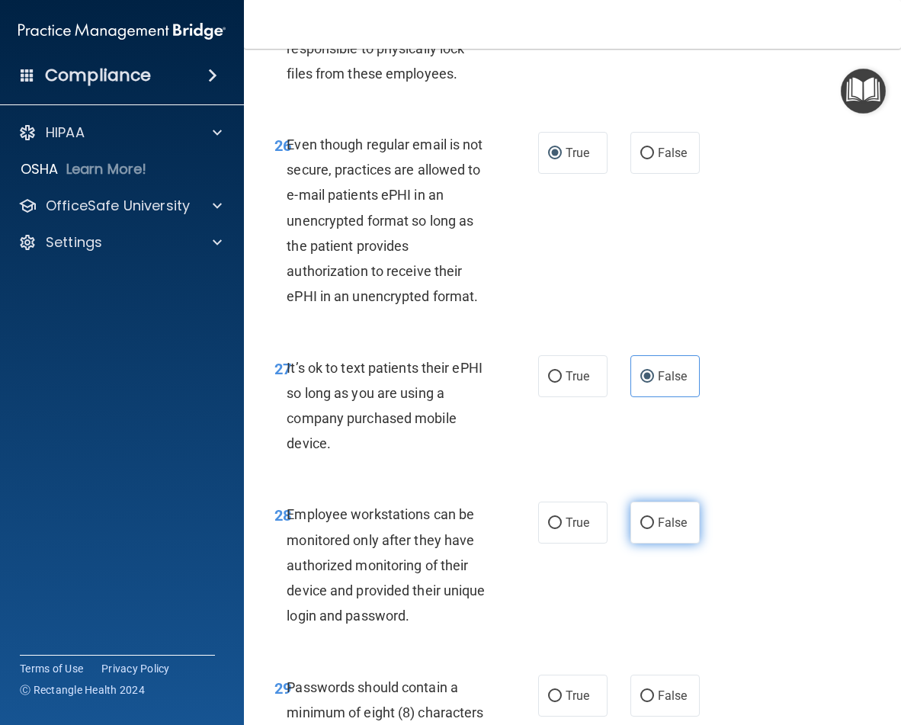
radio input "true"
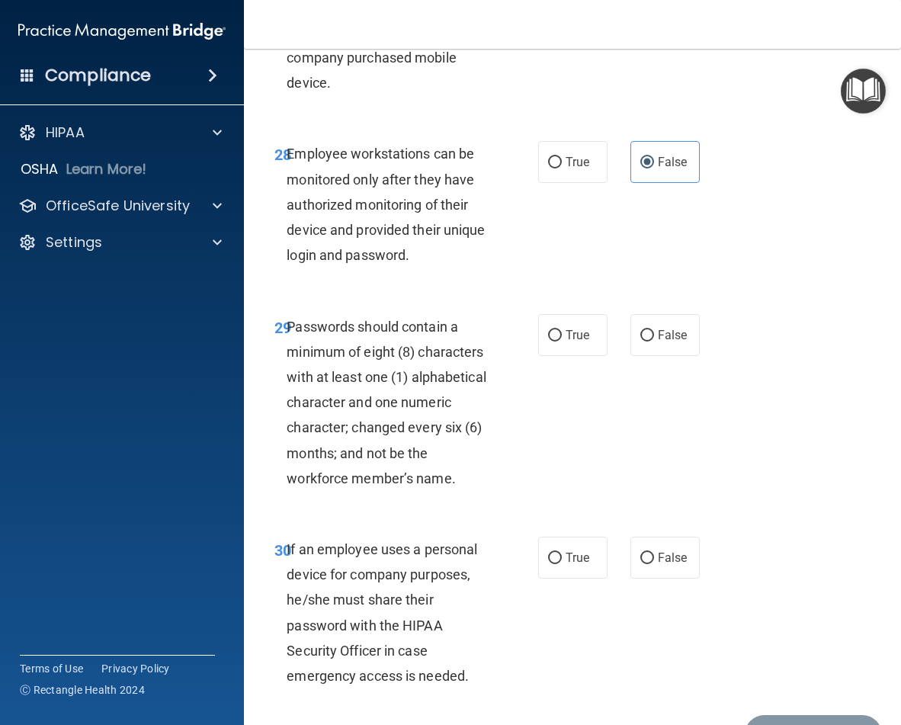
scroll to position [5205, 0]
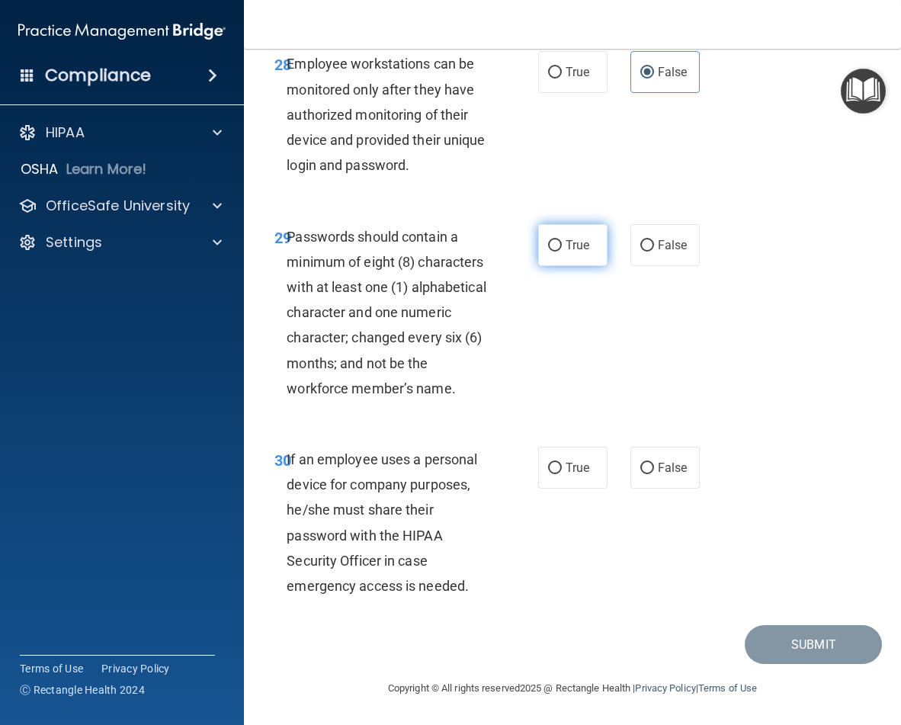
click at [575, 254] on label "True" at bounding box center [572, 245] width 69 height 42
click at [642, 466] on input "False" at bounding box center [647, 468] width 14 height 11
radio input "true"
click at [571, 236] on label "True" at bounding box center [572, 245] width 69 height 42
click at [562, 240] on input "True" at bounding box center [555, 245] width 14 height 11
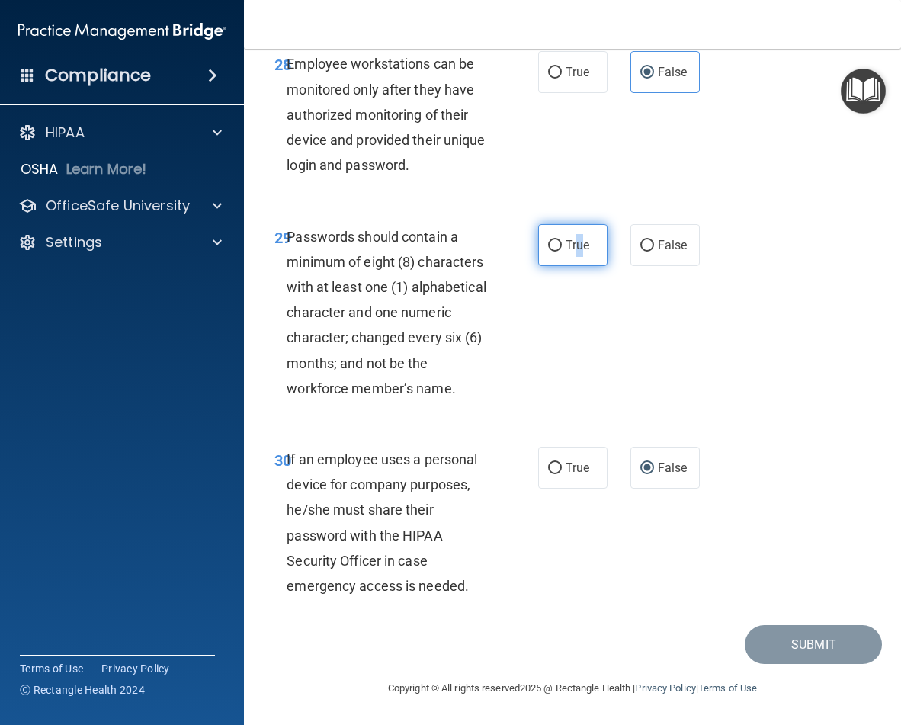
radio input "true"
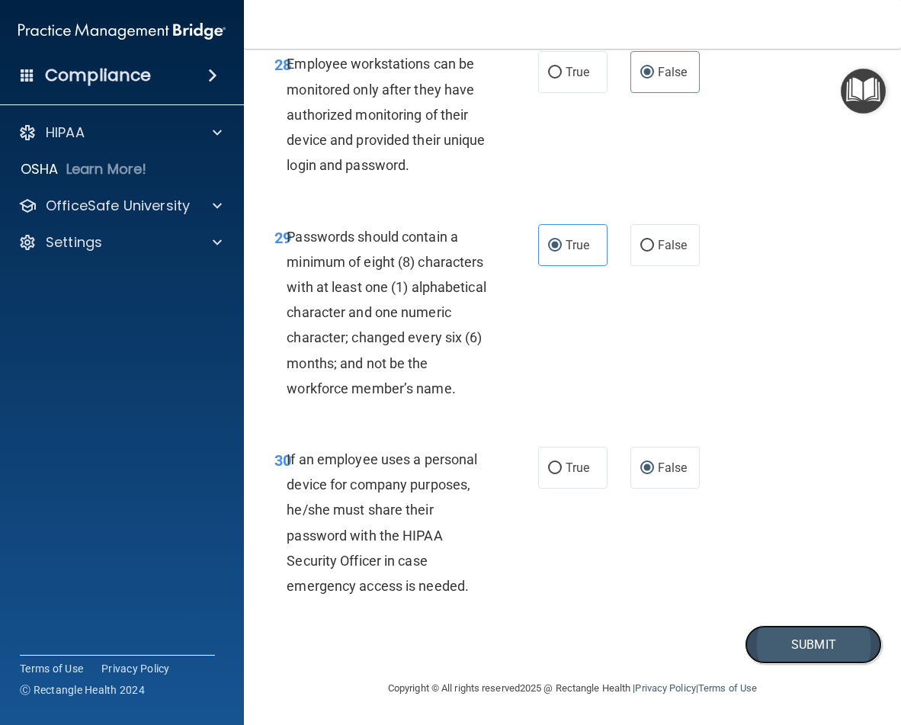
click at [775, 637] on button "Submit" at bounding box center [813, 644] width 137 height 39
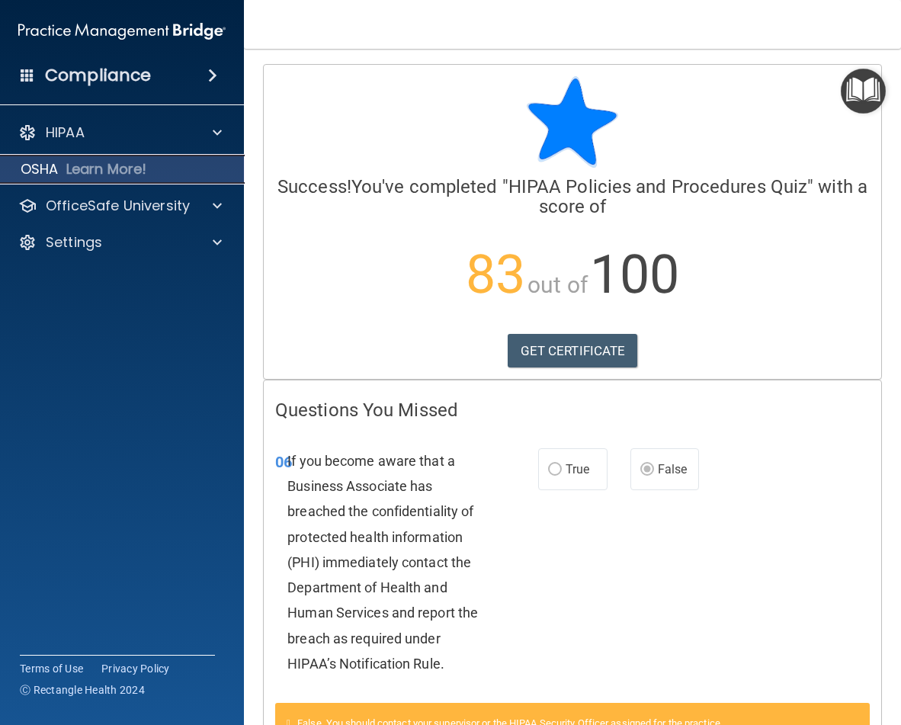
click at [37, 172] on p "OSHA" at bounding box center [40, 169] width 38 height 18
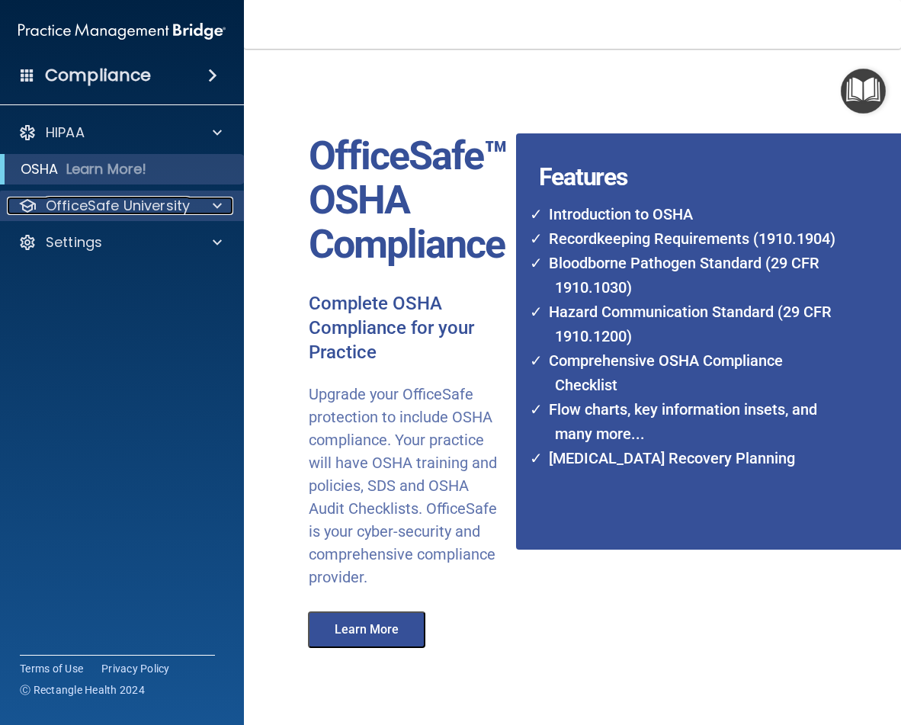
click at [162, 204] on p "OfficeSafe University" at bounding box center [118, 206] width 144 height 18
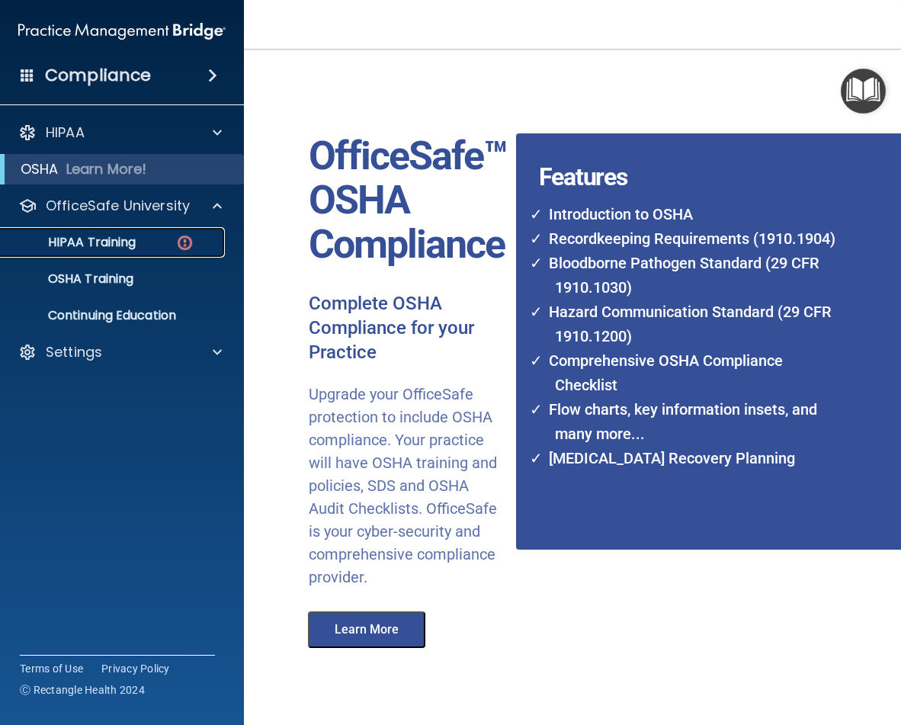
click at [117, 245] on p "HIPAA Training" at bounding box center [73, 242] width 126 height 15
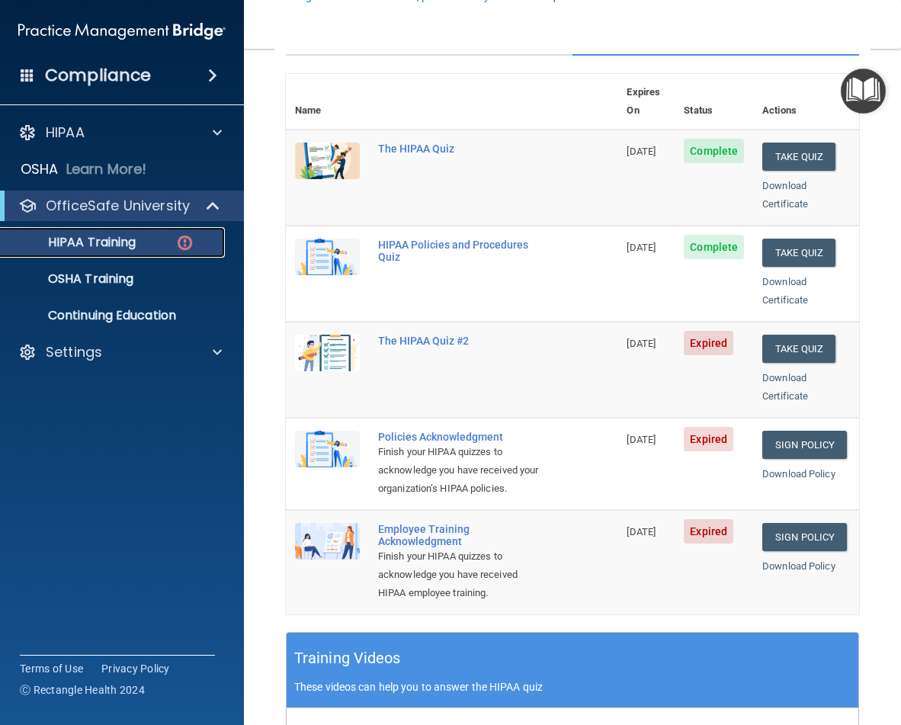
scroll to position [159, 0]
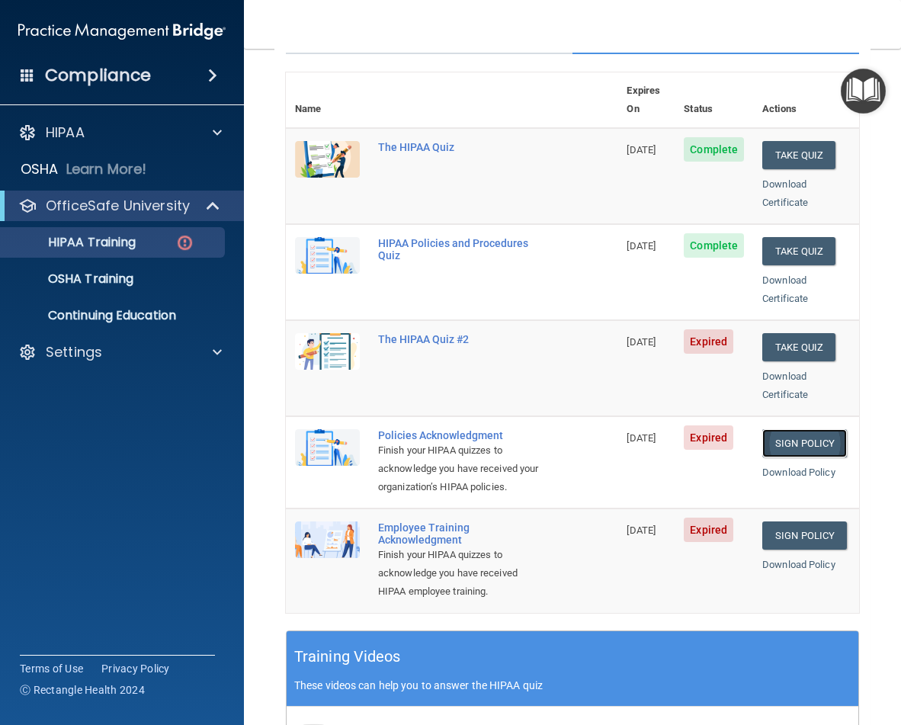
click at [775, 429] on link "Sign Policy" at bounding box center [804, 443] width 85 height 28
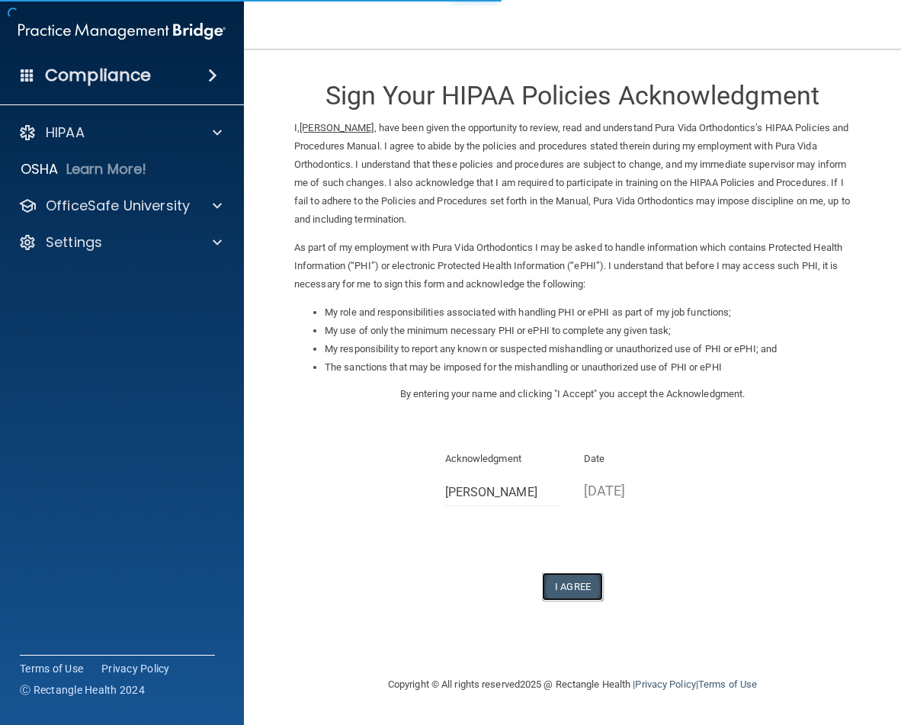
click at [579, 583] on button "I Agree" at bounding box center [572, 587] width 61 height 28
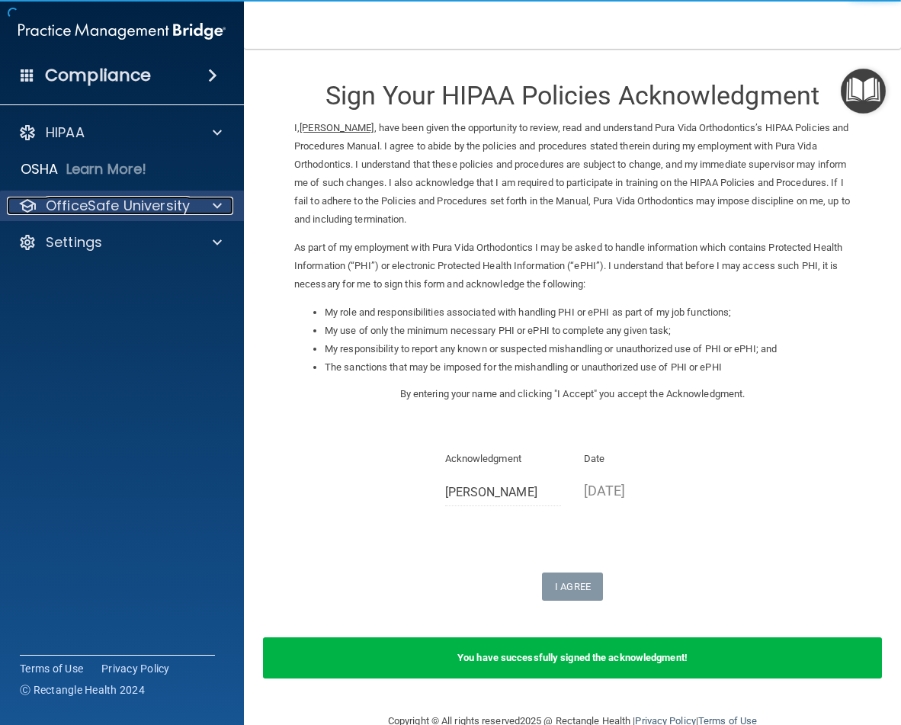
click at [131, 202] on p "OfficeSafe University" at bounding box center [118, 206] width 144 height 18
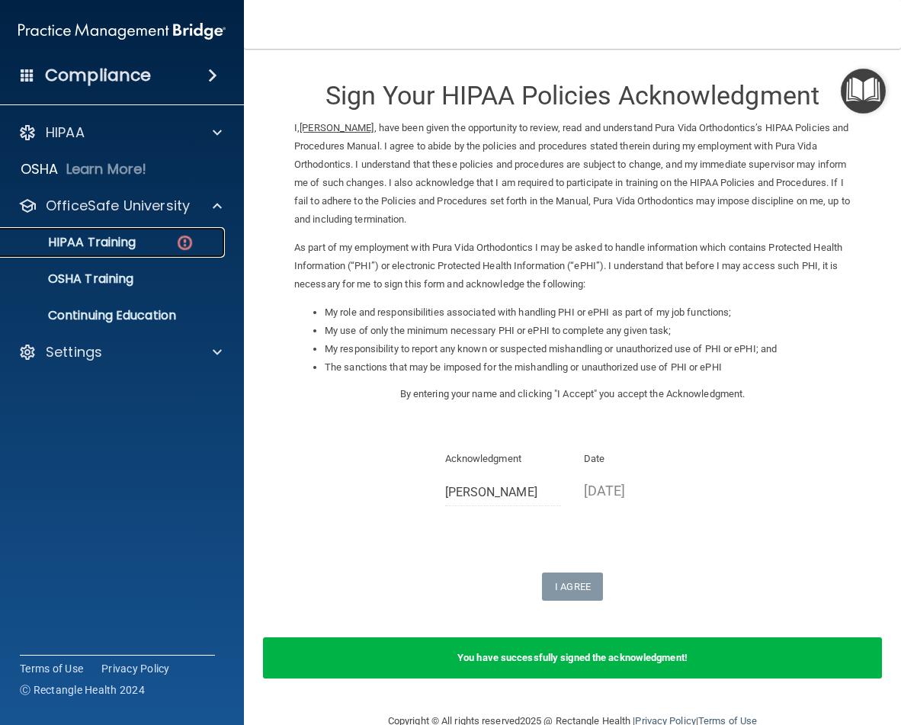
click at [110, 248] on p "HIPAA Training" at bounding box center [73, 242] width 126 height 15
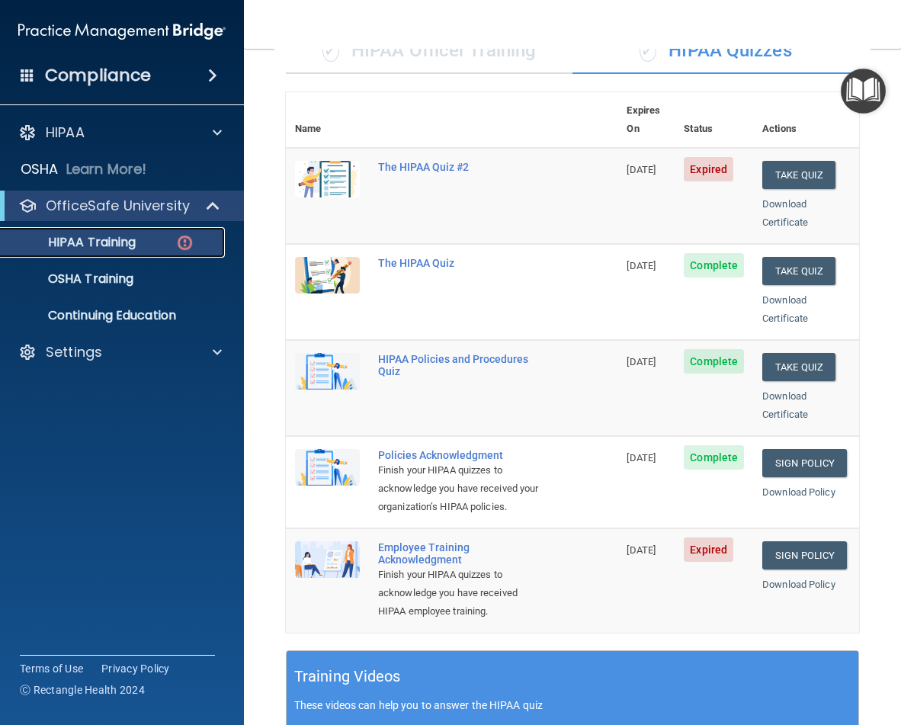
scroll to position [470, 0]
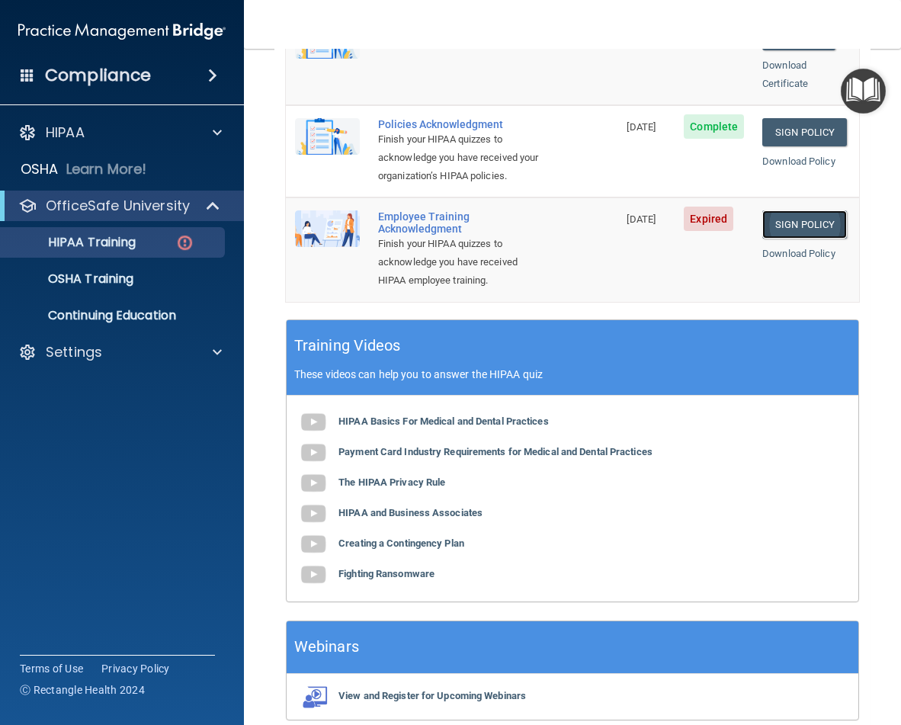
click at [784, 226] on link "Sign Policy" at bounding box center [804, 224] width 85 height 28
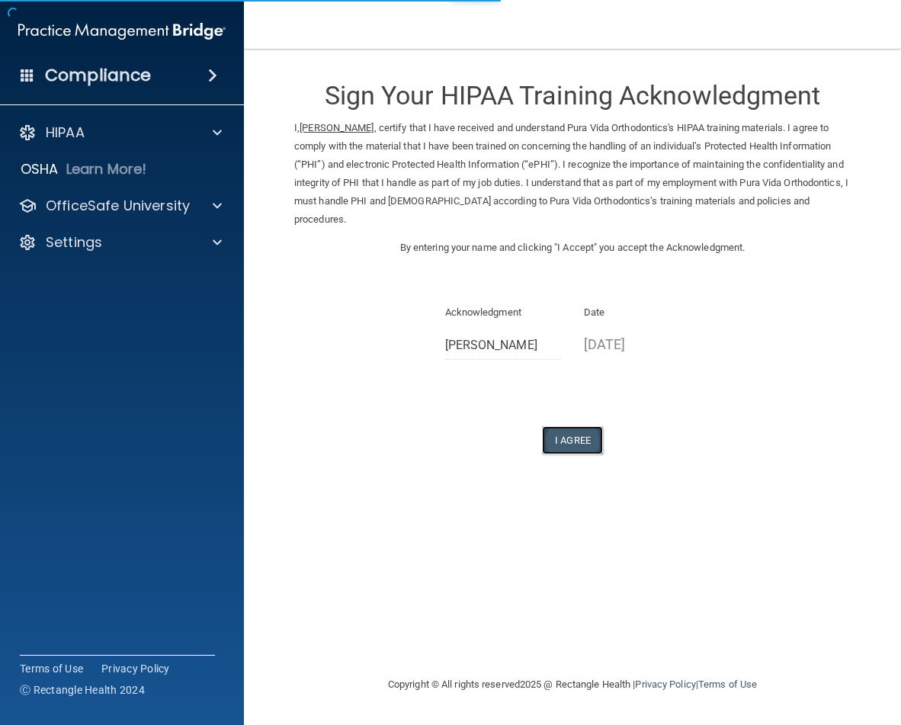
click at [572, 441] on button "I Agree" at bounding box center [572, 440] width 61 height 28
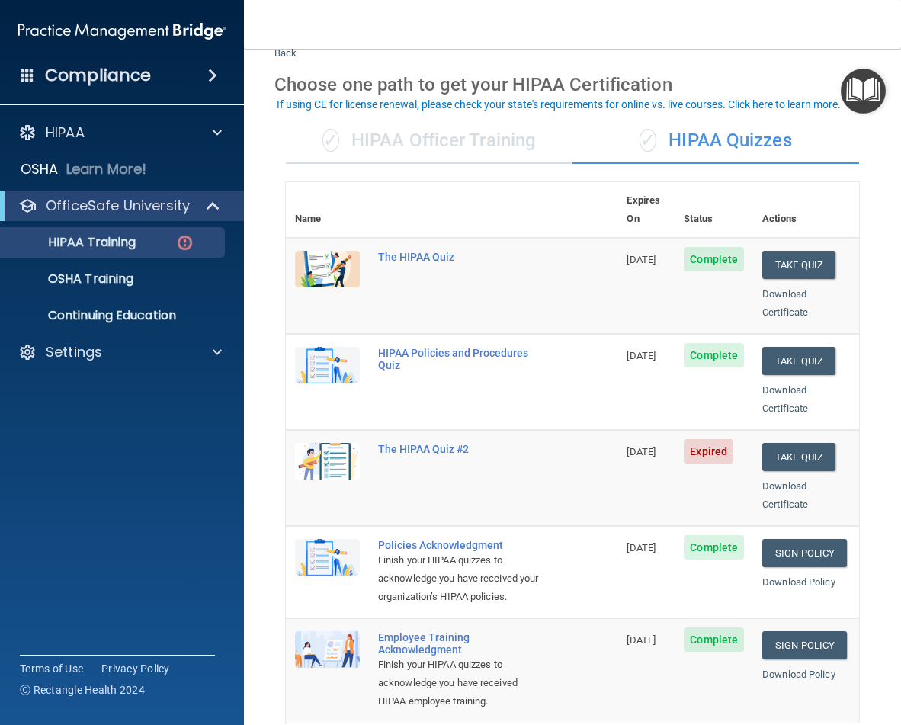
scroll to position [50, 0]
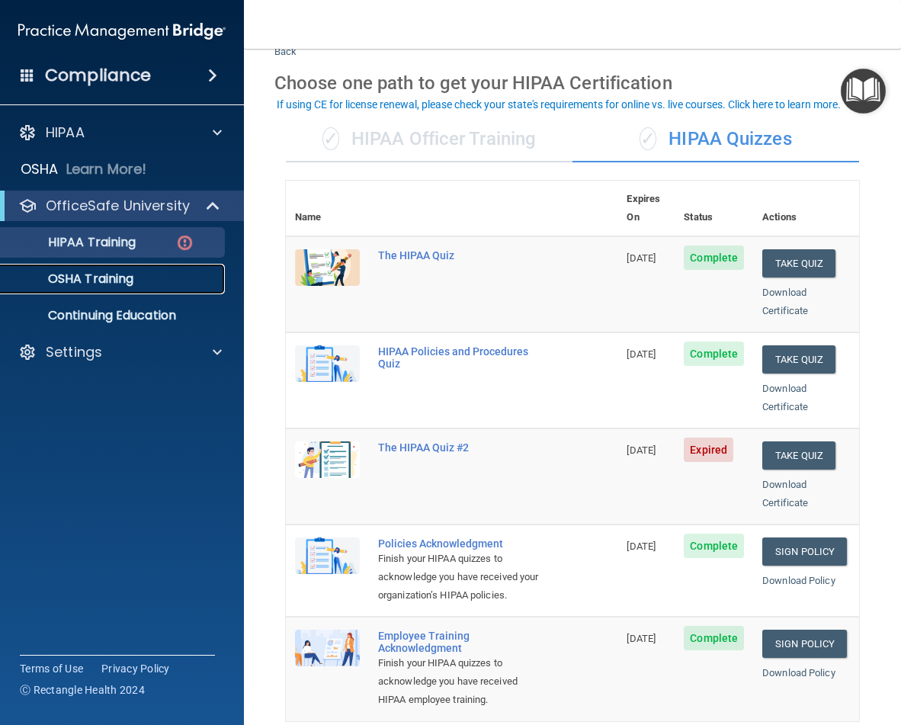
click at [168, 286] on div "OSHA Training" at bounding box center [114, 278] width 208 height 15
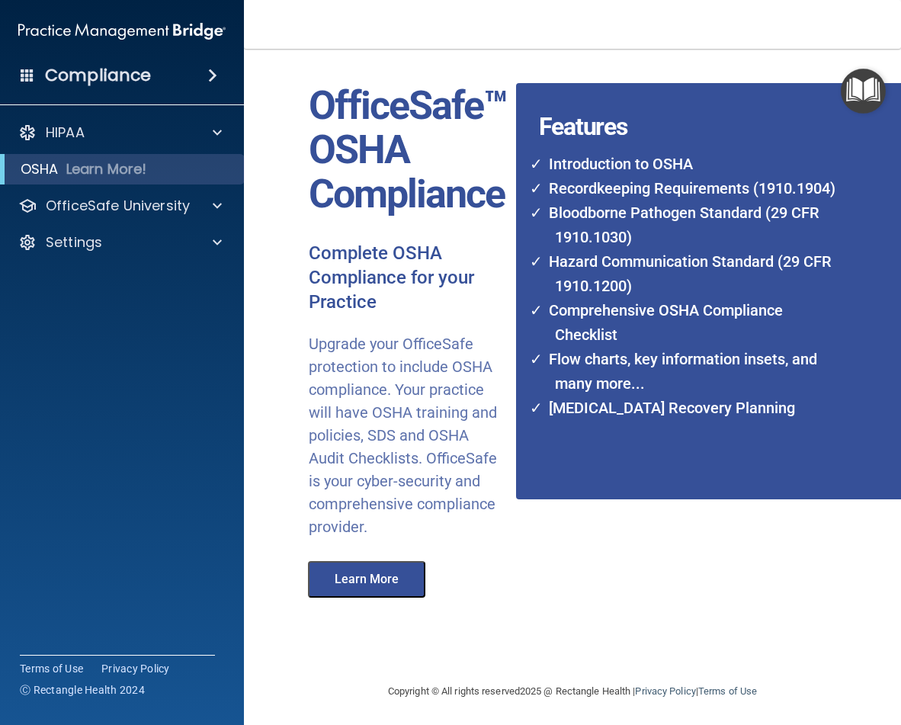
click at [369, 585] on button "Learn More" at bounding box center [366, 579] width 117 height 37
click at [223, 207] on div at bounding box center [215, 206] width 38 height 18
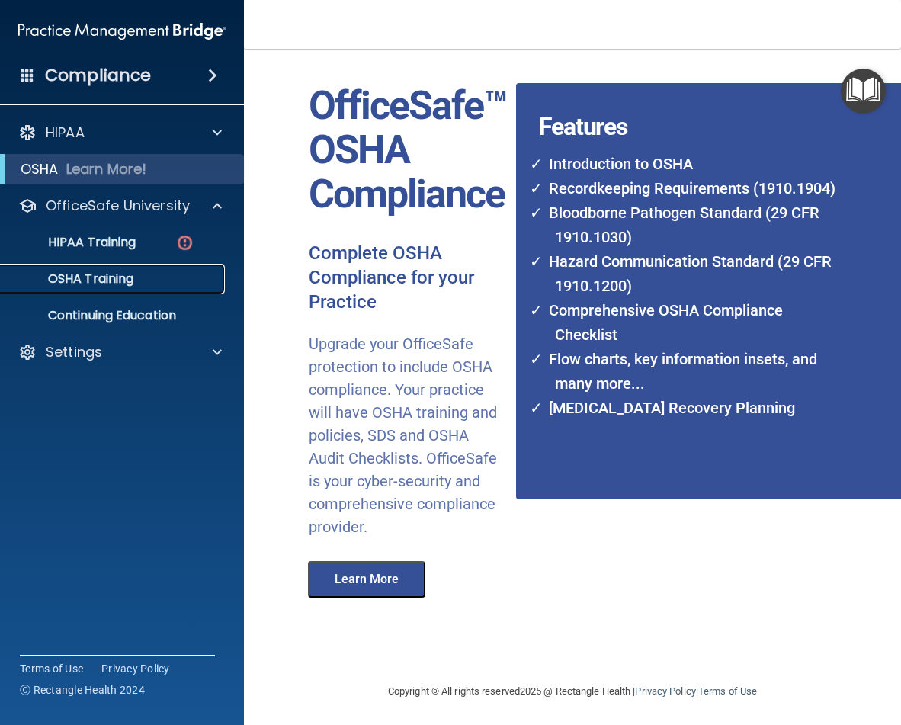
click at [126, 275] on p "OSHA Training" at bounding box center [72, 278] width 124 height 15
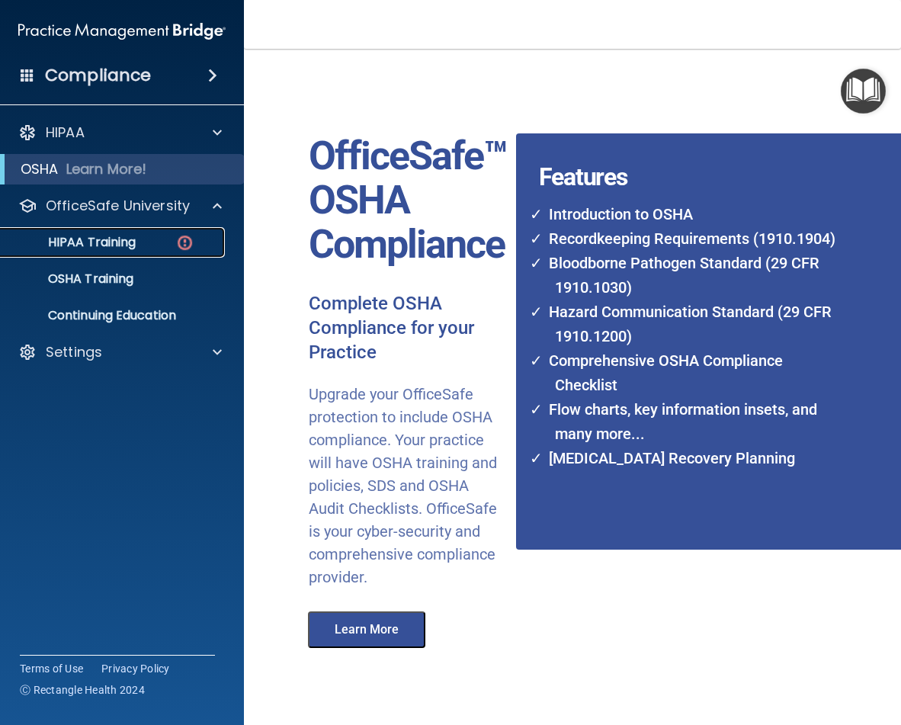
click at [133, 245] on p "HIPAA Training" at bounding box center [73, 242] width 126 height 15
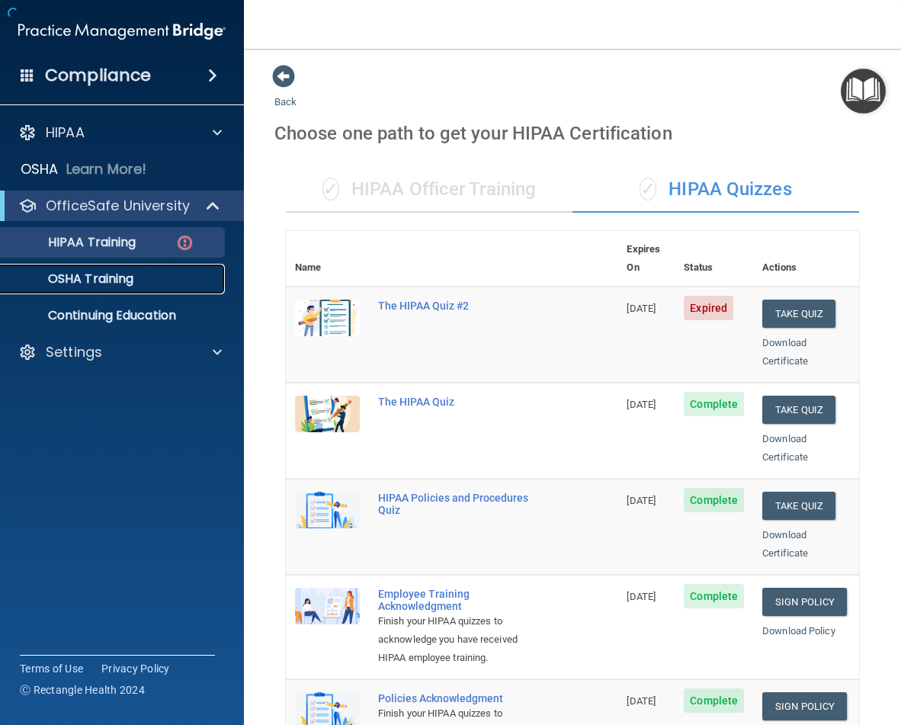
click at [123, 277] on p "OSHA Training" at bounding box center [72, 278] width 124 height 15
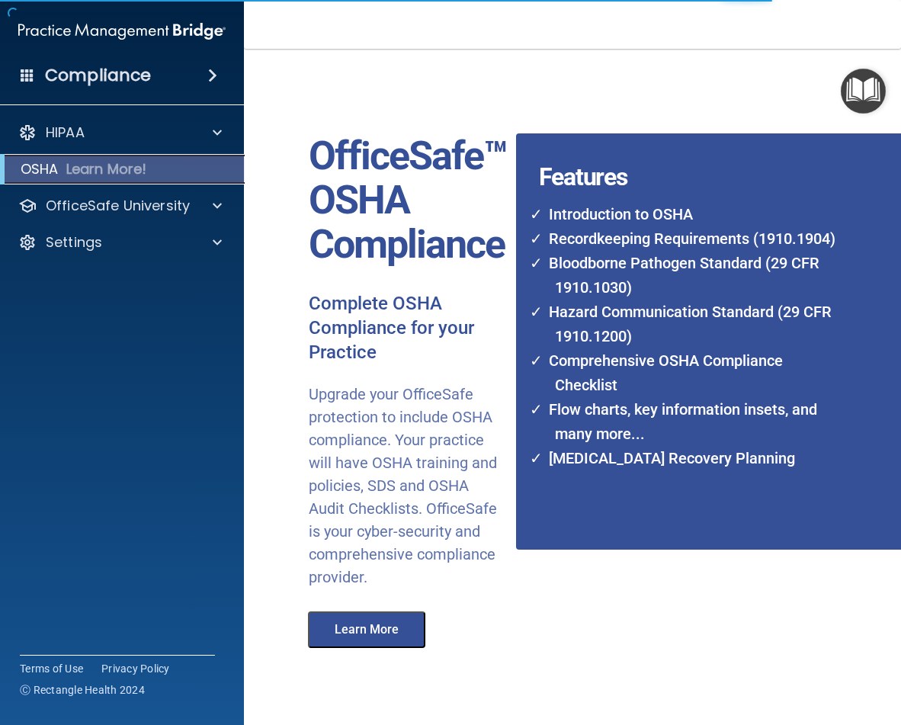
click at [108, 180] on div "OSHA Learn More!" at bounding box center [123, 169] width 268 height 30
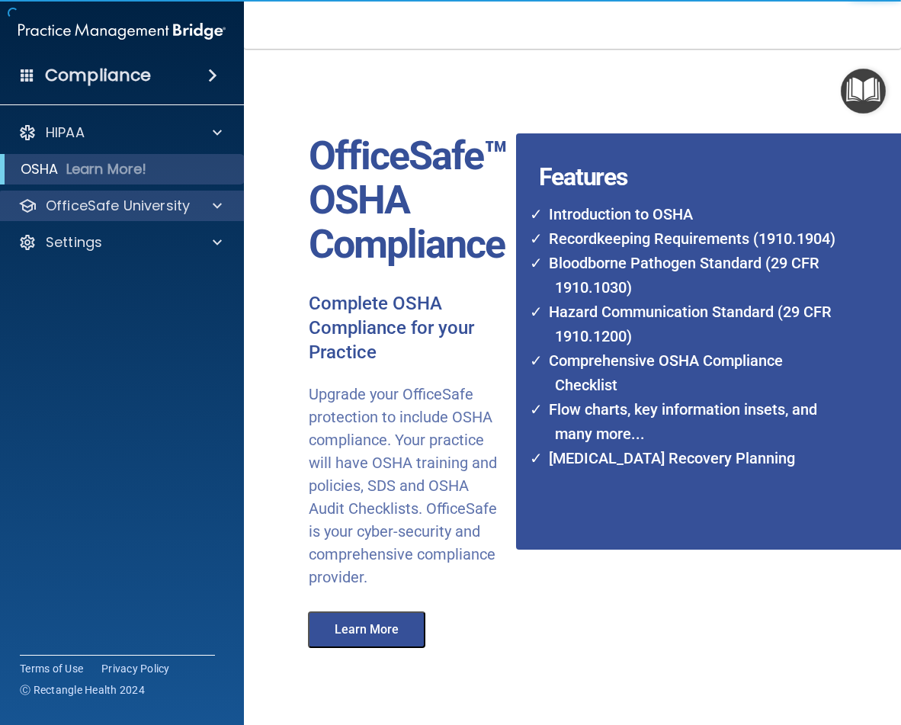
click at [95, 194] on div "OfficeSafe University" at bounding box center [122, 206] width 245 height 30
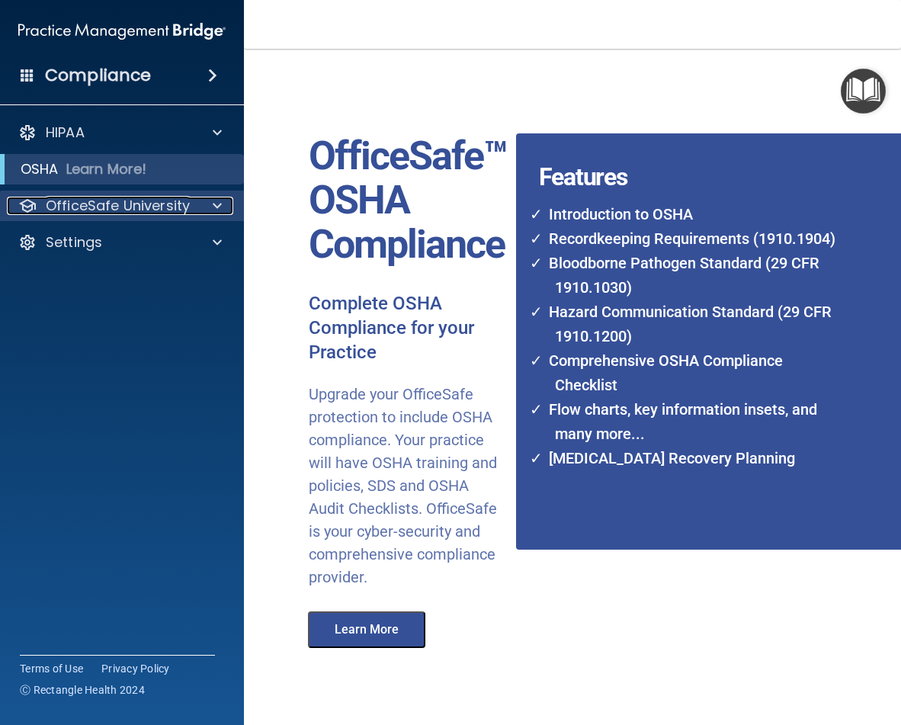
click at [175, 202] on p "OfficeSafe University" at bounding box center [118, 206] width 144 height 18
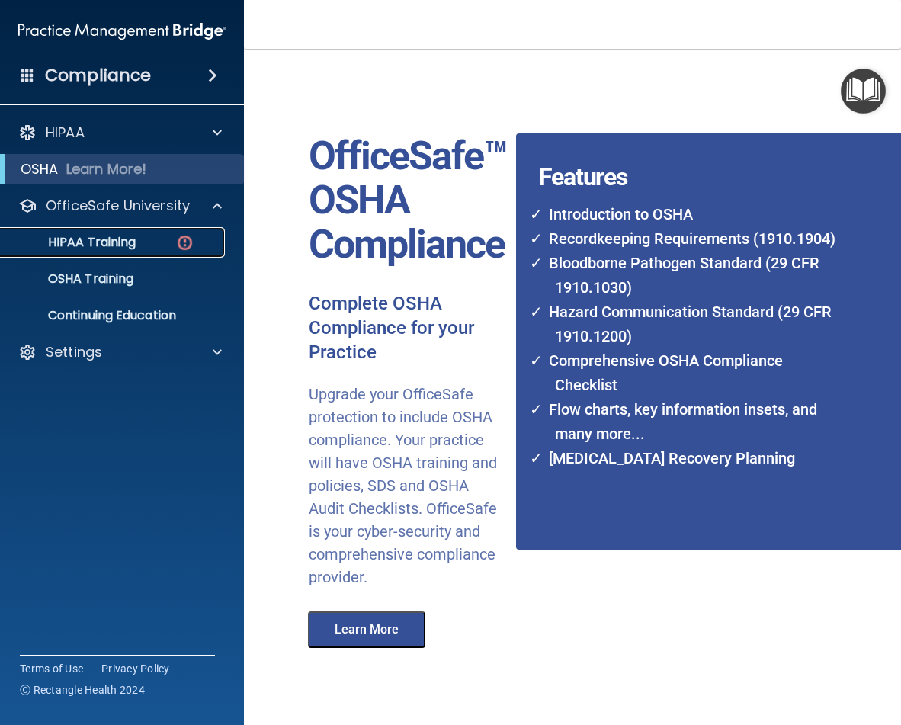
click at [127, 246] on p "HIPAA Training" at bounding box center [73, 242] width 126 height 15
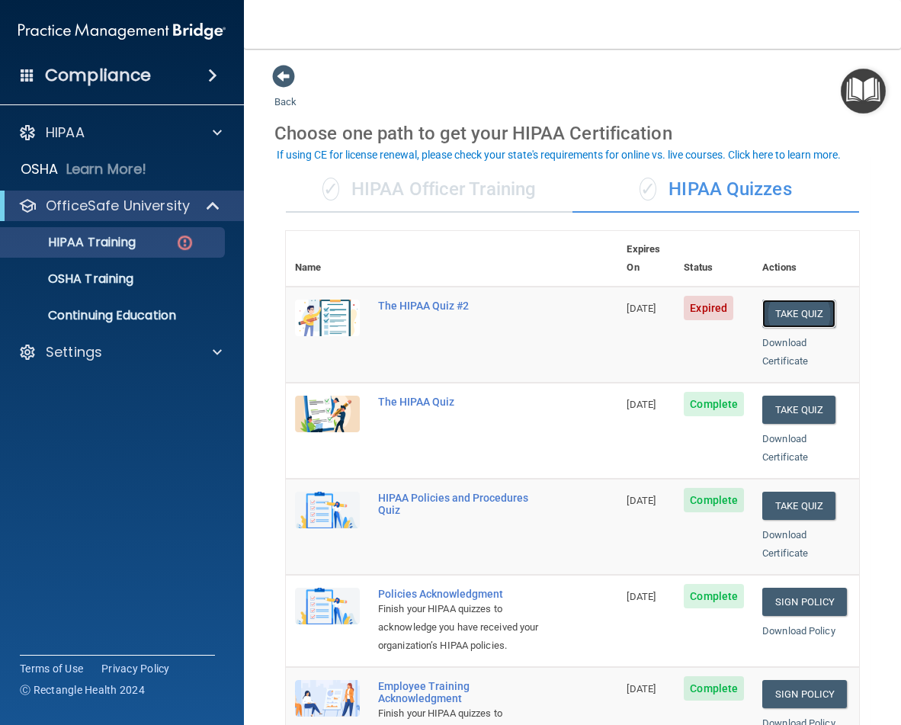
click at [782, 300] on button "Take Quiz" at bounding box center [798, 314] width 73 height 28
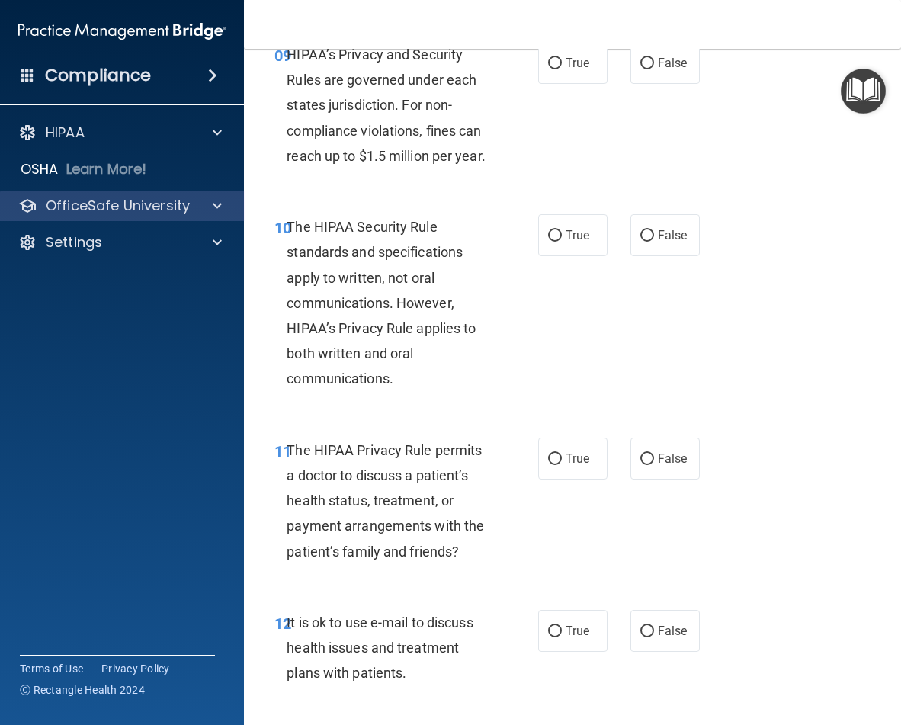
scroll to position [1584, 0]
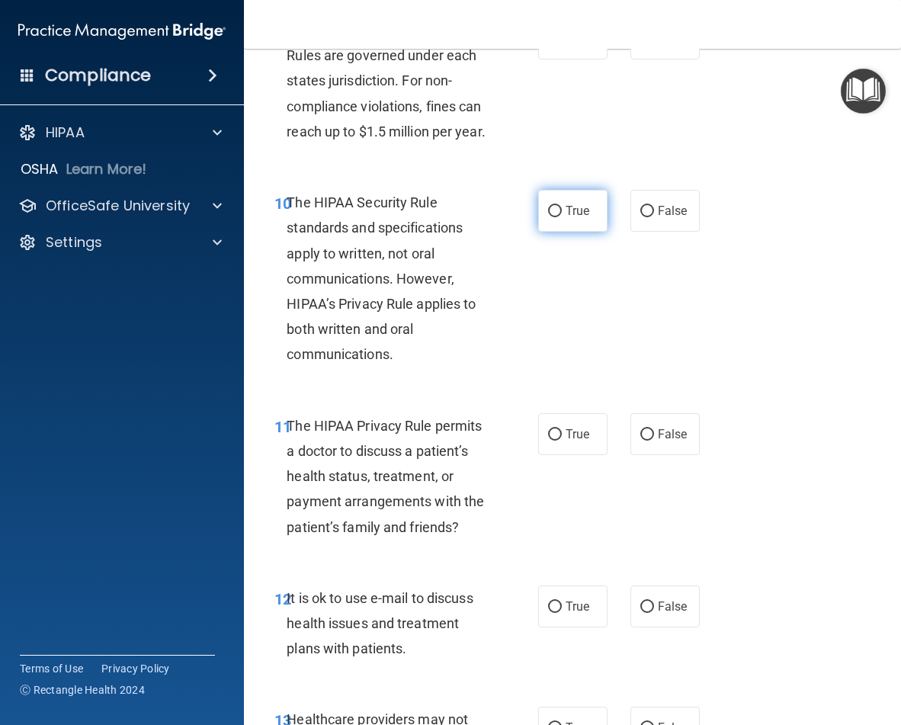
click at [569, 218] on span "True" at bounding box center [578, 211] width 24 height 14
click at [562, 217] on input "True" at bounding box center [555, 211] width 14 height 11
radio input "true"
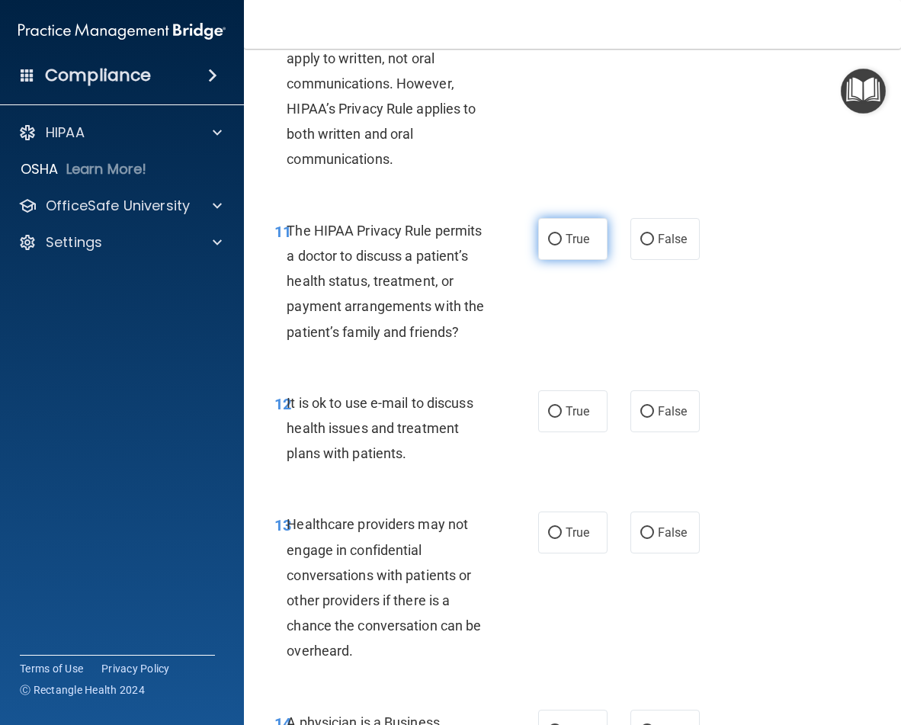
click at [567, 246] on span "True" at bounding box center [578, 239] width 24 height 14
click at [562, 246] on input "True" at bounding box center [555, 239] width 14 height 11
radio input "true"
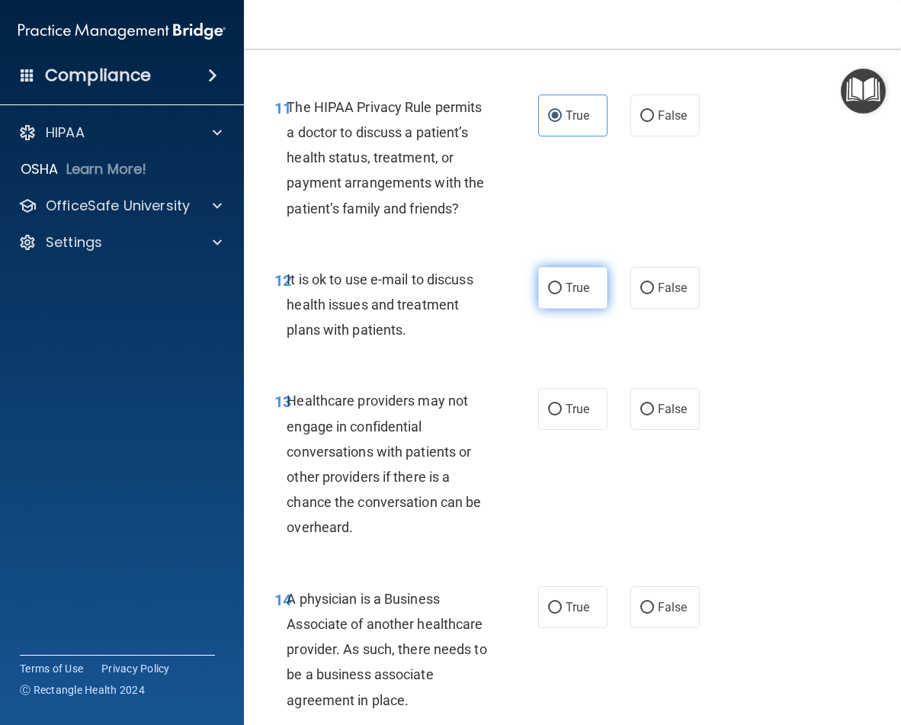
click at [565, 309] on label "True" at bounding box center [572, 288] width 69 height 42
click at [562, 294] on input "True" at bounding box center [555, 288] width 14 height 11
radio input "true"
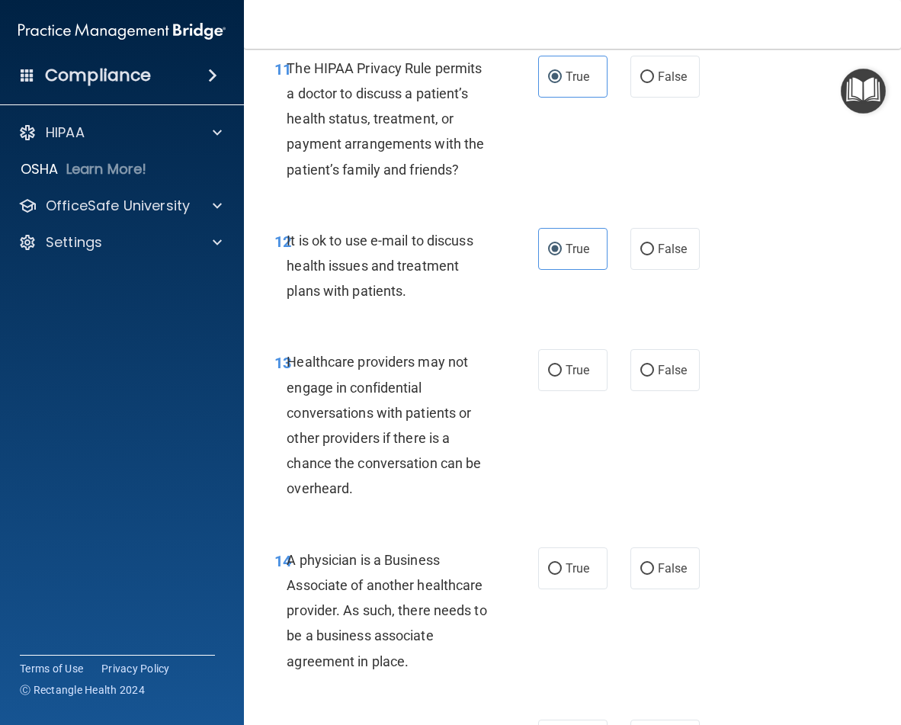
scroll to position [1956, 0]
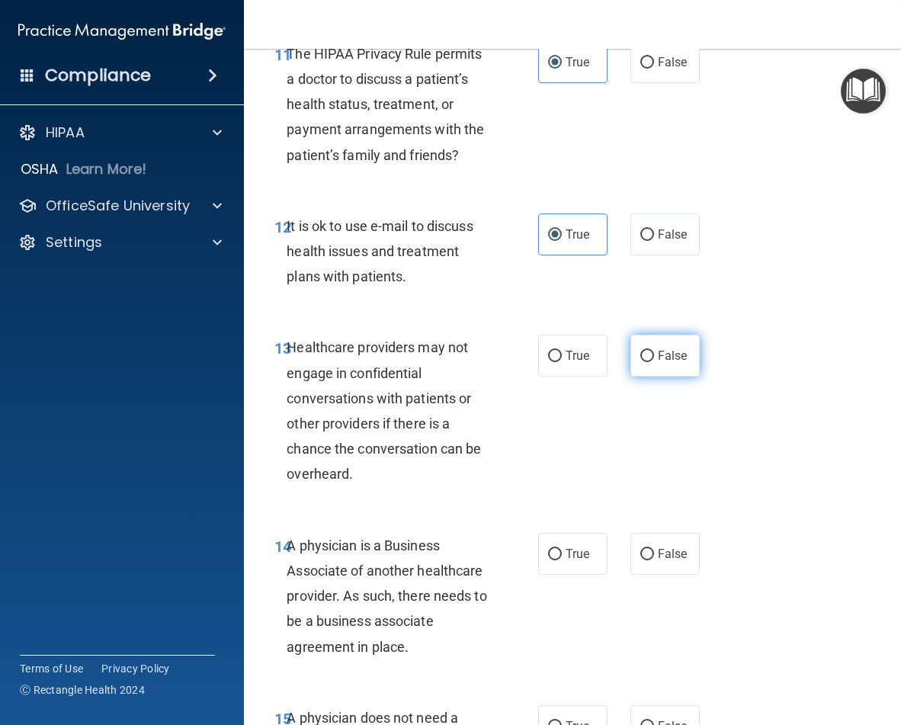
click at [647, 377] on label "False" at bounding box center [665, 356] width 69 height 42
click at [647, 362] on input "False" at bounding box center [647, 356] width 14 height 11
radio input "true"
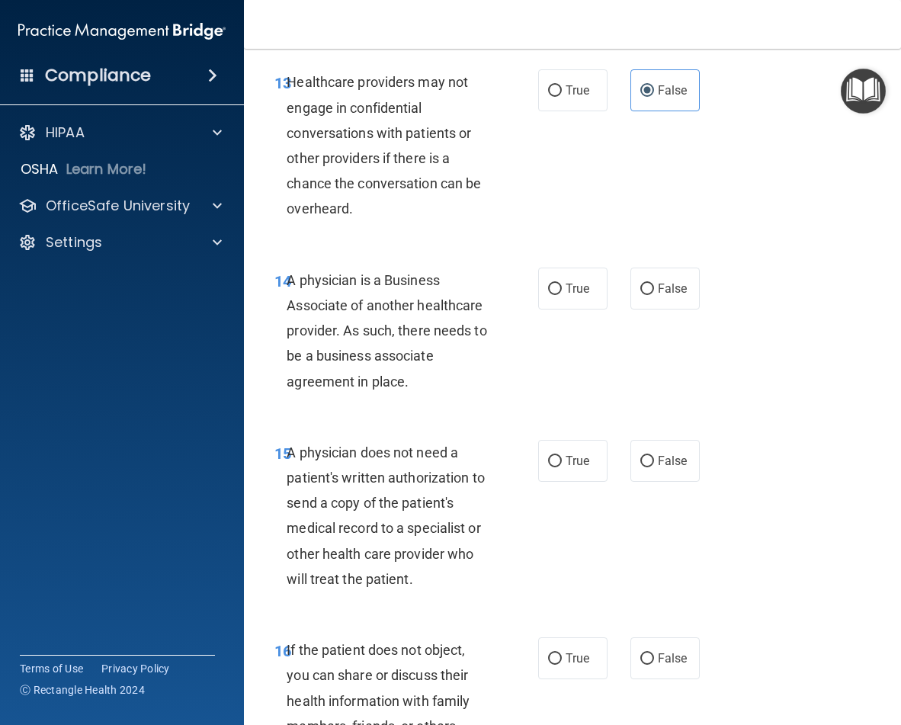
scroll to position [2265, 0]
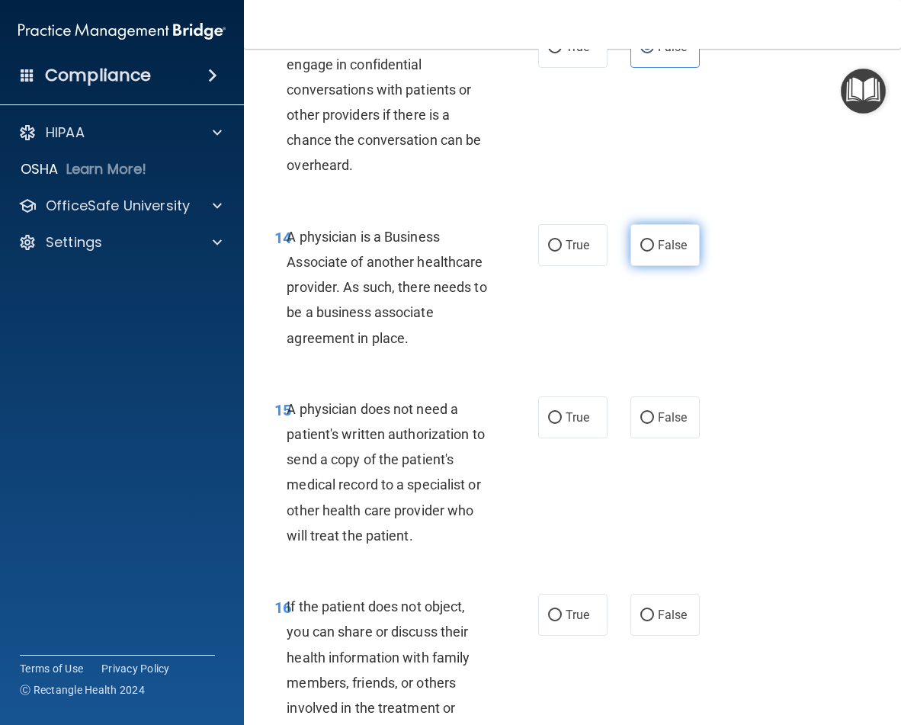
click at [658, 252] on span "False" at bounding box center [673, 245] width 30 height 14
click at [652, 252] on input "False" at bounding box center [647, 245] width 14 height 11
radio input "true"
click at [571, 438] on label "True" at bounding box center [572, 417] width 69 height 42
click at [562, 424] on input "True" at bounding box center [555, 418] width 14 height 11
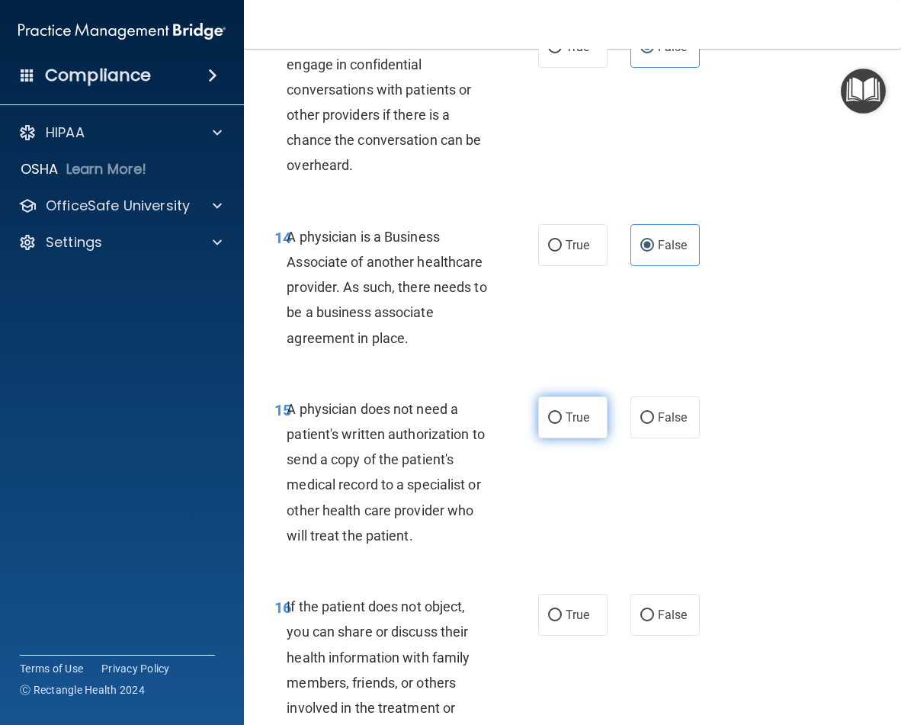
radio input "true"
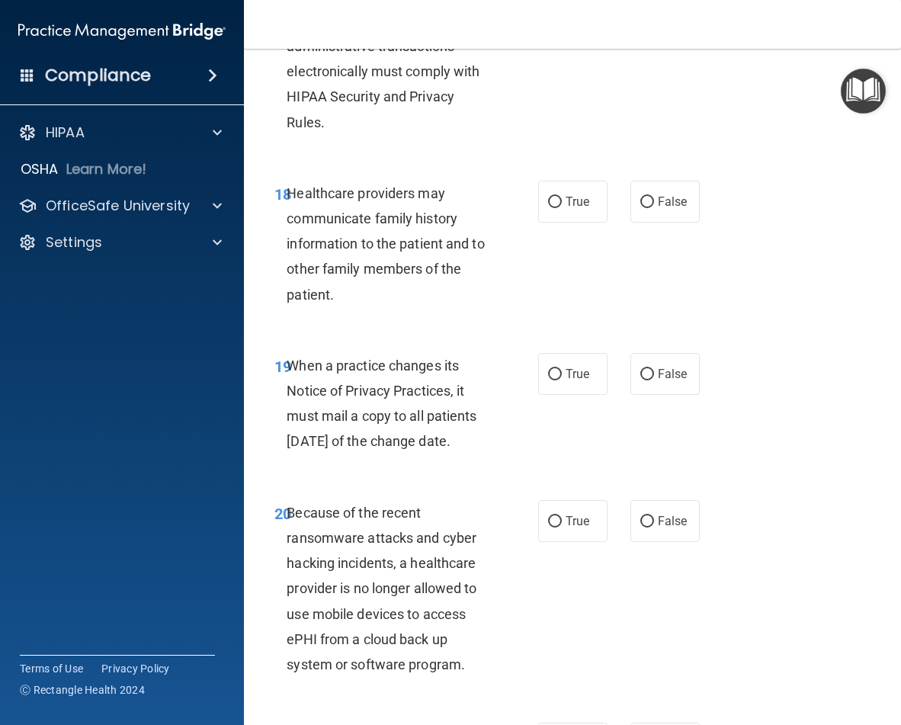
scroll to position [3091, 0]
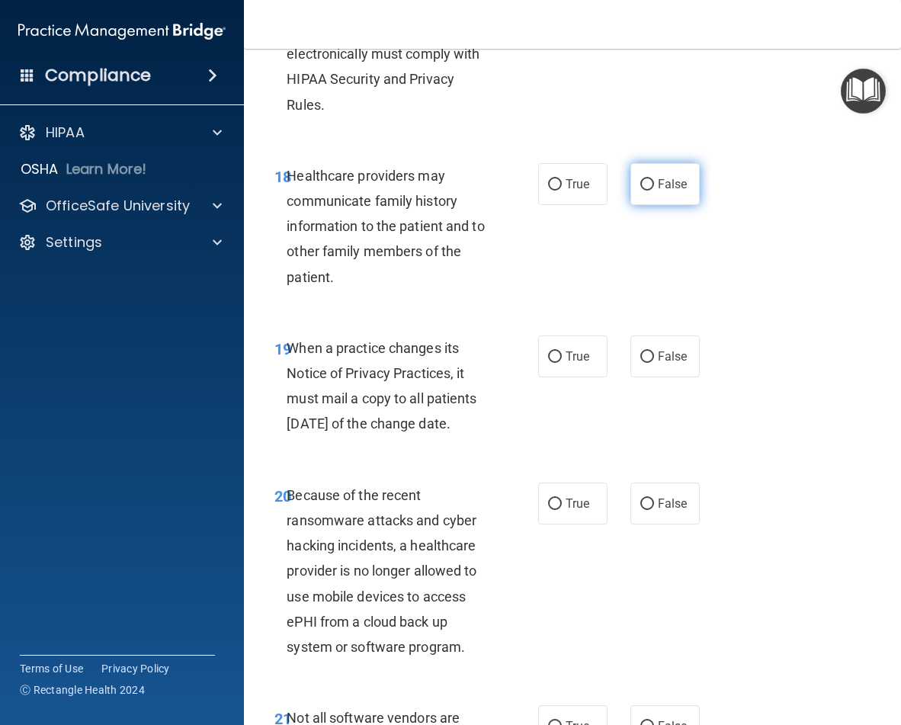
click at [657, 205] on label "False" at bounding box center [665, 184] width 69 height 42
click at [654, 191] on input "False" at bounding box center [647, 184] width 14 height 11
radio input "true"
click at [631, 377] on label "False" at bounding box center [665, 356] width 69 height 42
click at [640, 363] on input "False" at bounding box center [647, 357] width 14 height 11
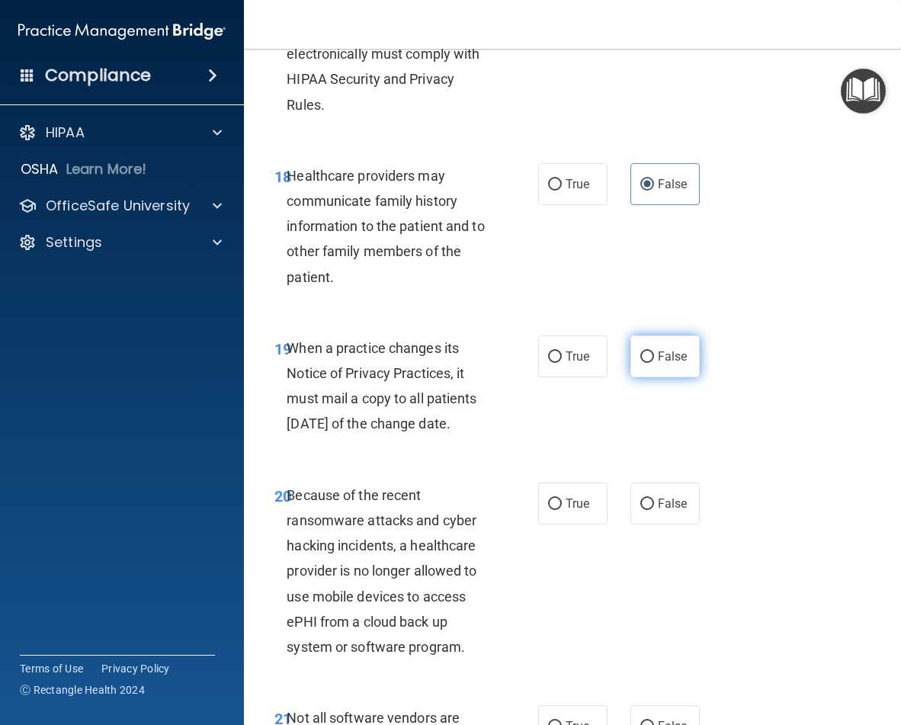
radio input "true"
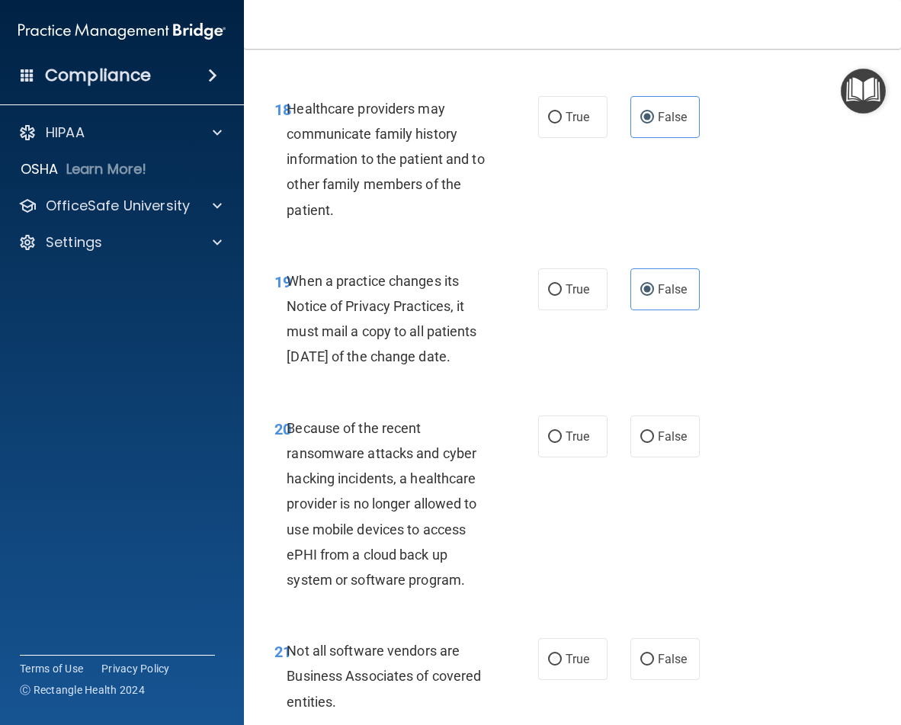
scroll to position [3170, 0]
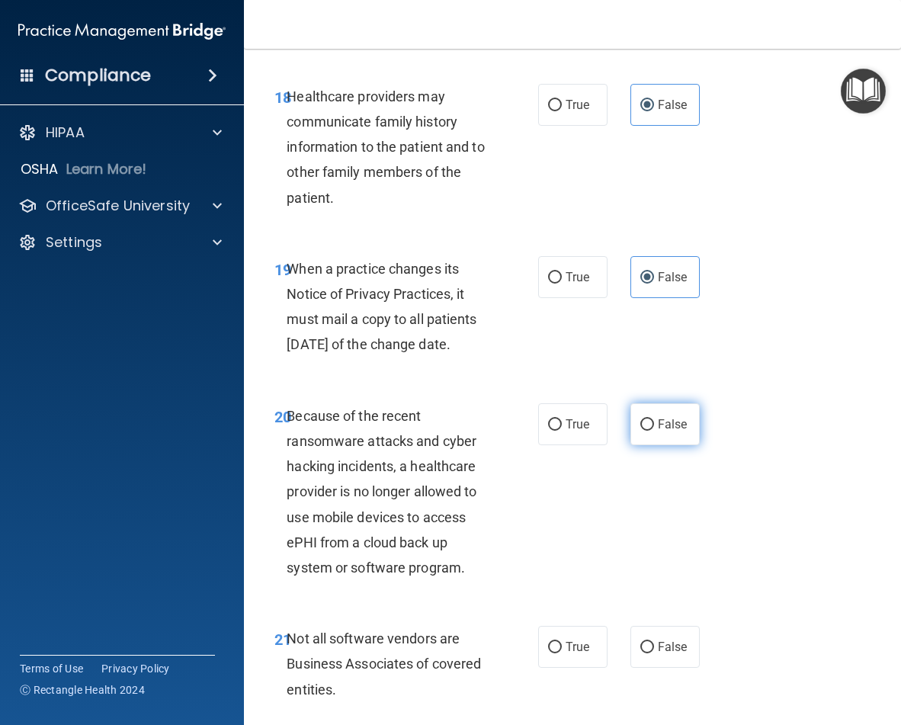
click at [658, 432] on span "False" at bounding box center [673, 424] width 30 height 14
click at [653, 431] on input "False" at bounding box center [647, 424] width 14 height 11
radio input "true"
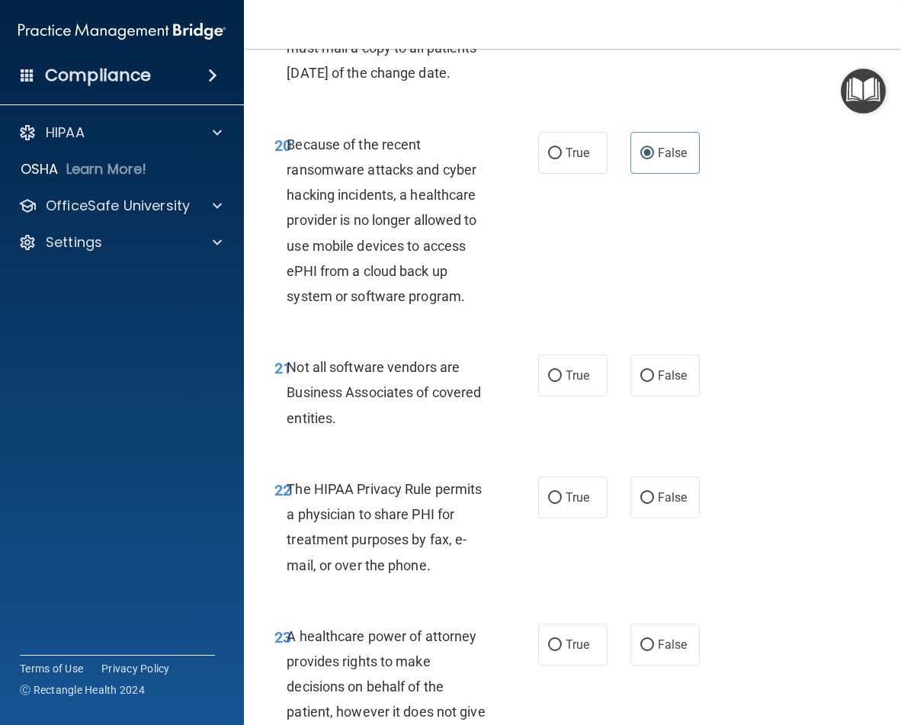
scroll to position [3864, 0]
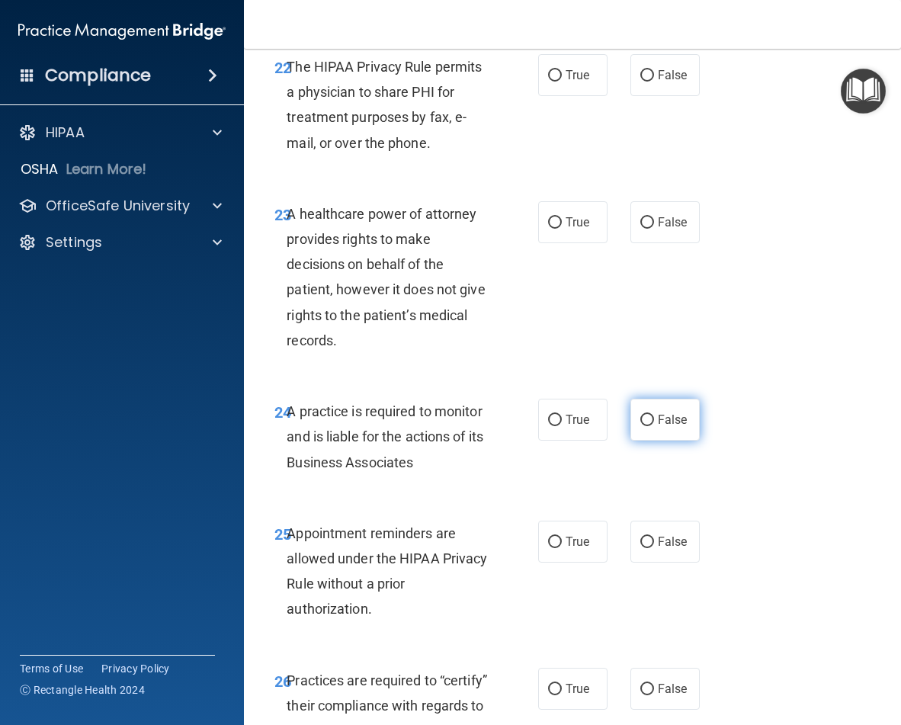
click at [653, 441] on label "False" at bounding box center [665, 420] width 69 height 42
click at [653, 426] on input "False" at bounding box center [647, 420] width 14 height 11
radio input "true"
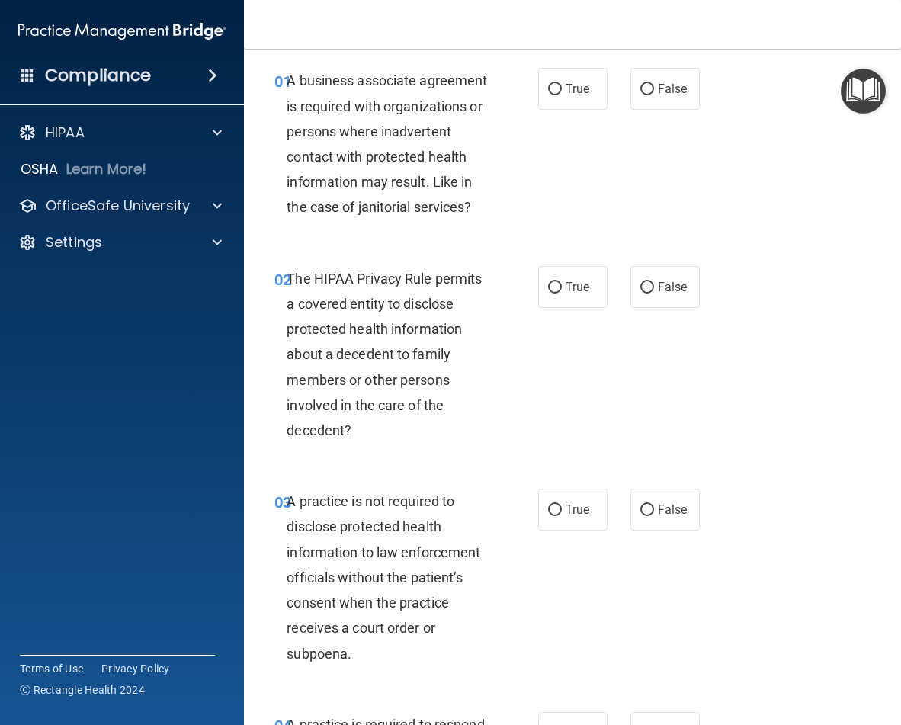
scroll to position [42, 0]
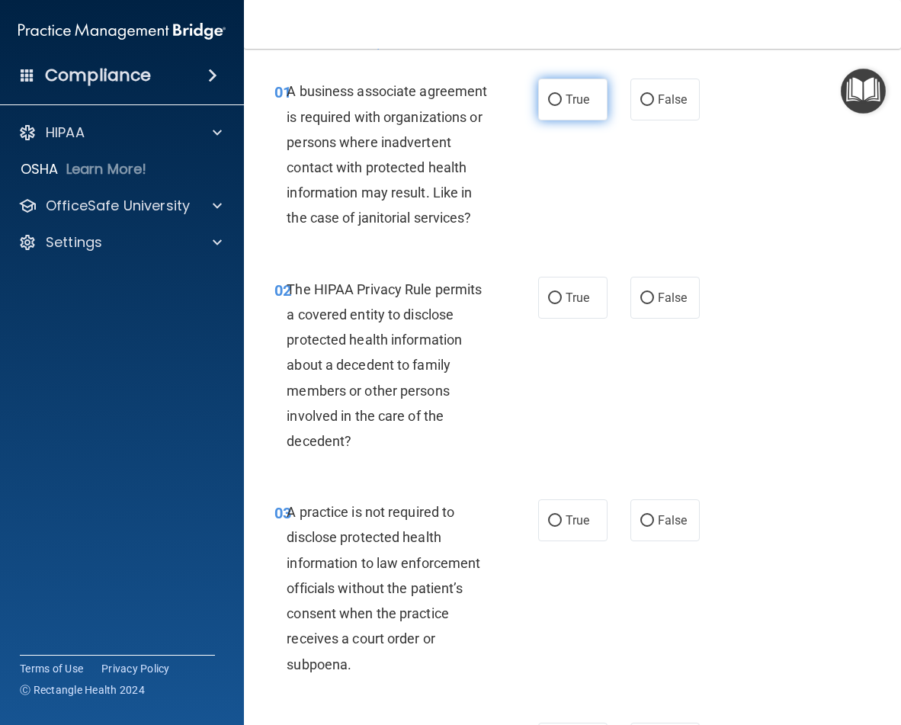
click at [548, 96] on input "True" at bounding box center [555, 100] width 14 height 11
radio input "true"
click at [556, 316] on label "True" at bounding box center [572, 298] width 69 height 42
click at [556, 304] on input "True" at bounding box center [555, 298] width 14 height 11
radio input "true"
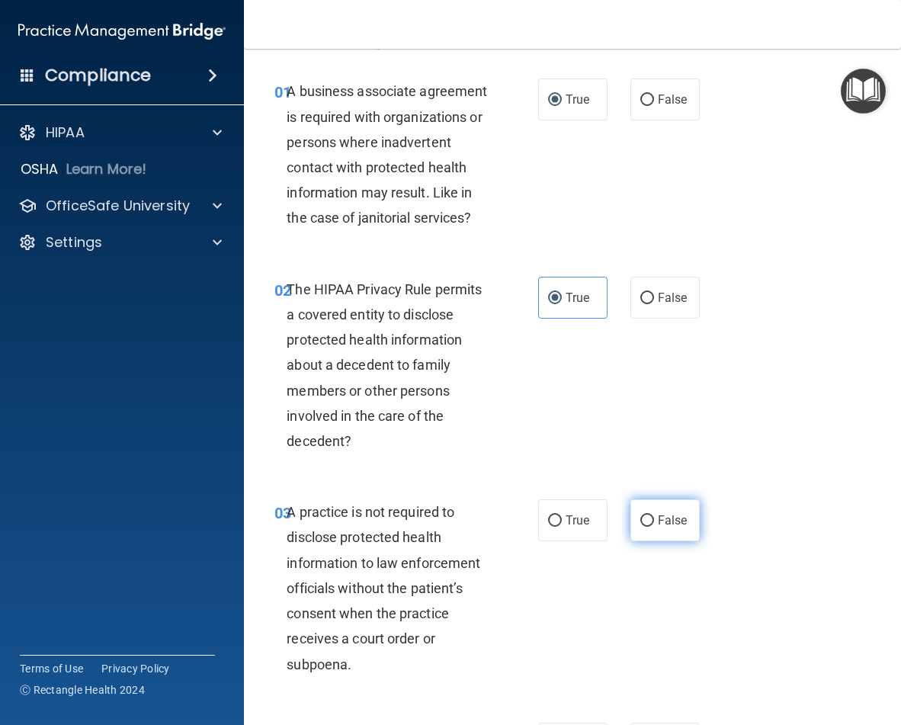
click at [658, 528] on span "False" at bounding box center [673, 520] width 30 height 14
click at [653, 527] on input "False" at bounding box center [647, 520] width 14 height 11
radio input "true"
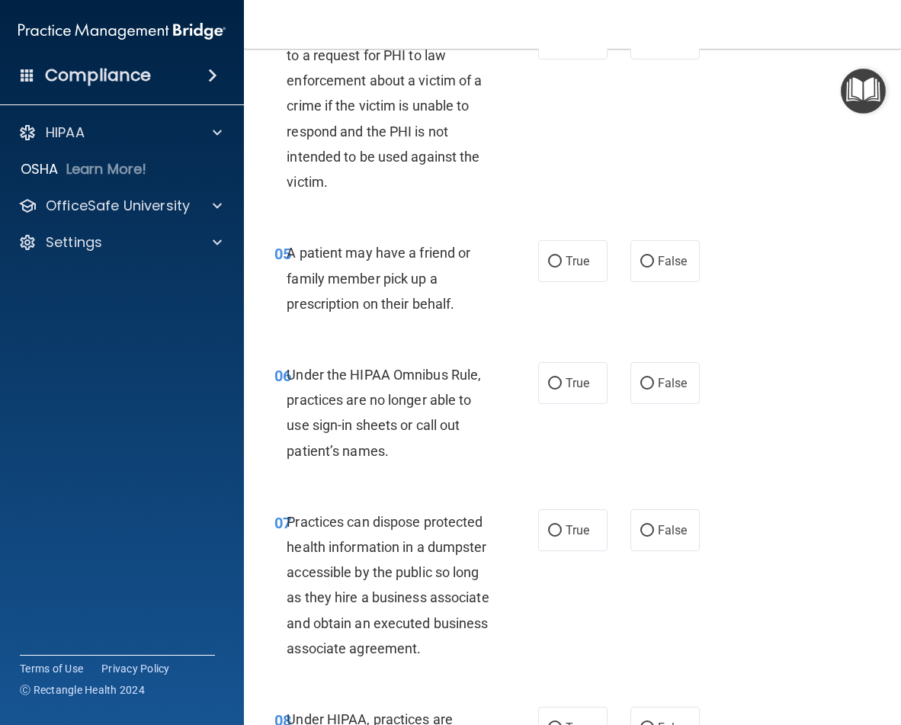
scroll to position [746, 0]
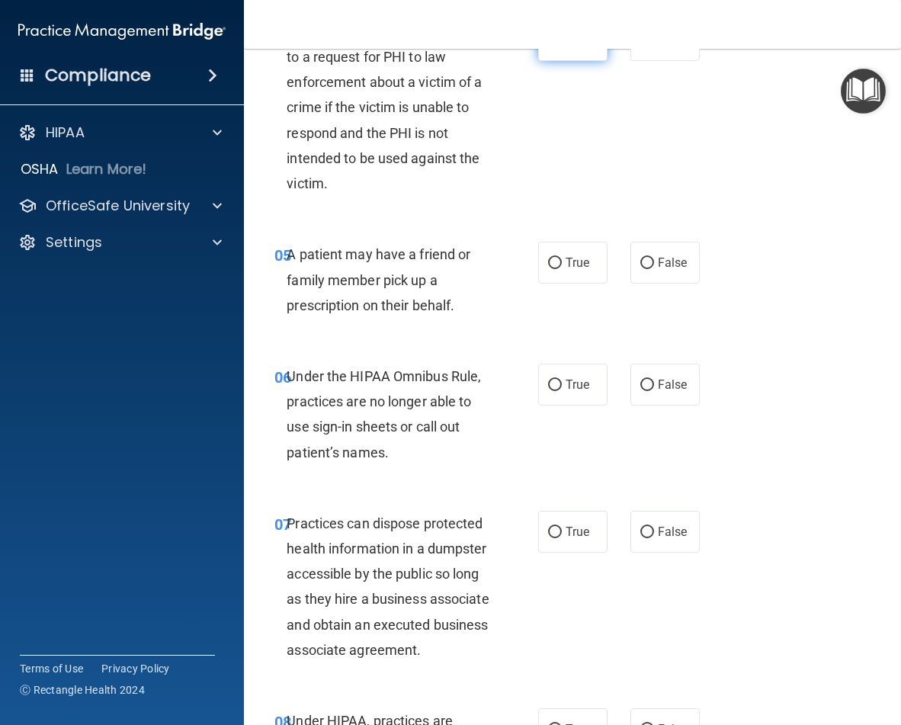
click at [566, 61] on label "True" at bounding box center [572, 40] width 69 height 42
click at [562, 47] on input "True" at bounding box center [555, 40] width 14 height 11
radio input "true"
click at [557, 284] on label "True" at bounding box center [572, 263] width 69 height 42
click at [557, 269] on input "True" at bounding box center [555, 263] width 14 height 11
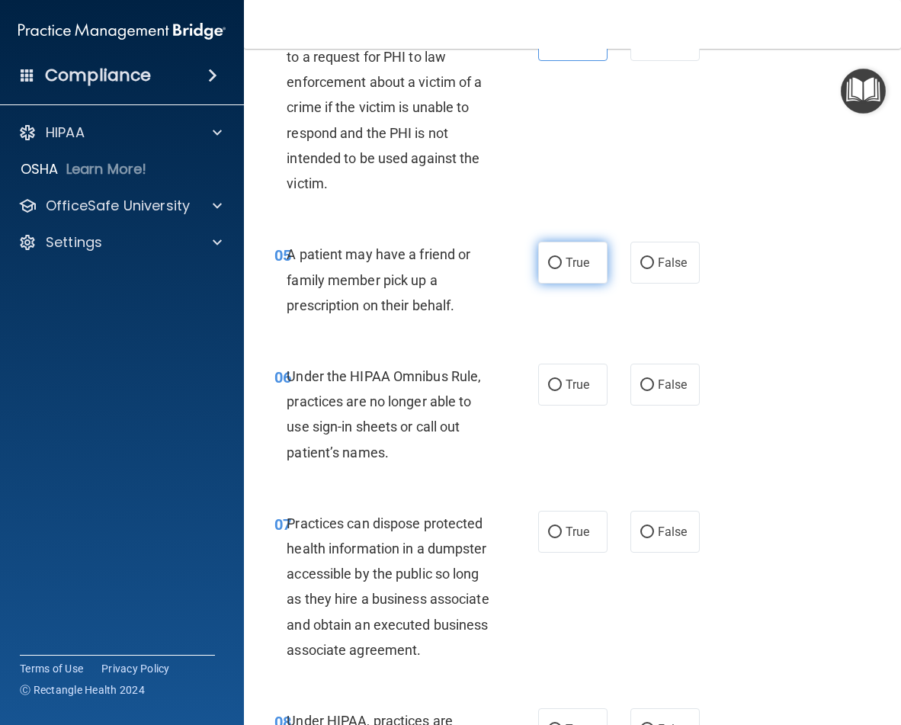
radio input "true"
click at [647, 406] on label "False" at bounding box center [665, 385] width 69 height 42
click at [647, 391] on input "False" at bounding box center [647, 385] width 14 height 11
radio input "true"
click at [665, 539] on span "False" at bounding box center [673, 532] width 30 height 14
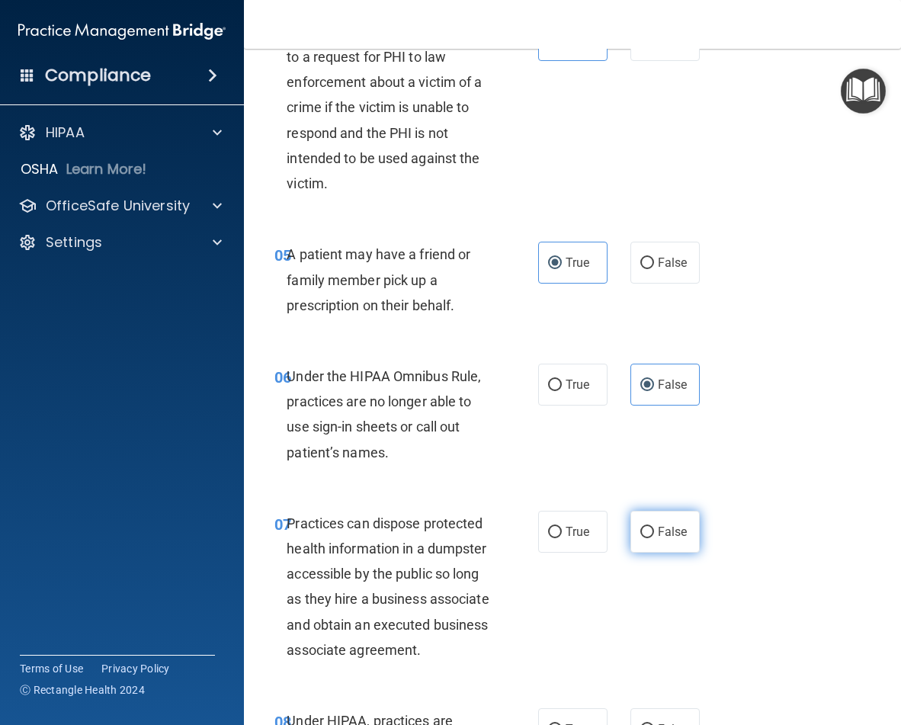
click at [654, 538] on input "False" at bounding box center [647, 532] width 14 height 11
radio input "true"
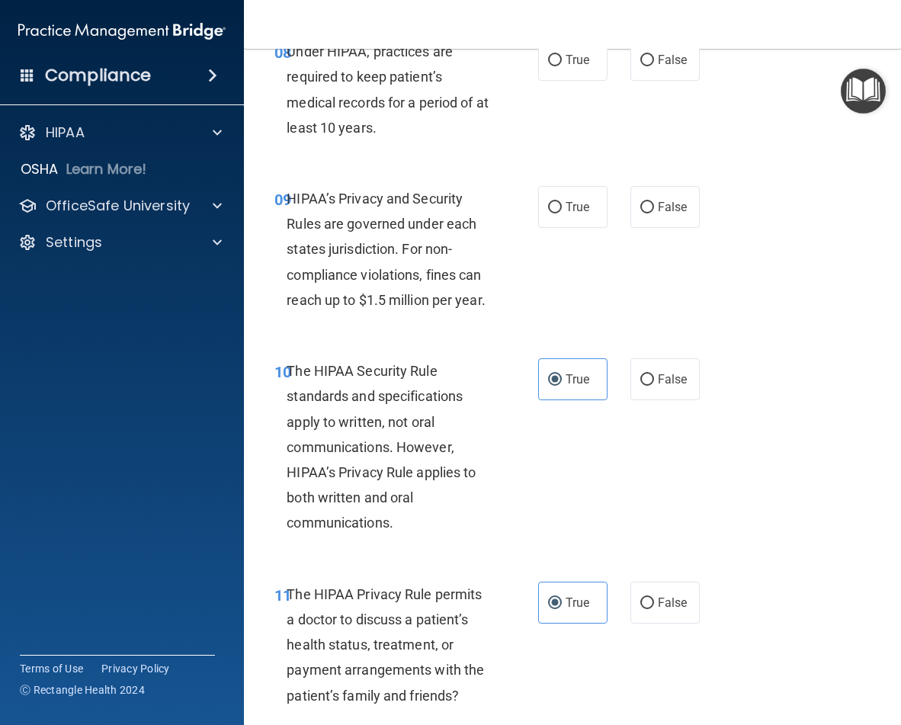
scroll to position [1437, 0]
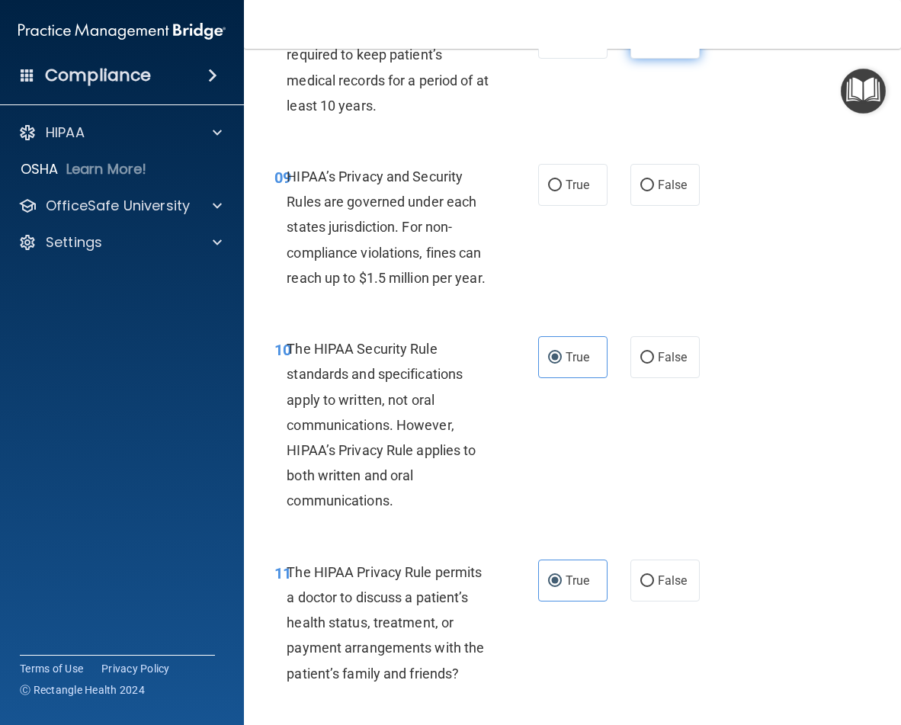
click at [665, 59] on label "False" at bounding box center [665, 38] width 69 height 42
click at [654, 44] on input "False" at bounding box center [647, 38] width 14 height 11
radio input "true"
click at [576, 59] on label "True" at bounding box center [572, 38] width 69 height 42
click at [562, 44] on input "True" at bounding box center [555, 38] width 14 height 11
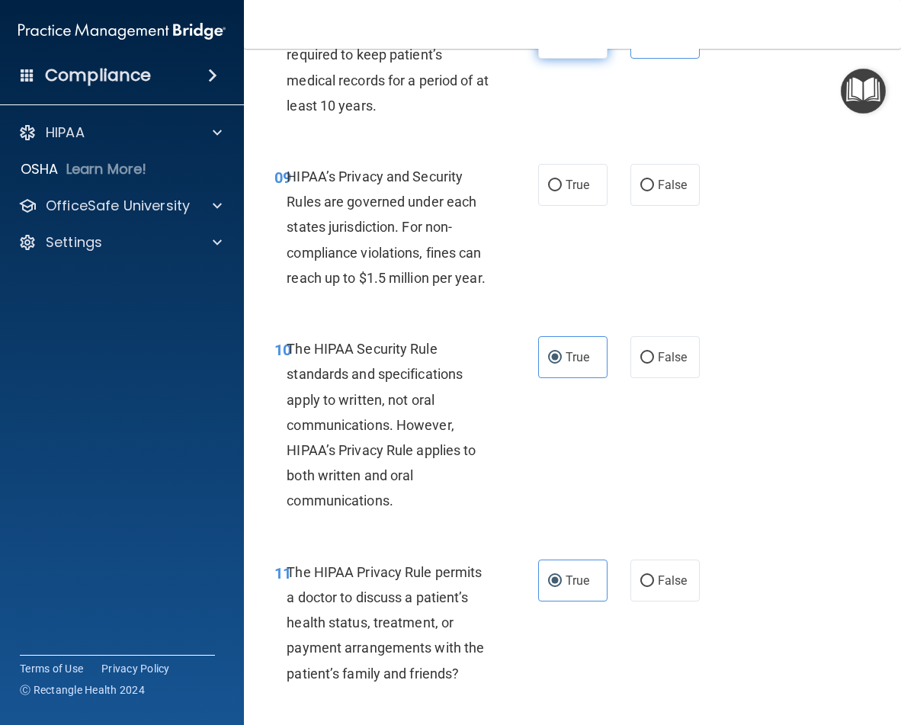
radio input "true"
click at [631, 59] on label "False" at bounding box center [665, 38] width 69 height 42
click at [640, 44] on input "False" at bounding box center [647, 38] width 14 height 11
radio input "true"
radio input "false"
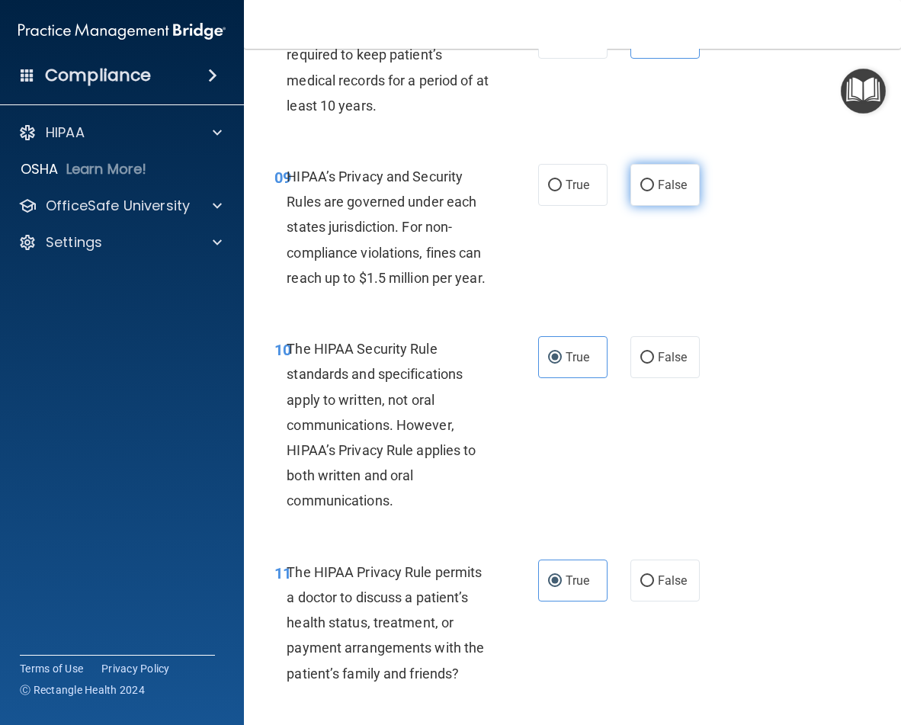
click at [639, 206] on label "False" at bounding box center [665, 185] width 69 height 42
click at [640, 191] on input "False" at bounding box center [647, 185] width 14 height 11
radio input "true"
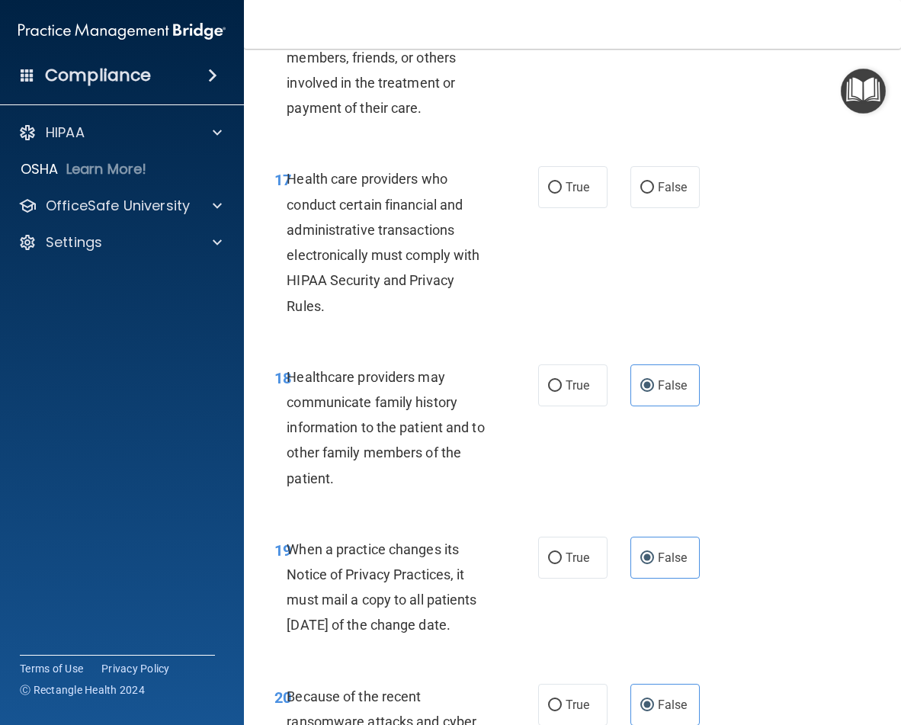
scroll to position [2877, 0]
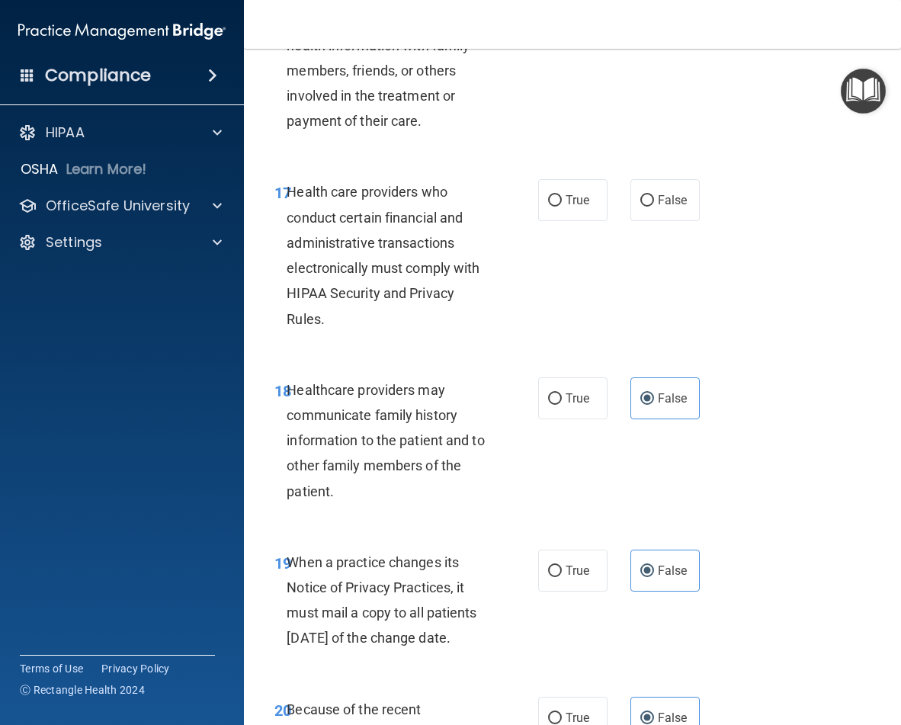
click at [636, 24] on label "False" at bounding box center [665, 3] width 69 height 42
click at [640, 9] on input "False" at bounding box center [647, 3] width 14 height 11
radio input "true"
click at [558, 221] on label "True" at bounding box center [572, 200] width 69 height 42
click at [558, 207] on input "True" at bounding box center [555, 200] width 14 height 11
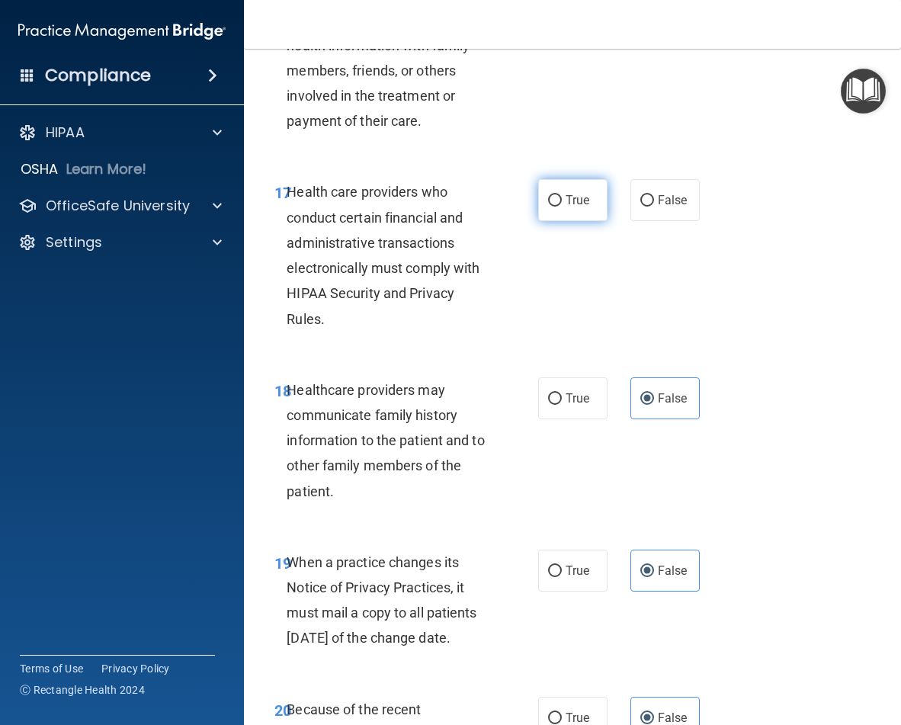
radio input "true"
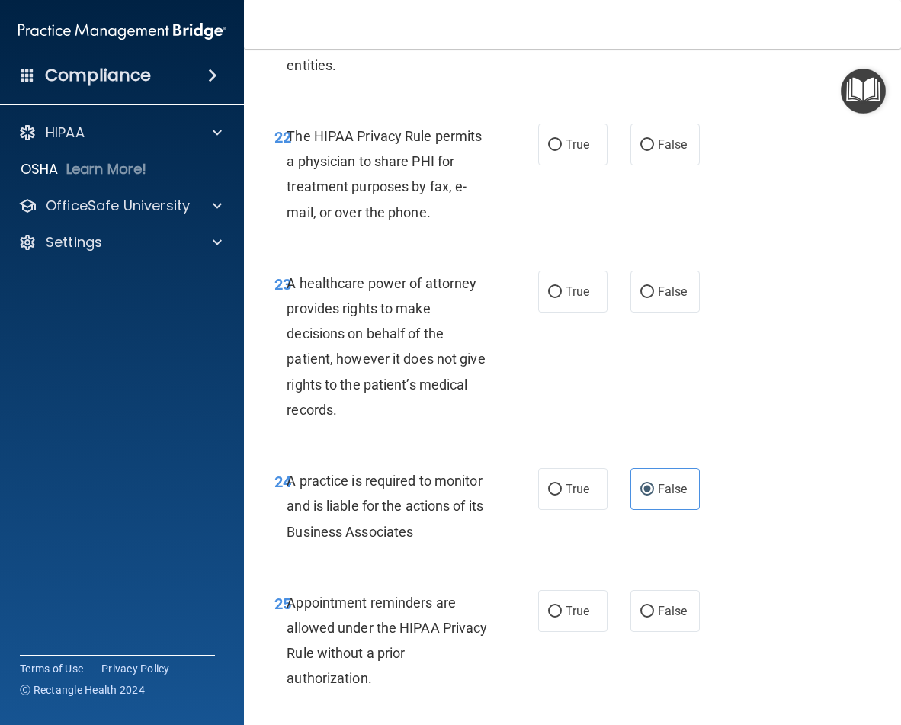
scroll to position [3779, 0]
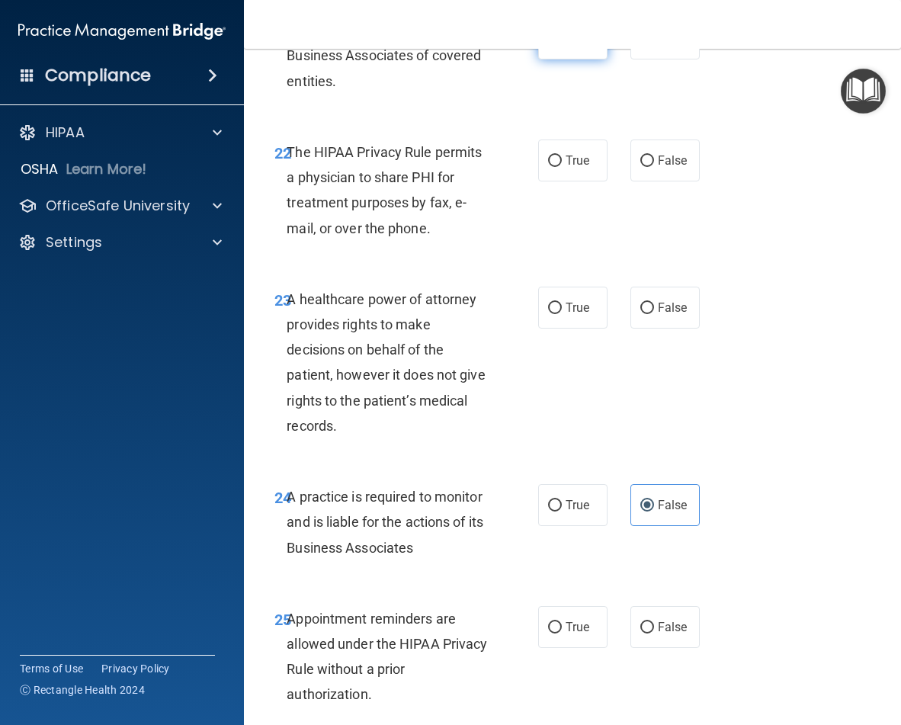
click at [587, 59] on label "True" at bounding box center [572, 39] width 69 height 42
click at [562, 45] on input "True" at bounding box center [555, 39] width 14 height 11
radio input "true"
click at [552, 167] on input "True" at bounding box center [555, 161] width 14 height 11
radio input "true"
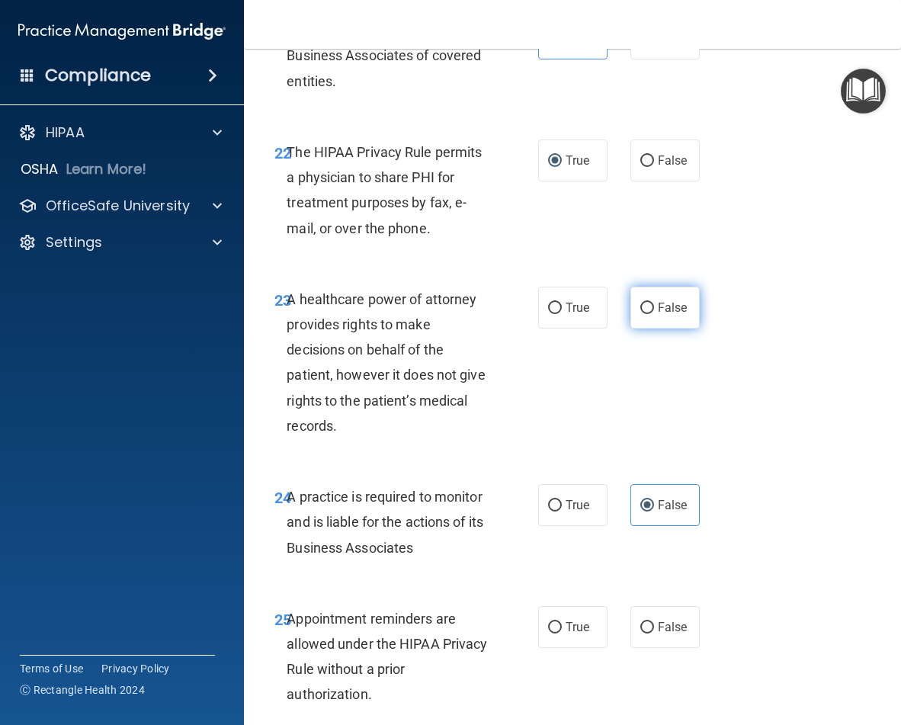
click at [640, 314] on input "False" at bounding box center [647, 308] width 14 height 11
radio input "true"
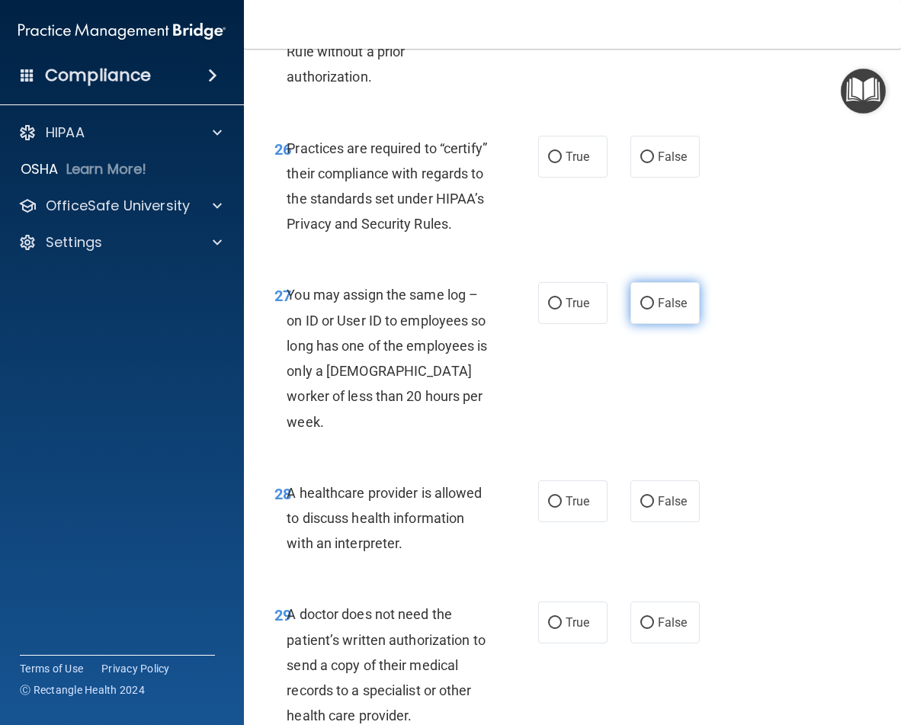
scroll to position [4400, 0]
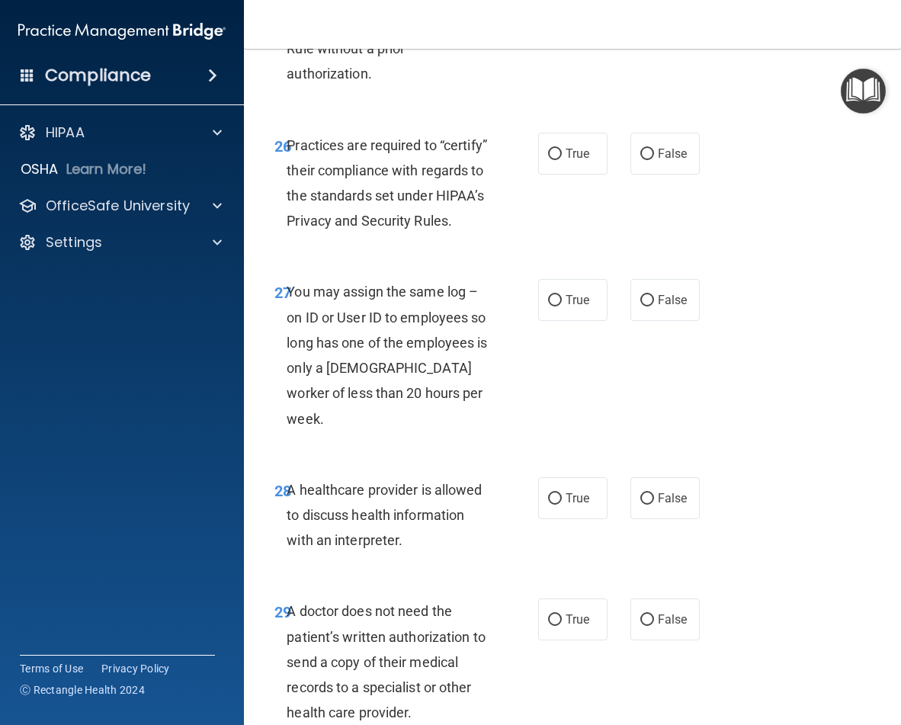
click at [570, 27] on label "True" at bounding box center [572, 7] width 69 height 42
click at [562, 13] on input "True" at bounding box center [555, 7] width 14 height 11
radio input "true"
click at [658, 161] on span "False" at bounding box center [673, 153] width 30 height 14
click at [653, 160] on input "False" at bounding box center [647, 154] width 14 height 11
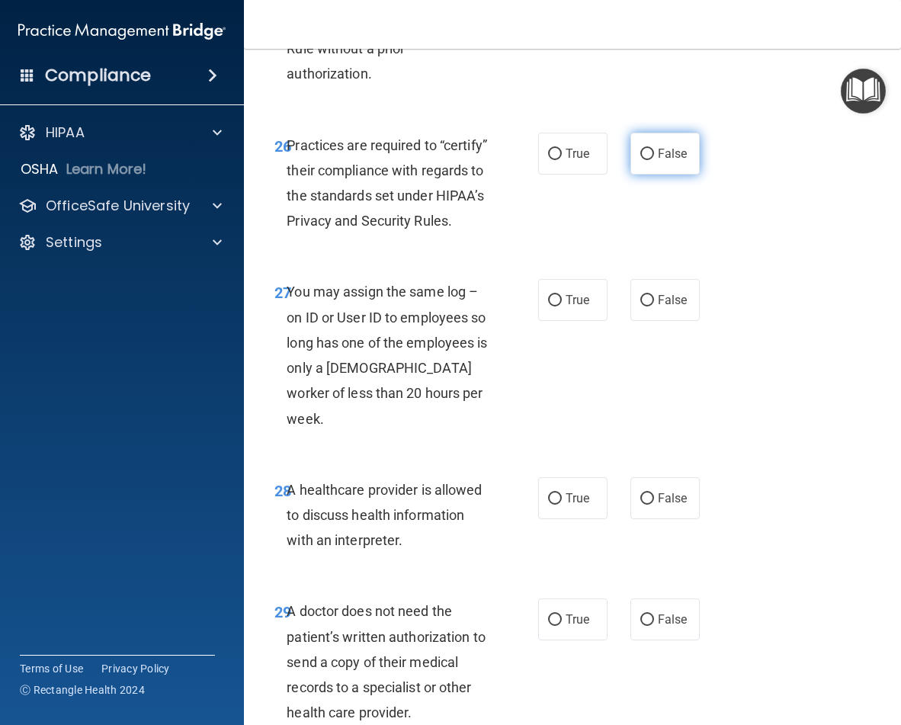
radio input "true"
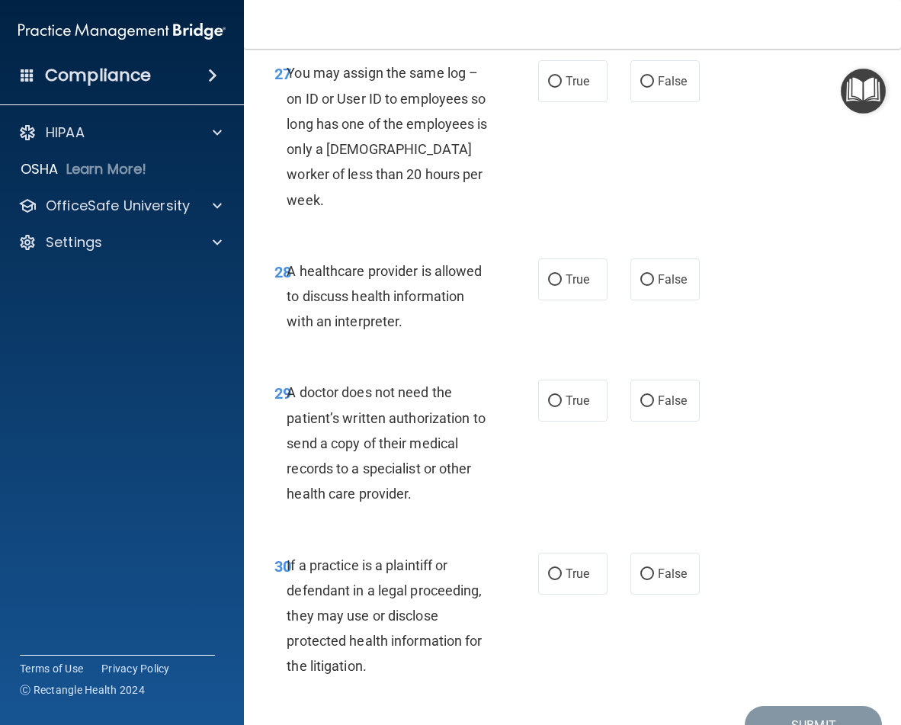
scroll to position [4687, 0]
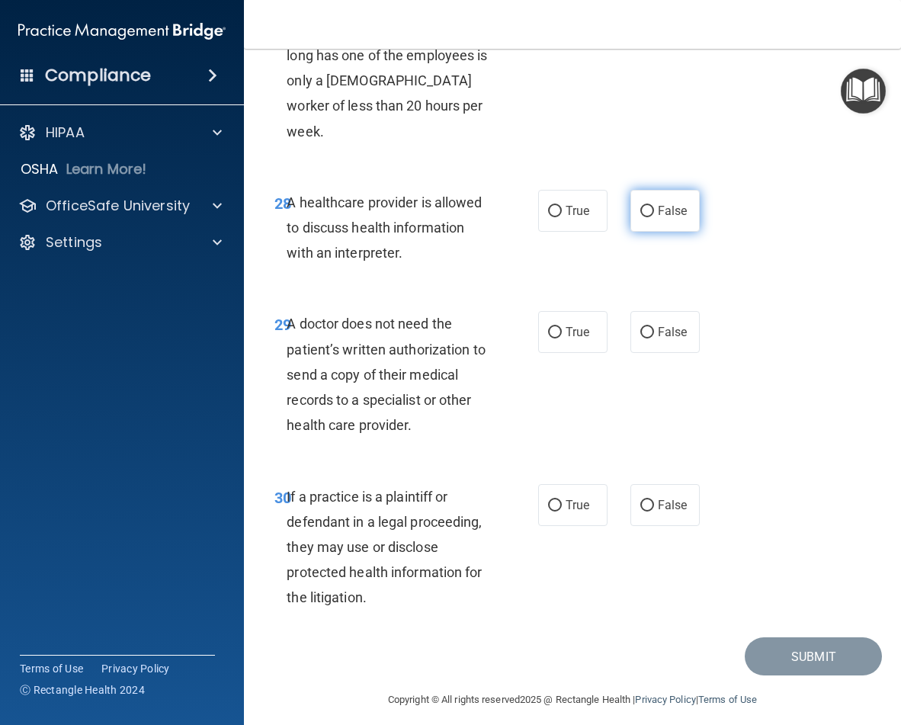
click at [676, 218] on span "False" at bounding box center [673, 211] width 30 height 14
click at [654, 217] on input "False" at bounding box center [647, 211] width 14 height 11
radio input "true"
click at [656, 170] on div "27 You may assign the same log – on ID or User ID to employees so long has one …" at bounding box center [572, 71] width 619 height 197
click at [650, 34] on label "False" at bounding box center [665, 13] width 69 height 42
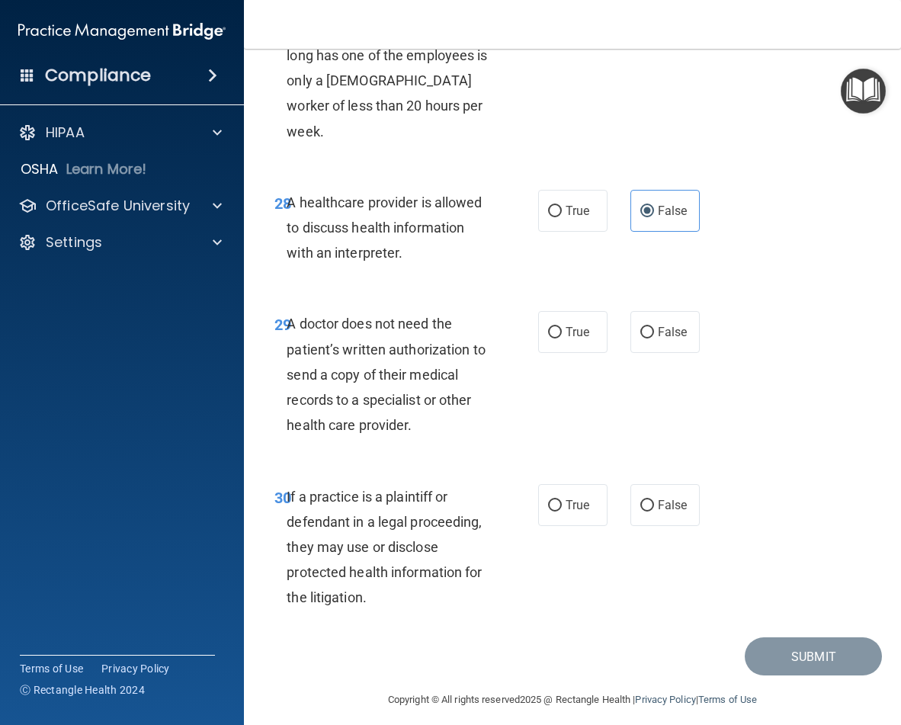
click at [650, 19] on input "False" at bounding box center [647, 13] width 14 height 11
radio input "true"
click at [579, 232] on label "True" at bounding box center [572, 211] width 69 height 42
click at [562, 217] on input "True" at bounding box center [555, 211] width 14 height 11
radio input "true"
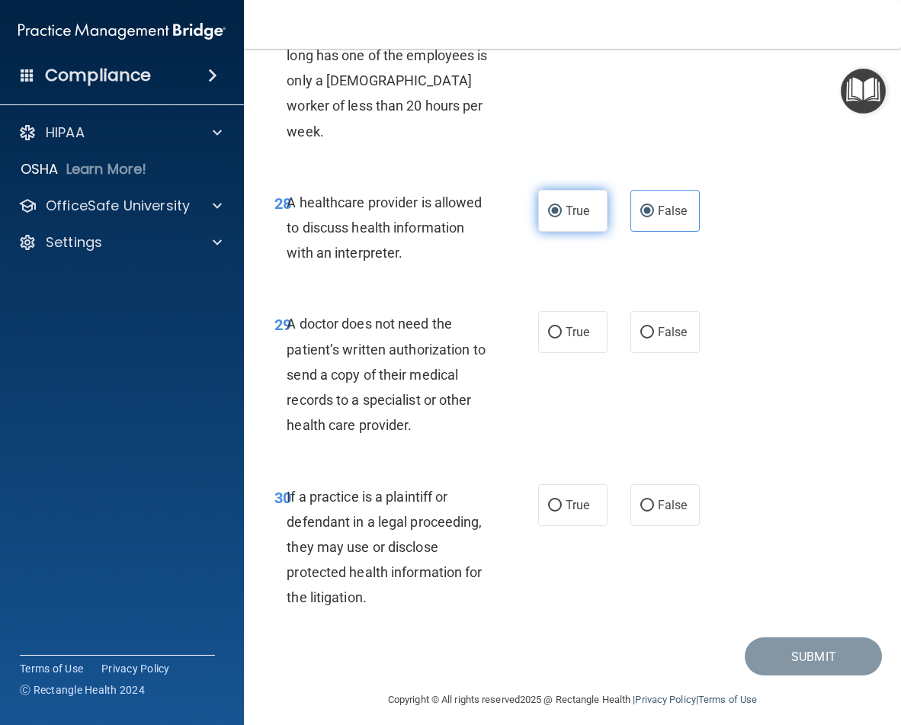
radio input "false"
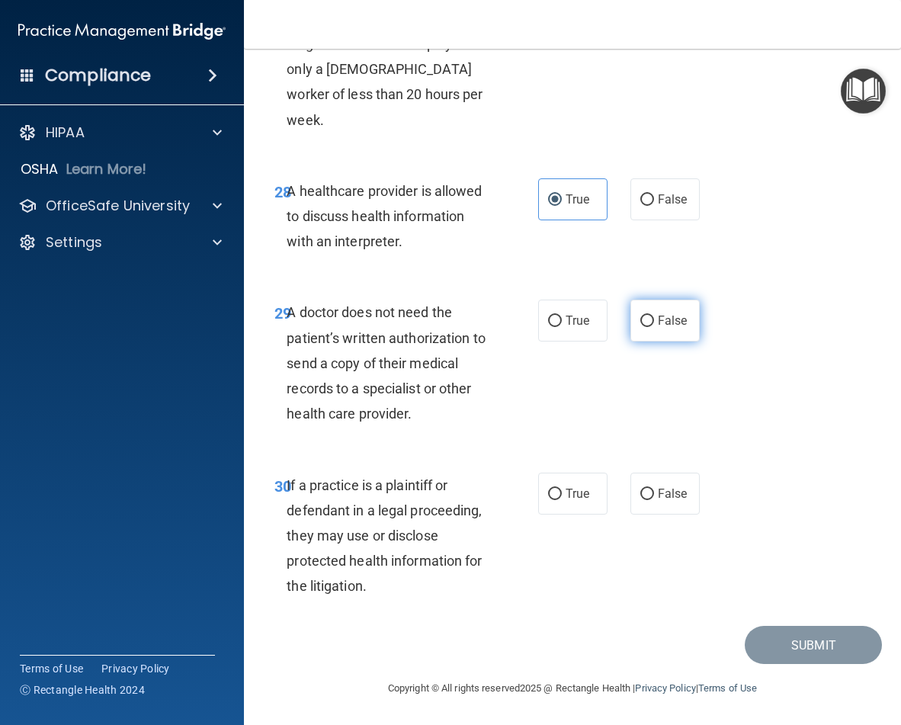
scroll to position [4825, 0]
click at [570, 326] on span "True" at bounding box center [578, 320] width 24 height 14
click at [562, 326] on input "True" at bounding box center [555, 321] width 14 height 11
radio input "true"
click at [643, 337] on label "False" at bounding box center [665, 321] width 69 height 42
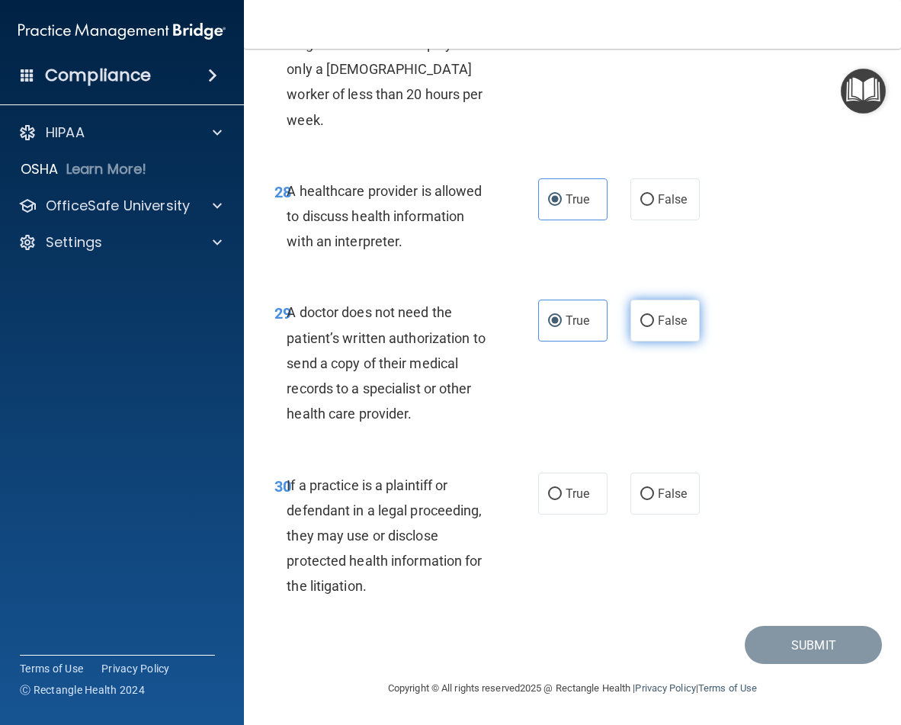
click at [643, 327] on input "False" at bounding box center [647, 321] width 14 height 11
radio input "true"
radio input "false"
click at [574, 506] on label "True" at bounding box center [572, 494] width 69 height 42
click at [562, 500] on input "True" at bounding box center [555, 494] width 14 height 11
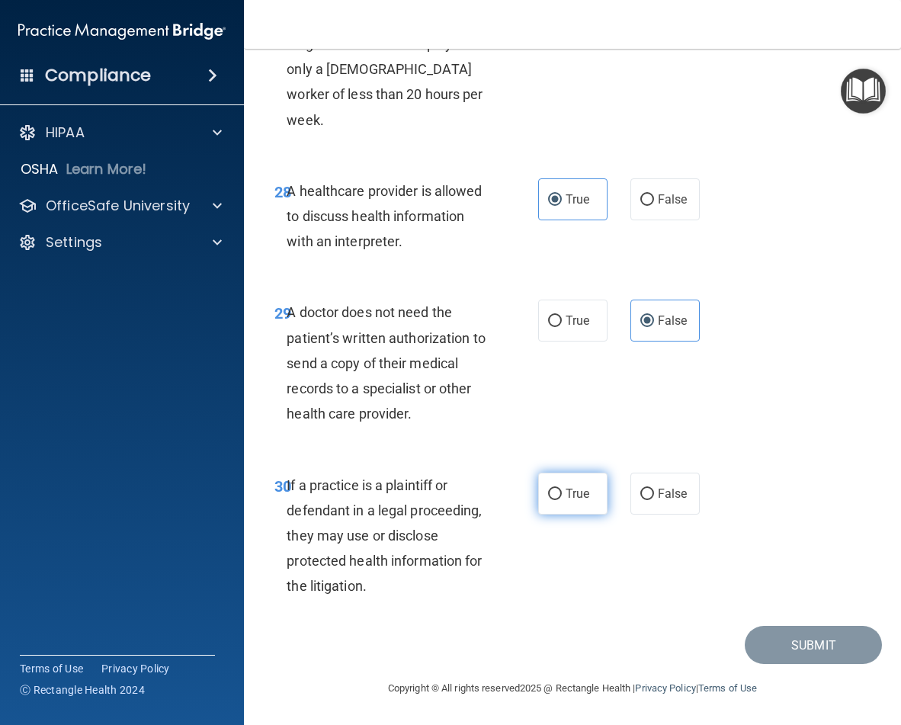
radio input "true"
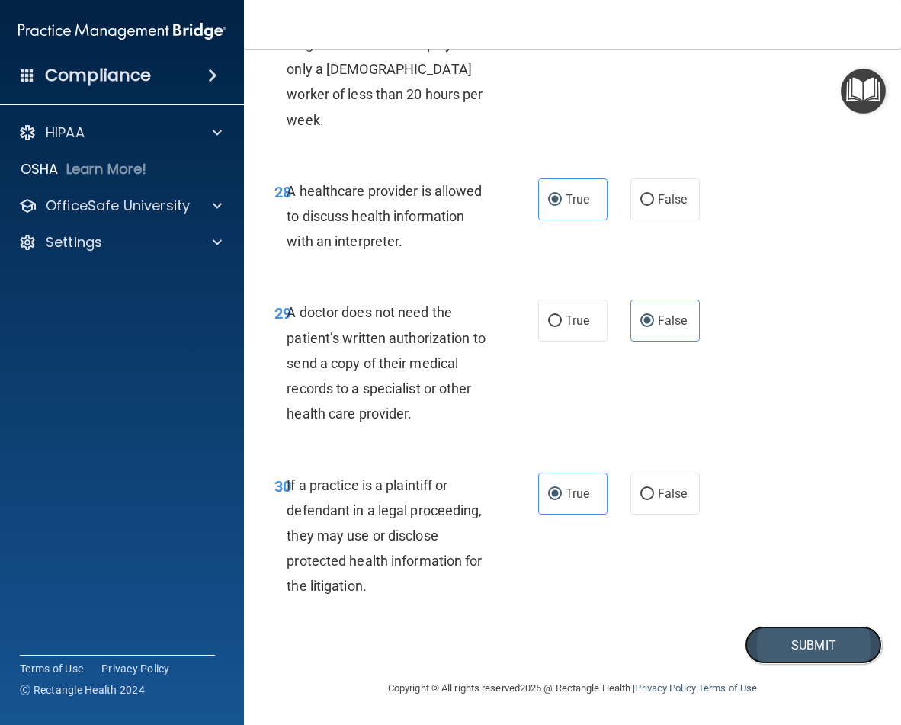
click at [793, 640] on button "Submit" at bounding box center [813, 645] width 137 height 39
